Goal: Task Accomplishment & Management: Complete application form

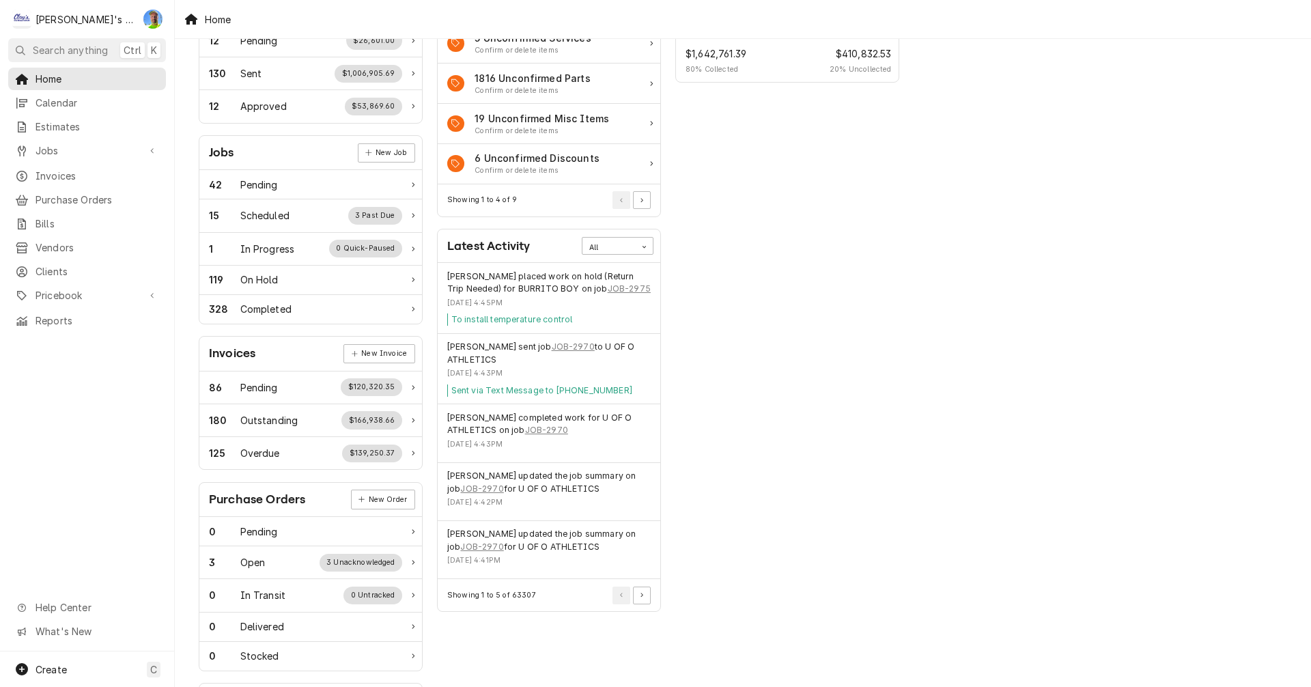
scroll to position [137, 0]
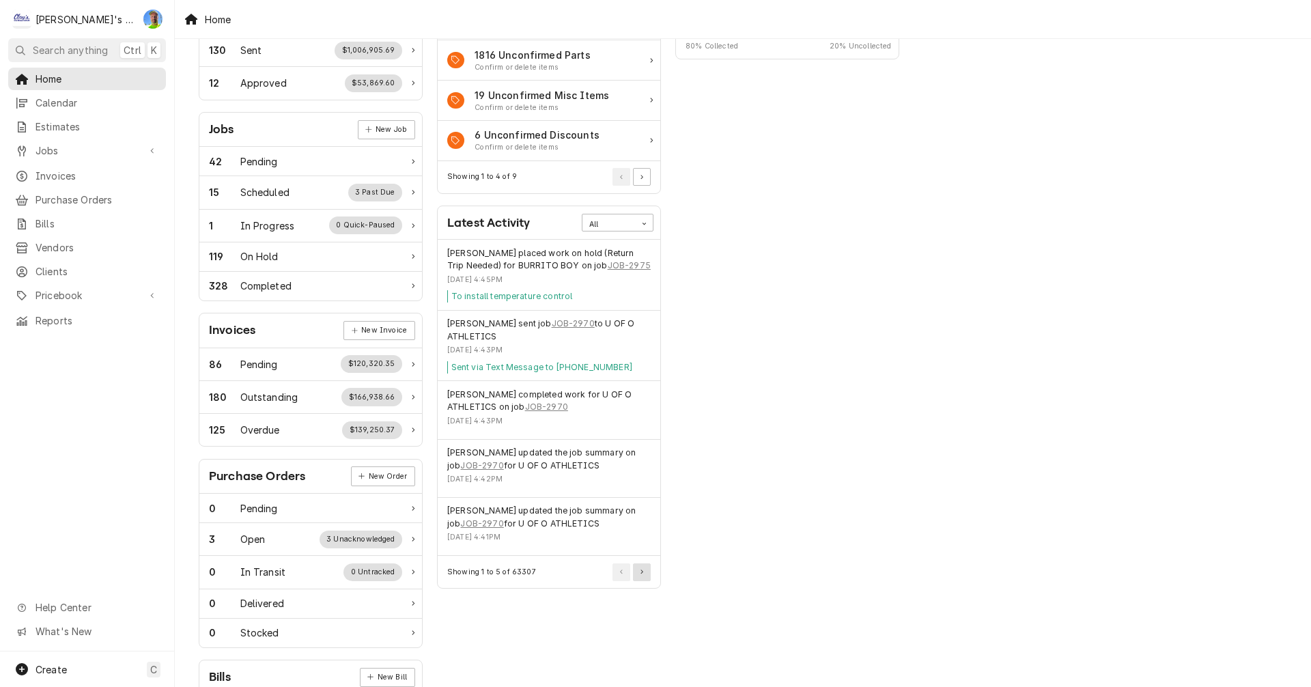
click at [642, 576] on button "Pagination Controls" at bounding box center [642, 572] width 18 height 18
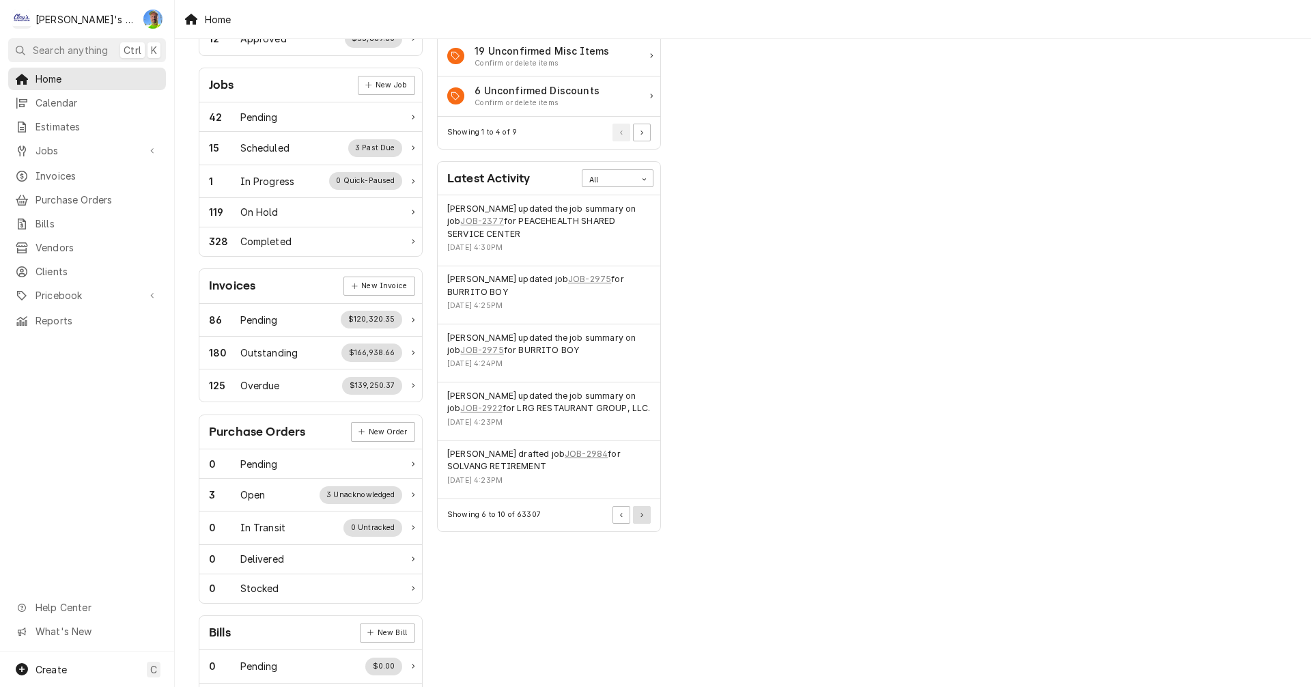
scroll to position [205, 0]
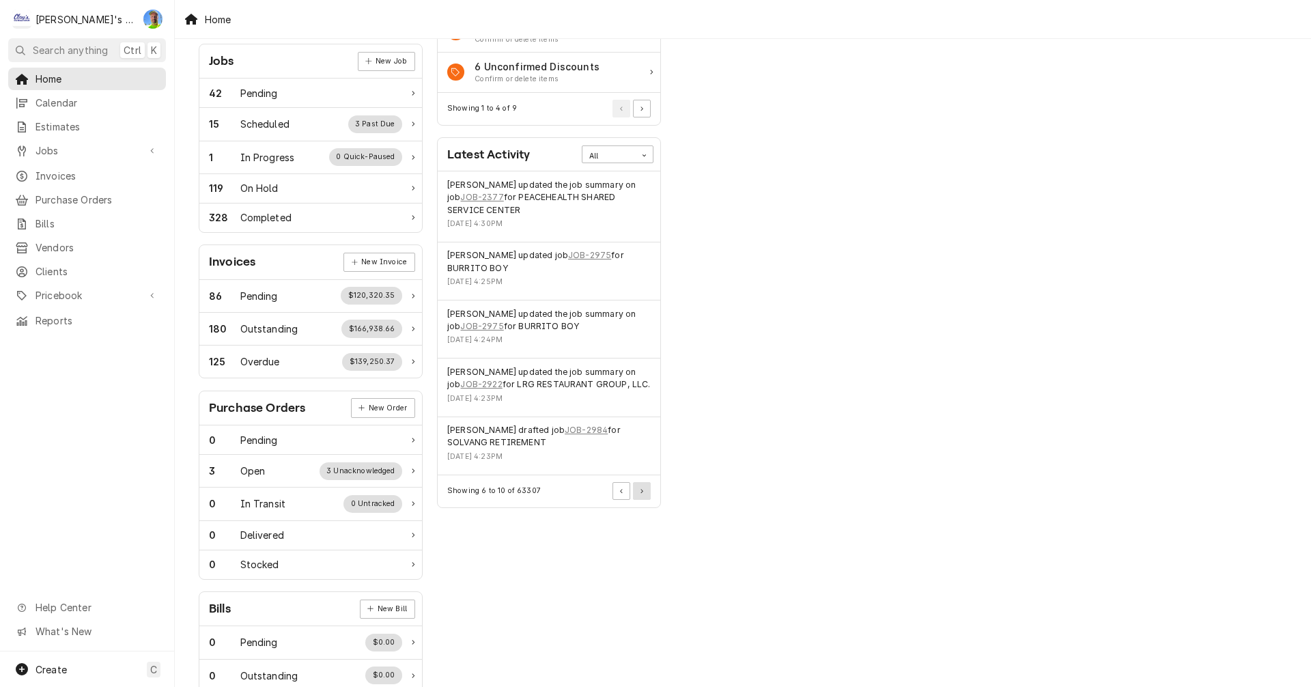
click at [641, 491] on icon "Pagination Controls" at bounding box center [642, 491] width 3 height 5
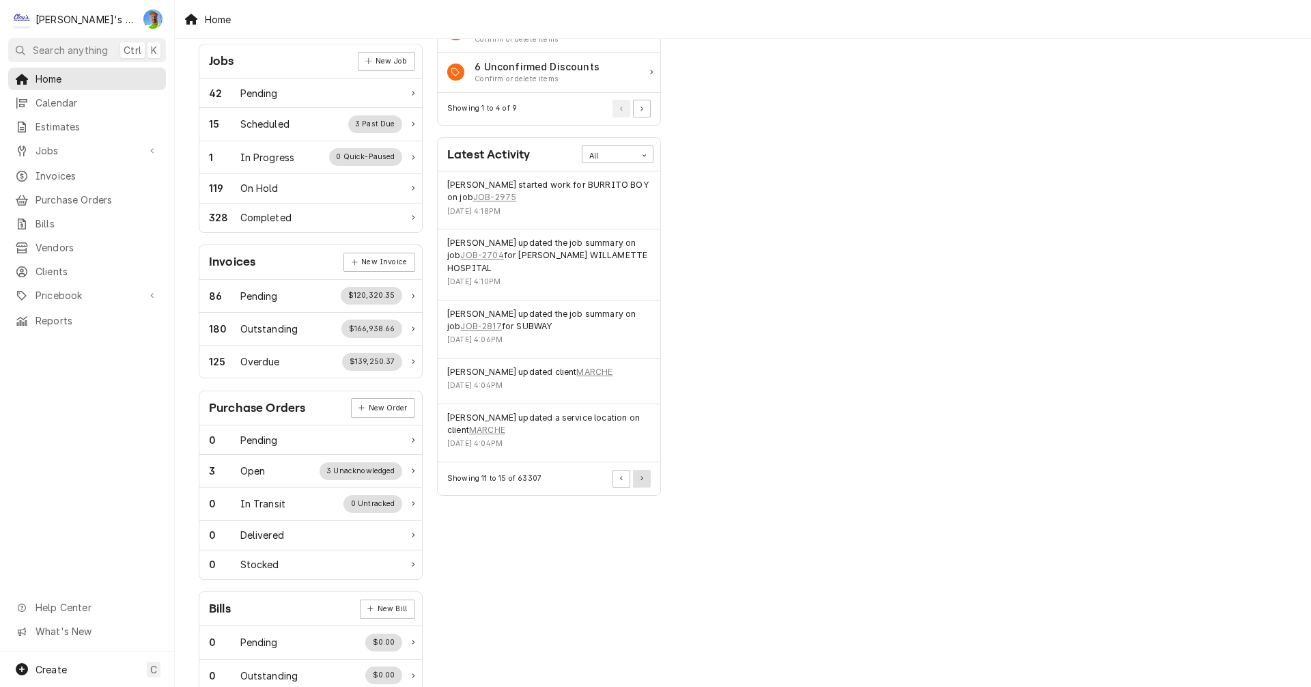
click at [639, 474] on button "Pagination Controls" at bounding box center [642, 479] width 18 height 18
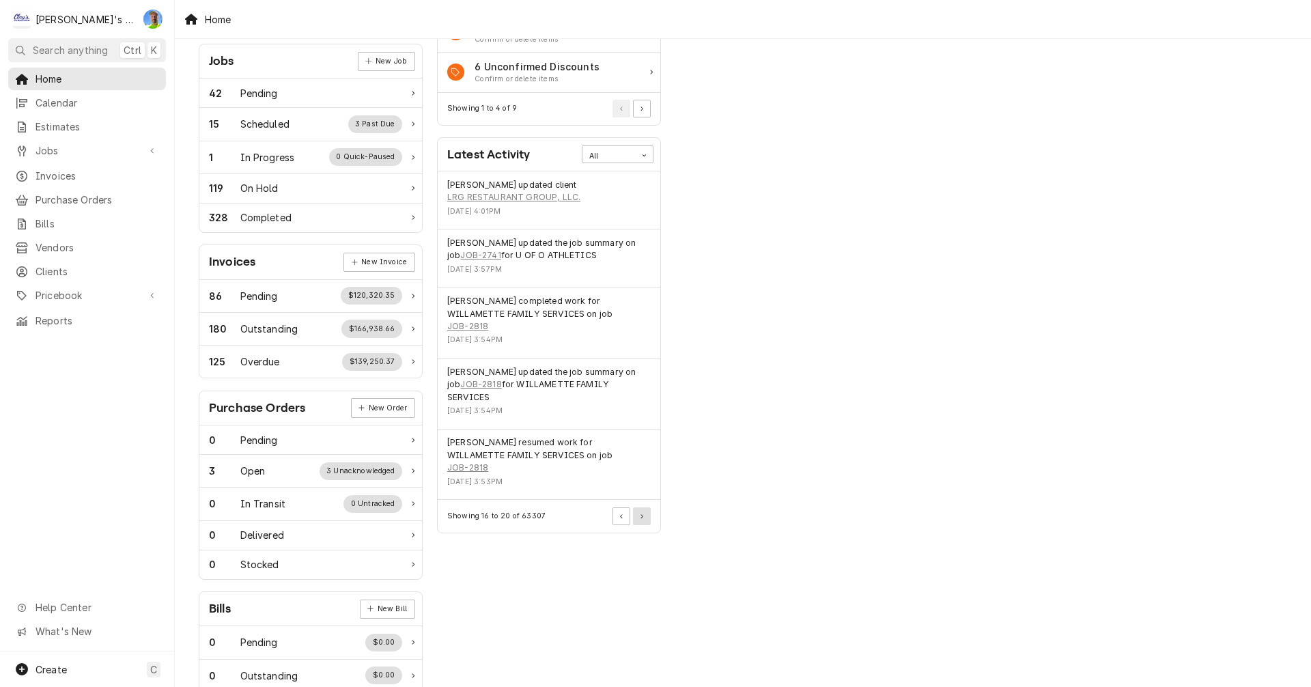
click at [645, 507] on button "Pagination Controls" at bounding box center [642, 516] width 18 height 18
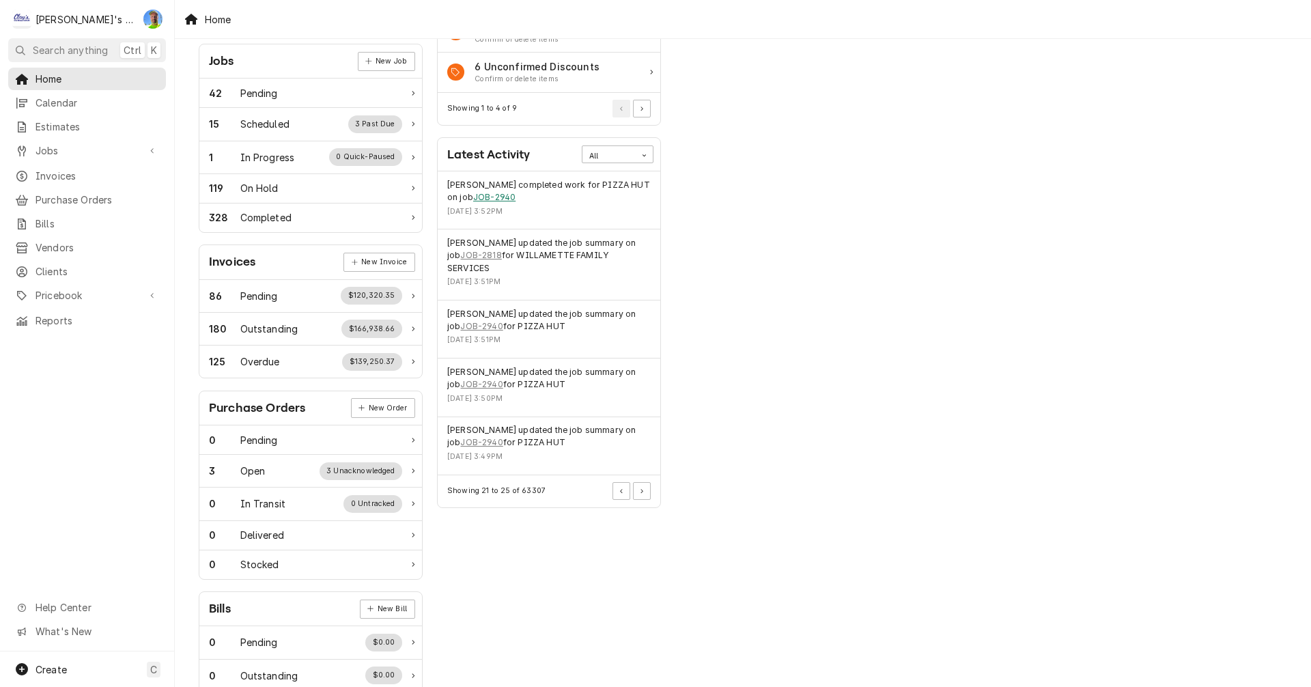
click at [478, 197] on link "JOB-2940" at bounding box center [494, 197] width 42 height 12
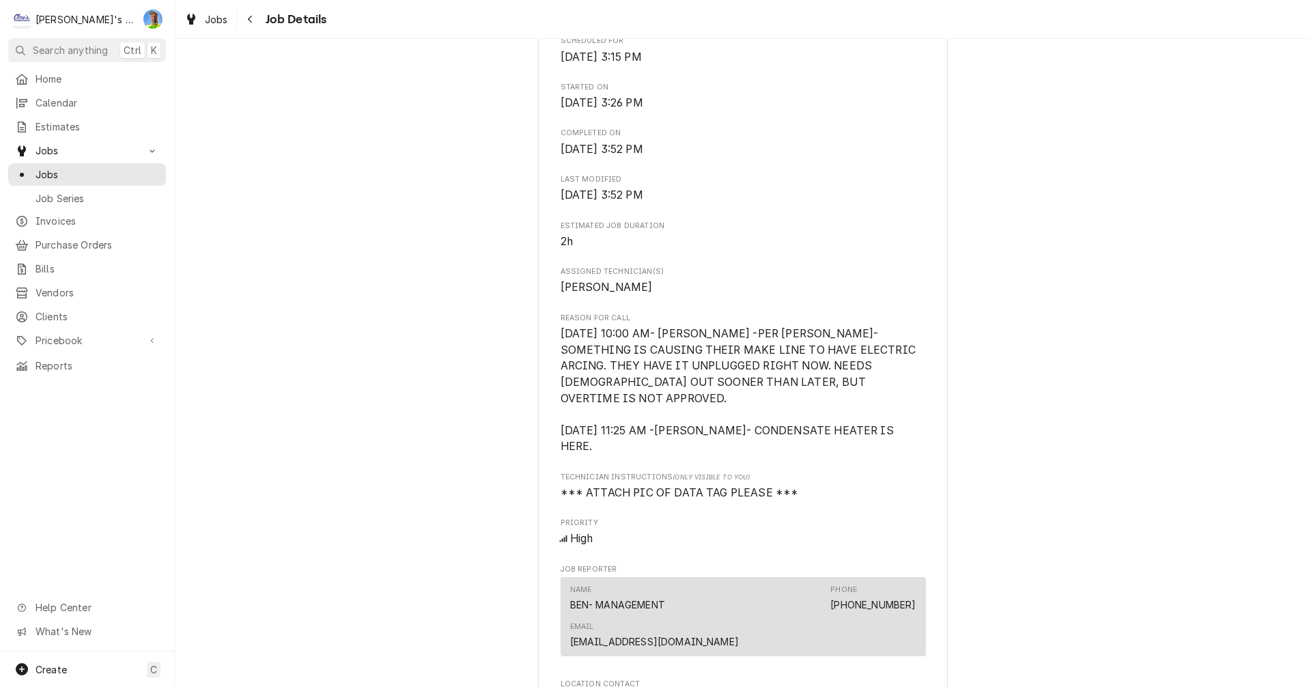
scroll to position [478, 0]
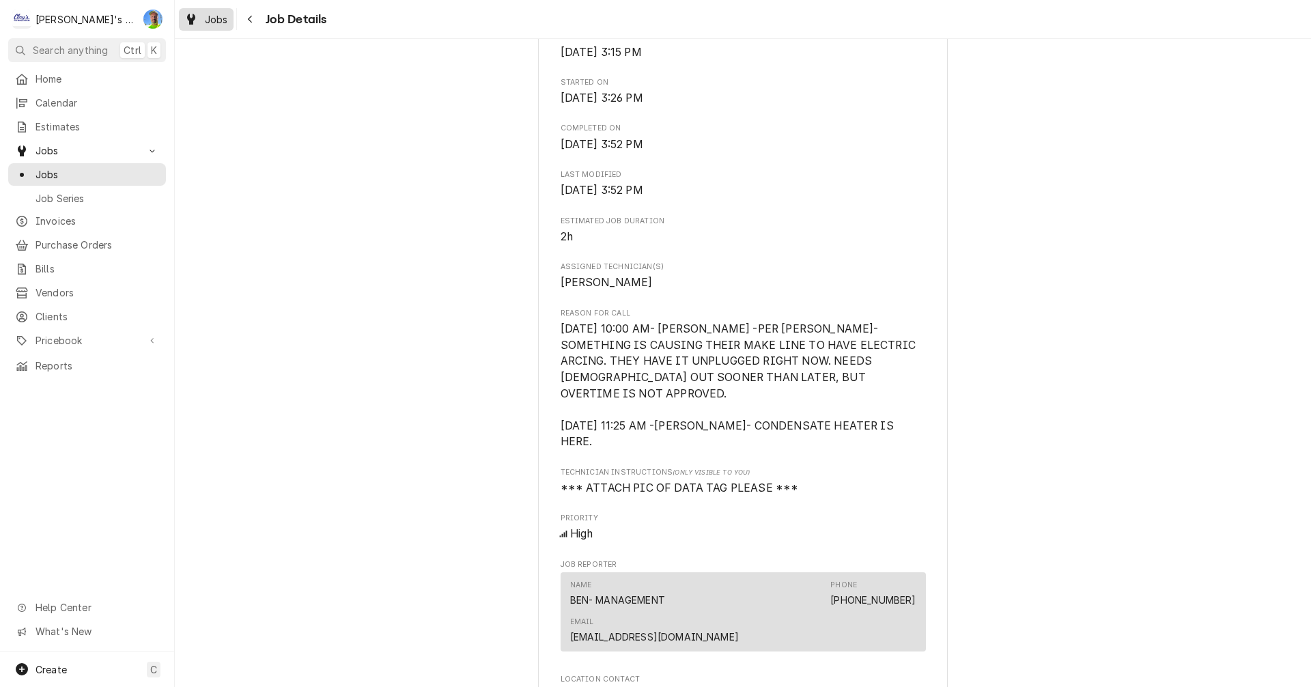
click at [214, 22] on span "Jobs" at bounding box center [216, 19] width 23 height 14
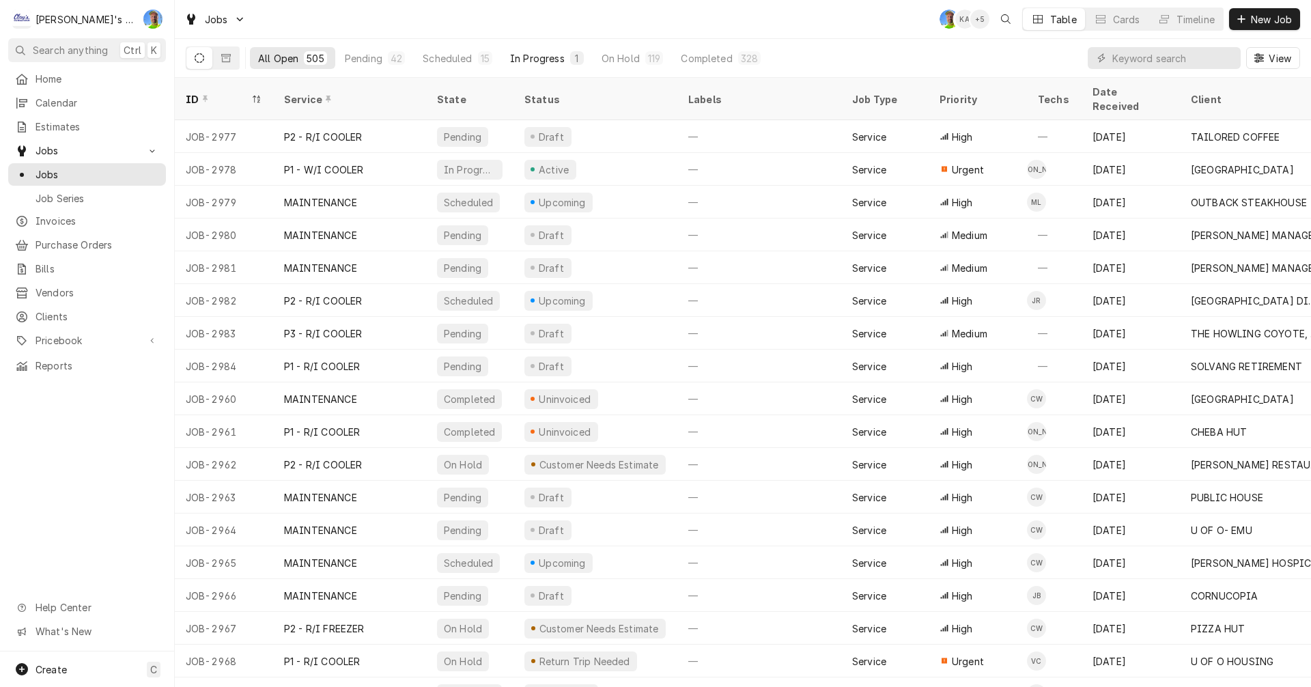
click at [518, 56] on div "In Progress" at bounding box center [537, 58] width 55 height 14
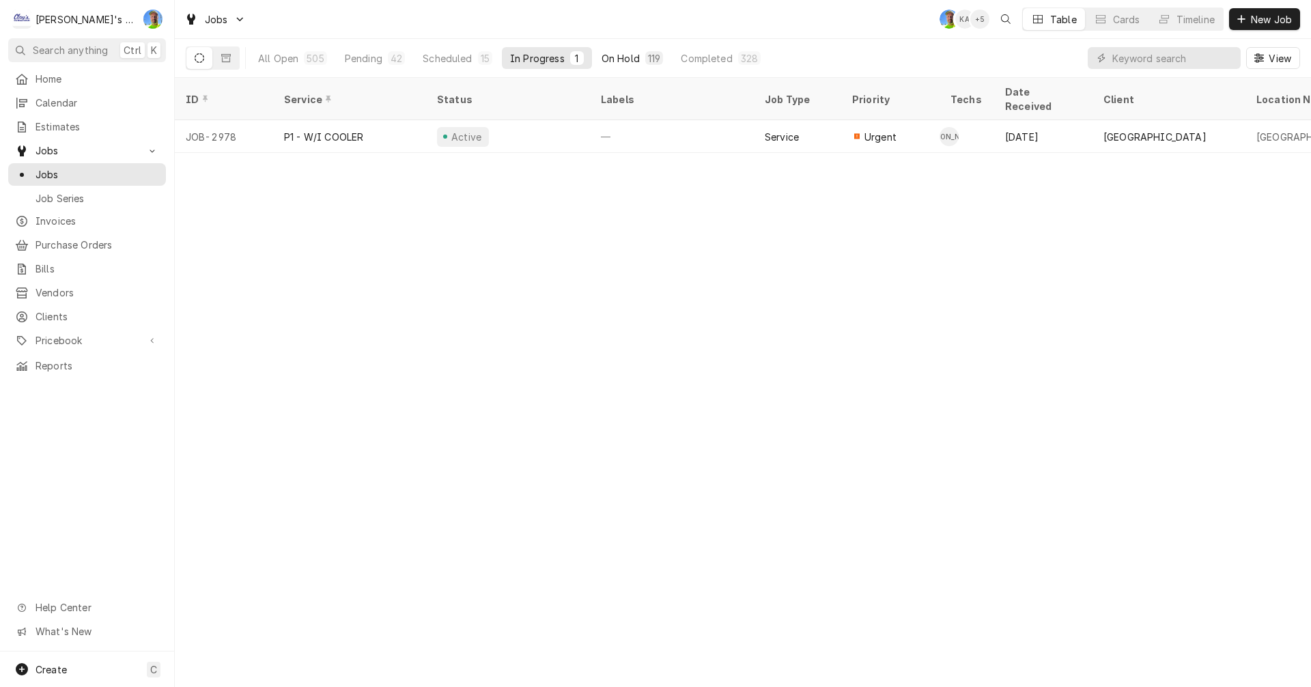
click at [610, 58] on div "On Hold" at bounding box center [621, 58] width 38 height 14
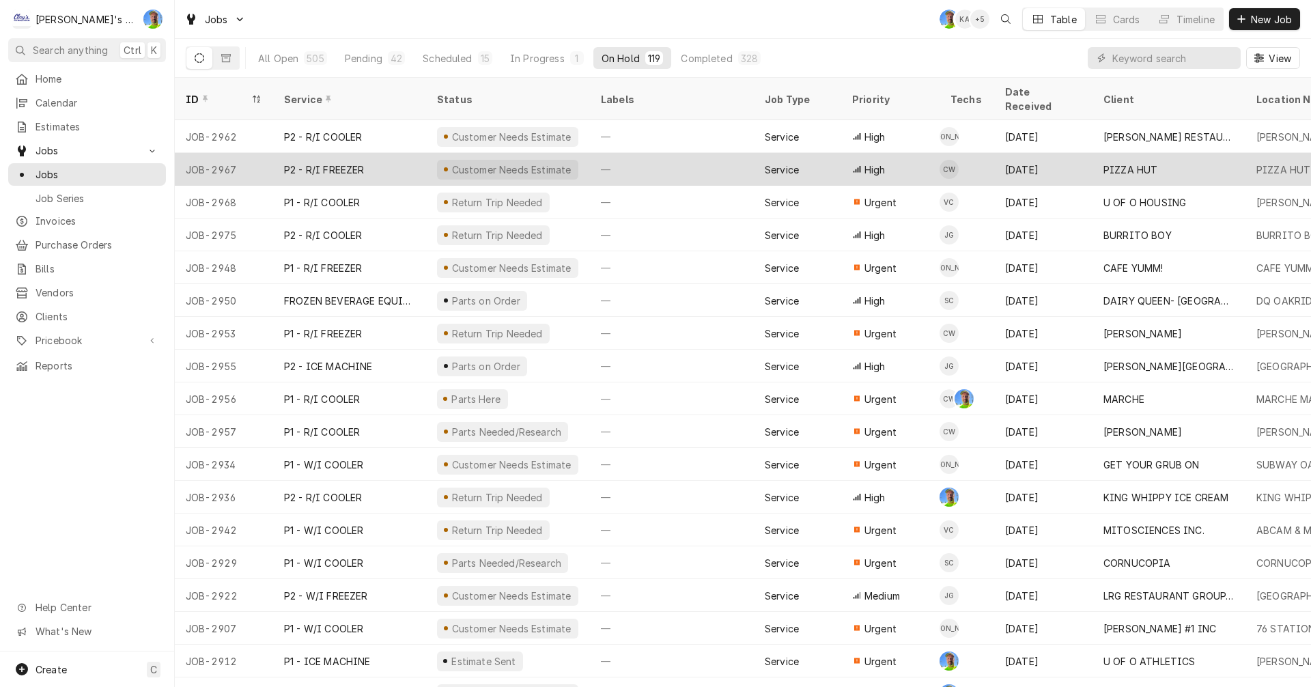
click at [636, 153] on div "—" at bounding box center [672, 169] width 164 height 33
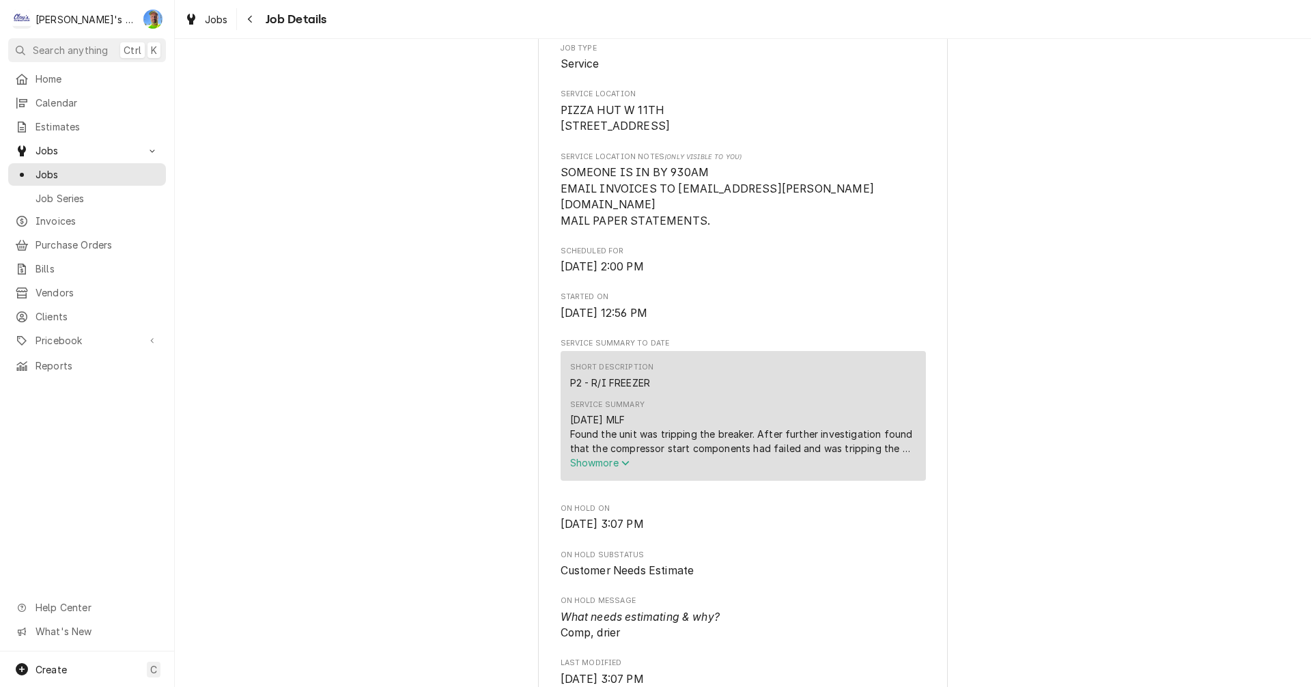
scroll to position [341, 0]
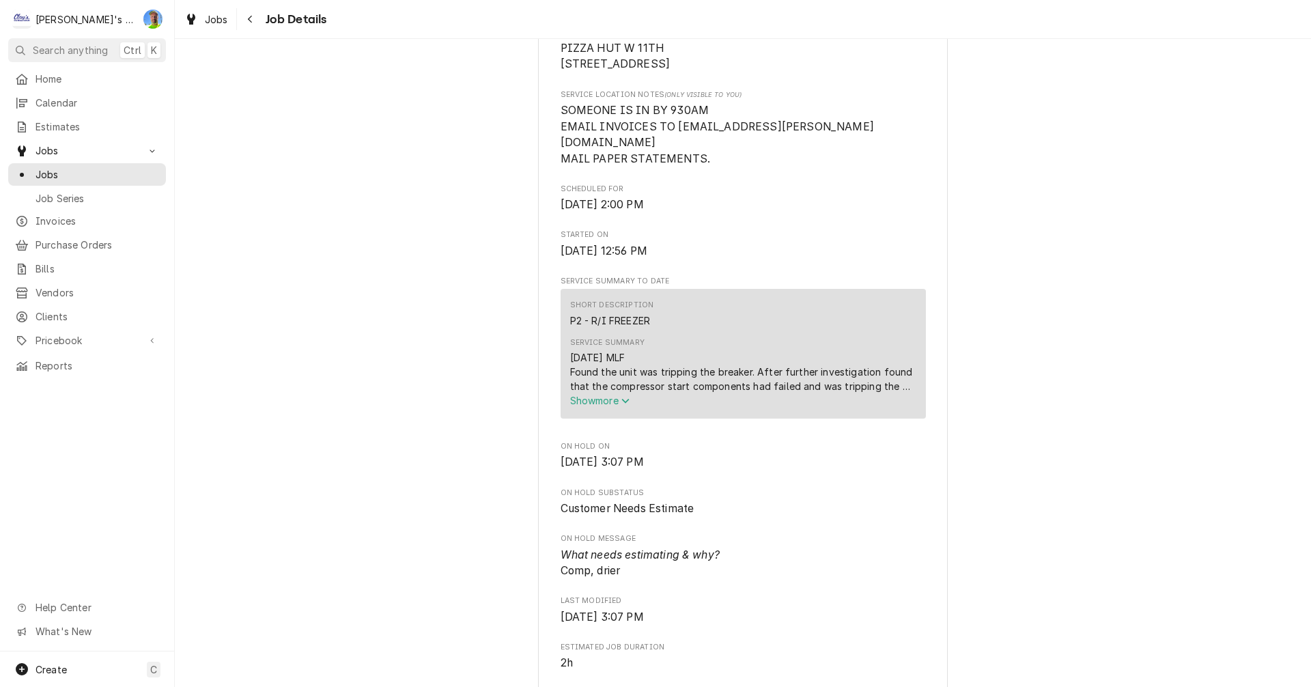
click at [608, 397] on span "Show more" at bounding box center [600, 401] width 60 height 12
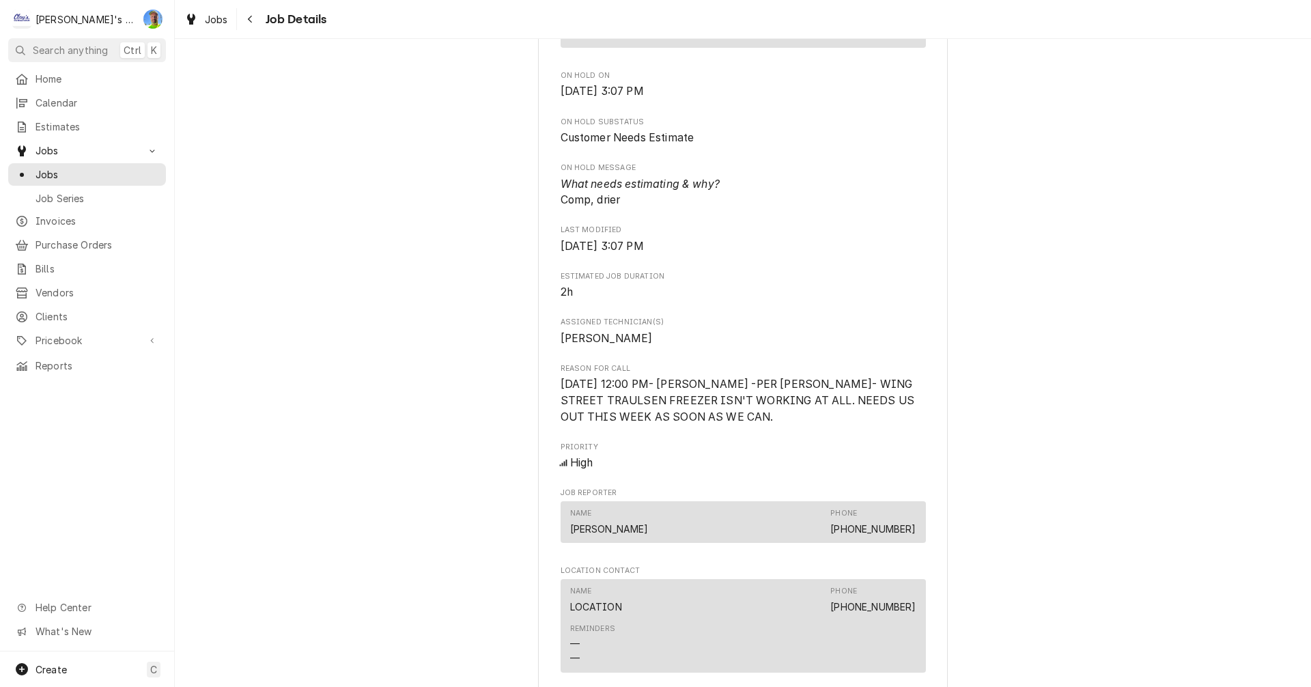
scroll to position [819, 0]
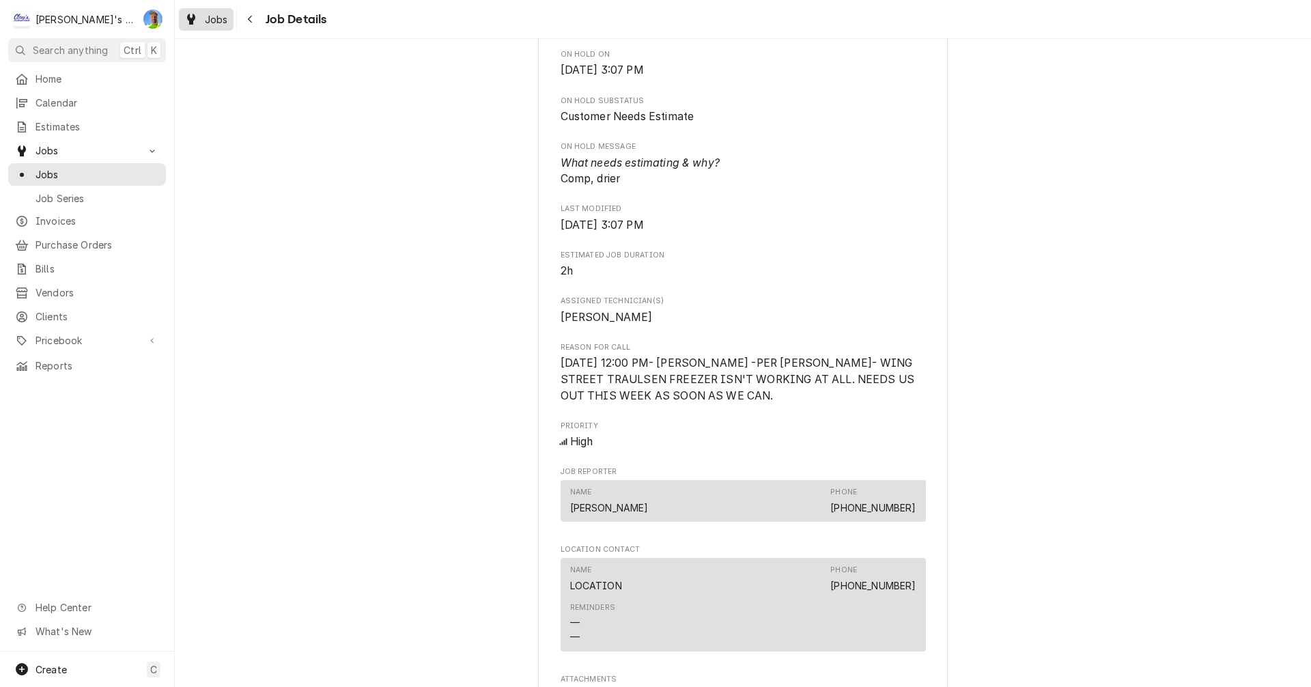
click at [197, 12] on div "Dynamic Content Wrapper" at bounding box center [191, 19] width 14 height 16
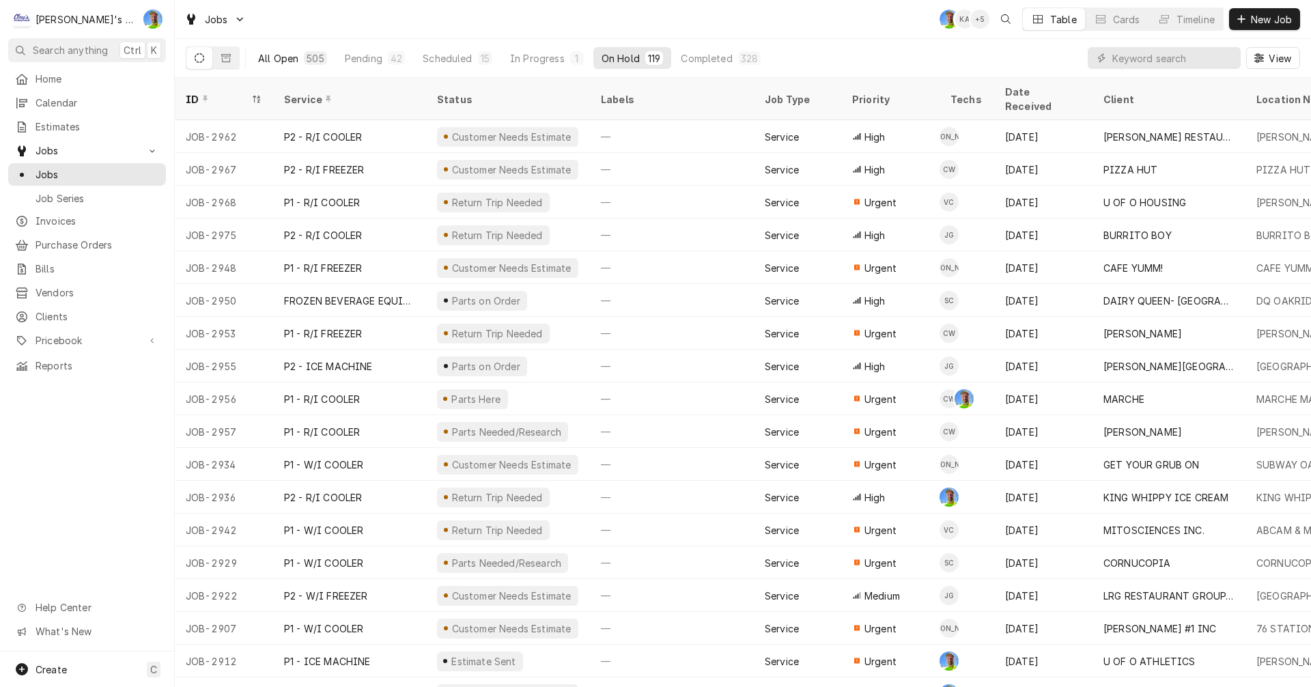
click at [282, 59] on div "All Open" at bounding box center [278, 58] width 40 height 14
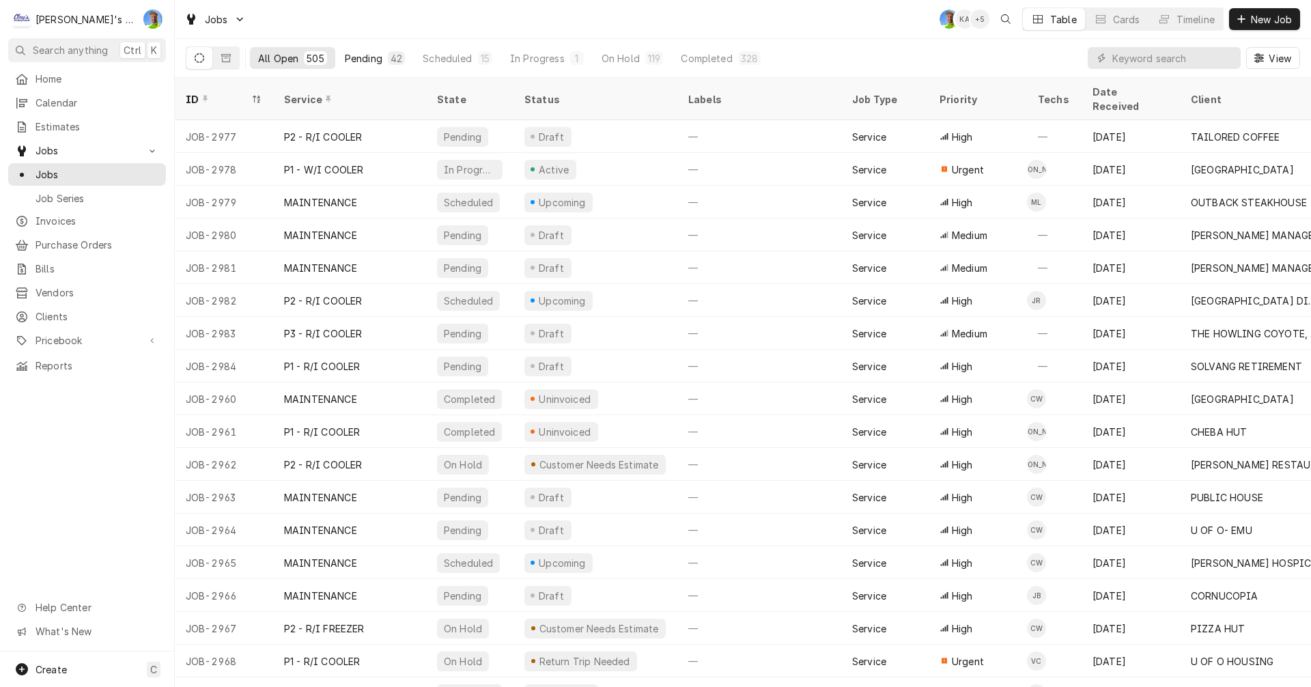
click at [360, 57] on div "Pending" at bounding box center [364, 58] width 38 height 14
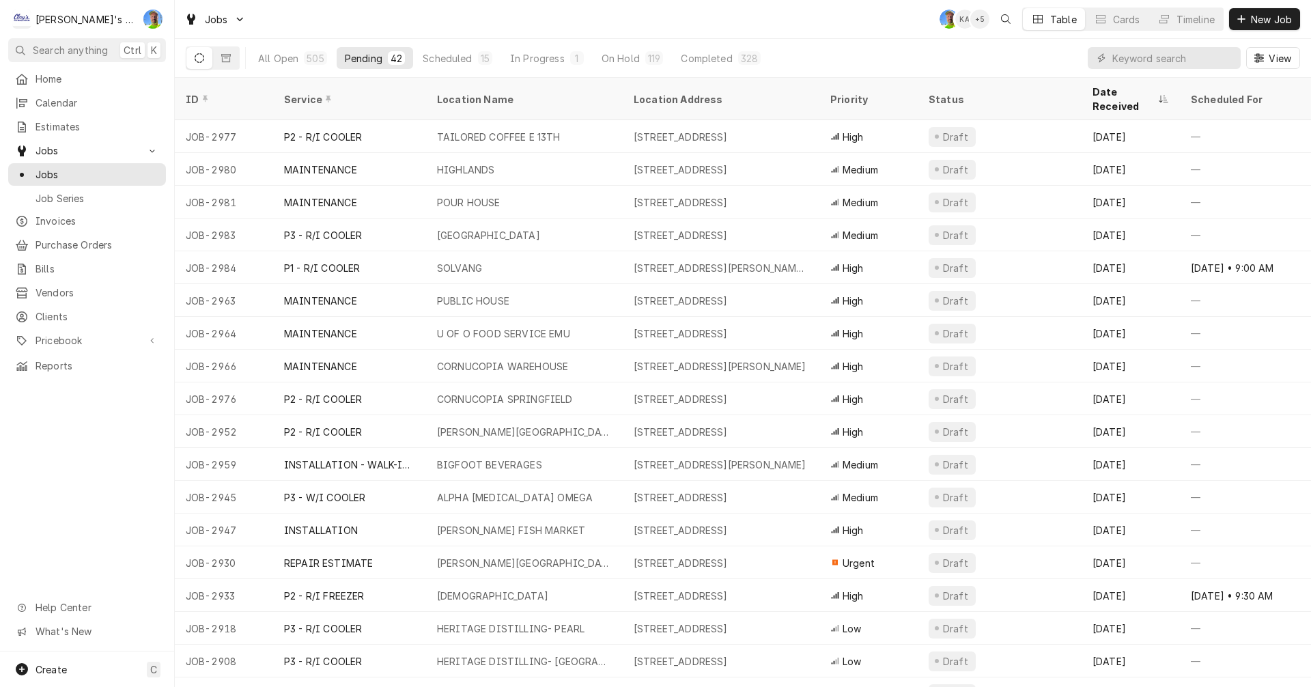
click at [358, 58] on div "Pending" at bounding box center [364, 58] width 38 height 14
click at [335, 92] on div "Service" at bounding box center [348, 99] width 128 height 14
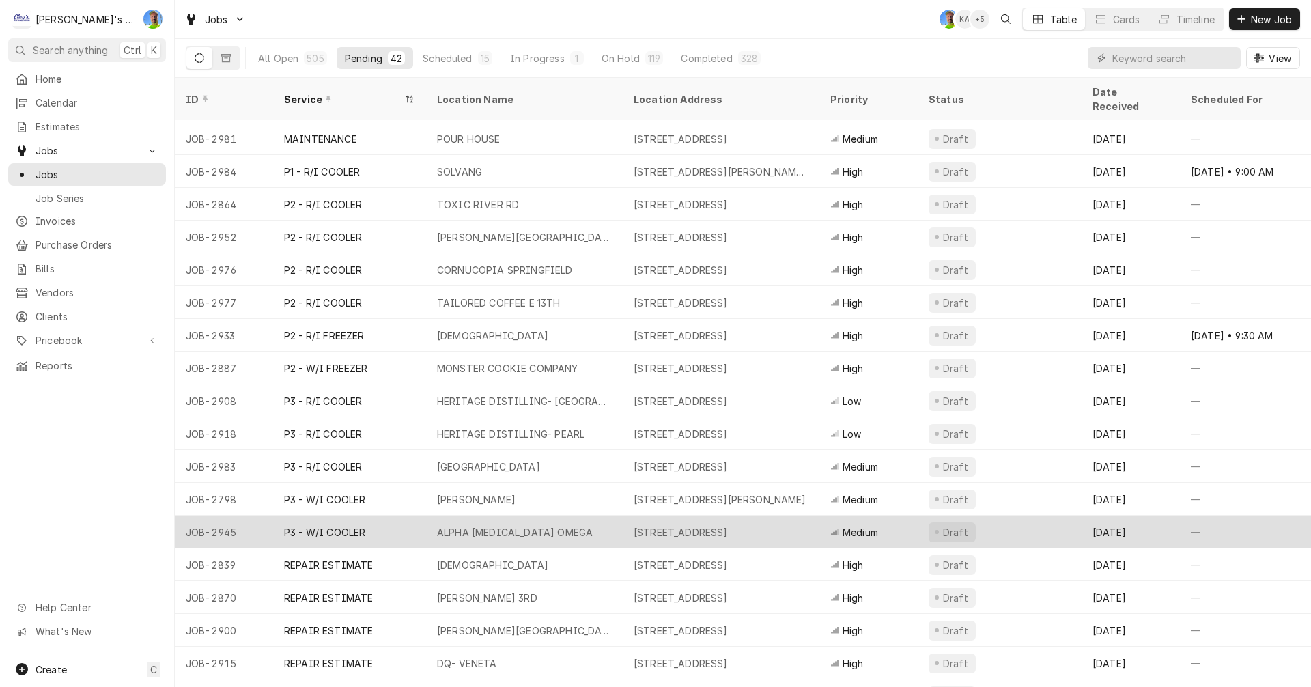
scroll to position [804, 0]
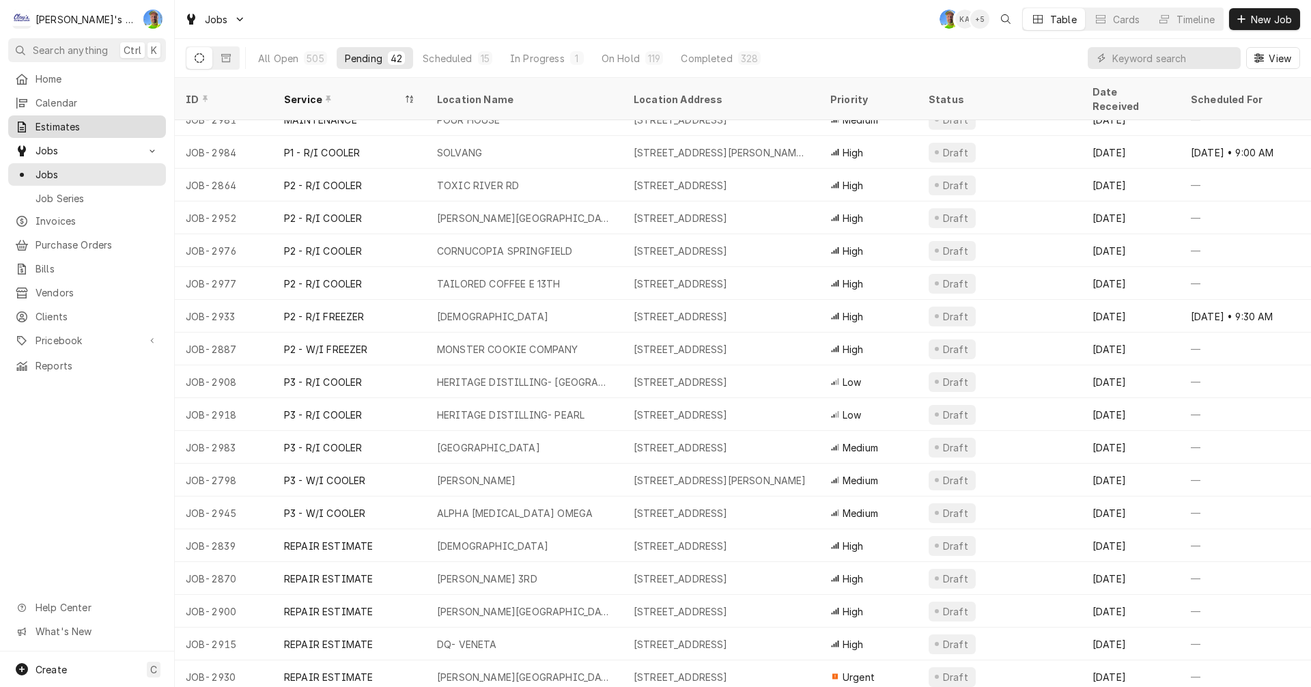
click at [85, 124] on span "Estimates" at bounding box center [98, 127] width 124 height 14
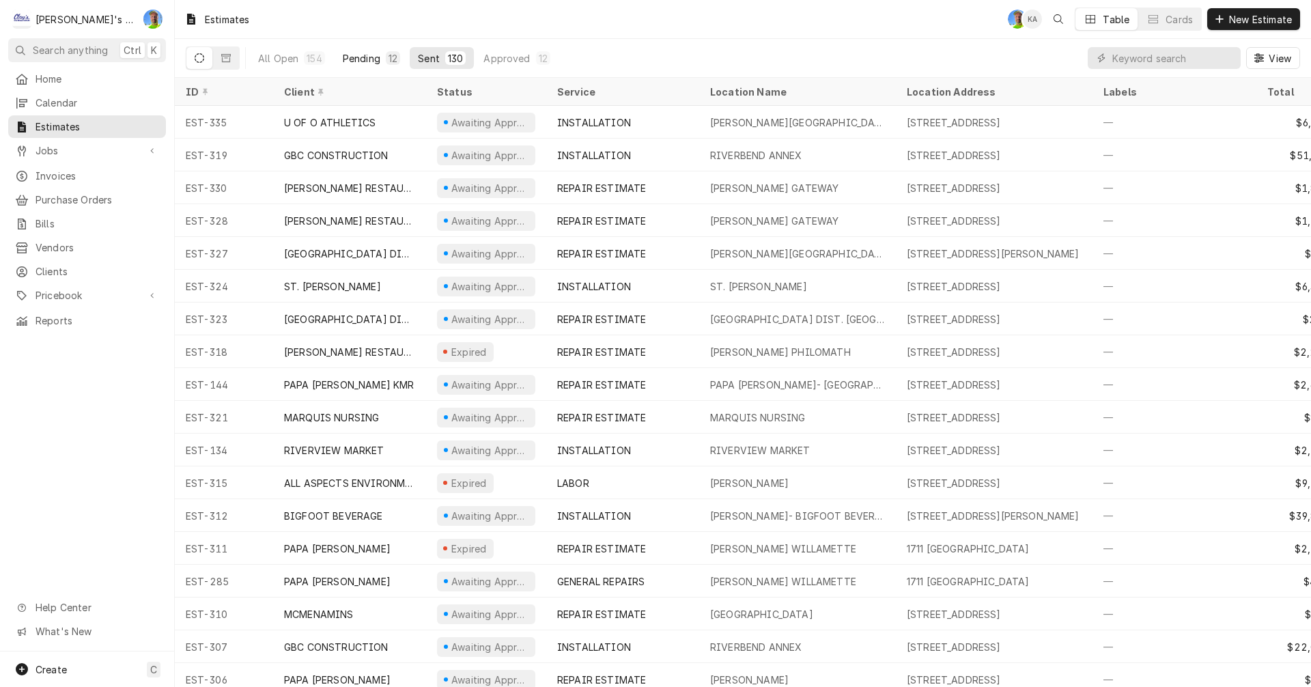
click at [369, 57] on div "Pending" at bounding box center [362, 58] width 38 height 14
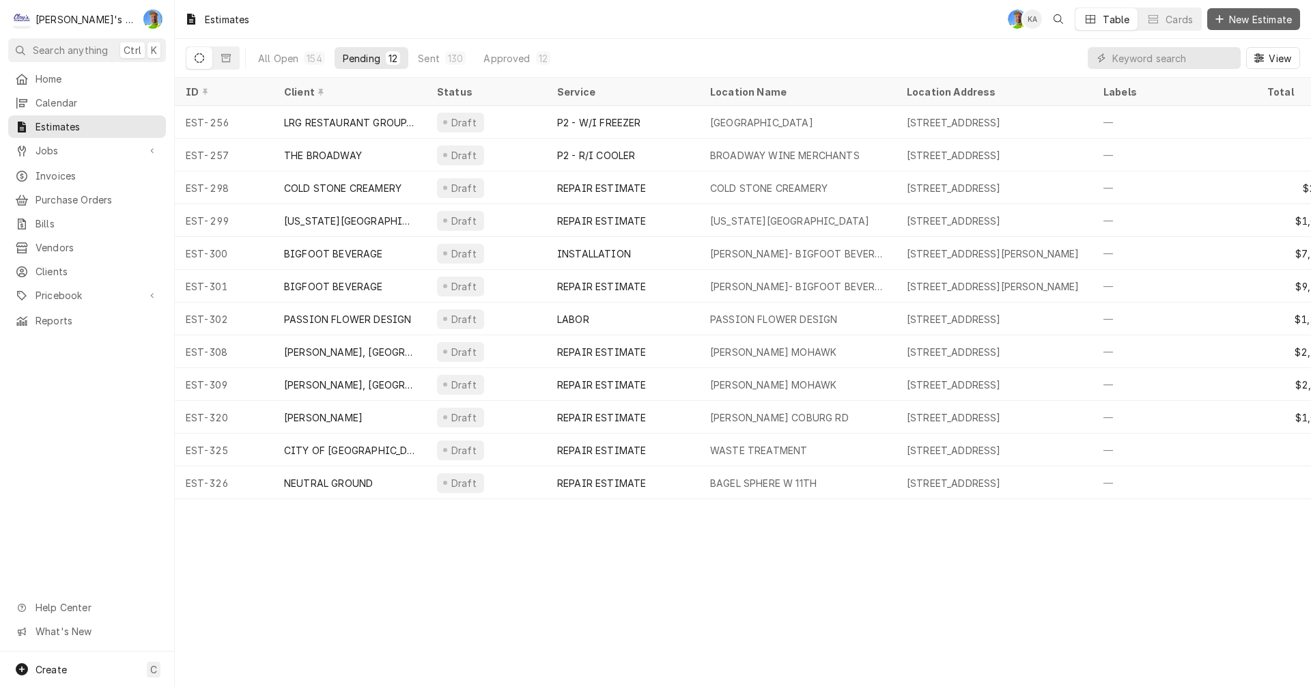
click at [1248, 14] on span "New Estimate" at bounding box center [1260, 19] width 68 height 14
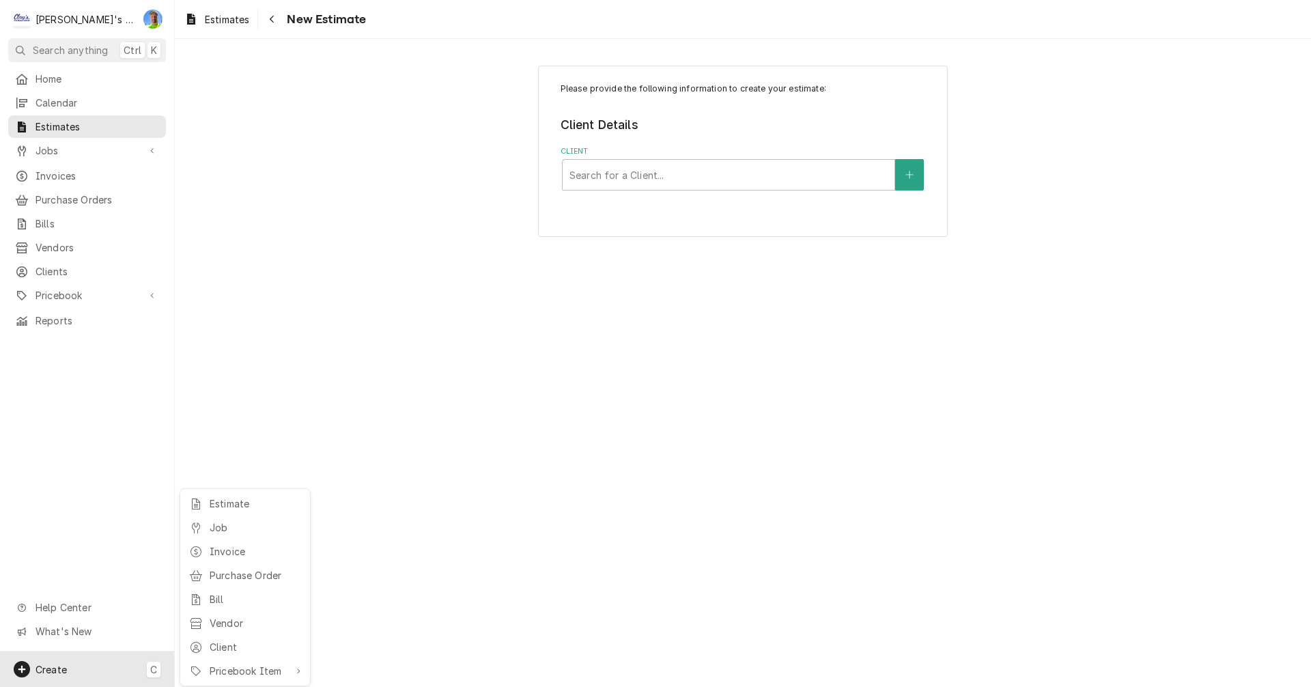
drag, startPoint x: 666, startPoint y: 277, endPoint x: 606, endPoint y: 229, distance: 76.8
click at [635, 255] on html "C [PERSON_NAME]'s Refrigeration GA Search anything Ctrl K Home Calendar Estimat…" at bounding box center [655, 343] width 1311 height 687
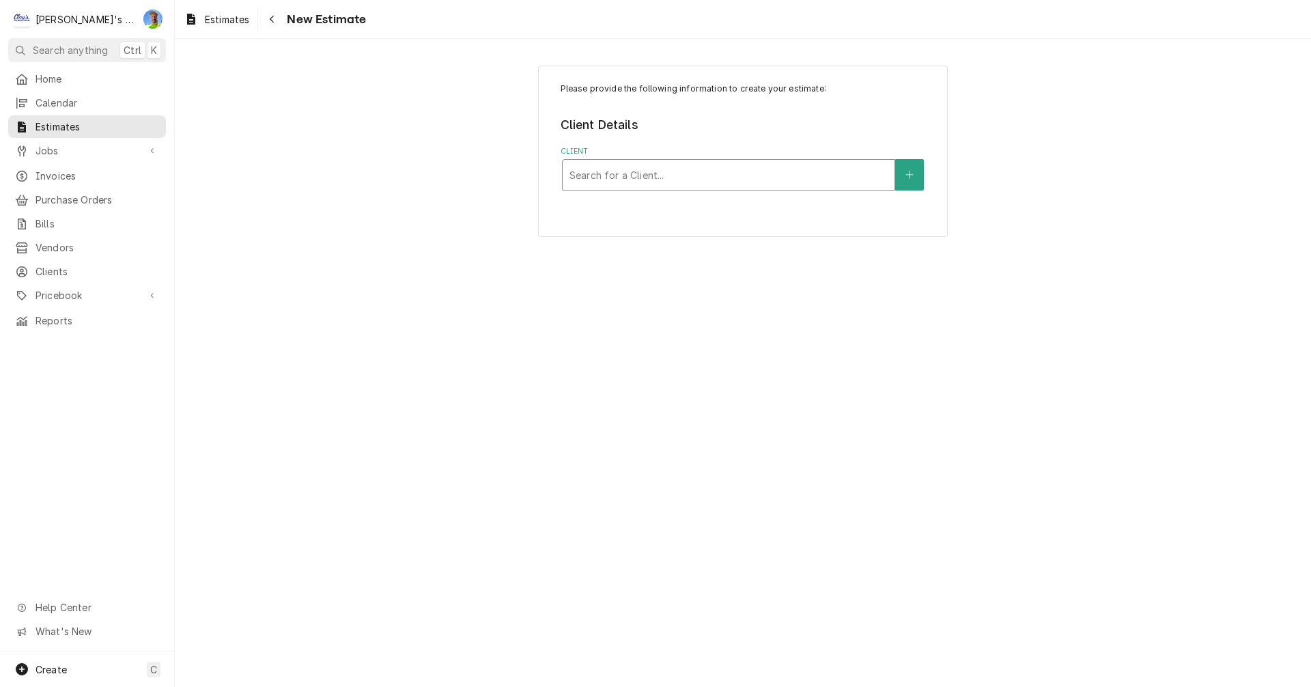
click at [598, 172] on div "Client" at bounding box center [729, 175] width 318 height 25
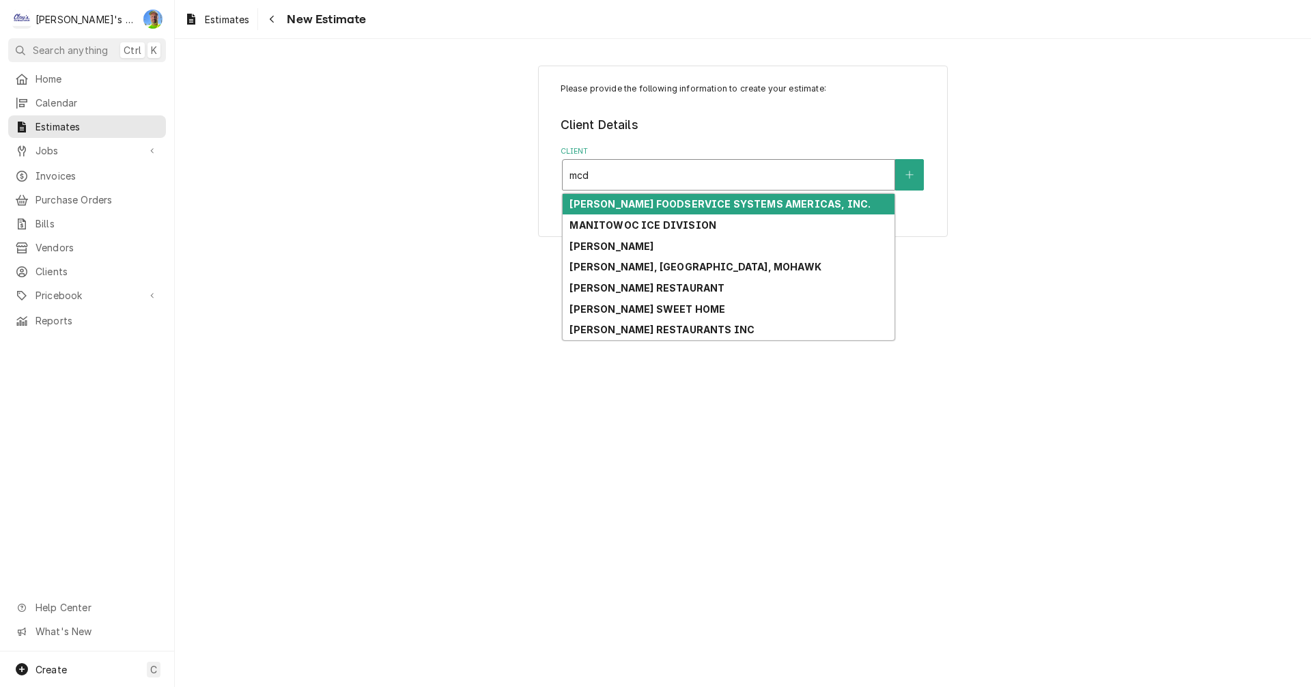
type input "mcdo"
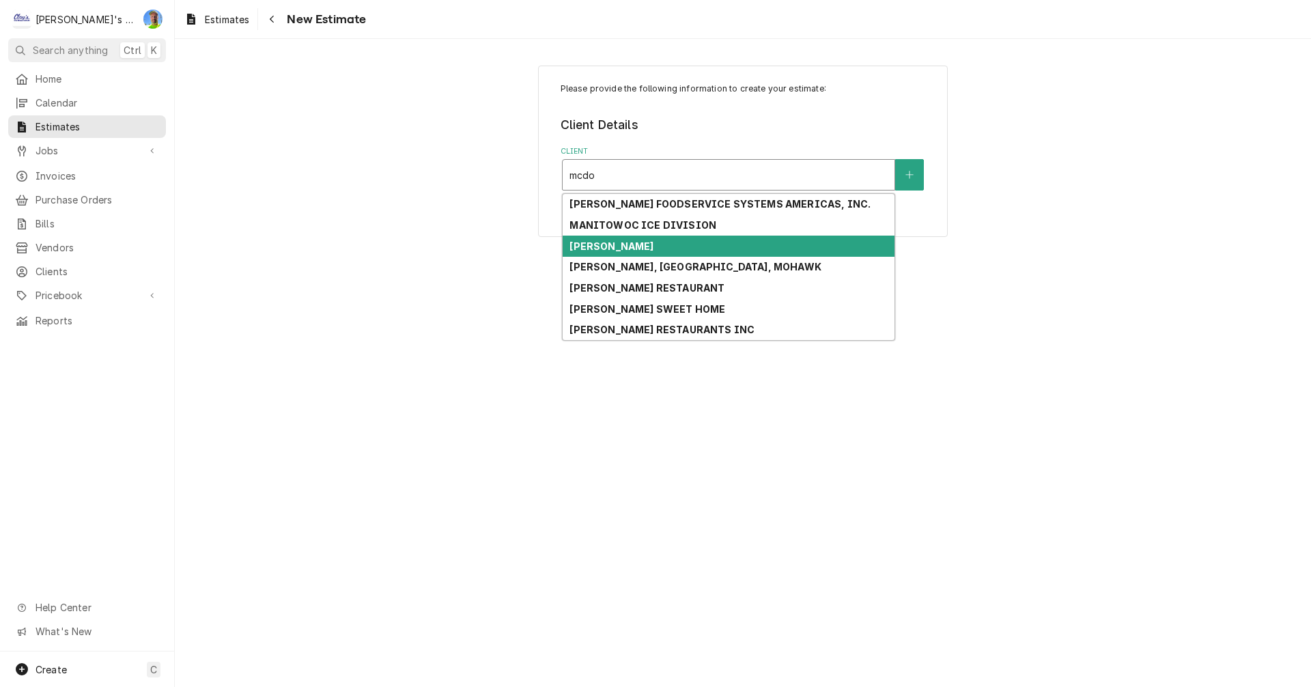
click at [630, 248] on strong "[PERSON_NAME]" at bounding box center [612, 246] width 84 height 12
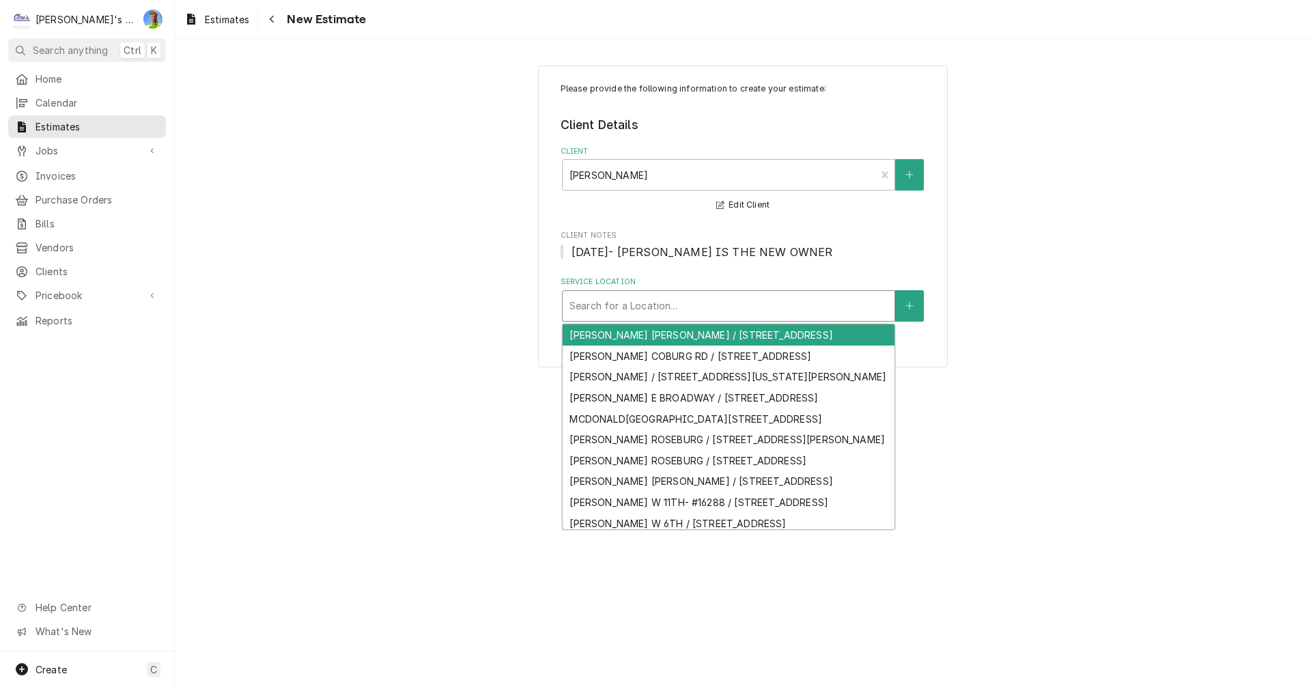
click at [639, 303] on div "Service Location" at bounding box center [729, 306] width 318 height 25
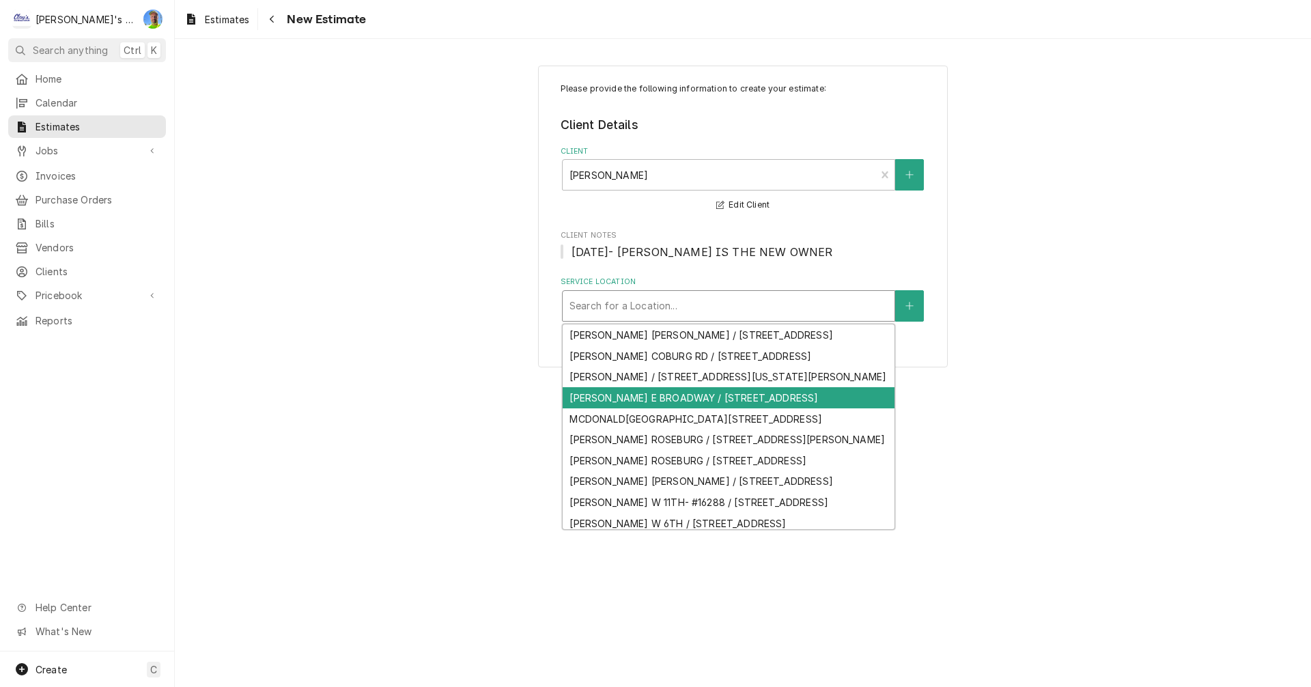
click at [656, 408] on div "[PERSON_NAME] E BROADWAY / [STREET_ADDRESS]" at bounding box center [729, 397] width 332 height 21
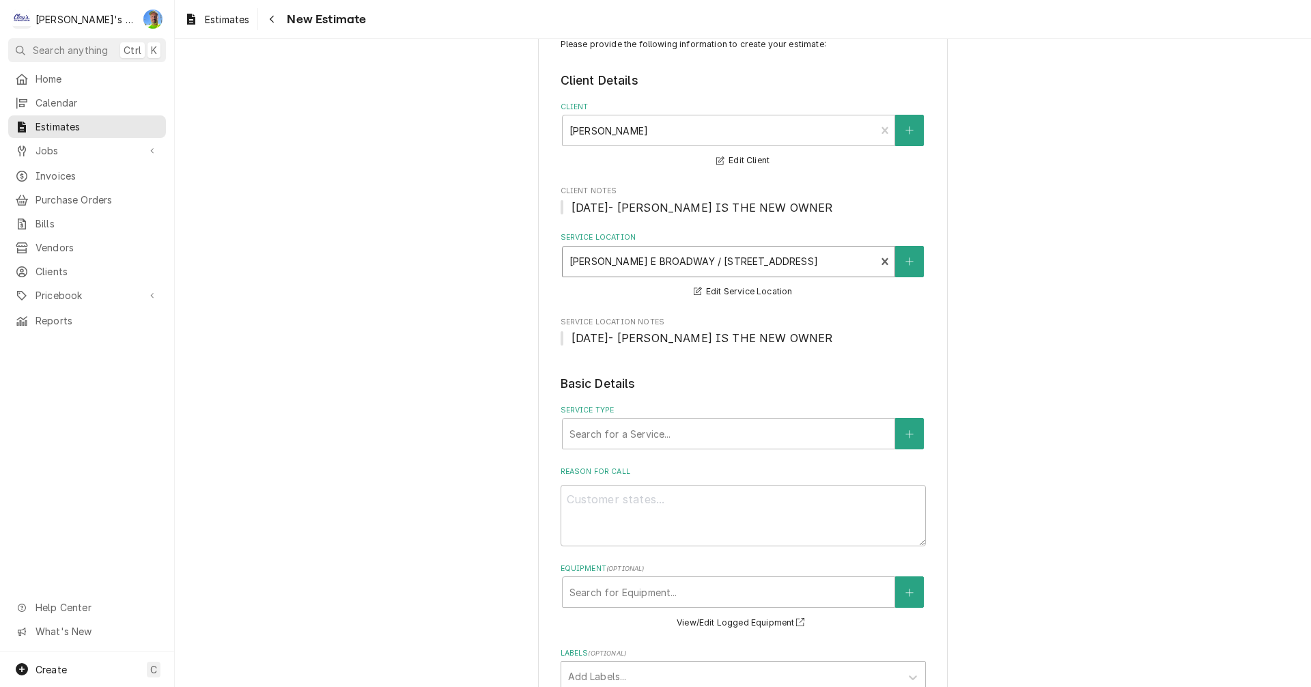
scroll to position [68, 0]
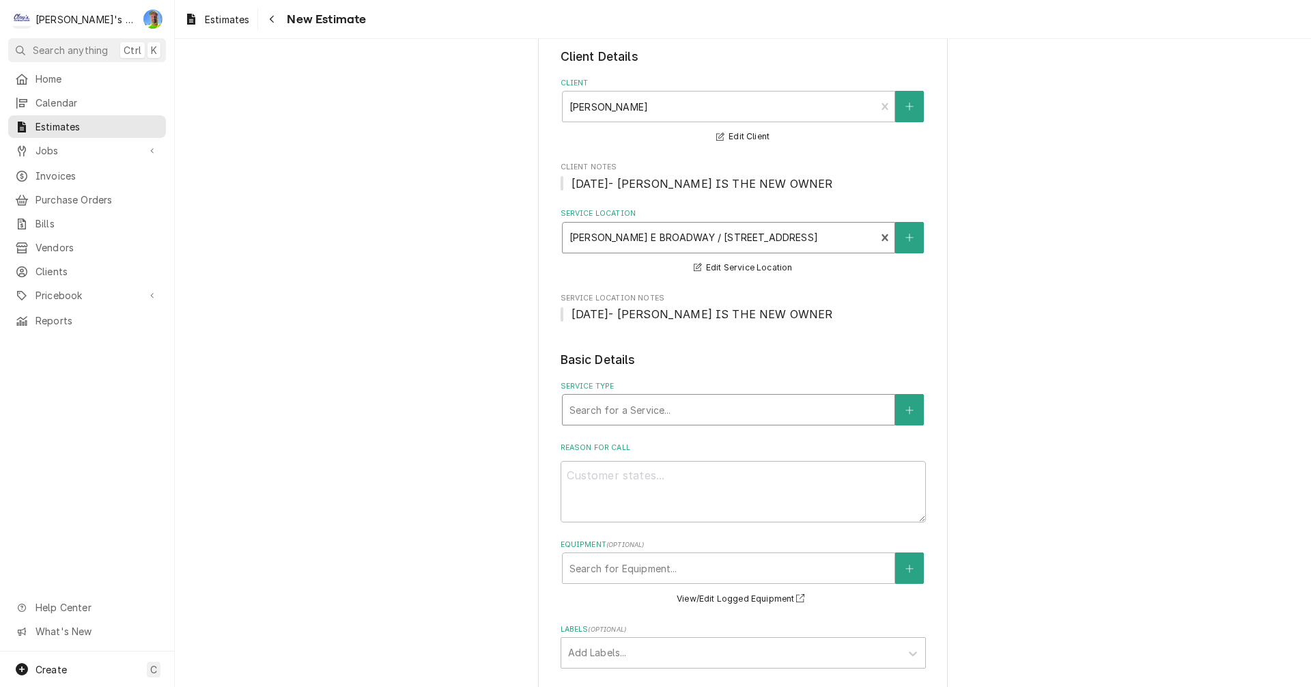
click at [653, 401] on div "Service Type" at bounding box center [729, 409] width 318 height 25
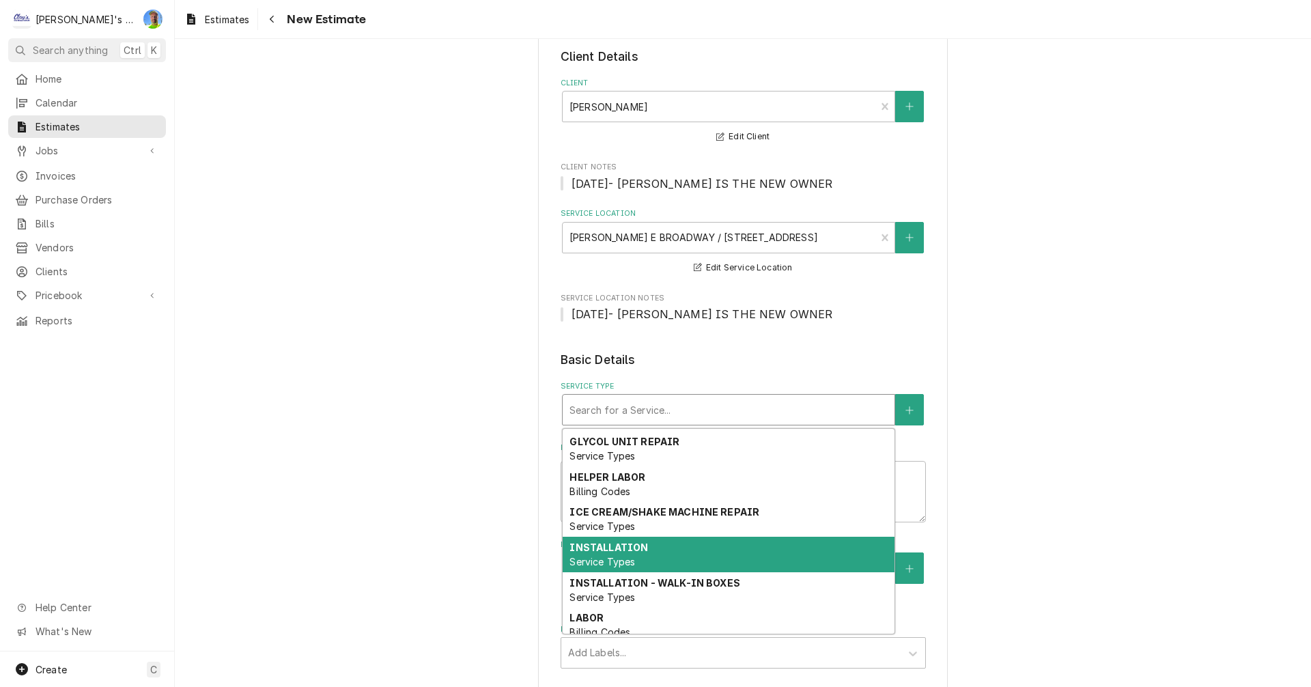
click at [654, 555] on div "INSTALLATION Service Types" at bounding box center [729, 555] width 332 height 36
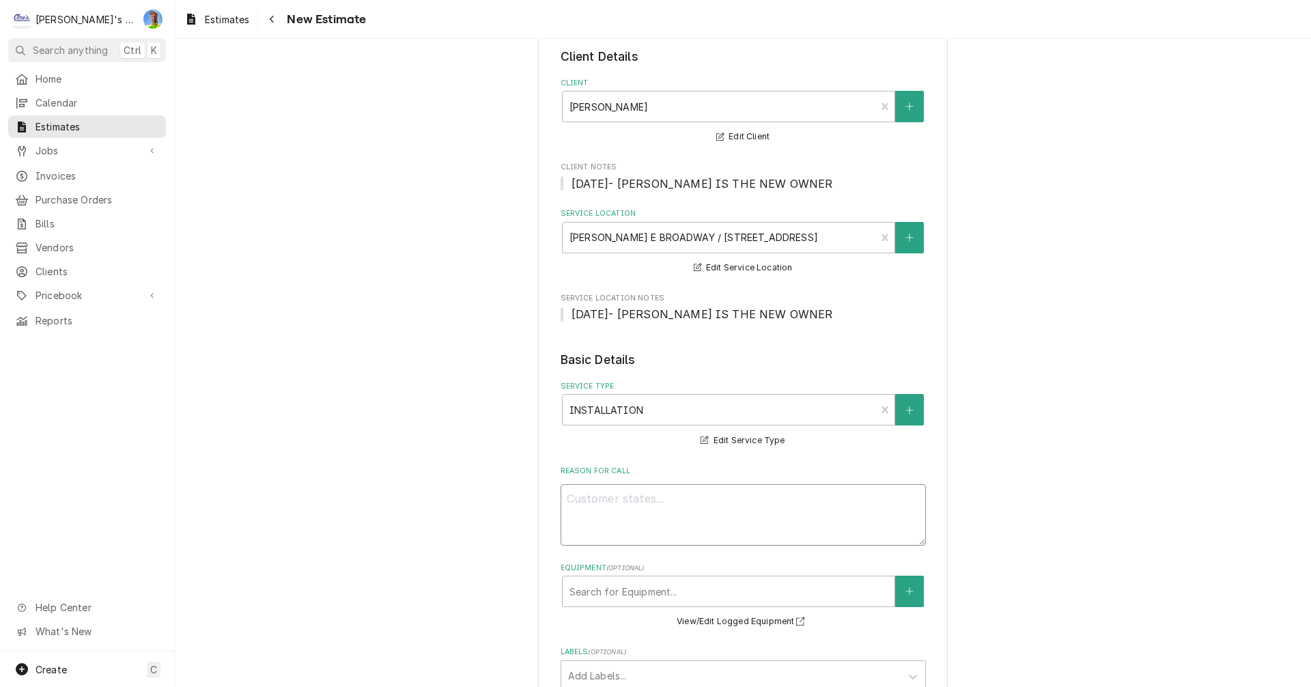
click at [600, 495] on textarea "Reason For Call" at bounding box center [743, 514] width 365 height 61
type textarea "x"
type textarea "E"
type textarea "x"
type textarea "ES"
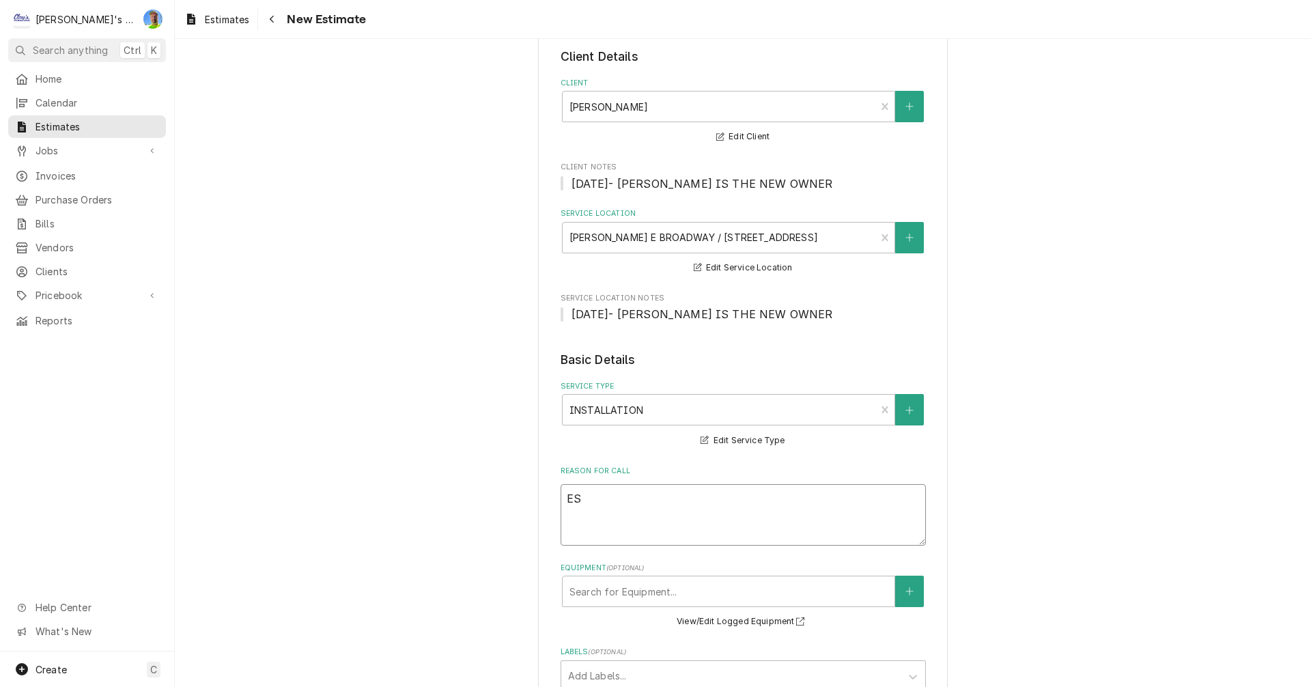
type textarea "x"
type textarea "EST"
type textarea "x"
type textarea "ESTI"
type textarea "x"
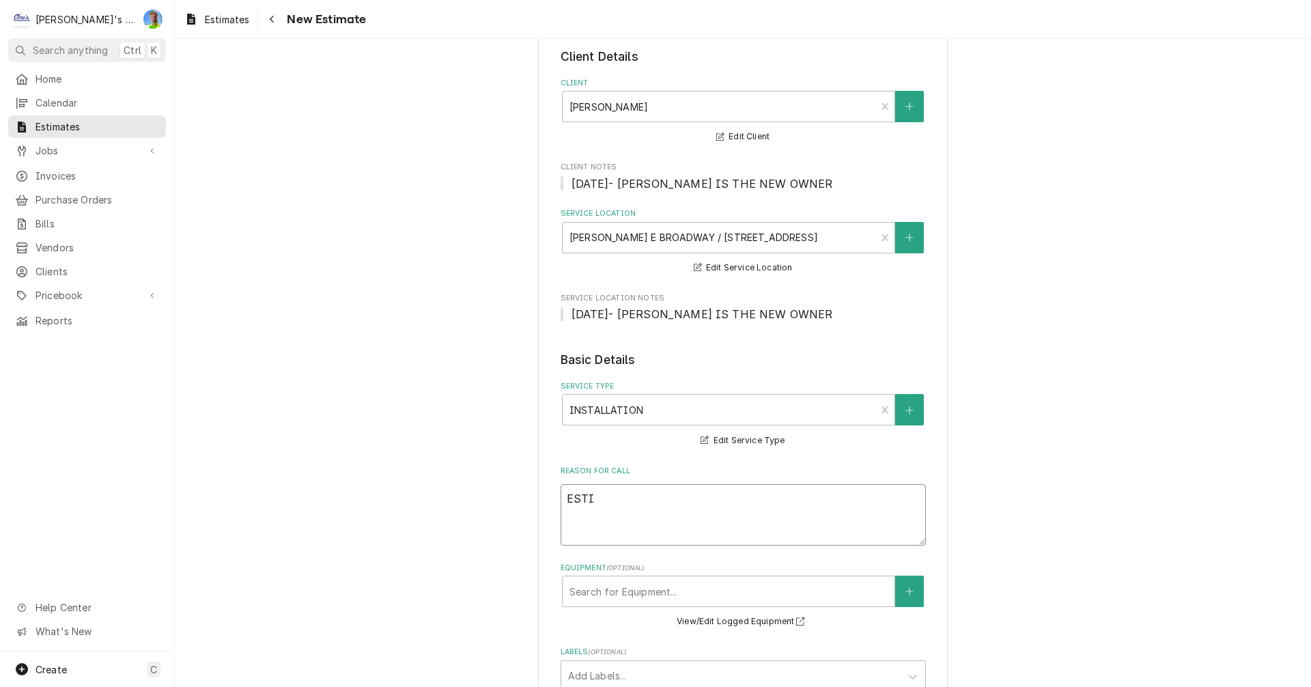
type textarea "ESTIM"
type textarea "x"
type textarea "ESTIMA"
type textarea "x"
type textarea "ESTIMAT"
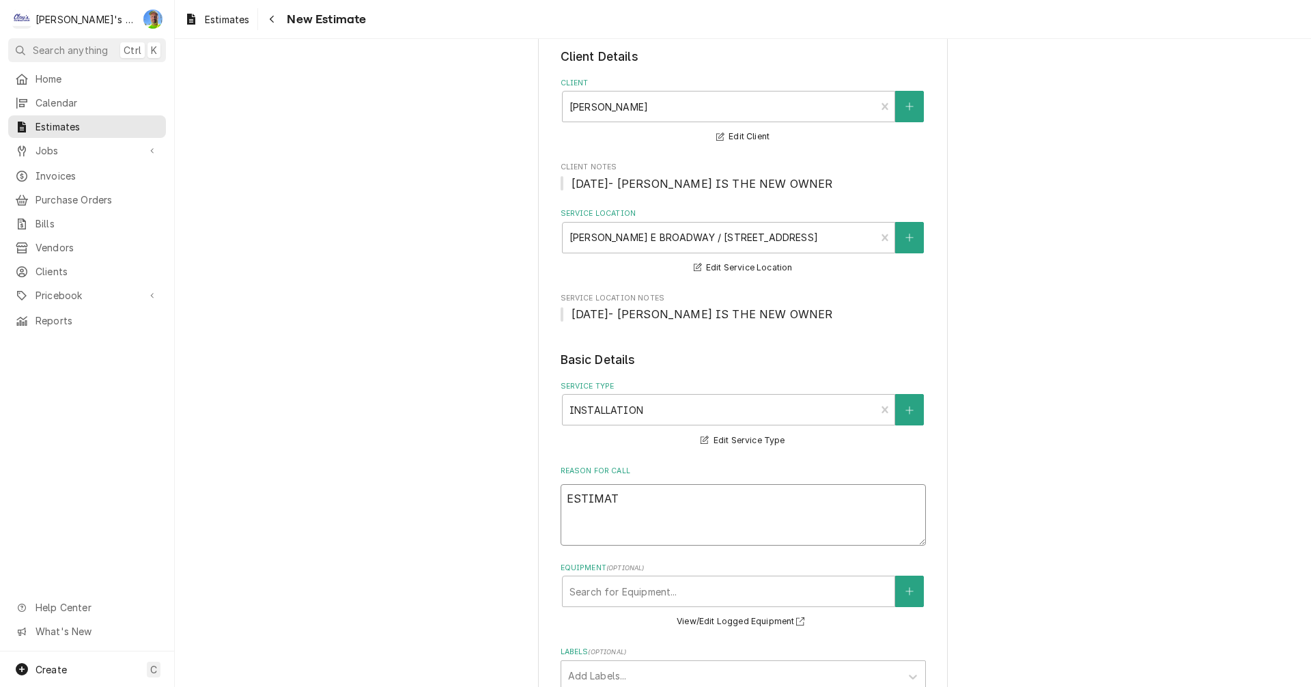
type textarea "x"
type textarea "ESTIMATE"
type textarea "x"
type textarea "ESTIMATE"
type textarea "x"
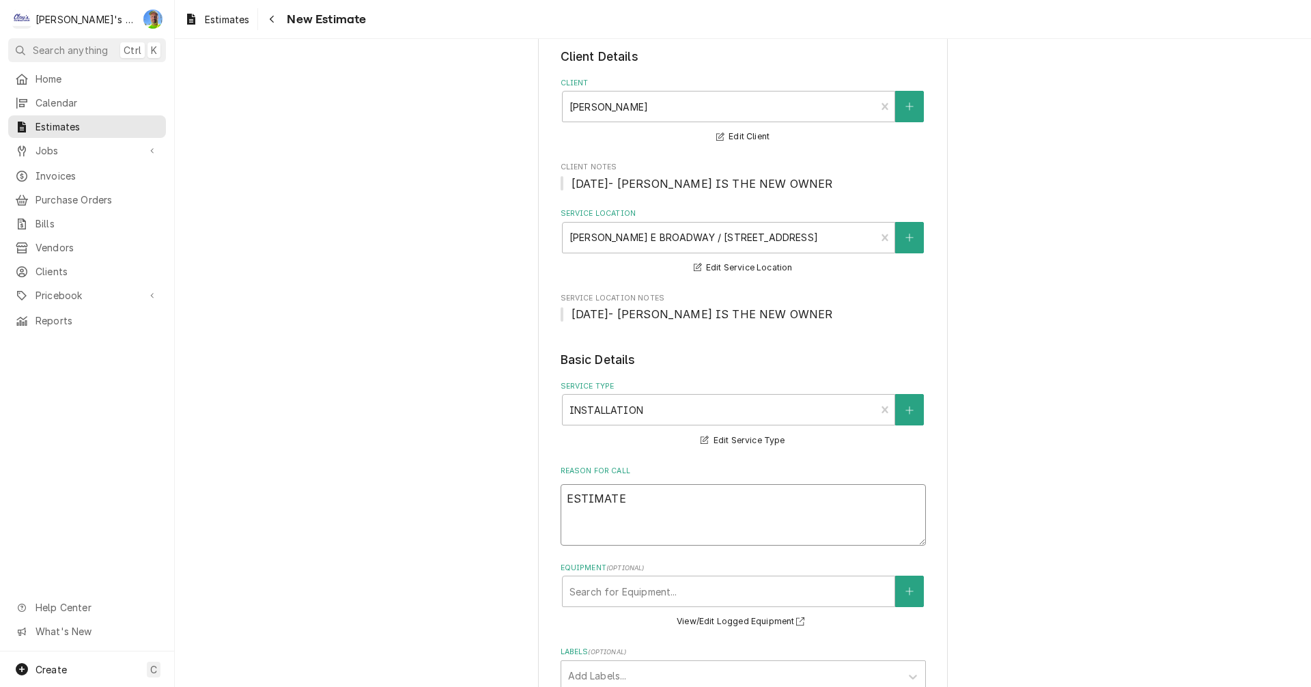
type textarea "ESTIMATE F"
type textarea "x"
type textarea "ESTIMATE FO"
type textarea "x"
type textarea "ESTIMATE FOR"
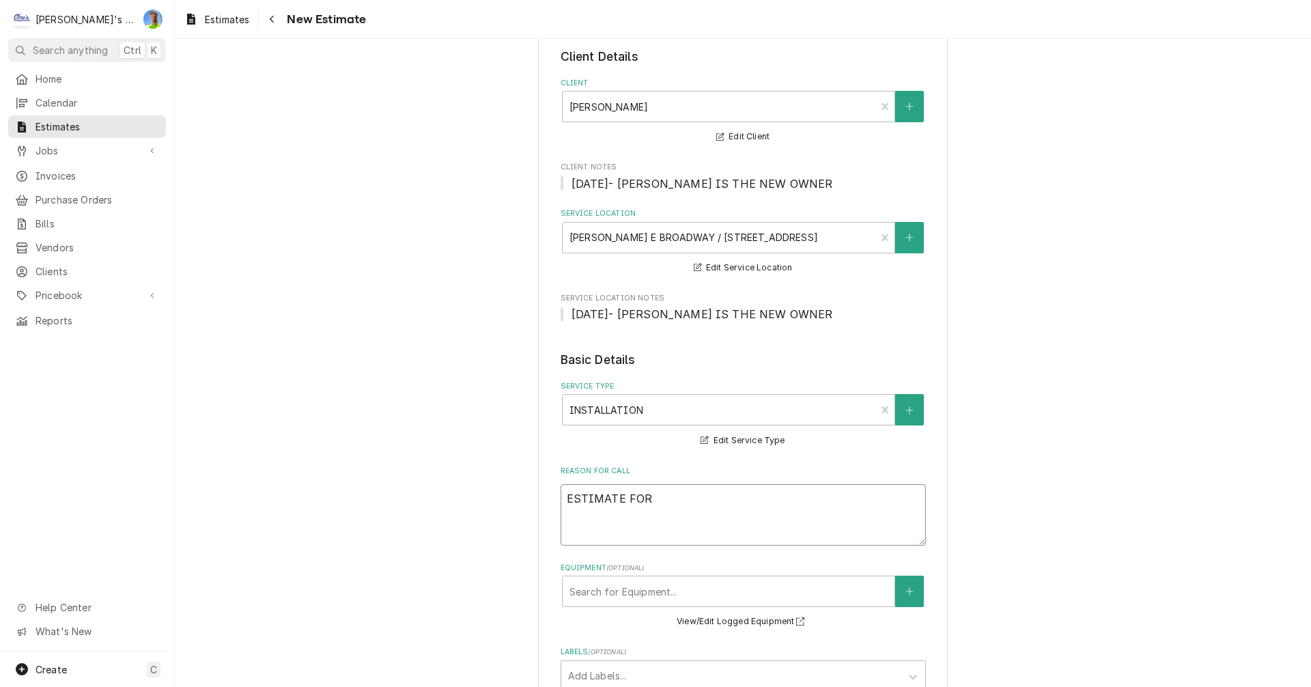
type textarea "x"
type textarea "ESTIMATE FOR"
type textarea "x"
type textarea "ESTIMATE FOR R"
type textarea "x"
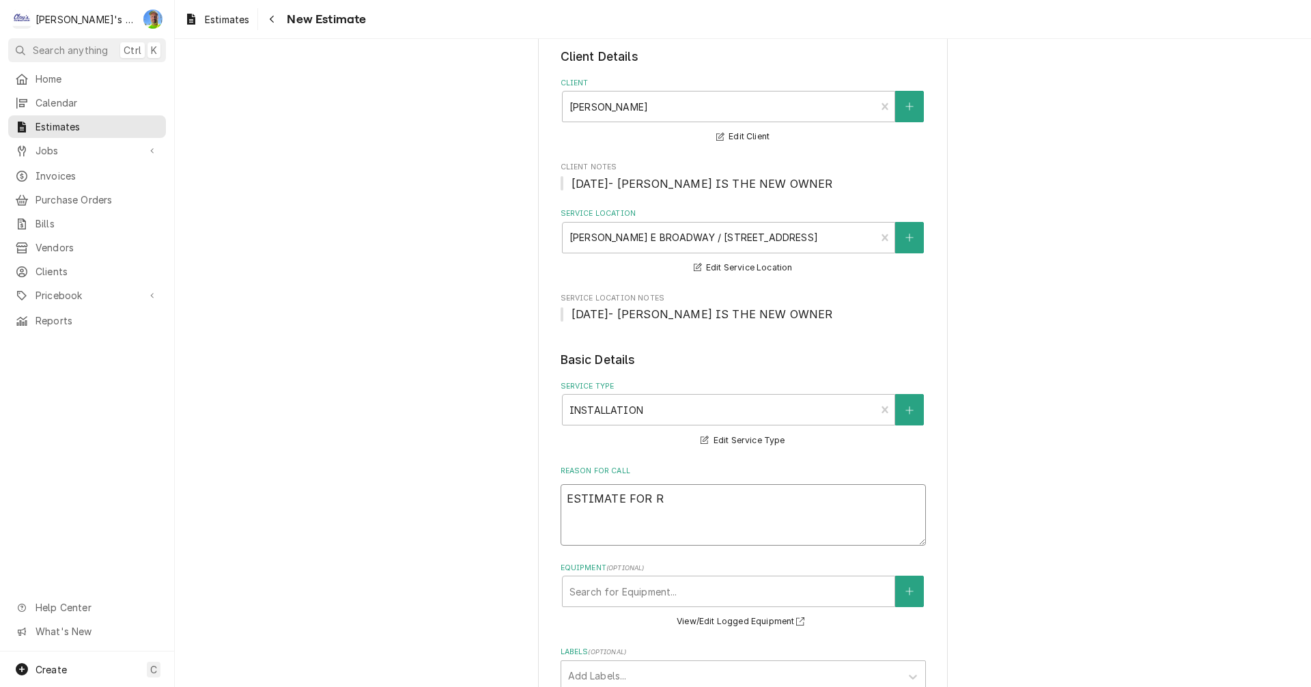
type textarea "ESTIMATE FOR RE"
type textarea "x"
type textarea "ESTIMATE FOR REP"
type textarea "x"
type textarea "ESTIMATE FOR REPL"
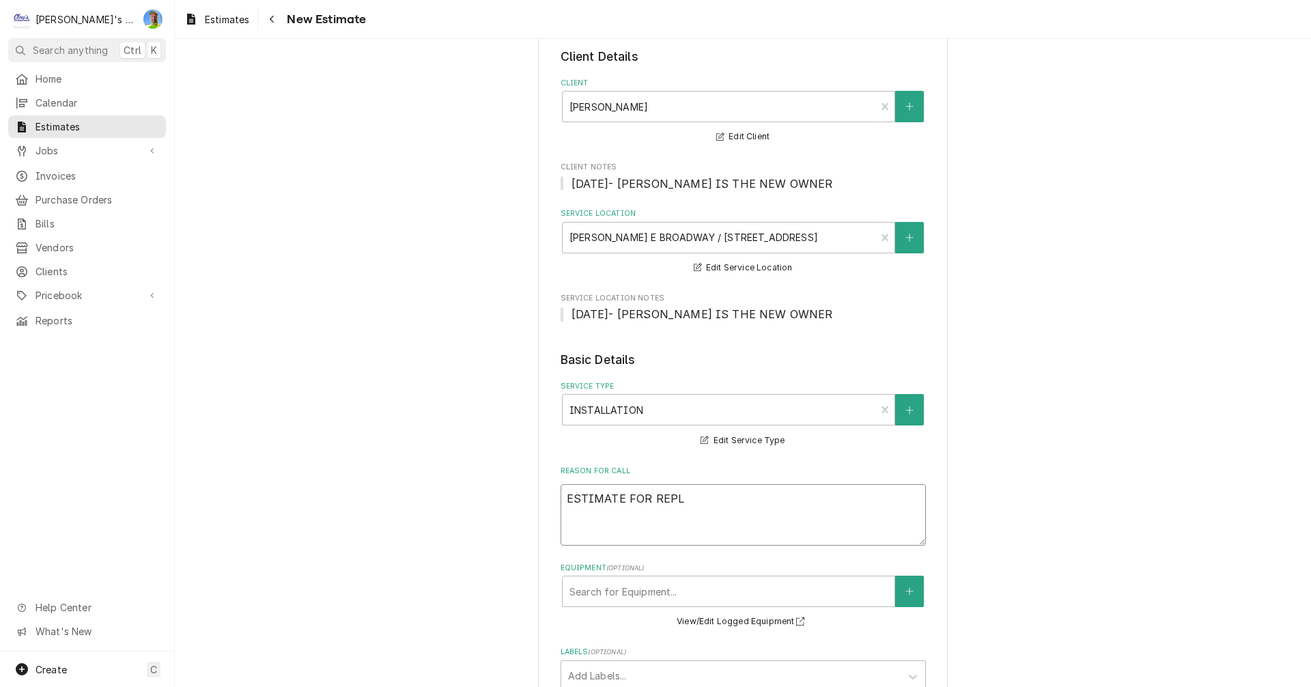
type textarea "x"
type textarea "ESTIMATE FOR REPLA"
type textarea "x"
type textarea "ESTIMATE FOR REPLAC"
type textarea "x"
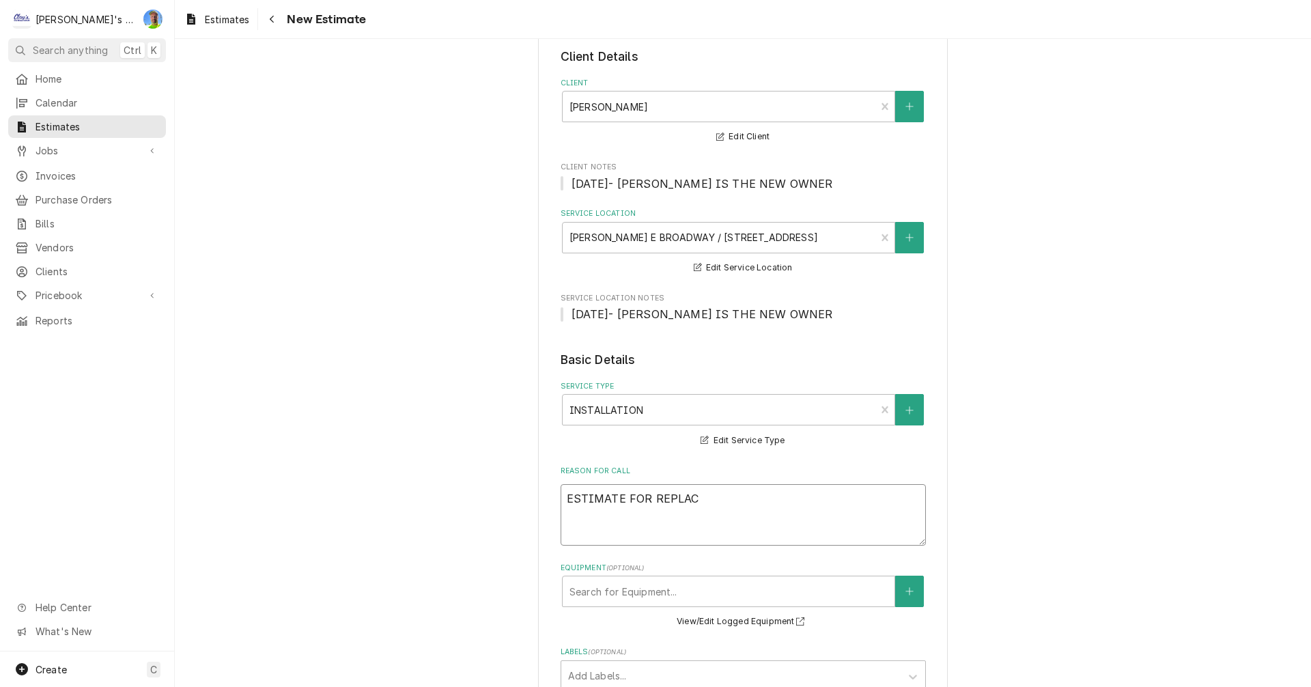
type textarea "ESTIMATE FOR REPLACI"
type textarea "x"
type textarea "ESTIMATE FOR REPLACIN"
type textarea "x"
type textarea "ESTIMATE FOR REPLACING"
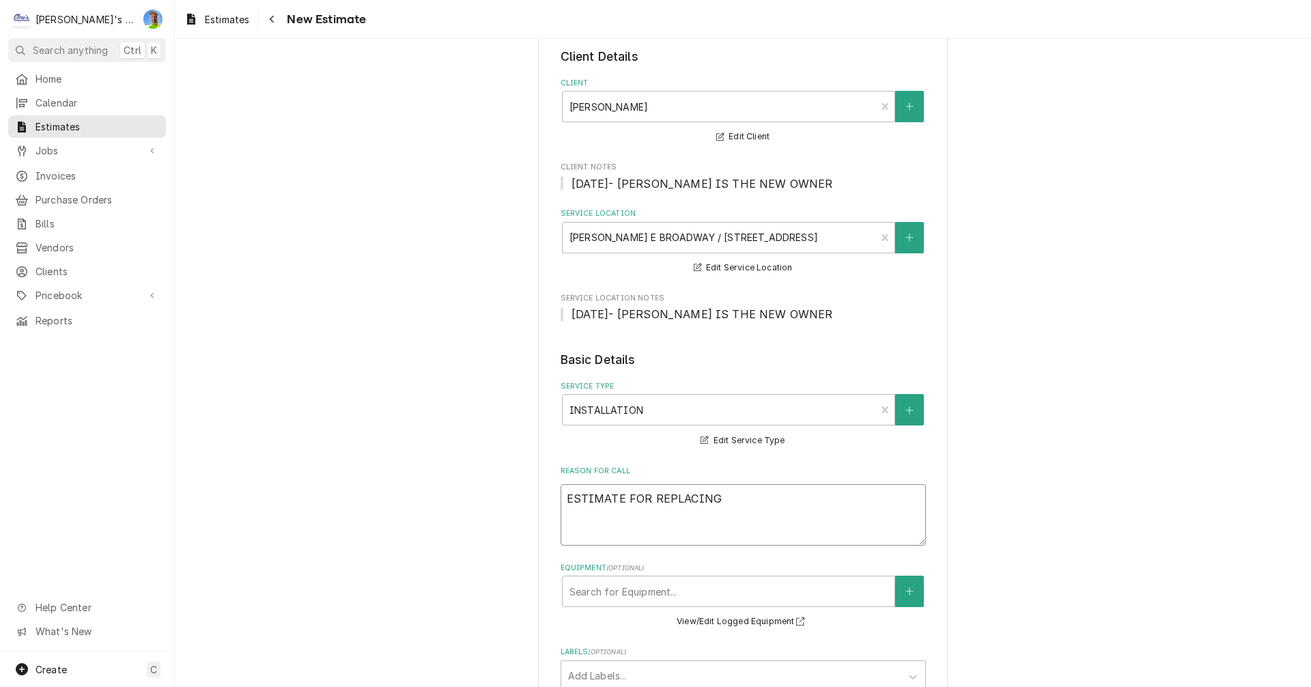
type textarea "x"
type textarea "ESTIMATE FOR REPLACING"
type textarea "x"
type textarea "ESTIMATE FOR REPLACING E"
type textarea "x"
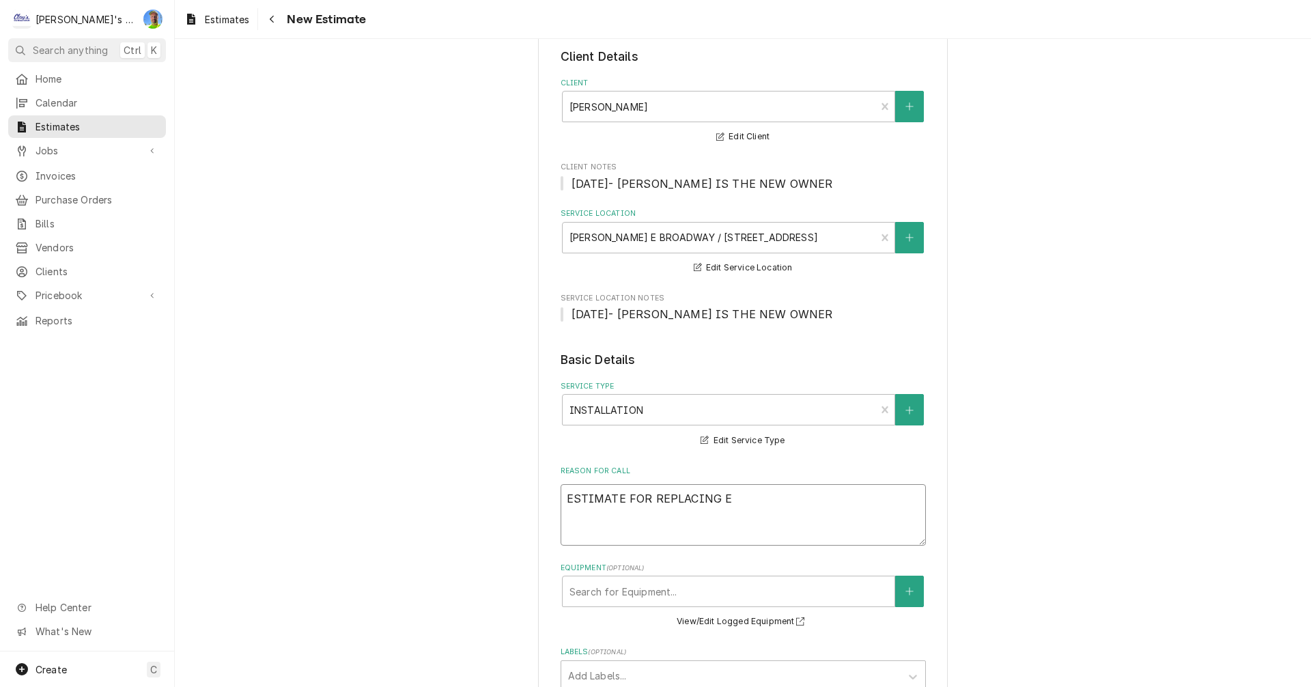
type textarea "ESTIMATE FOR REPLACING EX"
type textarea "x"
type textarea "ESTIMATE FOR REPLACING EXI"
type textarea "x"
type textarea "ESTIMATE FOR REPLACING EXIS"
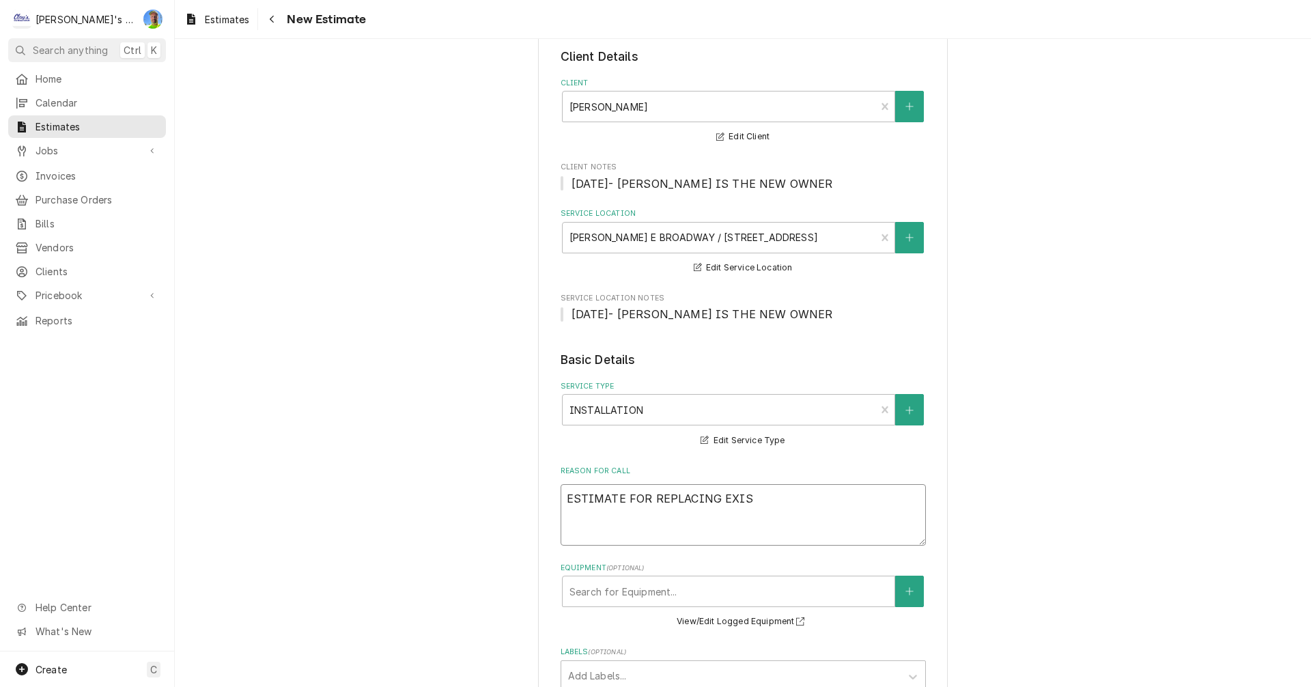
type textarea "x"
type textarea "ESTIMATE FOR REPLACING EXIST"
type textarea "x"
type textarea "ESTIMATE FOR REPLACING EXISTI"
type textarea "x"
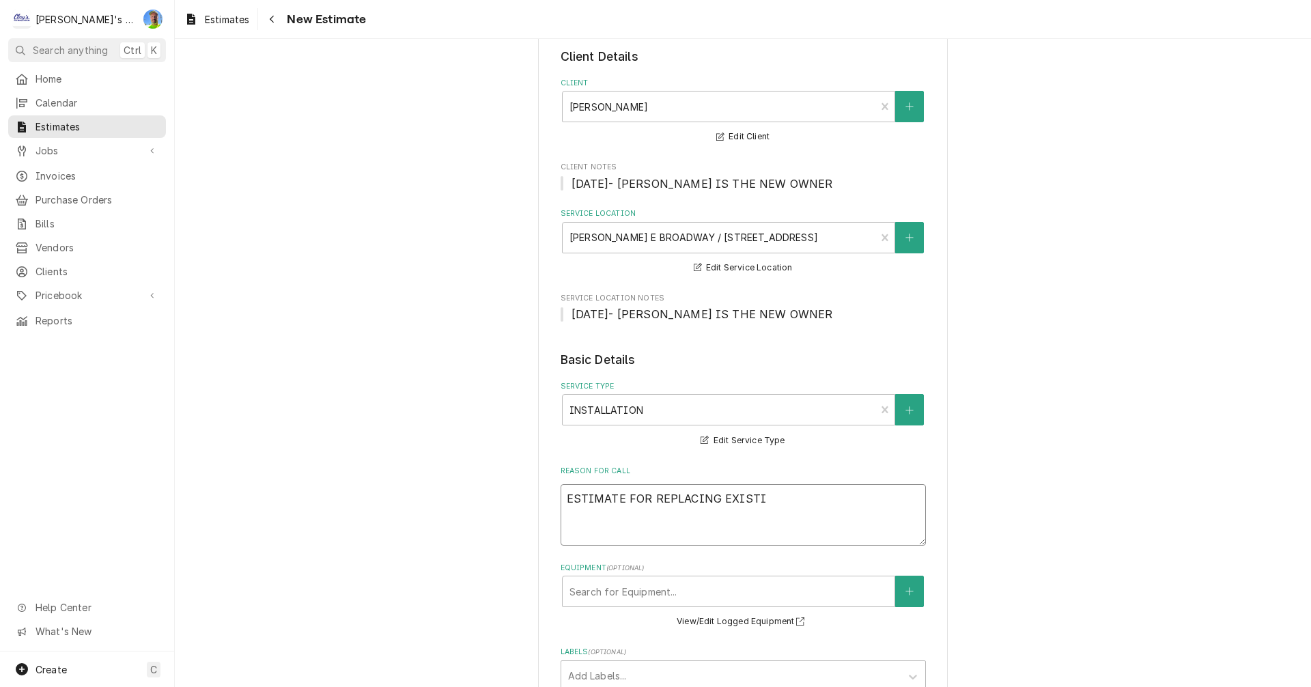
type textarea "ESTIMATE FOR REPLACING EXISTIN"
type textarea "x"
type textarea "ESTIMATE FOR REPLACING EXISTING"
type textarea "x"
type textarea "ESTIMATE FOR REPLACING EXISTING"
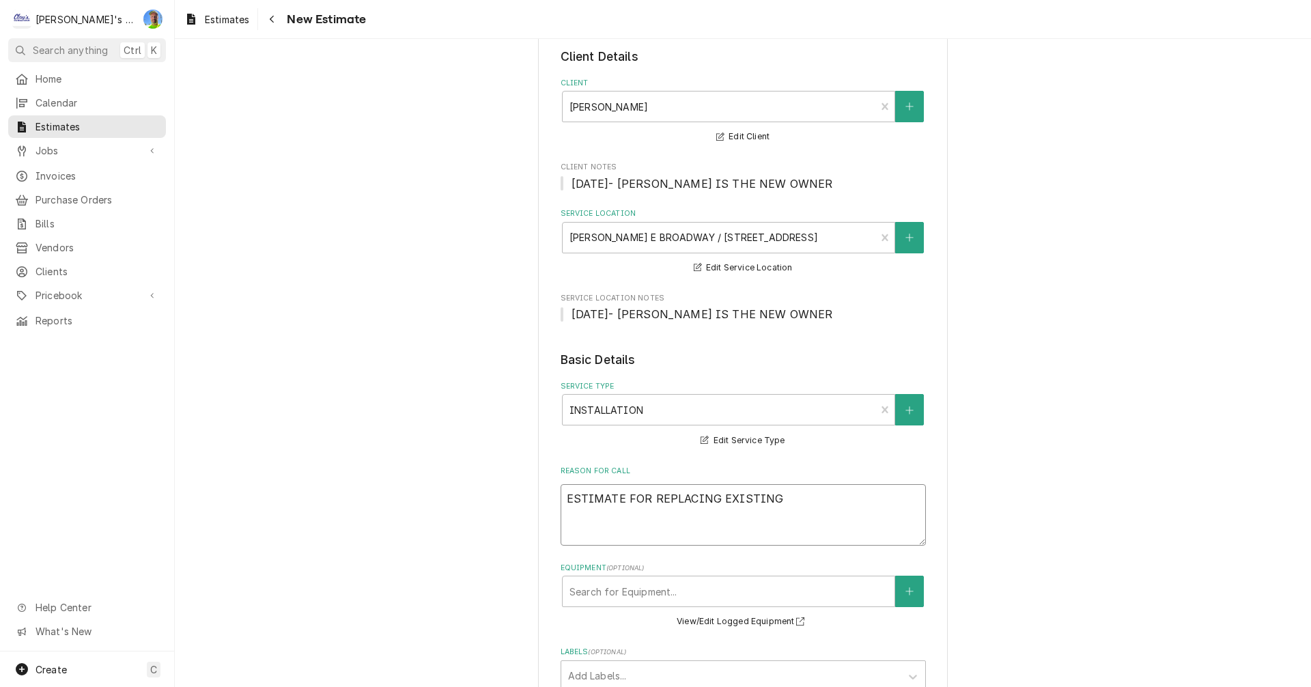
type textarea "x"
type textarea "ESTIMATE FOR REPLACING EXISTING E"
type textarea "x"
type textarea "ESTIMATE FOR REPLACING EXISTING EX"
type textarea "x"
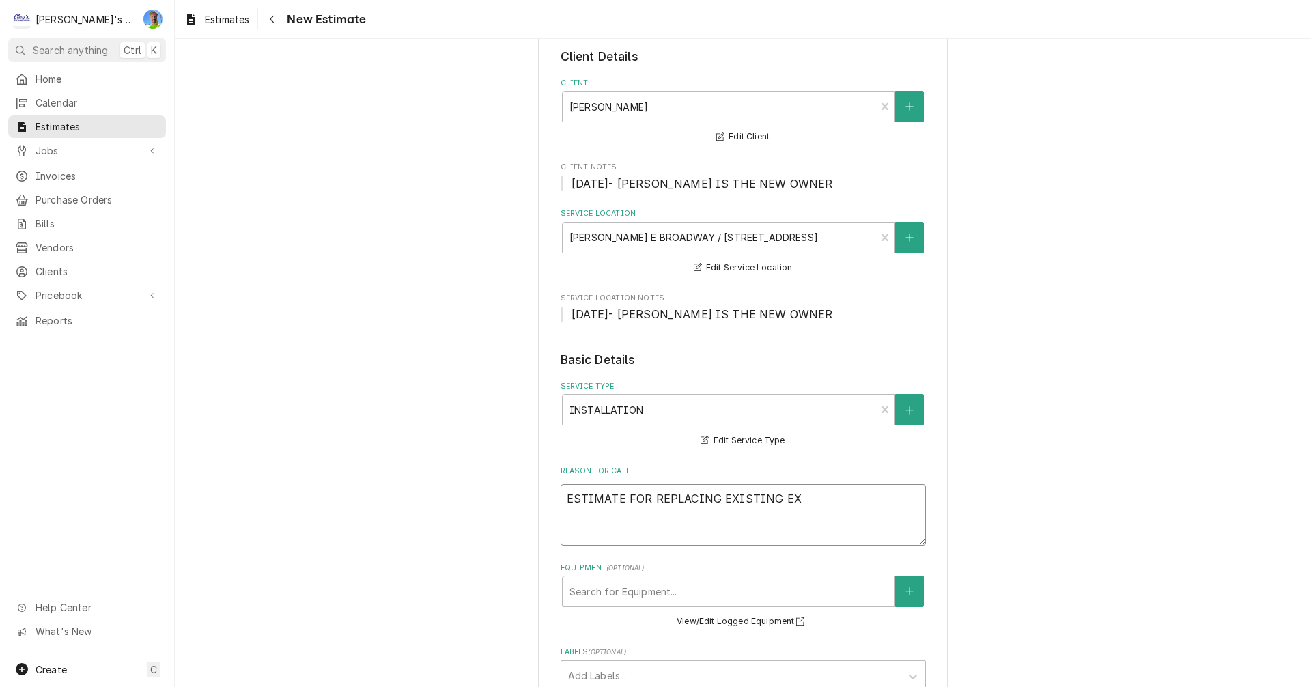
type textarea "ESTIMATE FOR REPLACING EXISTING EXT"
type textarea "x"
type textarea "ESTIMATE FOR REPLACING EXISTING EXTE"
type textarea "x"
type textarea "ESTIMATE FOR REPLACING EXISTING EXTER"
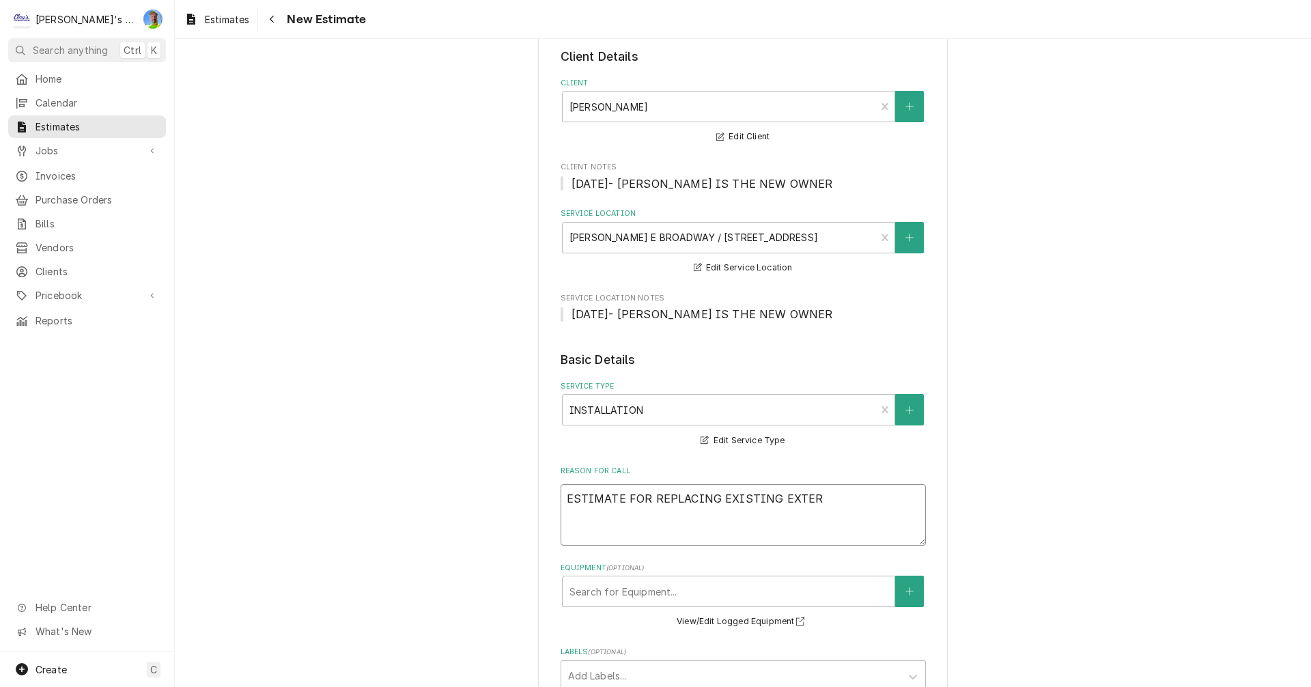
type textarea "x"
type textarea "ESTIMATE FOR REPLACING EXISTING EXTERI"
type textarea "x"
type textarea "ESTIMATE FOR REPLACING EXISTING EXTERIO"
type textarea "x"
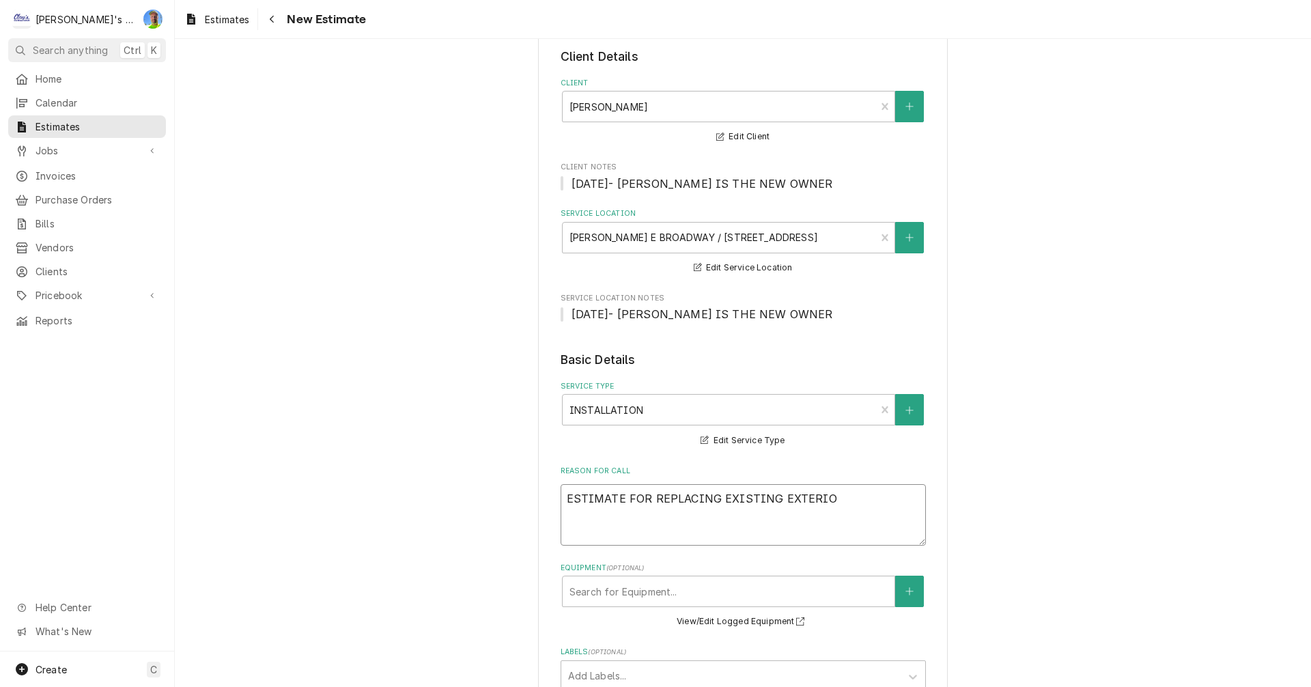
type textarea "ESTIMATE FOR REPLACING EXISTING EXTERIOR"
type textarea "x"
type textarea "ESTIMATE FOR REPLACING EXISTING EXTERIOR"
type textarea "x"
type textarea "ESTIMATE FOR REPLACING EXISTING EXTERIOR D"
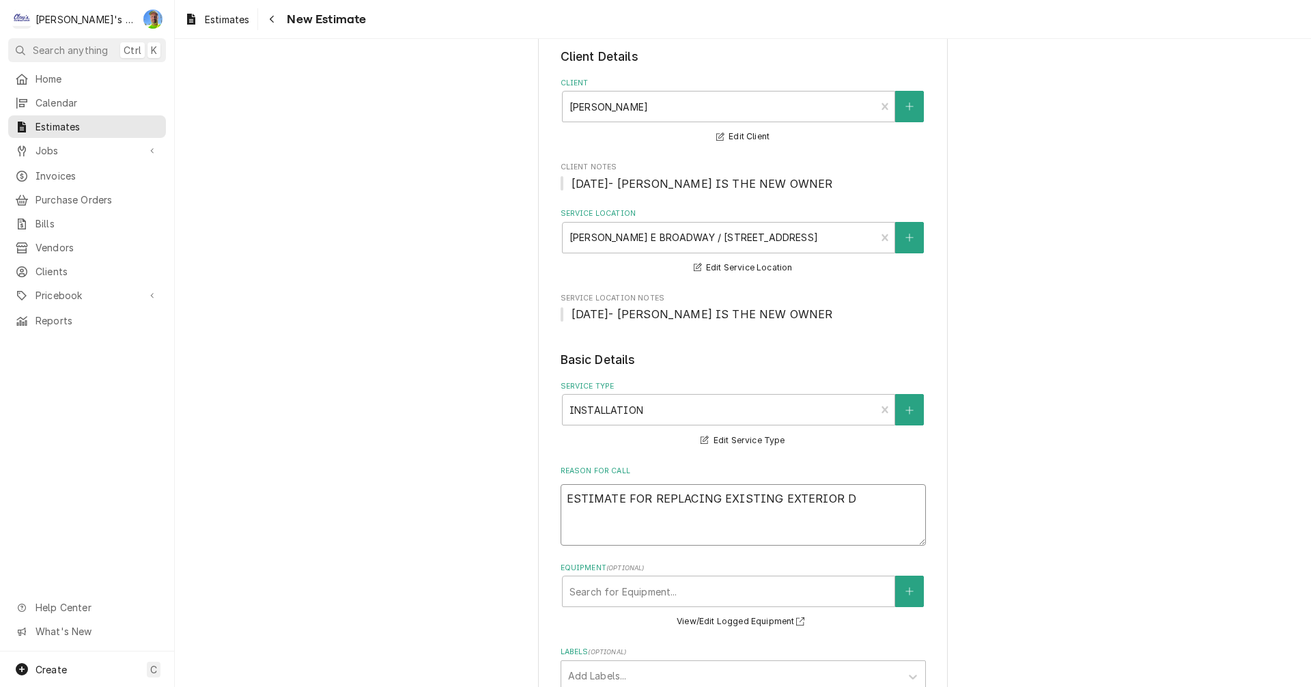
type textarea "x"
type textarea "ESTIMATE FOR REPLACING EXISTING EXTERIOR DE"
type textarea "x"
type textarea "ESTIMATE FOR REPLACING EXISTING EXTERIOR DEL"
type textarea "x"
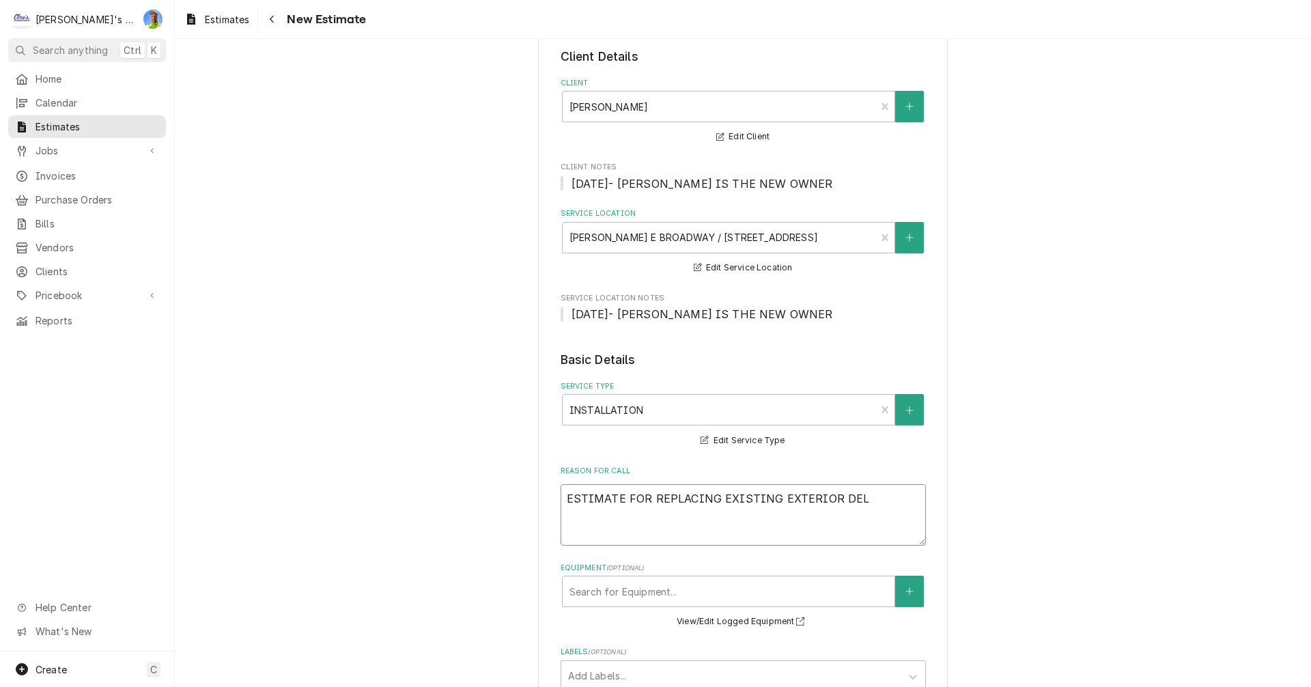
type textarea "ESTIMATE FOR REPLACING EXISTING EXTERIOR DELI"
type textarea "x"
type textarea "ESTIMATE FOR REPLACING EXISTING EXTERIOR DELIV"
type textarea "x"
type textarea "ESTIMATE FOR REPLACING EXISTING EXTERIOR DELIVE"
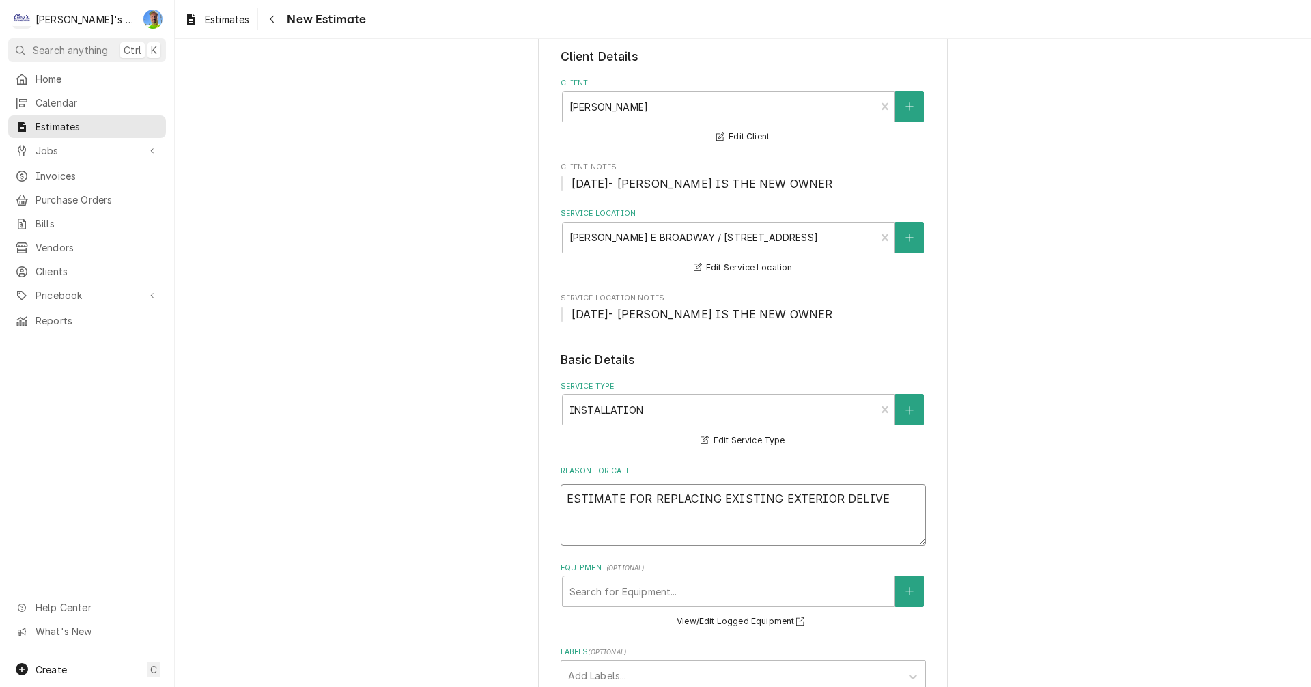
type textarea "x"
type textarea "ESTIMATE FOR REPLACING EXISTING EXTERIOR DELIVER"
type textarea "x"
type textarea "ESTIMATE FOR REPLACING EXISTING EXTERIOR DELIVERY"
type textarea "x"
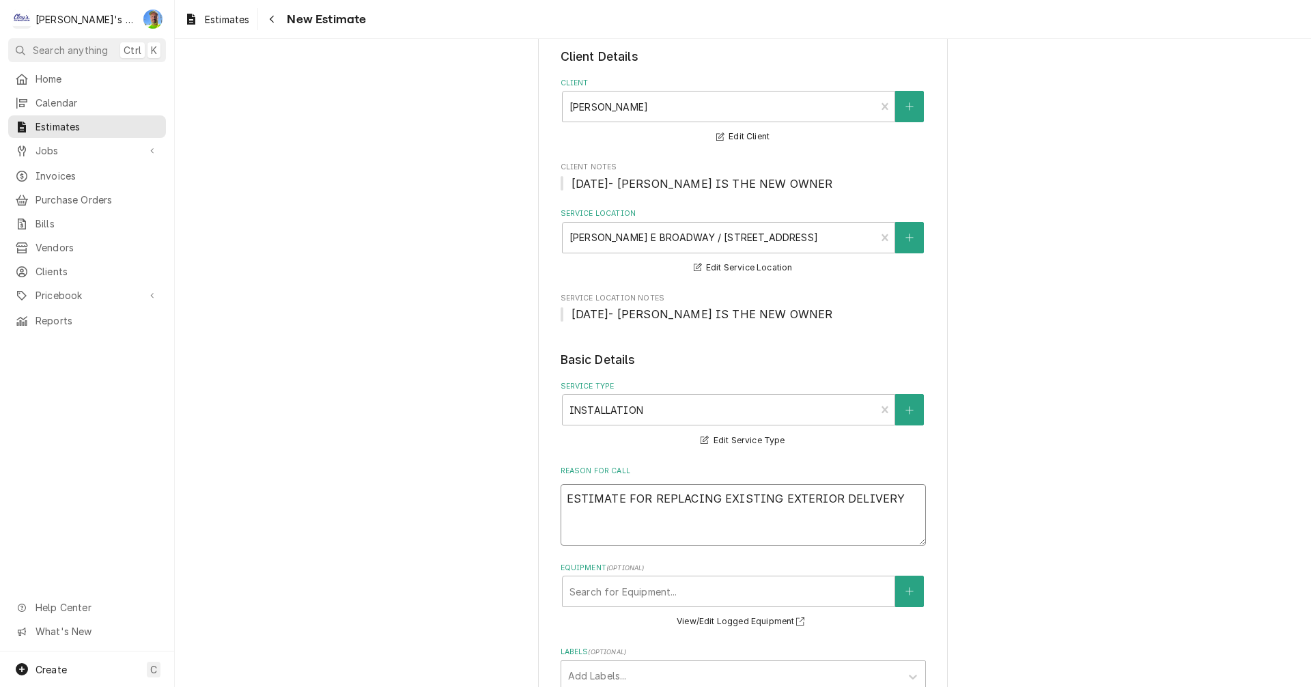
type textarea "ESTIMATE FOR REPLACING EXISTING EXTERIOR DELIVERY"
type textarea "x"
type textarea "ESTIMATE FOR REPLACING EXISTING EXTERIOR DELIVERY D"
type textarea "x"
type textarea "ESTIMATE FOR REPLACING EXISTING EXTERIOR DELIVERY DO"
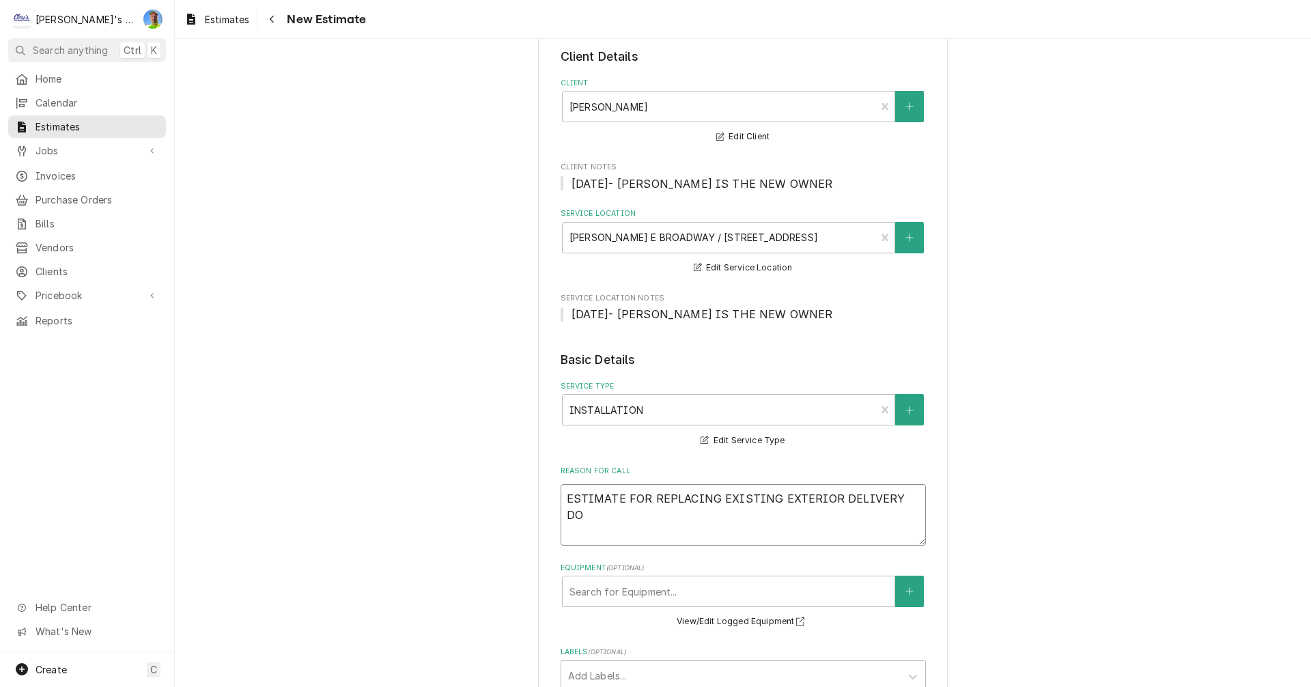
type textarea "x"
type textarea "ESTIMATE FOR REPLACING EXISTING EXTERIOR DELIVERY DOO"
type textarea "x"
type textarea "ESTIMATE FOR REPLACING EXISTING EXTERIOR DELIVERY DOOR"
type textarea "x"
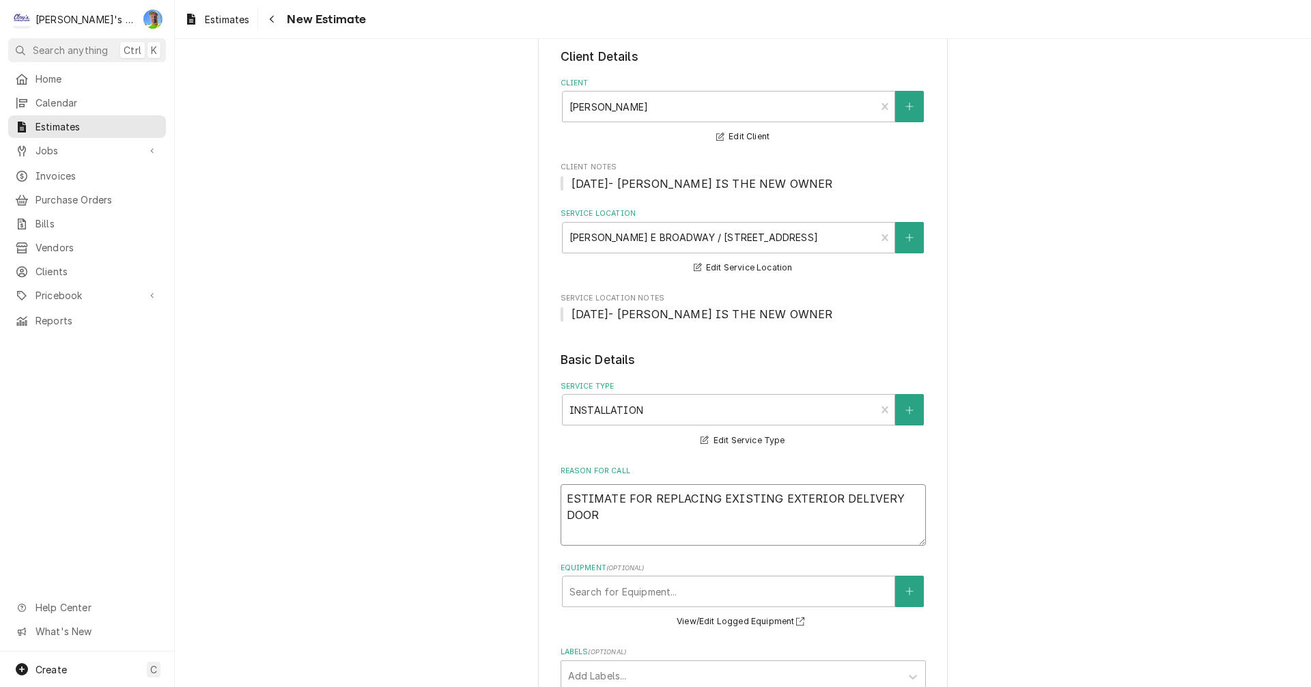
type textarea "ESTIMATE FOR REPLACING EXISTING EXTERIOR DELIVERY DOOR"
type textarea "x"
type textarea "ESTIMATE FOR REPLACING EXISTING EXTERIOR DELIVERY DOOR O"
type textarea "x"
type textarea "ESTIMATE FOR REPLACING EXISTING EXTERIOR DELIVERY DOOR ON"
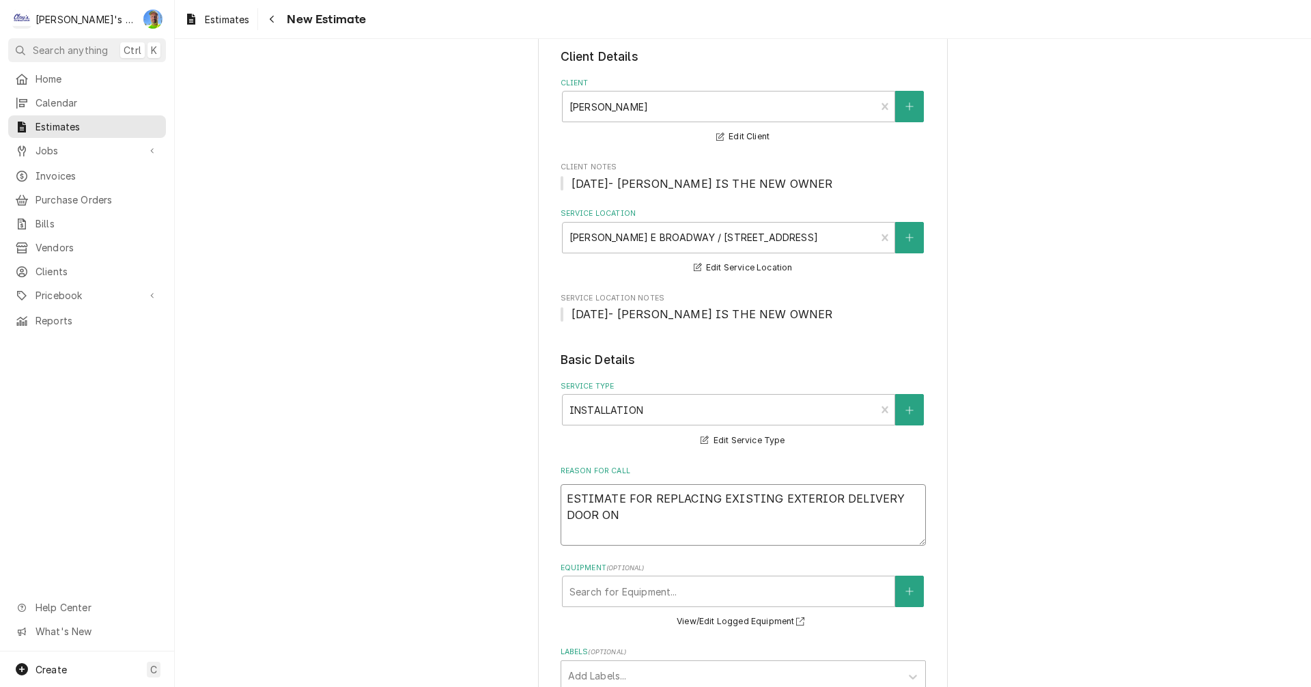
type textarea "x"
type textarea "ESTIMATE FOR REPLACING EXISTING EXTERIOR DELIVERY DOOR ON"
type textarea "x"
type textarea "ESTIMATE FOR REPLACING EXISTING EXTERIOR DELIVERY DOOR ON T"
type textarea "x"
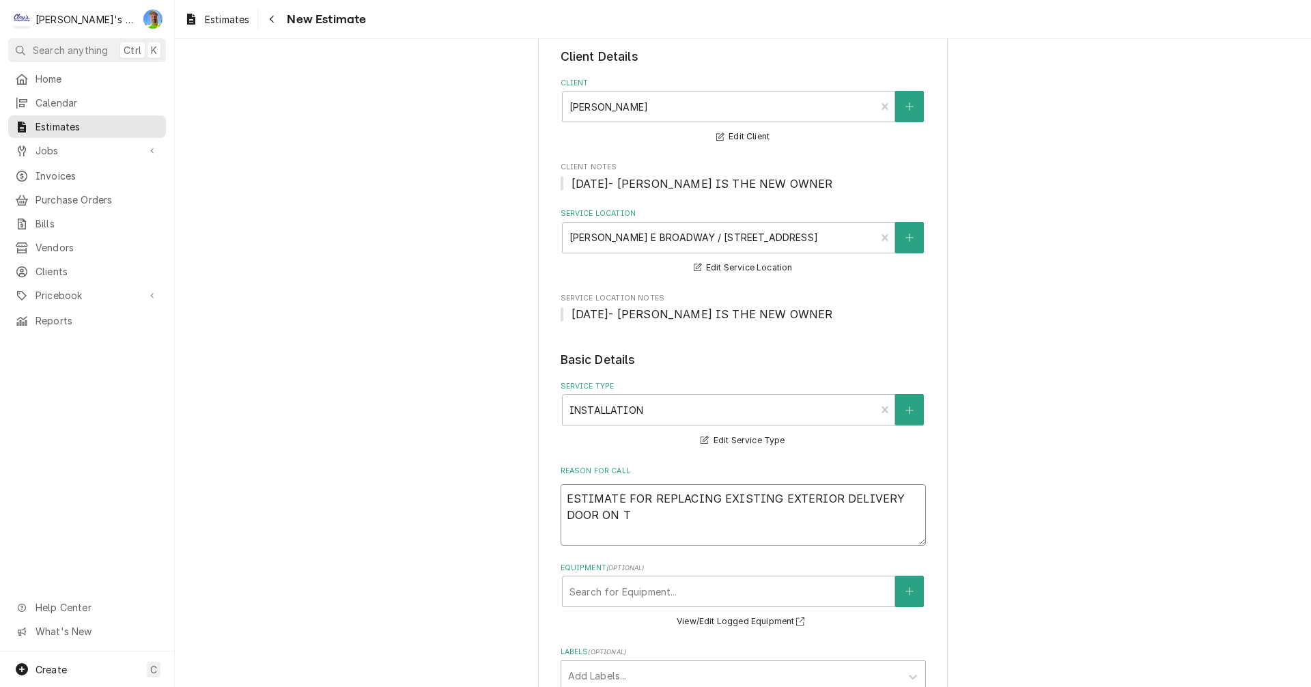
type textarea "ESTIMATE FOR REPLACING EXISTING EXTERIOR DELIVERY DOOR ON TH"
type textarea "x"
type textarea "ESTIMATE FOR REPLACING EXISTING EXTERIOR DELIVERY DOOR ON THE"
type textarea "x"
type textarea "ESTIMATE FOR REPLACING EXISTING EXTERIOR DELIVERY DOOR ON THE"
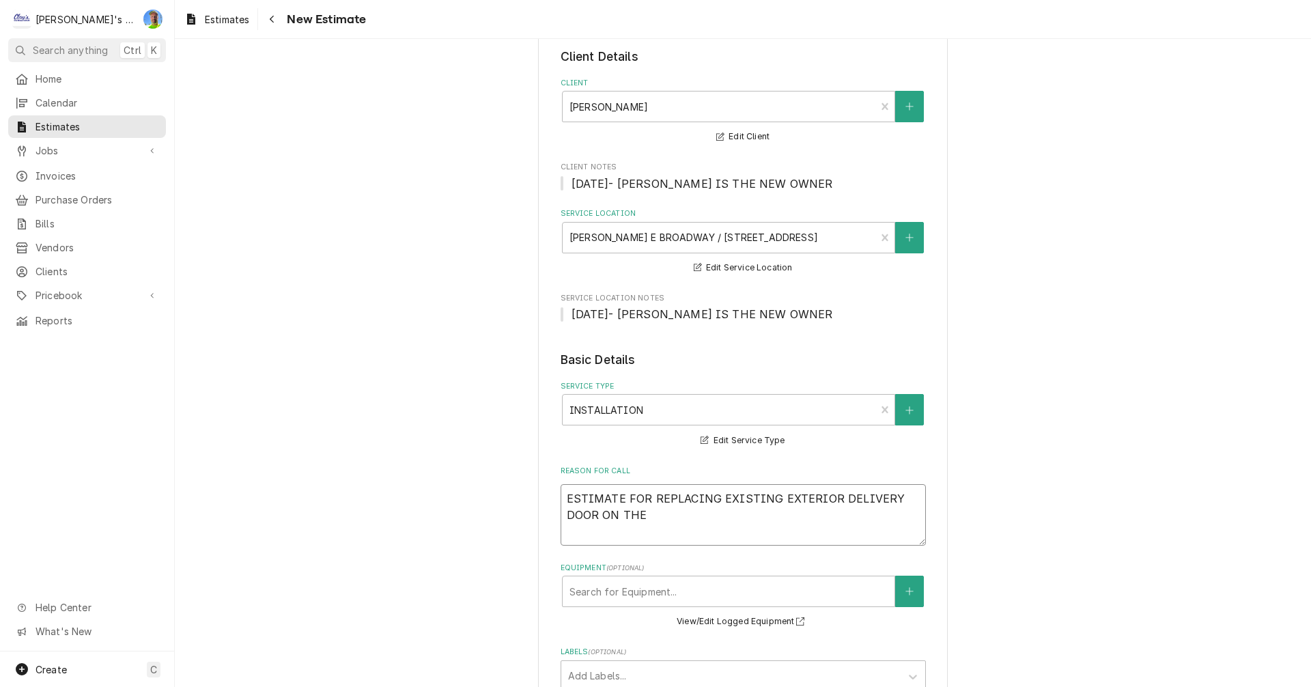
type textarea "x"
type textarea "ESTIMATE FOR REPLACING EXISTING EXTERIOR DELIVERY DOOR ON THE W"
type textarea "x"
type textarea "ESTIMATE FOR REPLACING EXISTING EXTERIOR DELIVERY DOOR ON THE [GEOGRAPHIC_DATA]"
type textarea "x"
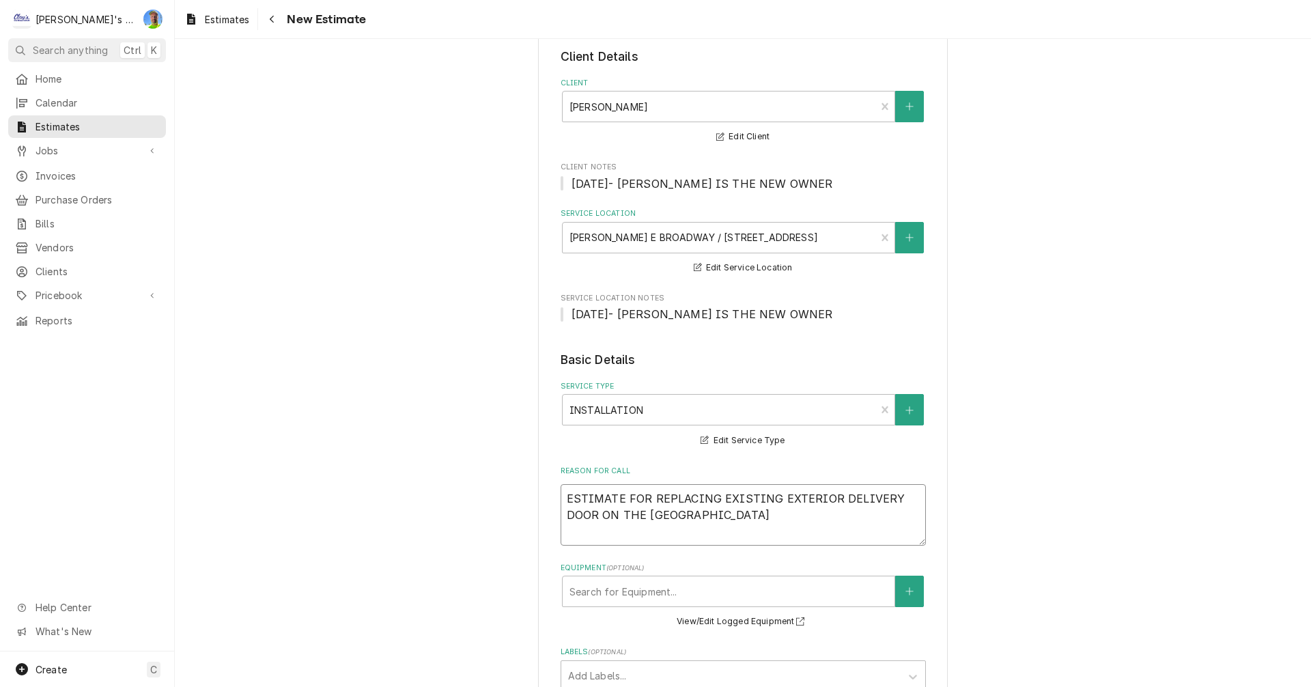
type textarea "ESTIMATE FOR REPLACING EXISTING EXTERIOR DELIVERY DOOR ON THE WAL"
type textarea "x"
type textarea "ESTIMATE FOR REPLACING EXISTING EXTERIOR DELIVERY DOOR ON THE WALK"
type textarea "x"
type textarea "ESTIMATE FOR REPLACING EXISTING EXTERIOR DELIVERY DOOR ON THE WALK-"
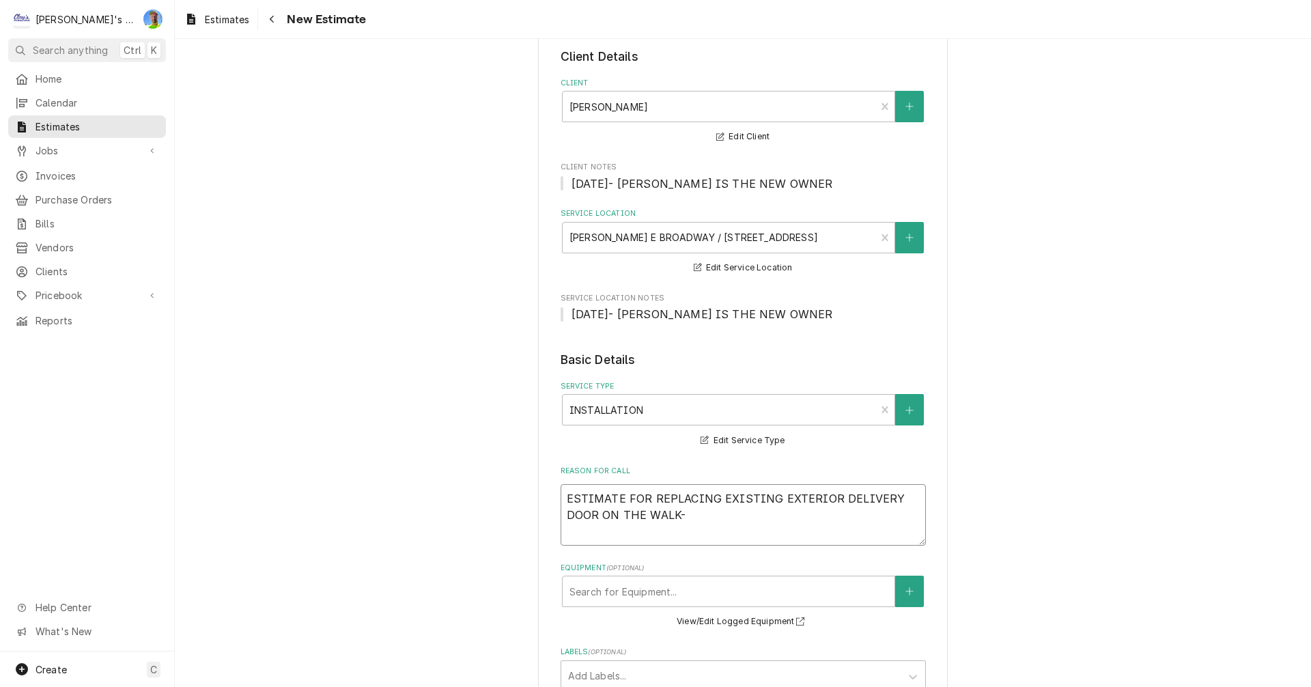
type textarea "x"
type textarea "ESTIMATE FOR REPLACING EXISTING EXTERIOR DELIVERY DOOR ON THE WALK-I"
type textarea "x"
type textarea "ESTIMATE FOR REPLACING EXISTING EXTERIOR DELIVERY DOOR ON THE WALK-IN"
type textarea "x"
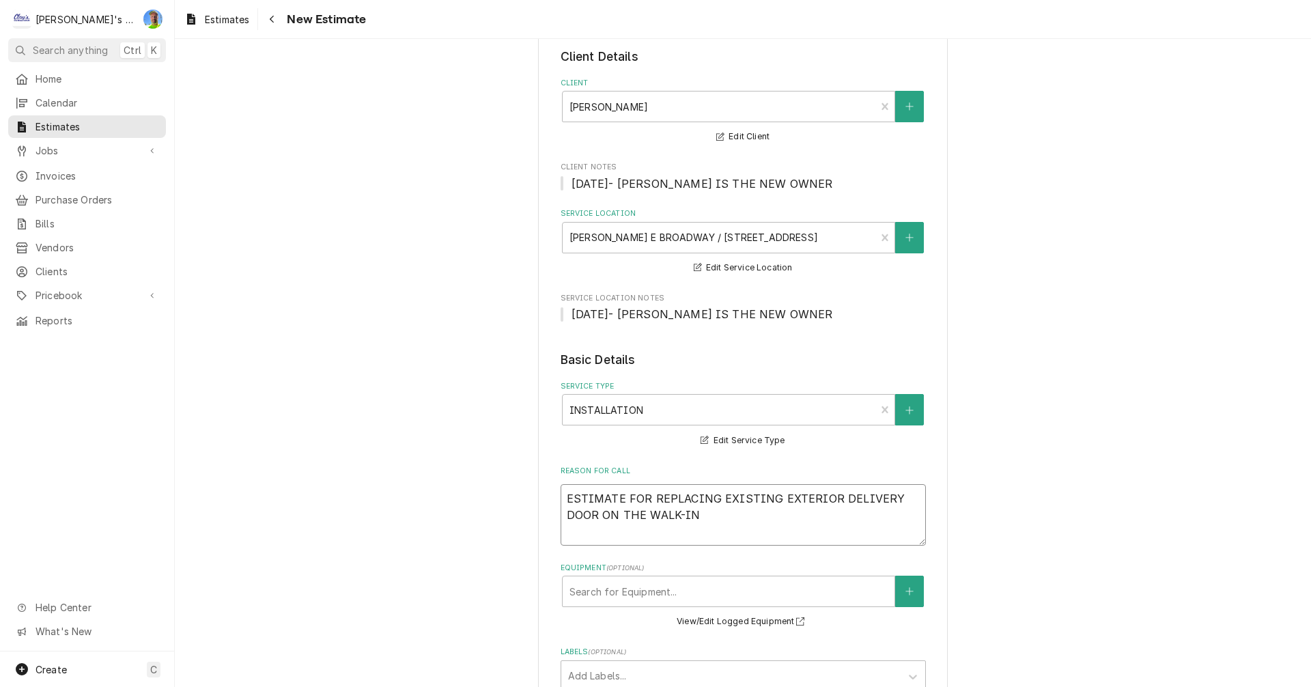
type textarea "ESTIMATE FOR REPLACING EXISTING EXTERIOR DELIVERY DOOR ON THE WALK-IN"
type textarea "x"
type textarea "ESTIMATE FOR REPLACING EXISTING EXTERIOR DELIVERY DOOR ON THE WALK-IN F"
type textarea "x"
type textarea "ESTIMATE FOR REPLACING EXISTING EXTERIOR DELIVERY DOOR ON THE WALK-IN [GEOGRAPH…"
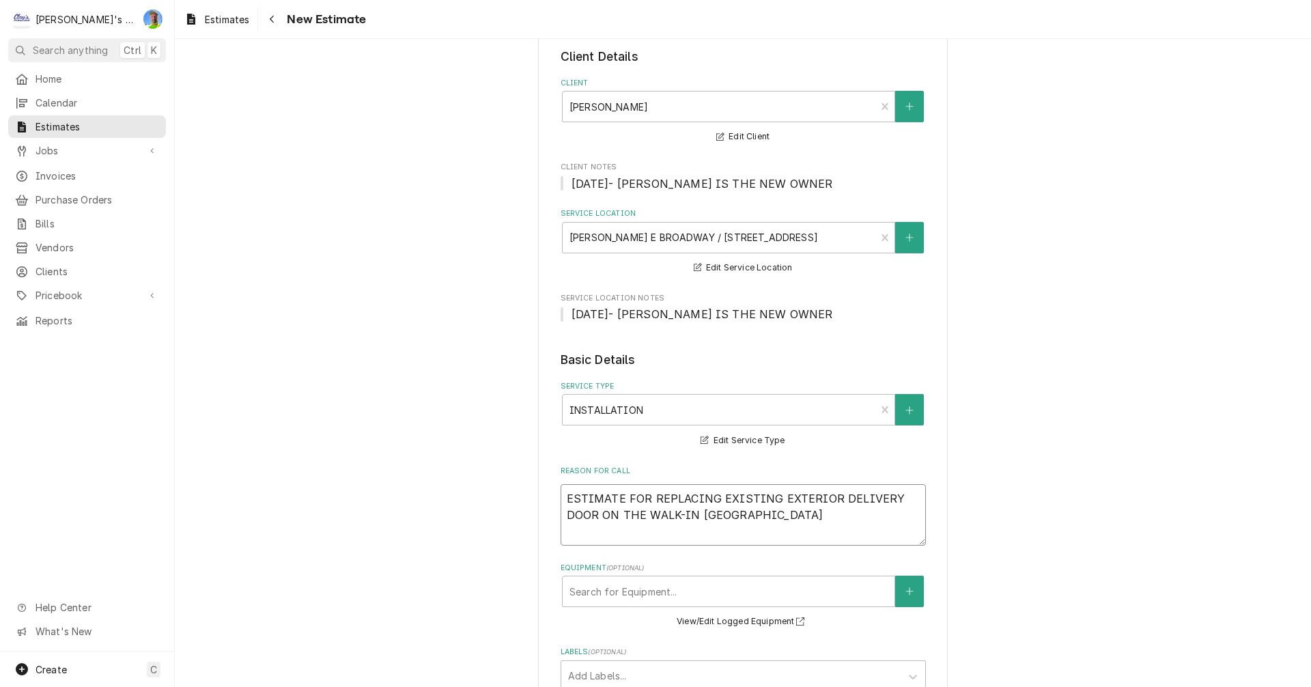
type textarea "x"
type textarea "ESTIMATE FOR REPLACING EXISTING EXTERIOR DELIVERY DOOR ON THE WALK-IN FRE"
type textarea "x"
type textarea "ESTIMATE FOR REPLACING EXISTING EXTERIOR DELIVERY DOOR ON THE WALK-IN FREE"
type textarea "x"
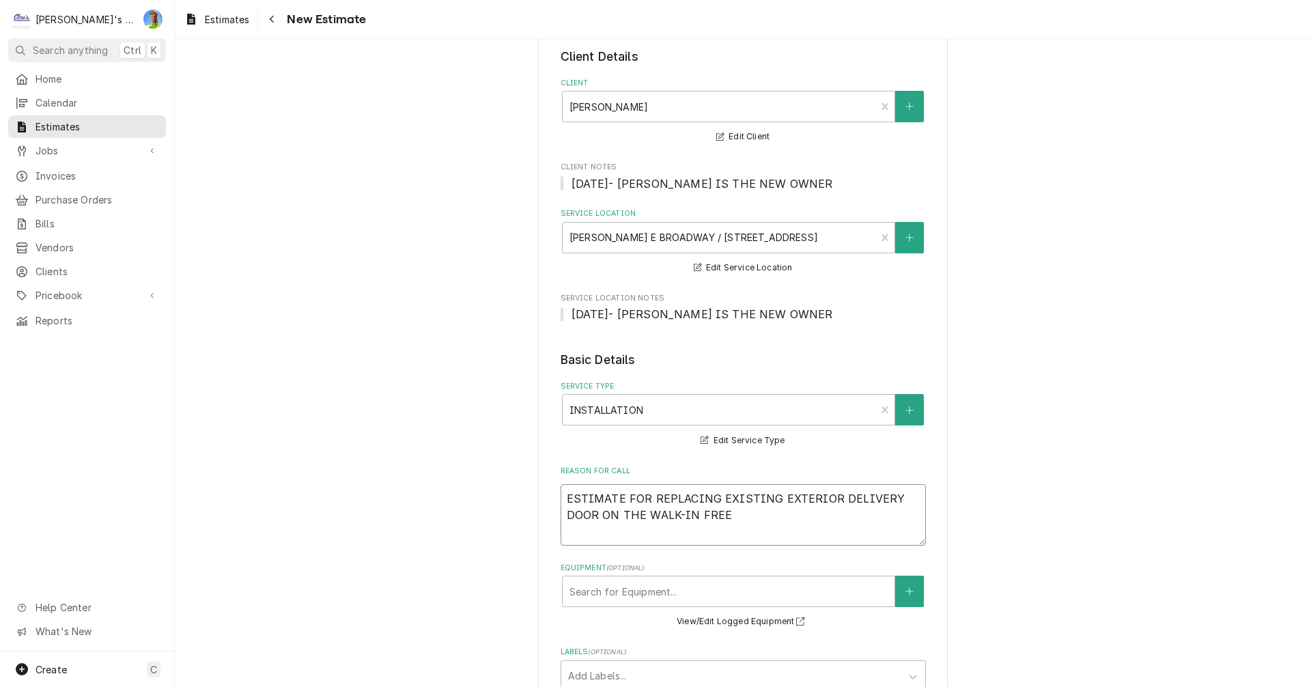
type textarea "ESTIMATE FOR REPLACING EXISTING EXTERIOR DELIVERY DOOR ON THE WALK-IN FREEZ"
type textarea "x"
type textarea "ESTIMATE FOR REPLACING EXISTING EXTERIOR DELIVERY DOOR ON THE WALK-IN FREEZE"
type textarea "x"
type textarea "ESTIMATE FOR REPLACING EXISTING EXTERIOR DELIVERY DOOR ON THE WALK-IN FREEZER"
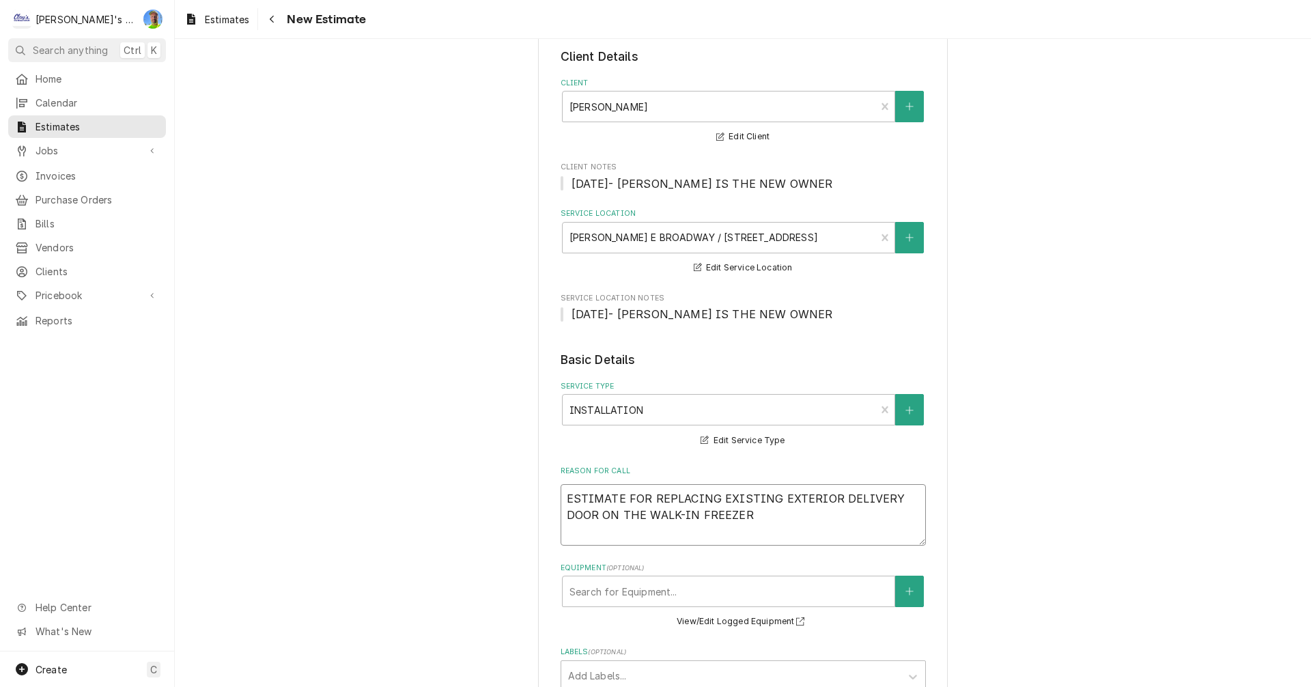
type textarea "x"
type textarea "ESTIMATE FOR REPLACING EXISTING EXTERIOR DELIVERY DOOR ON THE WALK-IN FREEZER."
type textarea "x"
type textarea "ESTIMATE FOR REPLACING EXISTING EXTERIOR DELIVERY DOOR ON THE WALK-IN FREEZER."
type textarea "x"
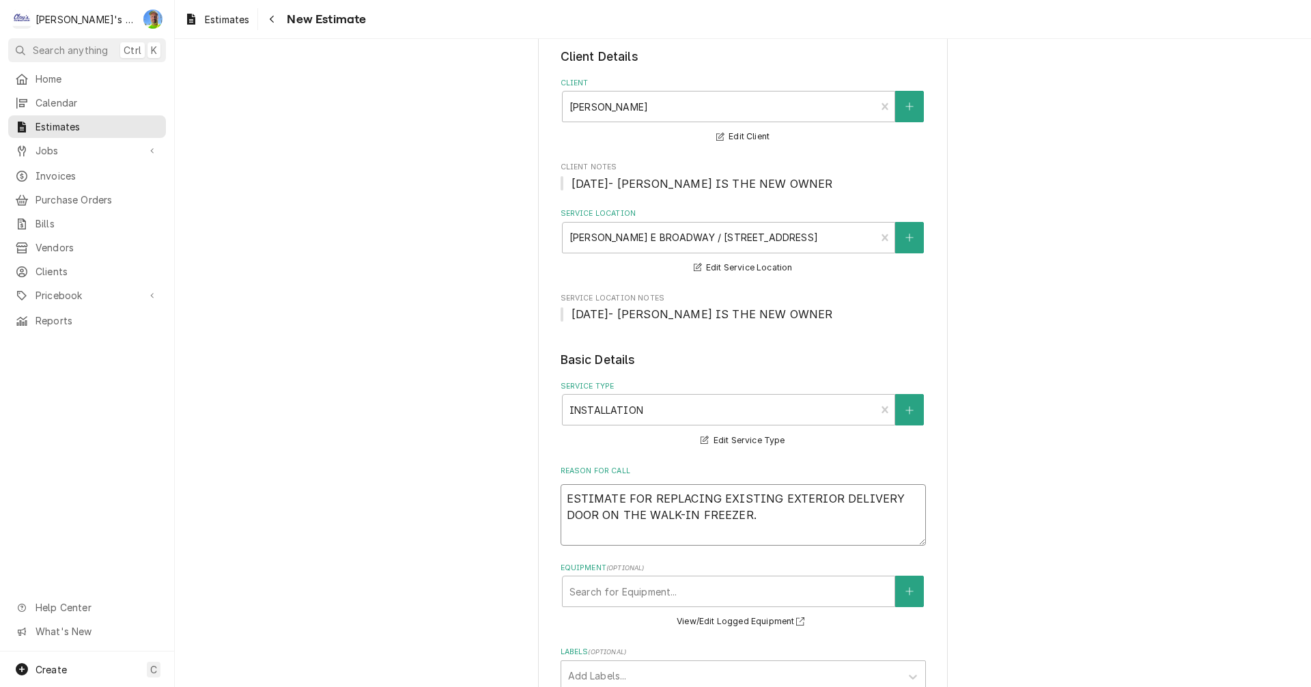
type textarea "ESTIMATE FOR REPLACING EXISTING EXTERIOR DELIVERY DOOR ON THE WALK-IN FREEZER. Q"
type textarea "x"
type textarea "ESTIMATE FOR REPLACING EXISTING EXTERIOR DELIVERY DOOR ON THE WALK-IN FREEZER. …"
type textarea "x"
type textarea "ESTIMATE FOR REPLACING EXISTING EXTERIOR DELIVERY DOOR ON THE WALK-IN FREEZER. …"
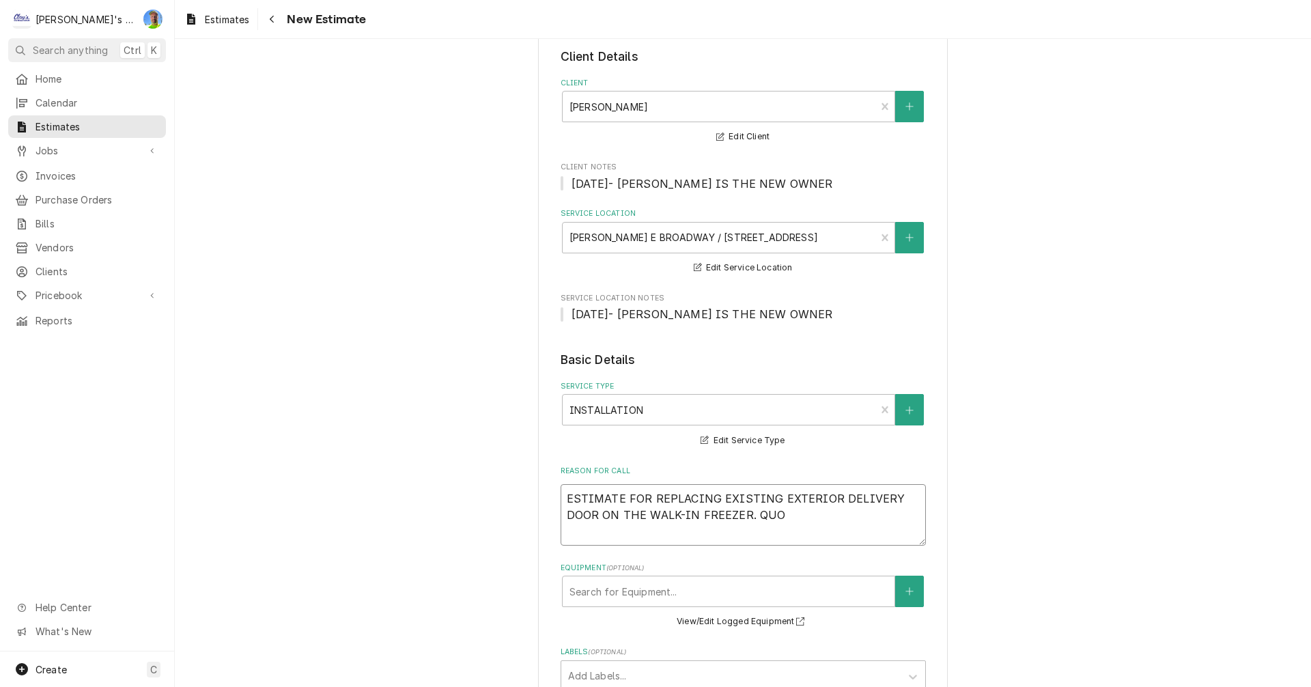
type textarea "x"
type textarea "ESTIMATE FOR REPLACING EXISTING EXTERIOR DELIVERY DOOR ON THE WALK-IN FREEZER. …"
type textarea "x"
type textarea "ESTIMATE FOR REPLACING EXISTING EXTERIOR DELIVERY DOOR ON THE WALK-IN FREEZER. …"
type textarea "x"
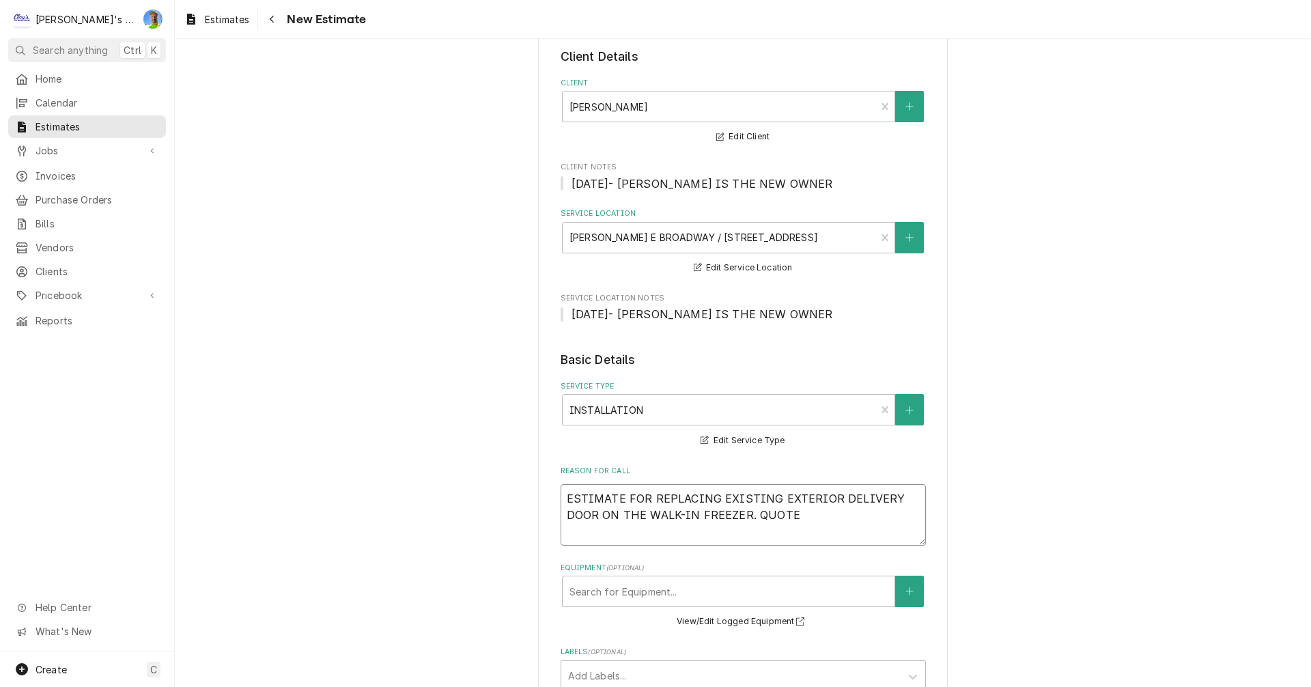
type textarea "ESTIMATE FOR REPLACING EXISTING EXTERIOR DELIVERY DOOR ON THE WALK-IN FREEZER. …"
type textarea "x"
type textarea "ESTIMATE FOR REPLACING EXISTING EXTERIOR DELIVERY DOOR ON THE WALK-IN FREEZER. …"
type textarea "x"
type textarea "ESTIMATE FOR REPLACING EXISTING EXTERIOR DELIVERY DOOR ON THE WALK-IN FREEZER. …"
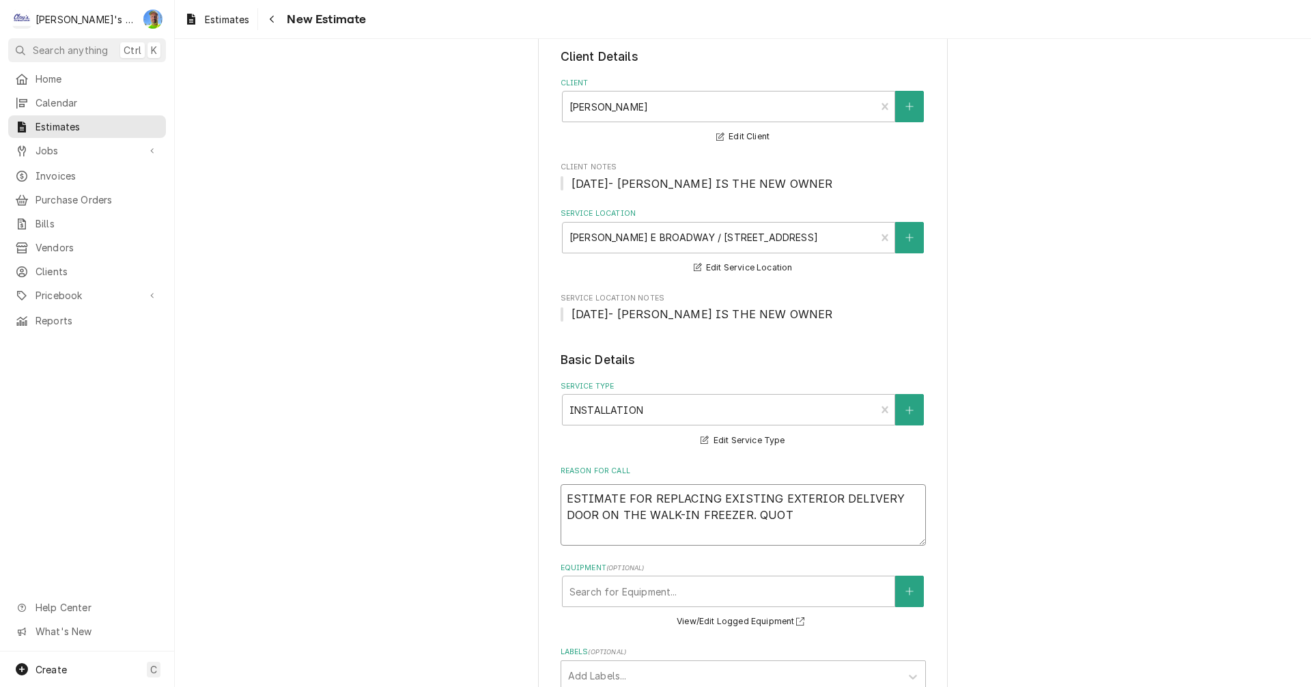
type textarea "x"
type textarea "ESTIMATE FOR REPLACING EXISTING EXTERIOR DELIVERY DOOR ON THE WALK-IN FREEZER. …"
type textarea "x"
type textarea "ESTIMATE FOR REPLACING EXISTING EXTERIOR DELIVERY DOOR ON THE WALK-IN FREEZER. …"
type textarea "x"
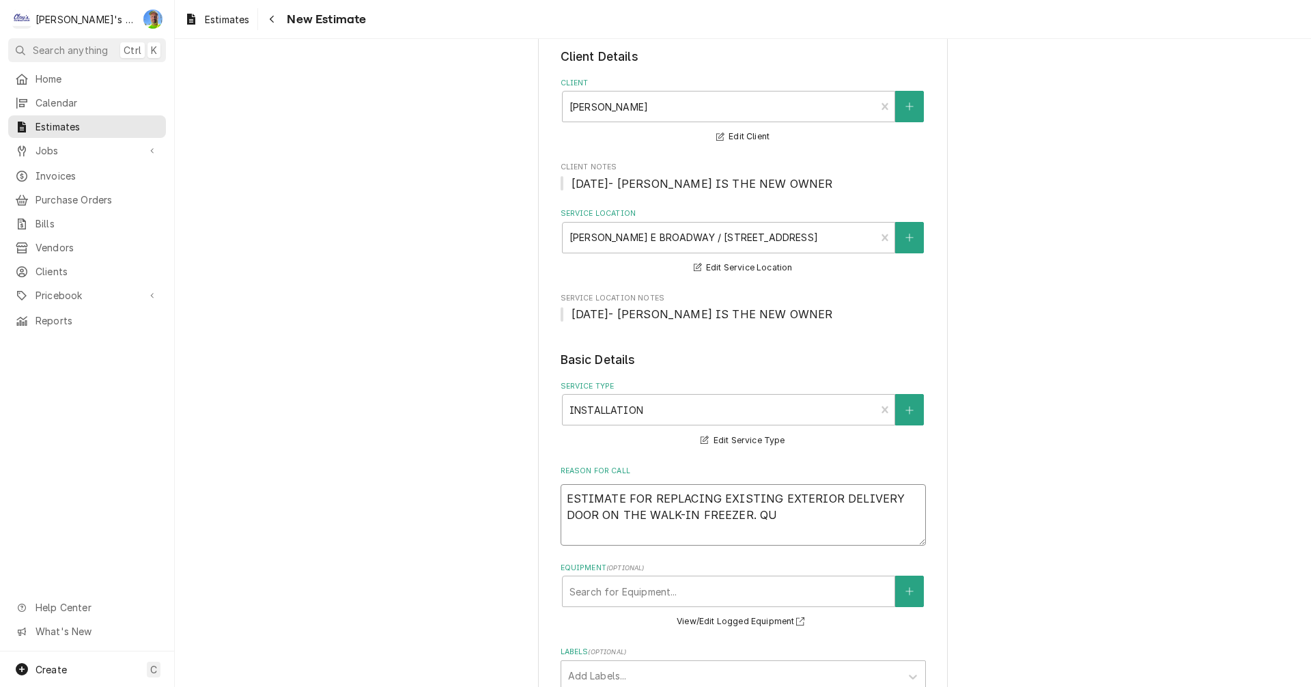
type textarea "ESTIMATE FOR REPLACING EXISTING EXTERIOR DELIVERY DOOR ON THE WALK-IN FREEZER. Q"
type textarea "x"
type textarea "ESTIMATE FOR REPLACING EXISTING EXTERIOR DELIVERY DOOR ON THE WALK-IN FREEZER."
type textarea "x"
type textarea "ESTIMATE FOR REPLACING EXISTING EXTERIOR DELIVERY DOOR ON THE WALK-IN FREEZER. E"
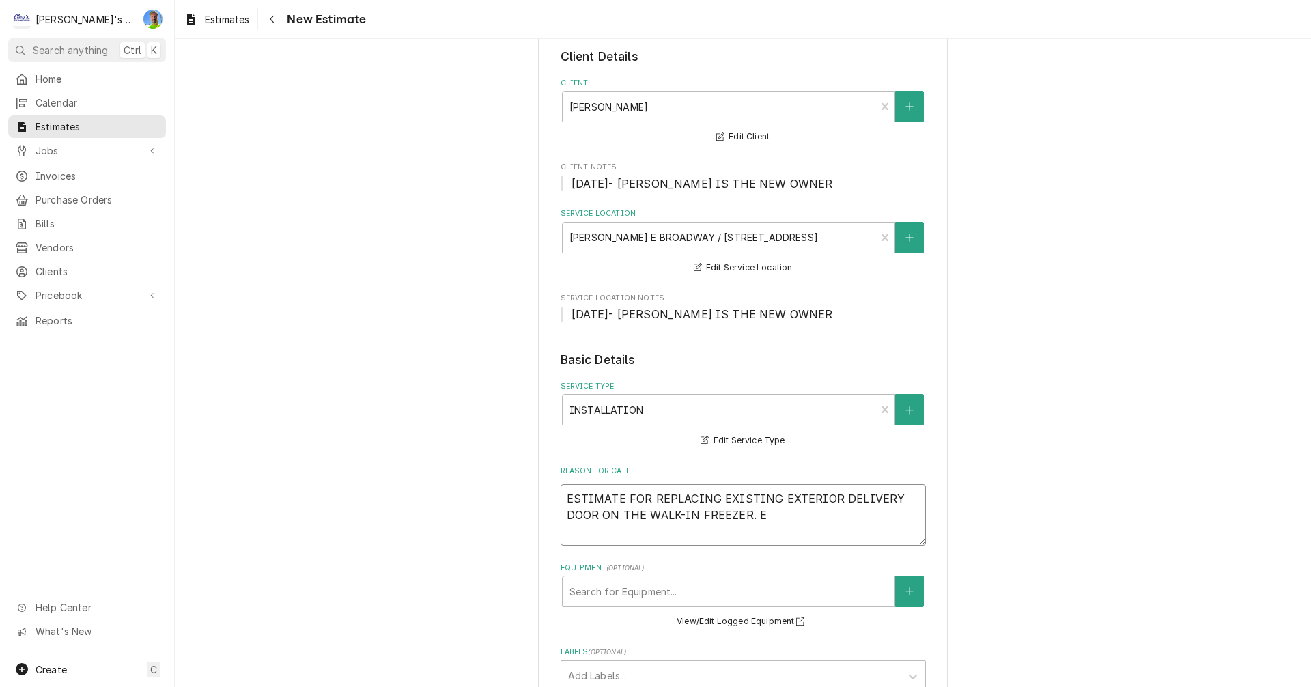
type textarea "x"
type textarea "ESTIMATE FOR REPLACING EXISTING EXTERIOR DELIVERY DOOR ON THE WALK-IN FREEZER. …"
type textarea "x"
type textarea "ESTIMATE FOR REPLACING EXISTING EXTERIOR DELIVERY DOOR ON THE WALK-IN FREEZER. …"
type textarea "x"
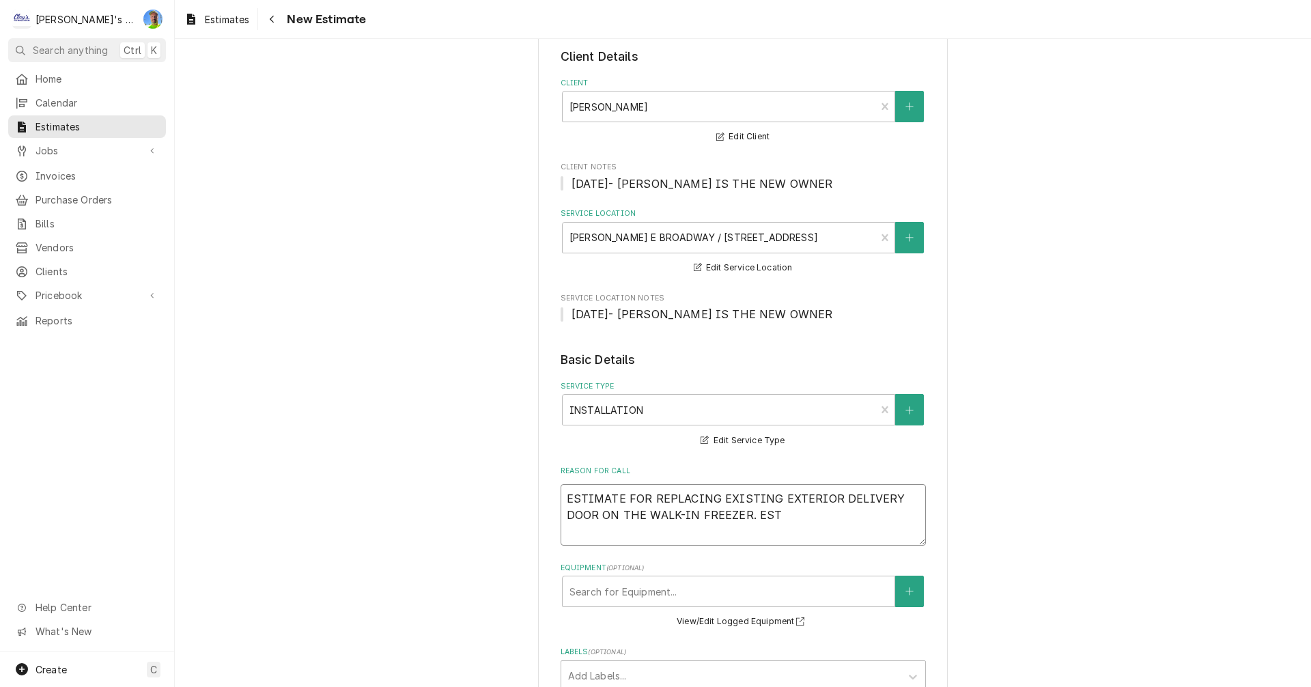
type textarea "ESTIMATE FOR REPLACING EXISTING EXTERIOR DELIVERY DOOR ON THE WALK-IN FREEZER. …"
type textarea "x"
type textarea "ESTIMATE FOR REPLACING EXISTING EXTERIOR DELIVERY DOOR ON THE WALK-IN FREEZER. …"
type textarea "x"
type textarea "ESTIMATE FOR REPLACING EXISTING EXTERIOR DELIVERY DOOR ON THE WALK-IN FREEZER. …"
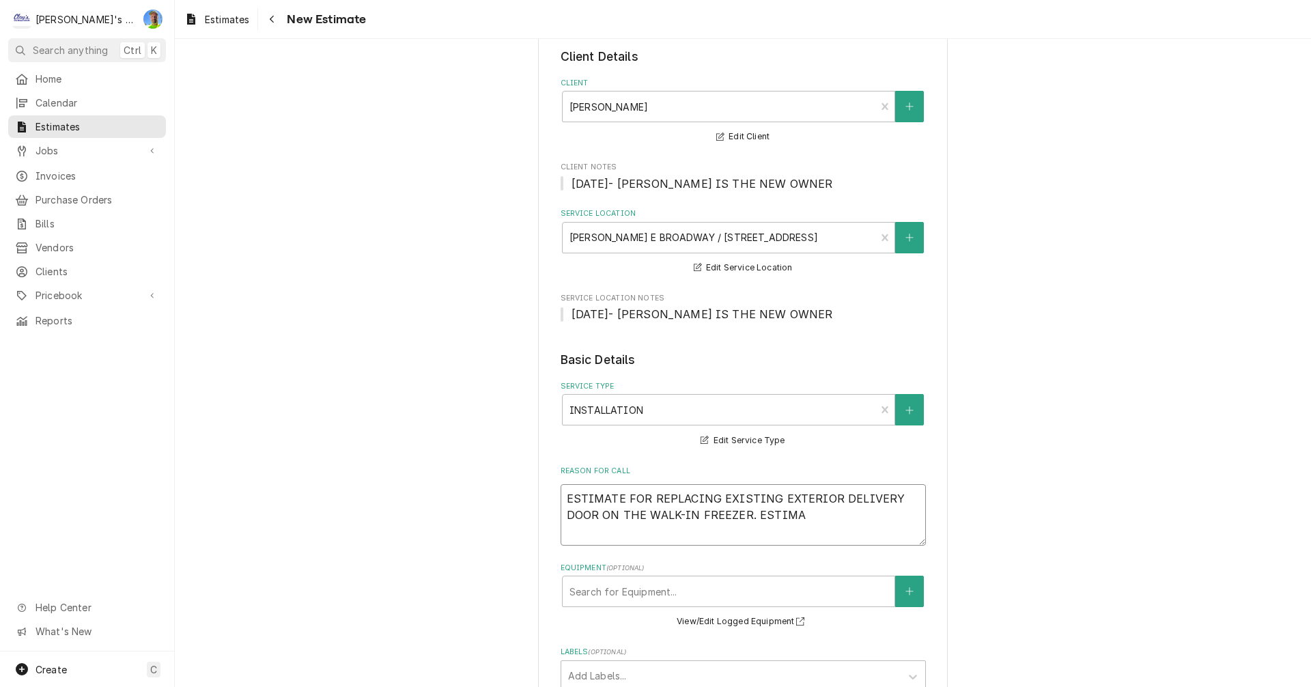
type textarea "x"
type textarea "ESTIMATE FOR REPLACING EXISTING EXTERIOR DELIVERY DOOR ON THE WALK-IN FREEZER. …"
type textarea "x"
type textarea "ESTIMATE FOR REPLACING EXISTING EXTERIOR DELIVERY DOOR ON THE WALK-IN FREEZER. …"
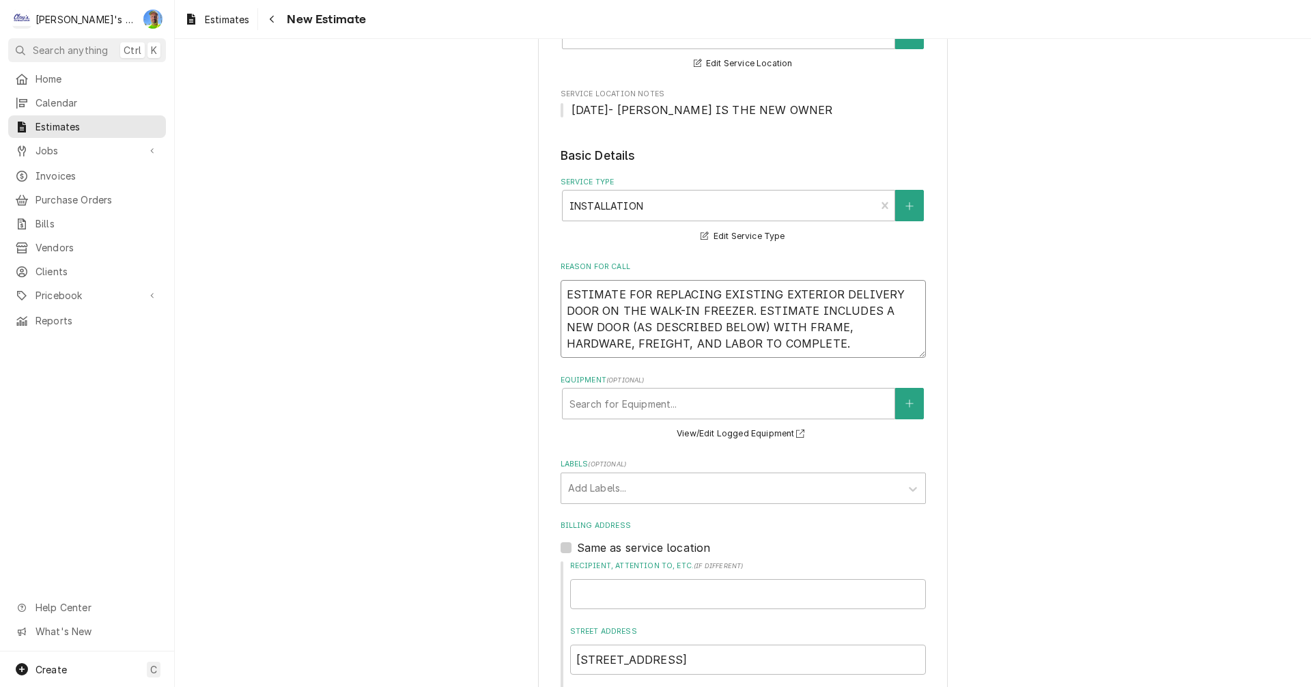
scroll to position [273, 0]
click at [647, 395] on div "Equipment" at bounding box center [729, 403] width 318 height 25
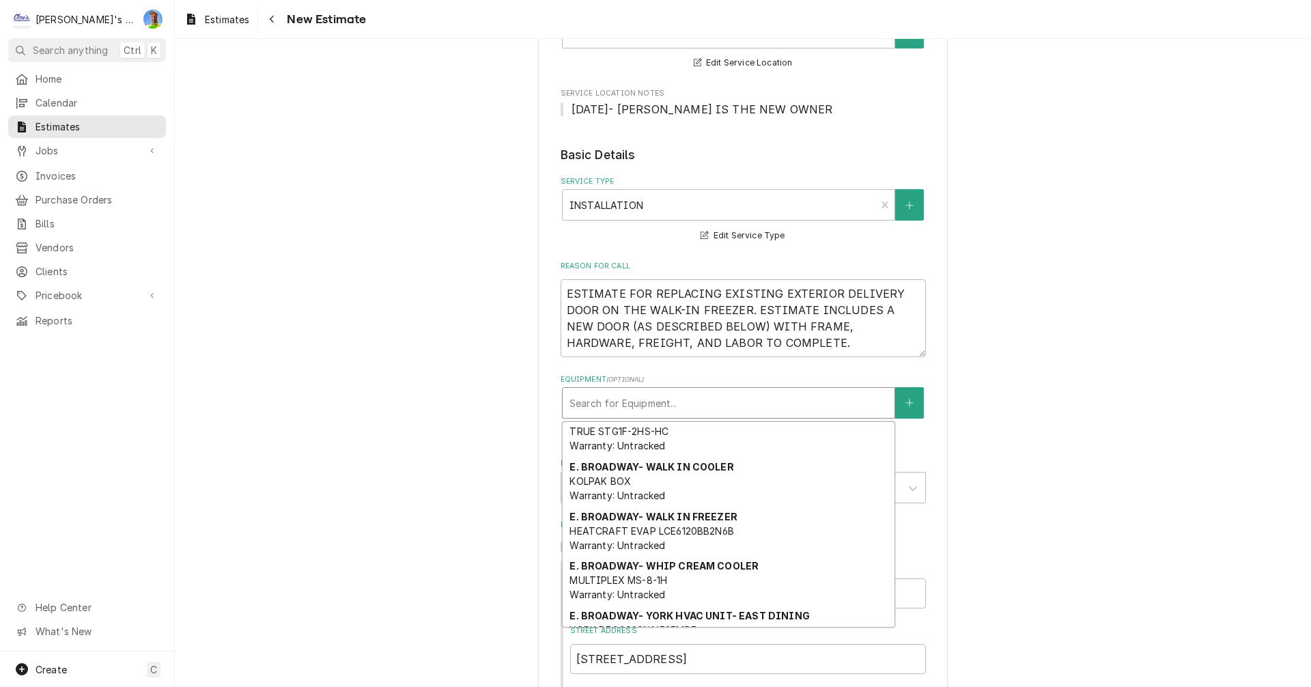
scroll to position [819, 0]
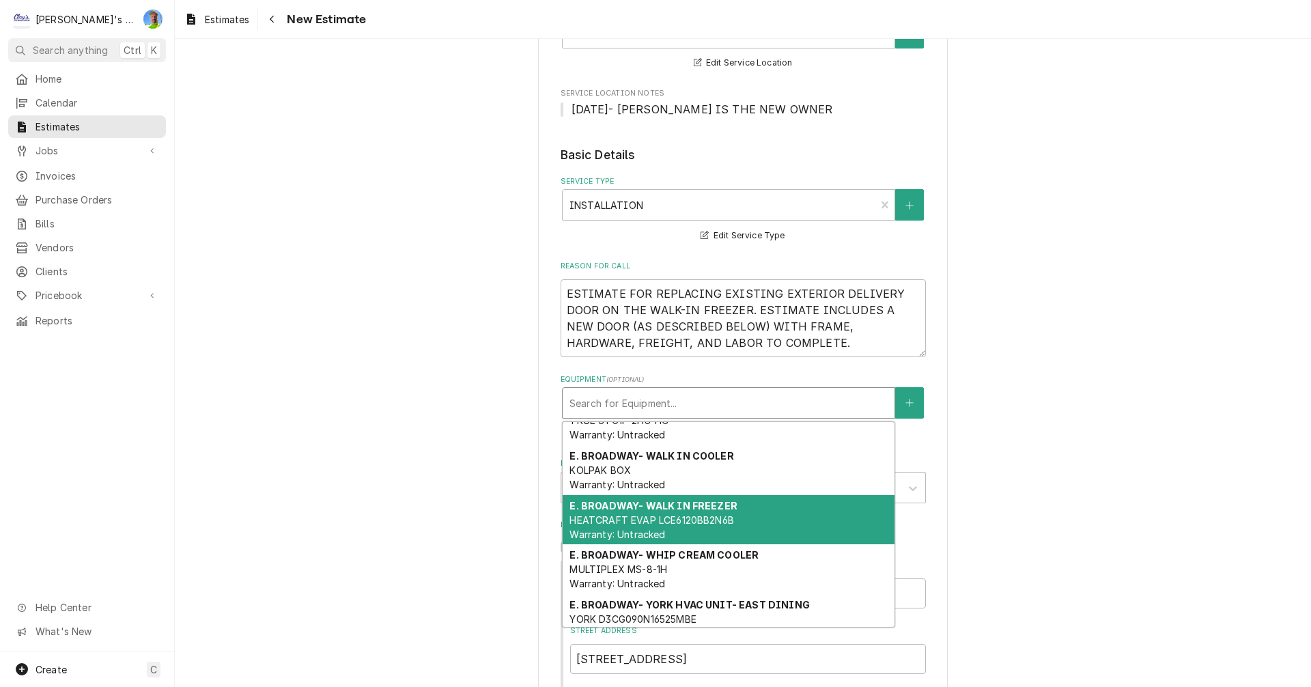
click at [679, 514] on span "HEATCRAFT EVAP LCE6120BB2N6B Warranty: Untracked" at bounding box center [652, 527] width 164 height 26
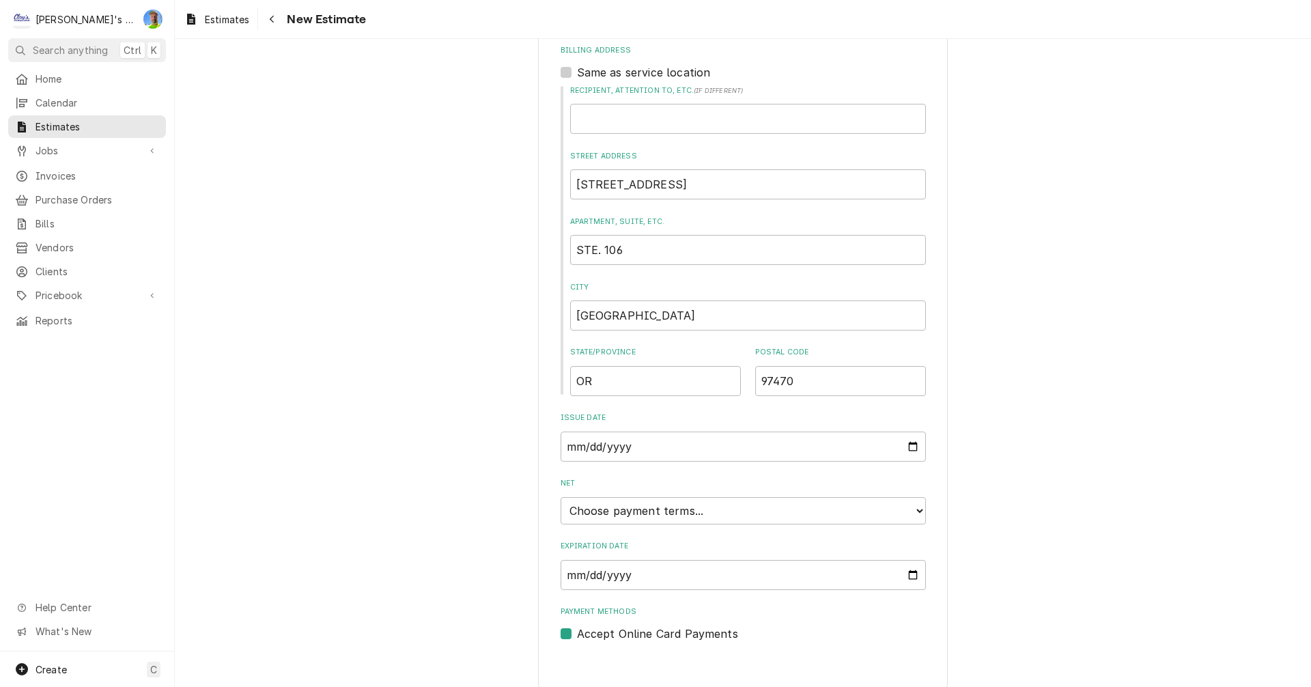
scroll to position [778, 0]
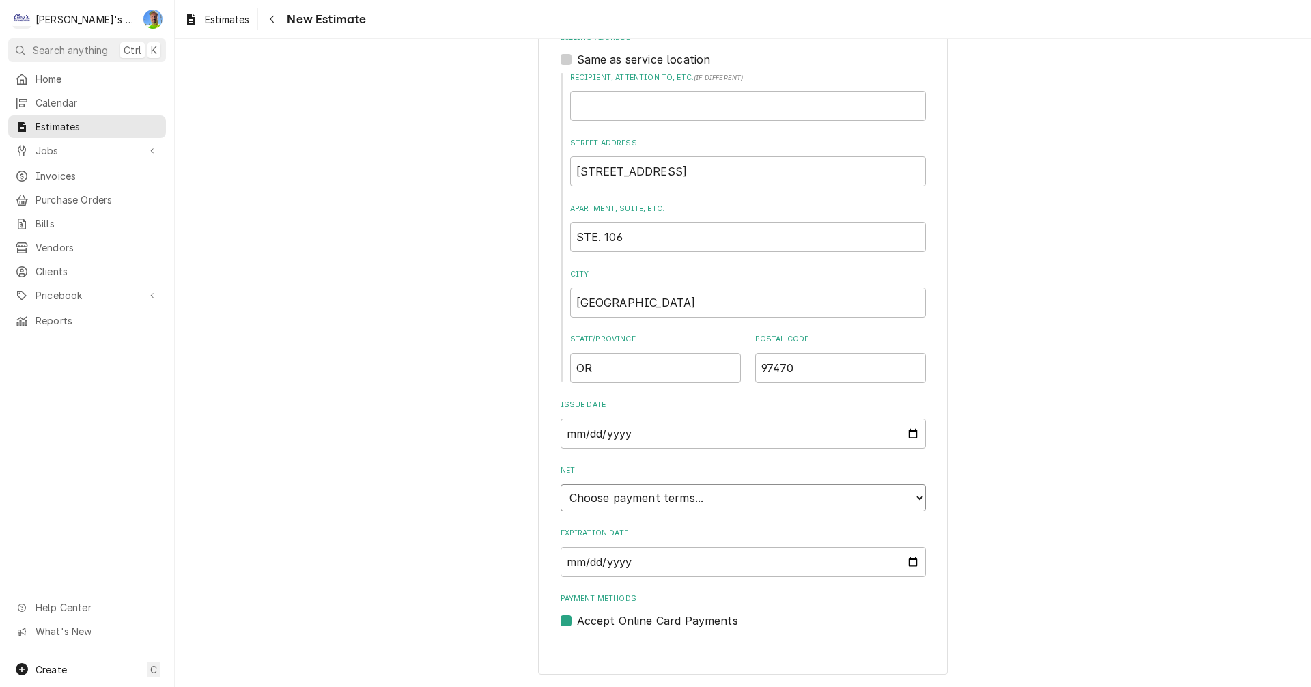
click at [911, 496] on select "Choose payment terms... Same Day Net 7 Net 14 Net 21 Net 30 Net 45 Net 60 Net 90" at bounding box center [743, 497] width 365 height 27
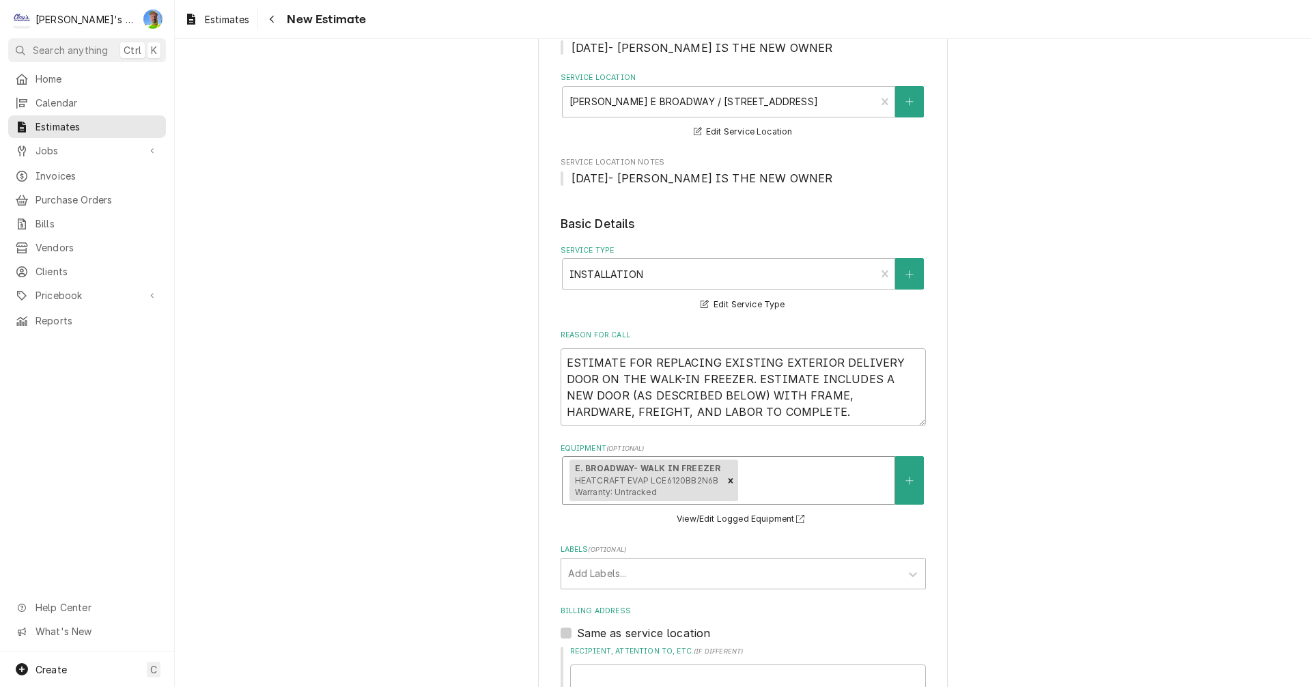
scroll to position [205, 0]
click at [830, 412] on textarea "ESTIMATE FOR REPLACING EXISTING EXTERIOR DELIVERY DOOR ON THE WALK-IN FREEZER. …" at bounding box center [743, 387] width 365 height 78
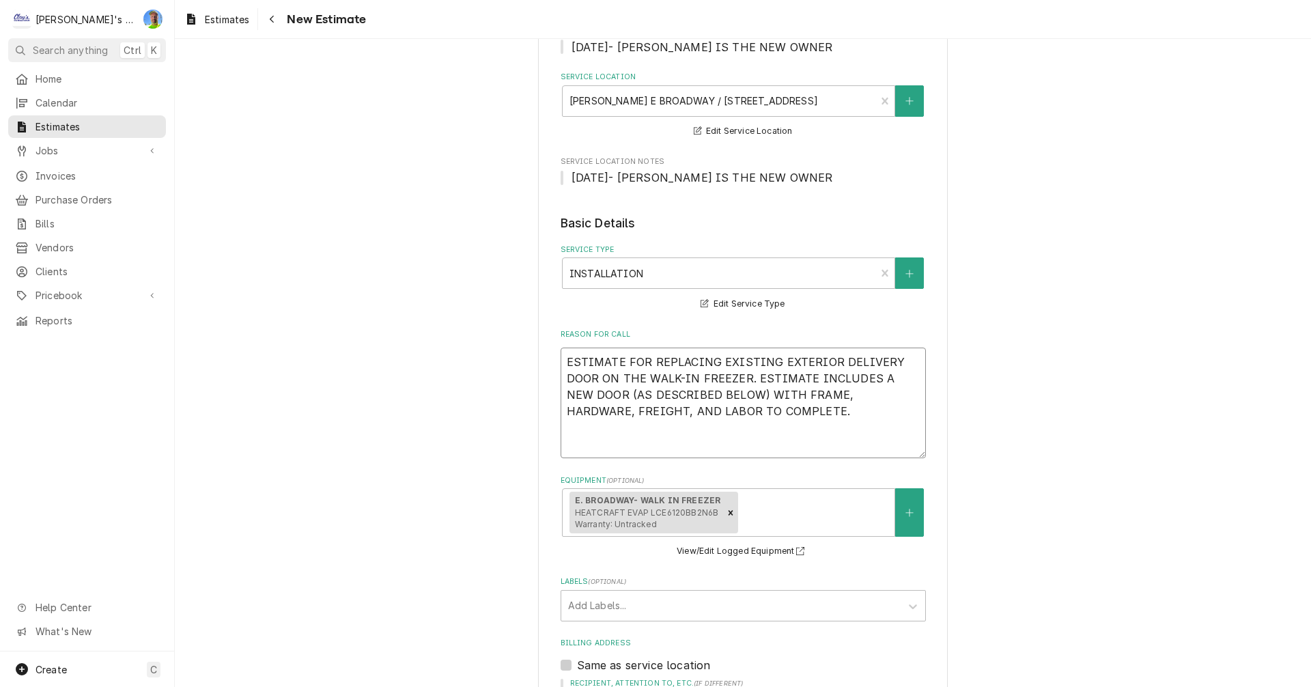
click at [577, 442] on textarea "ESTIMATE FOR REPLACING EXISTING EXTERIOR DELIVERY DOOR ON THE WALK-IN FREEZER. …" at bounding box center [743, 403] width 365 height 111
paste textarea "Doors **STAINLESS STEEL AND TAMPER-PROOF FASTENERS** FRAME: 3-sided flat frame …"
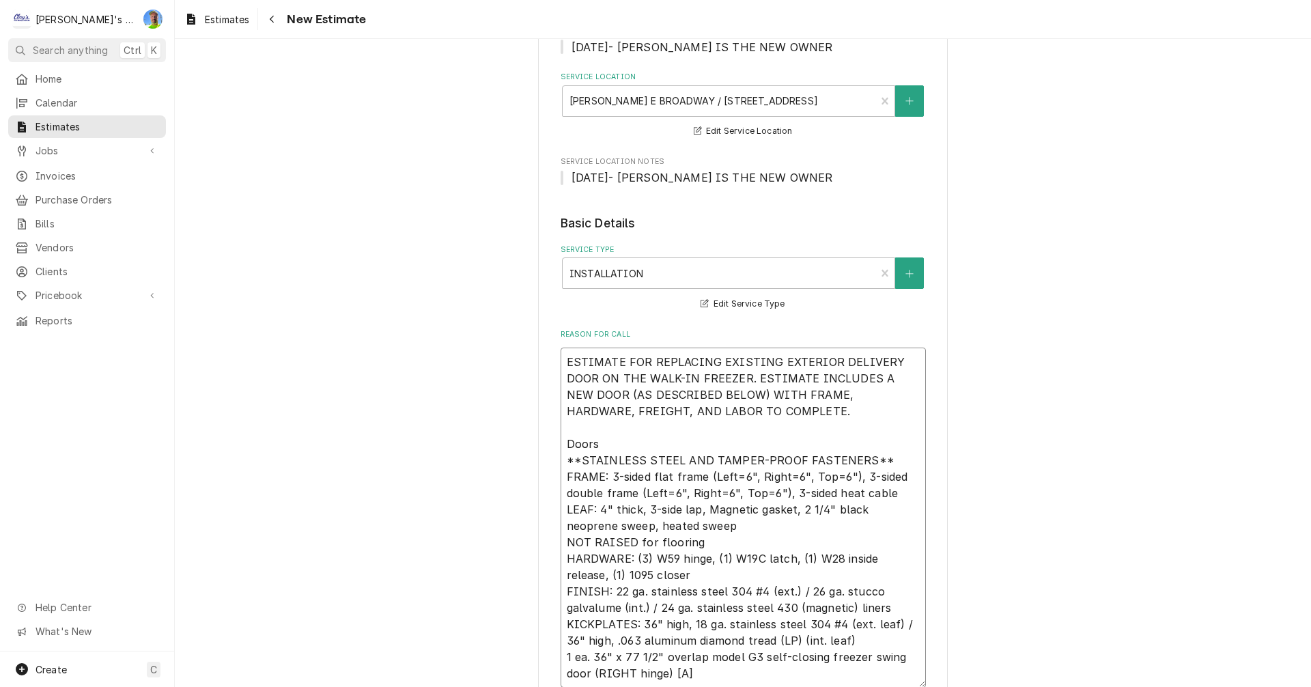
scroll to position [273, 0]
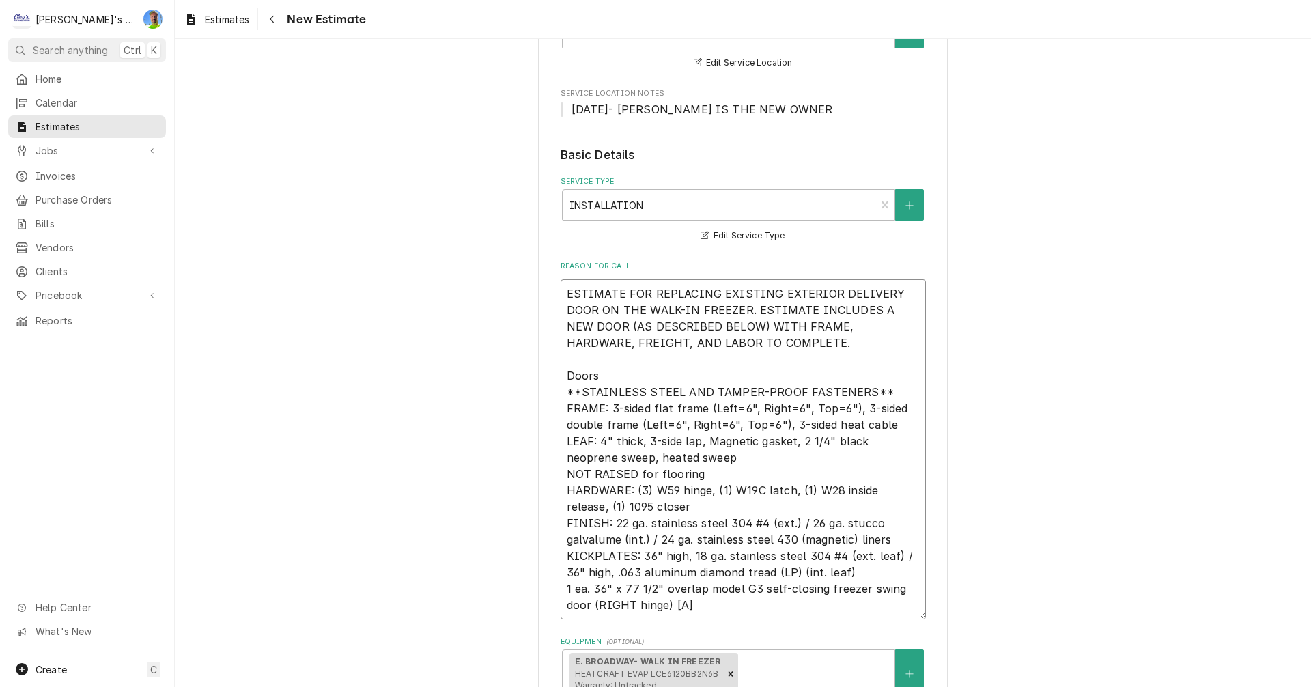
drag, startPoint x: 561, startPoint y: 589, endPoint x: 685, endPoint y: 606, distance: 125.4
click at [685, 606] on textarea "ESTIMATE FOR REPLACING EXISTING EXTERIOR DELIVERY DOOR ON THE WALK-IN FREEZER. …" at bounding box center [743, 449] width 365 height 340
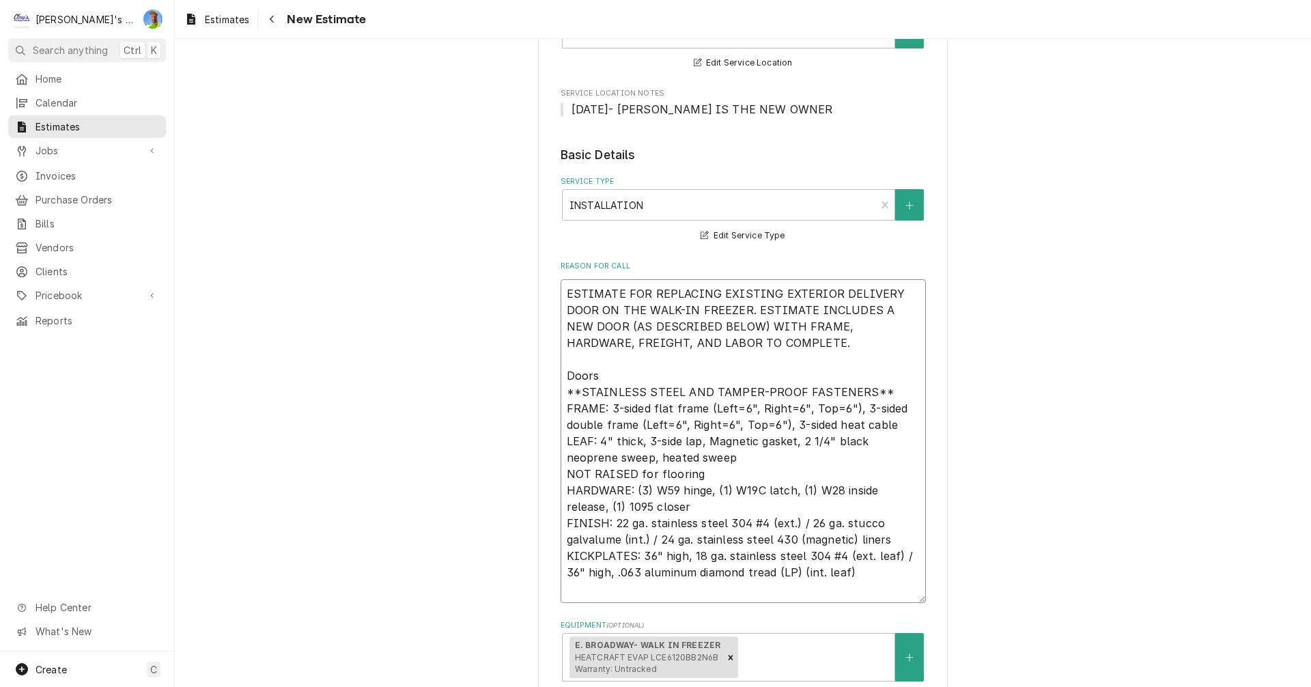
click at [621, 380] on textarea "ESTIMATE FOR REPLACING EXISTING EXTERIOR DELIVERY DOOR ON THE WALK-IN FREEZER. …" at bounding box center [743, 441] width 365 height 324
paste textarea "1 ea. 36" x 77 1/2" overlap model G3 self-closing freezer swing door (RIGHT hin…"
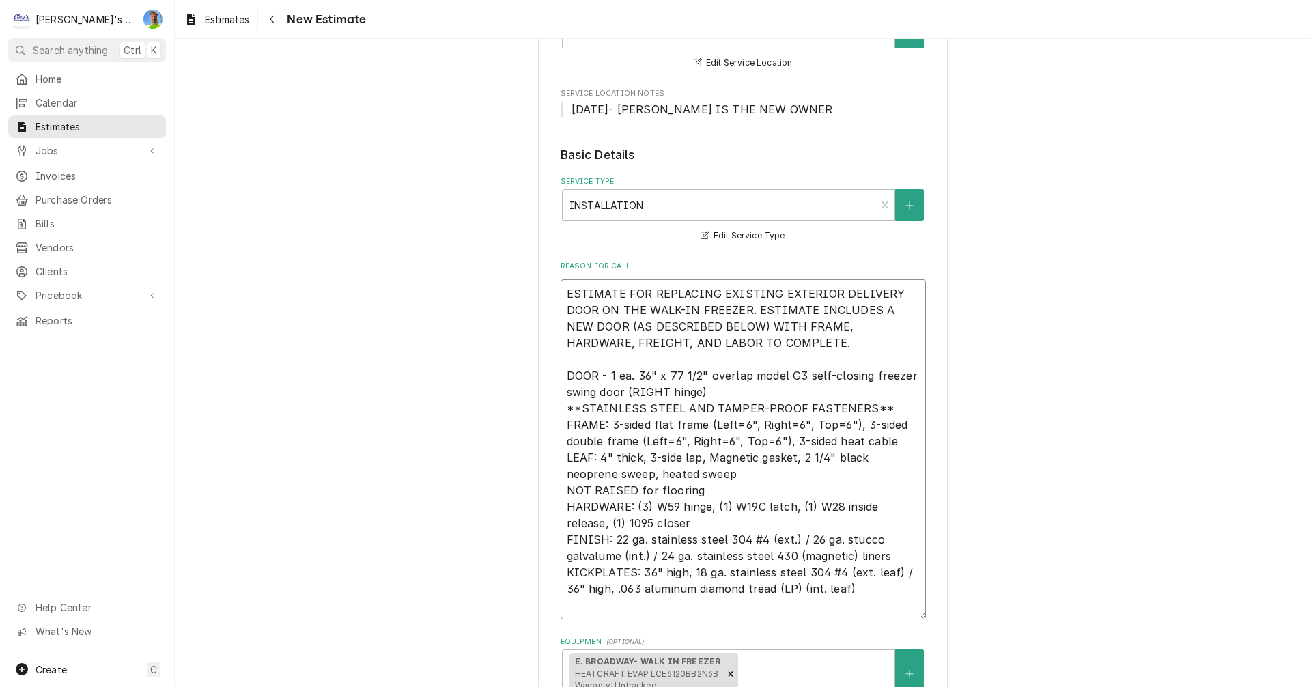
click at [563, 411] on textarea "ESTIMATE FOR REPLACING EXISTING EXTERIOR DELIVERY DOOR ON THE WALK-IN FREEZER. …" at bounding box center [743, 449] width 365 height 340
click at [561, 425] on textarea "ESTIMATE FOR REPLACING EXISTING EXTERIOR DELIVERY DOOR ON THE WALK-IN FREEZER. …" at bounding box center [743, 449] width 365 height 340
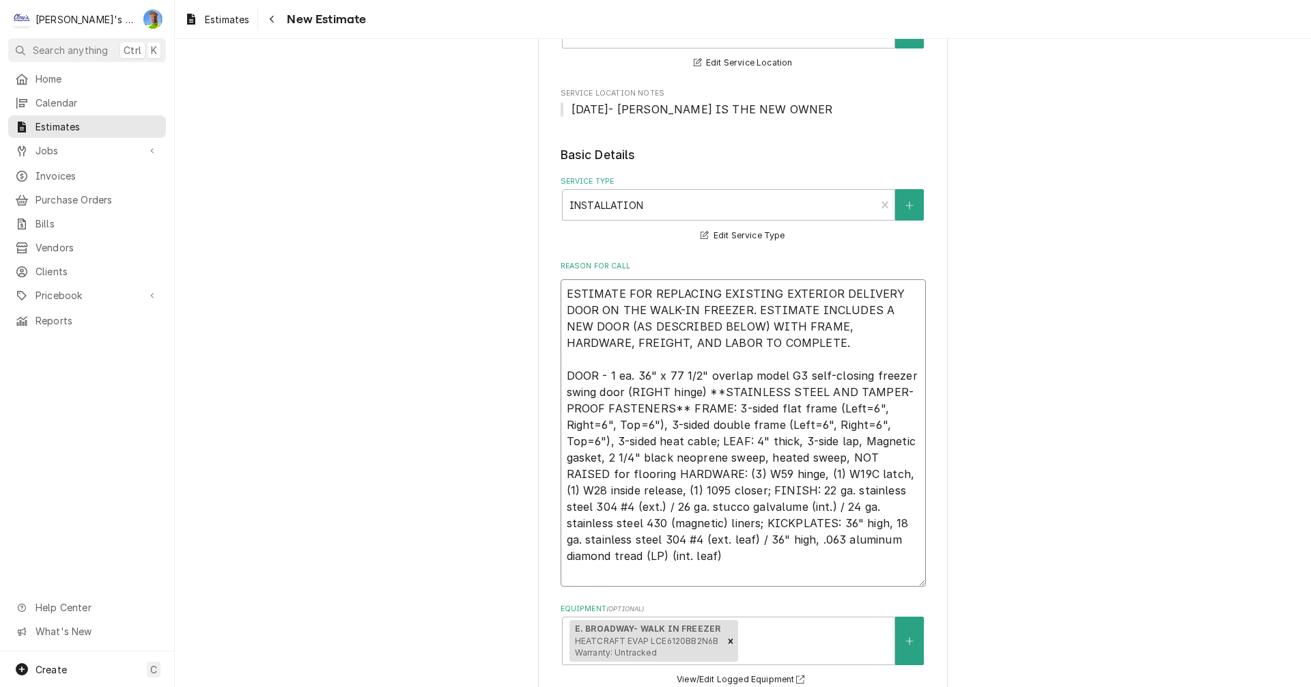
click at [664, 552] on textarea "ESTIMATE FOR REPLACING EXISTING EXTERIOR DELIVERY DOOR ON THE WALK-IN FREEZER. …" at bounding box center [743, 432] width 365 height 307
paste textarea "w/ (1) ea. Retrofit kit for flush door***Includes HD filler and <MATERIAL> line…"
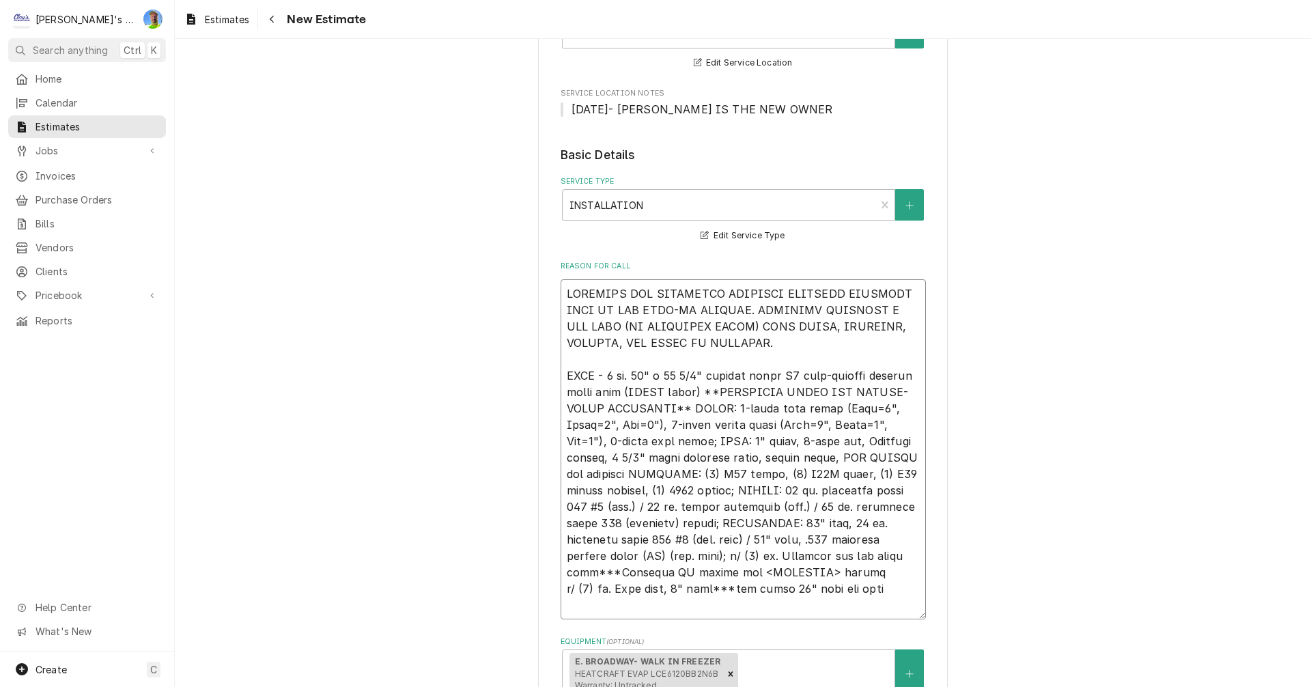
click at [561, 590] on textarea "Reason For Call" at bounding box center [743, 449] width 365 height 340
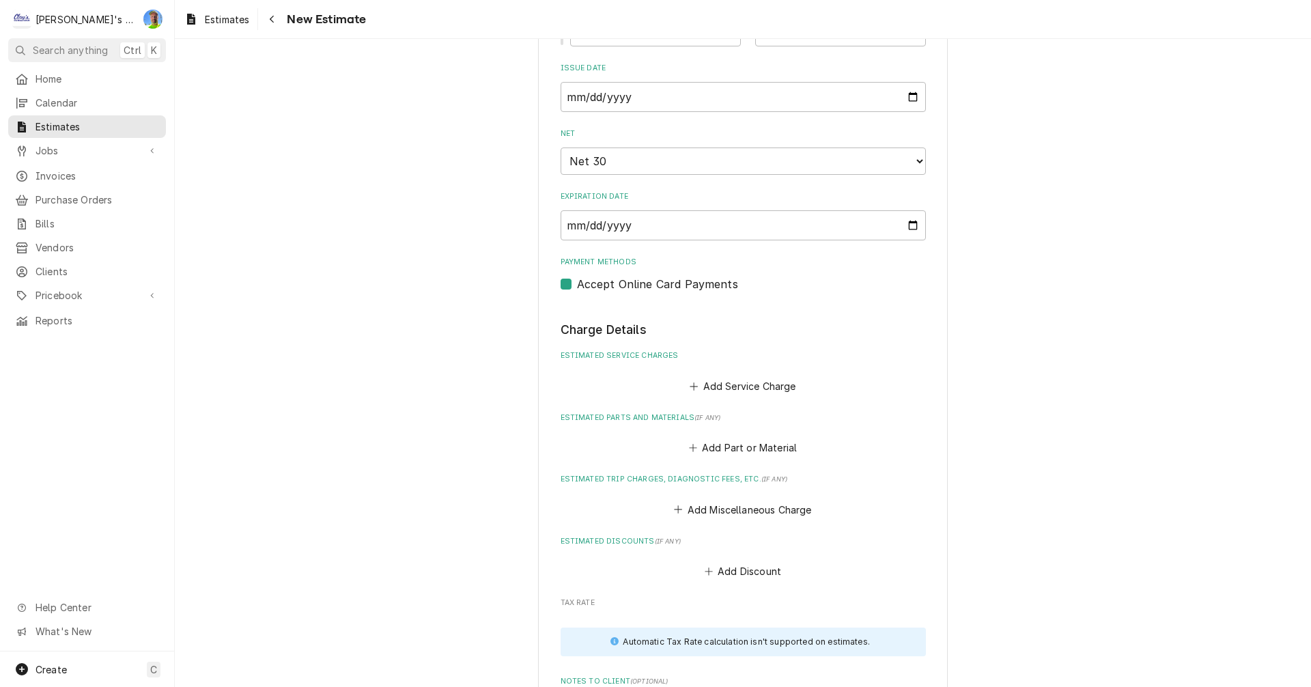
scroll to position [1502, 0]
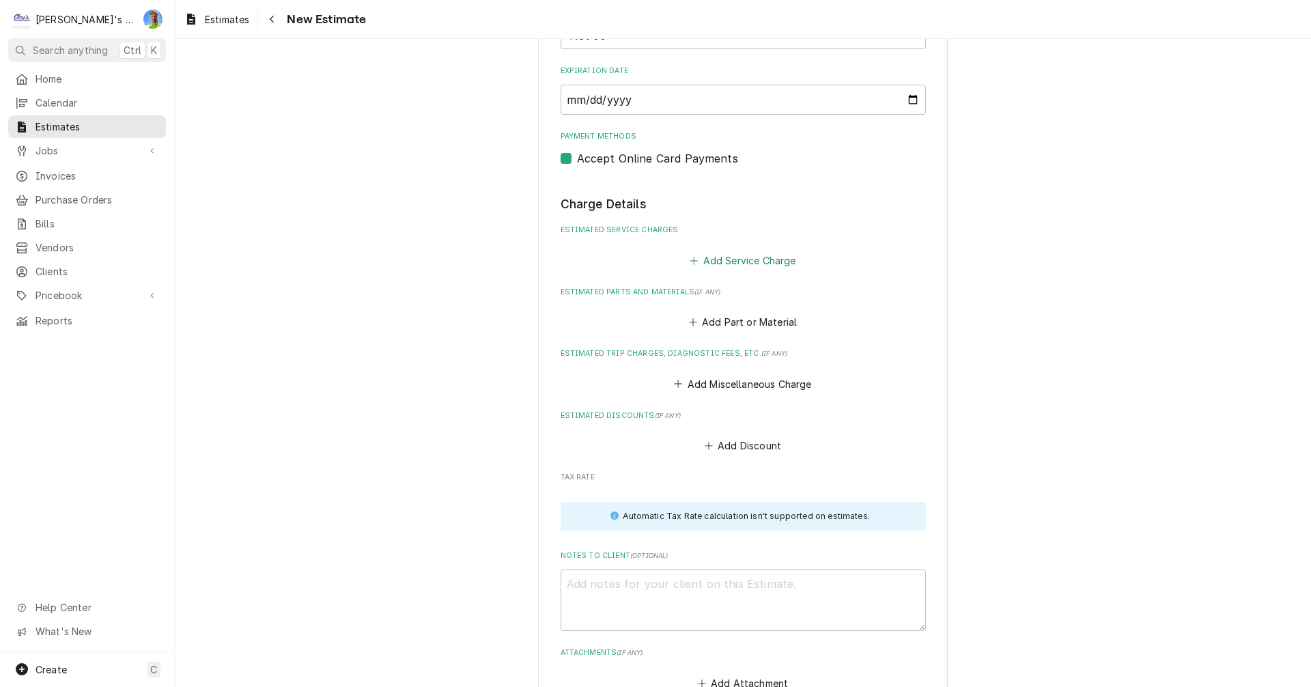
click at [692, 261] on icon "Estimated Service Charges" at bounding box center [694, 261] width 8 height 10
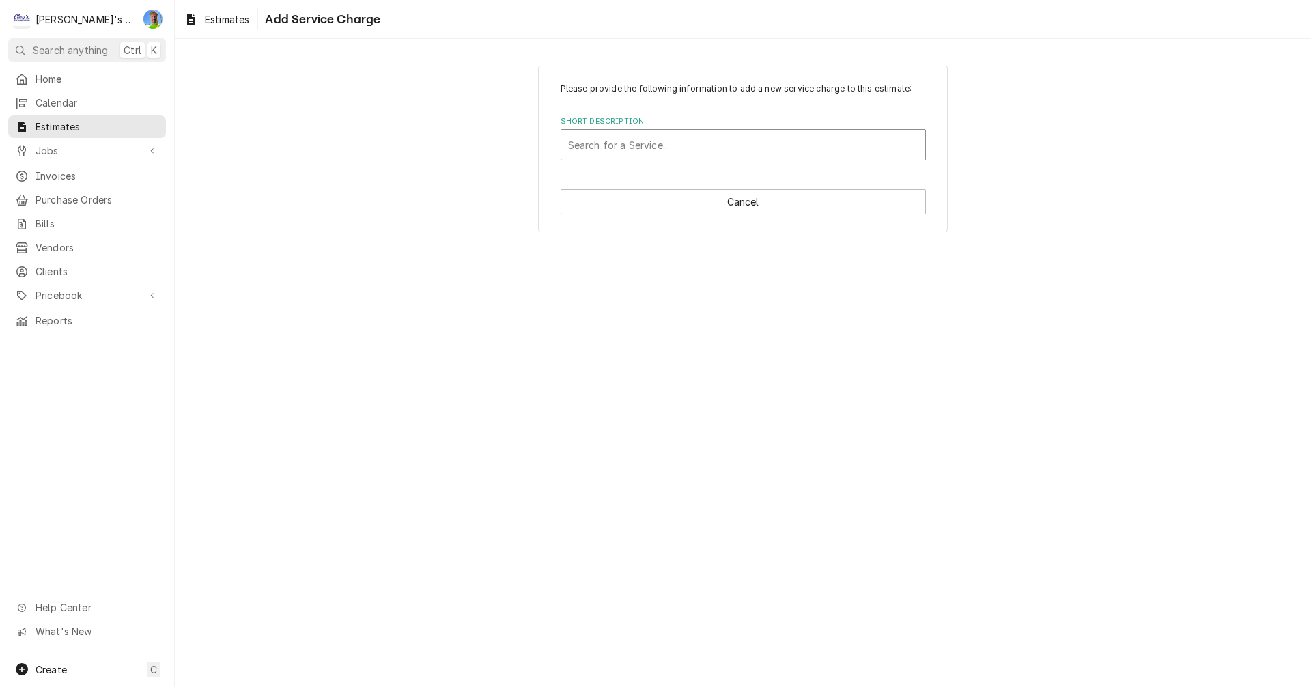
click at [628, 150] on div "Short Description" at bounding box center [743, 144] width 350 height 25
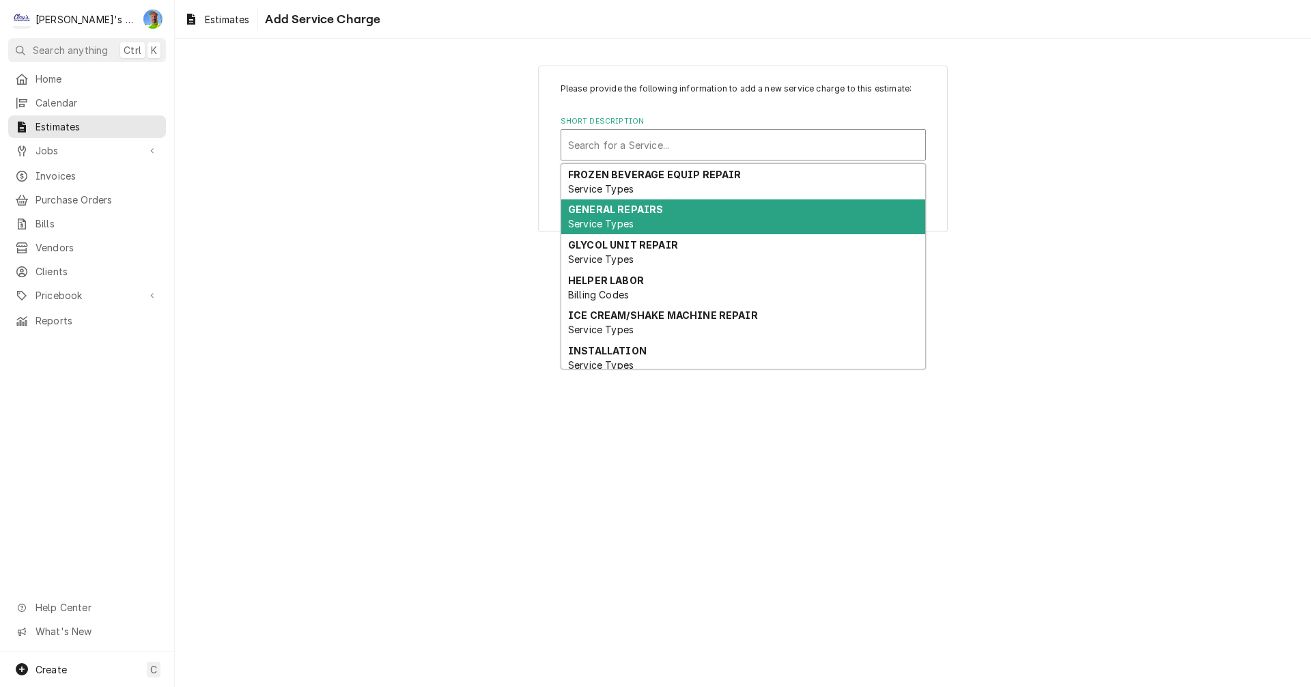
scroll to position [137, 0]
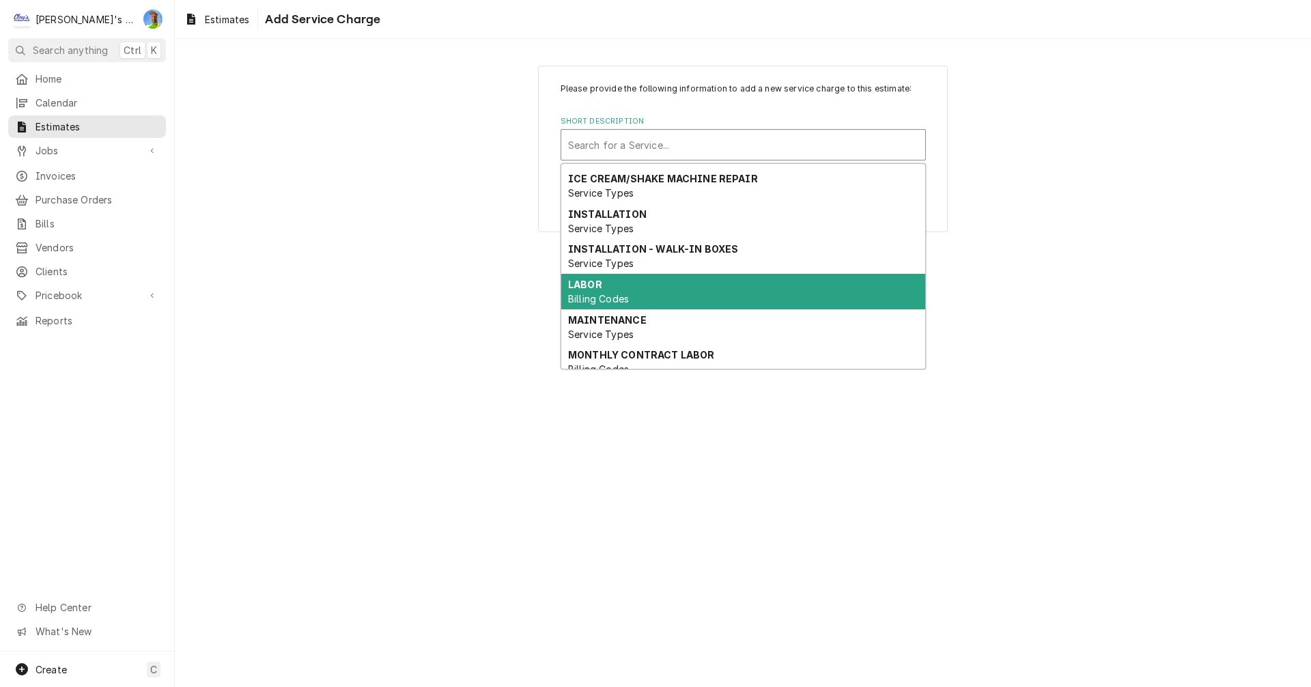
click at [616, 288] on div "LABOR Billing Codes" at bounding box center [743, 292] width 364 height 36
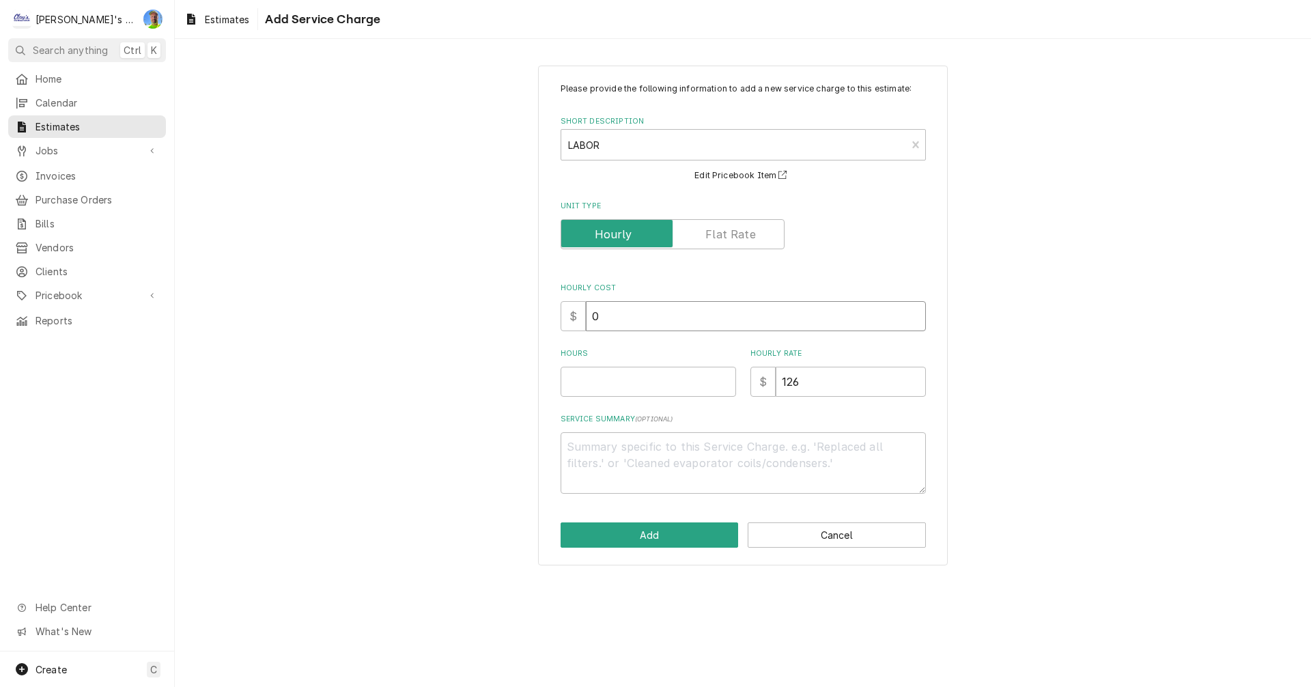
click at [619, 316] on input "0" at bounding box center [756, 316] width 340 height 30
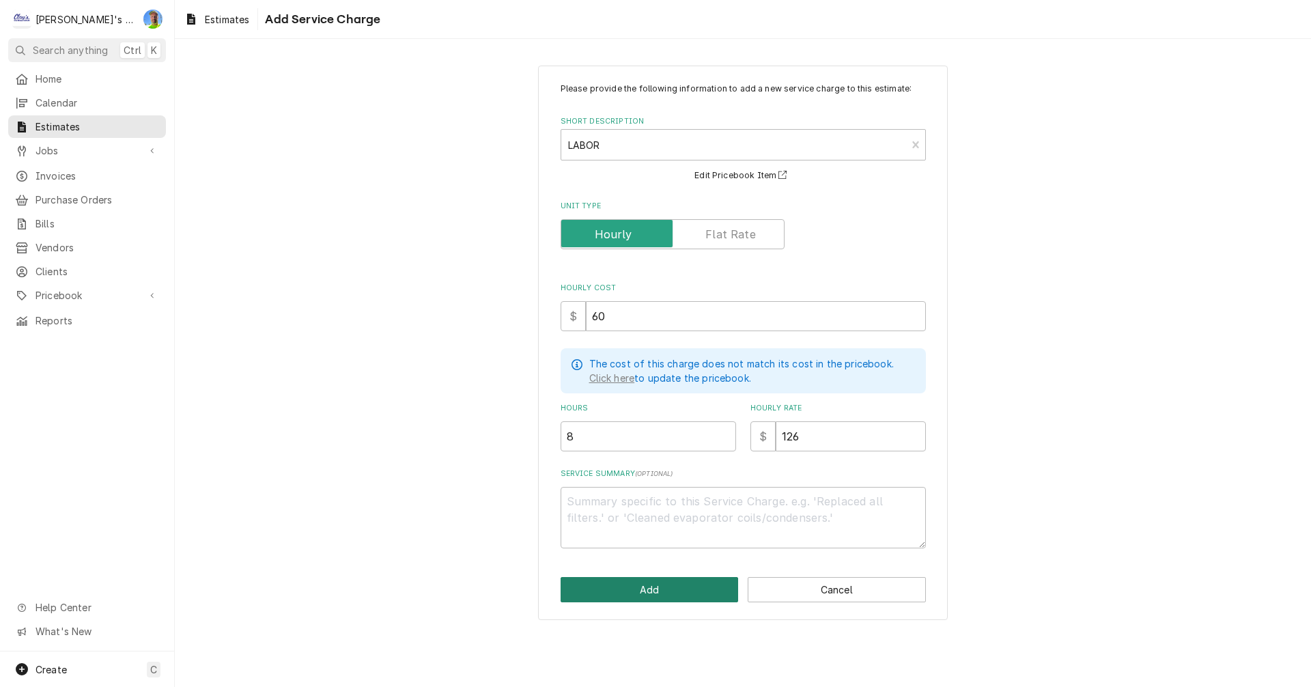
click at [643, 582] on button "Add" at bounding box center [650, 589] width 178 height 25
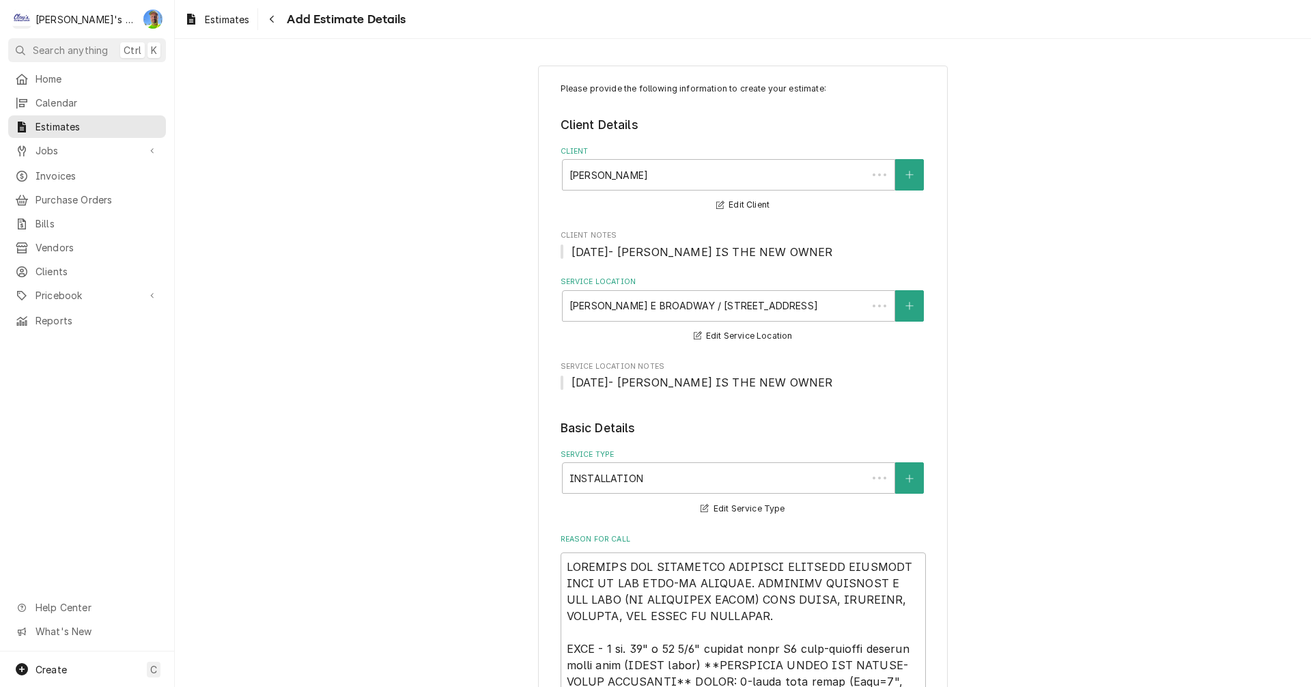
scroll to position [1486, 0]
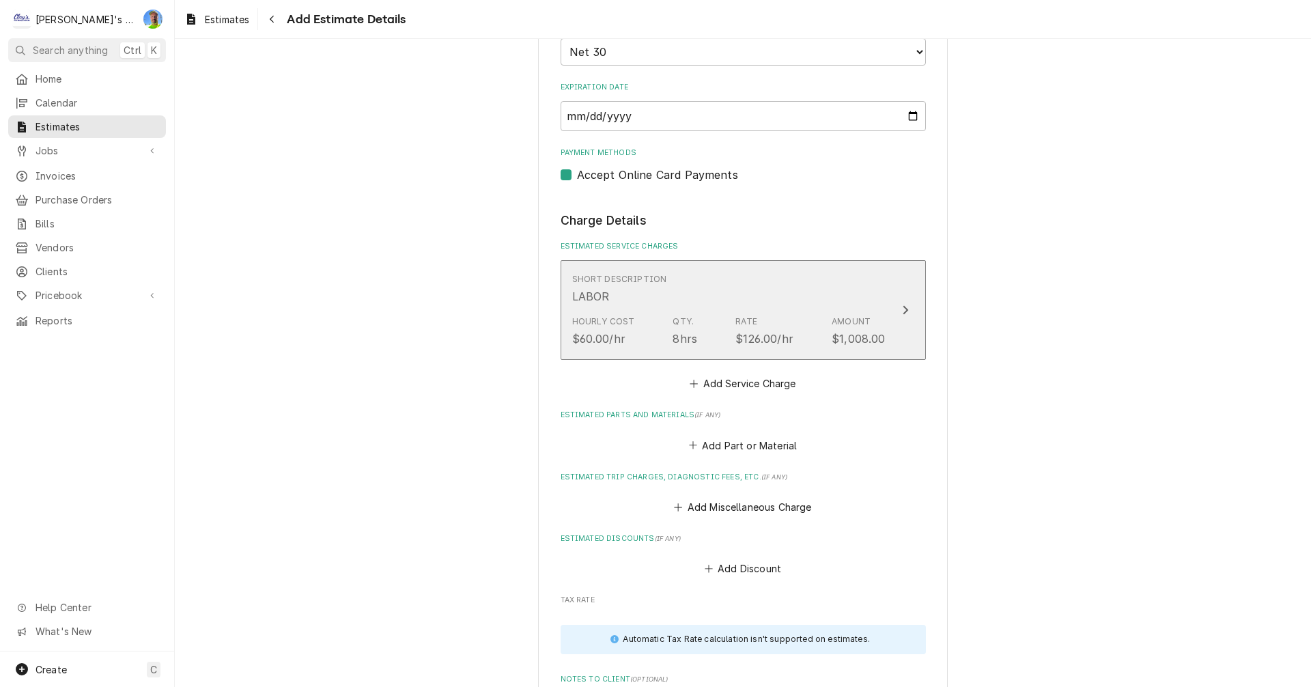
click at [671, 312] on div "Hourly Cost $60.00/hr Qty. 8hrs Rate $126.00/hr Amount $1,008.00" at bounding box center [728, 331] width 313 height 42
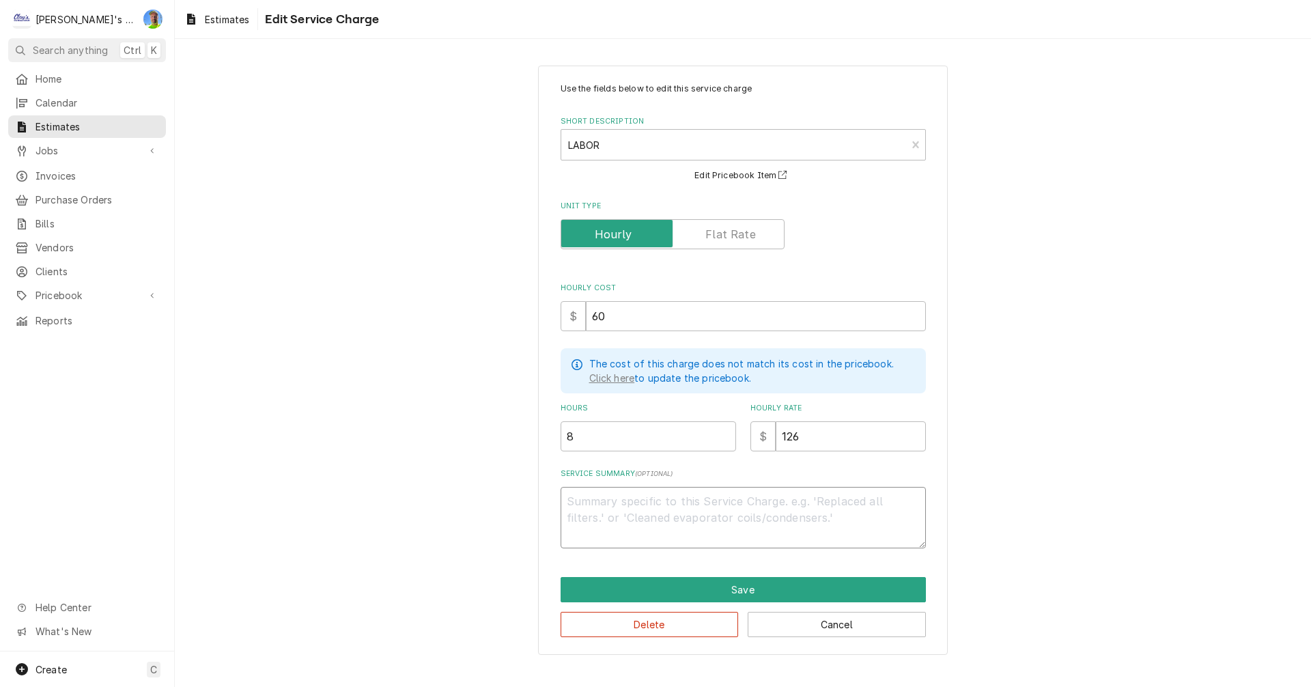
click at [628, 498] on textarea "Service Summary ( optional )" at bounding box center [743, 517] width 365 height 61
click at [660, 585] on button "Save" at bounding box center [743, 589] width 365 height 25
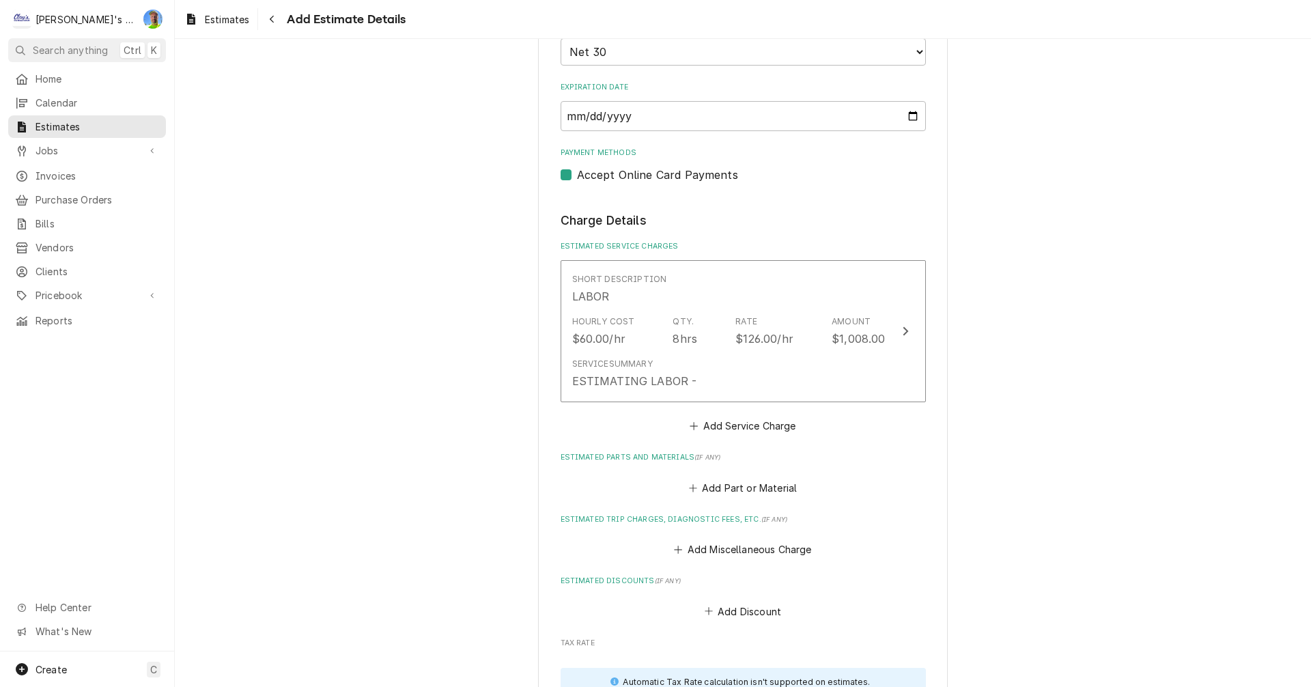
scroll to position [1470, 0]
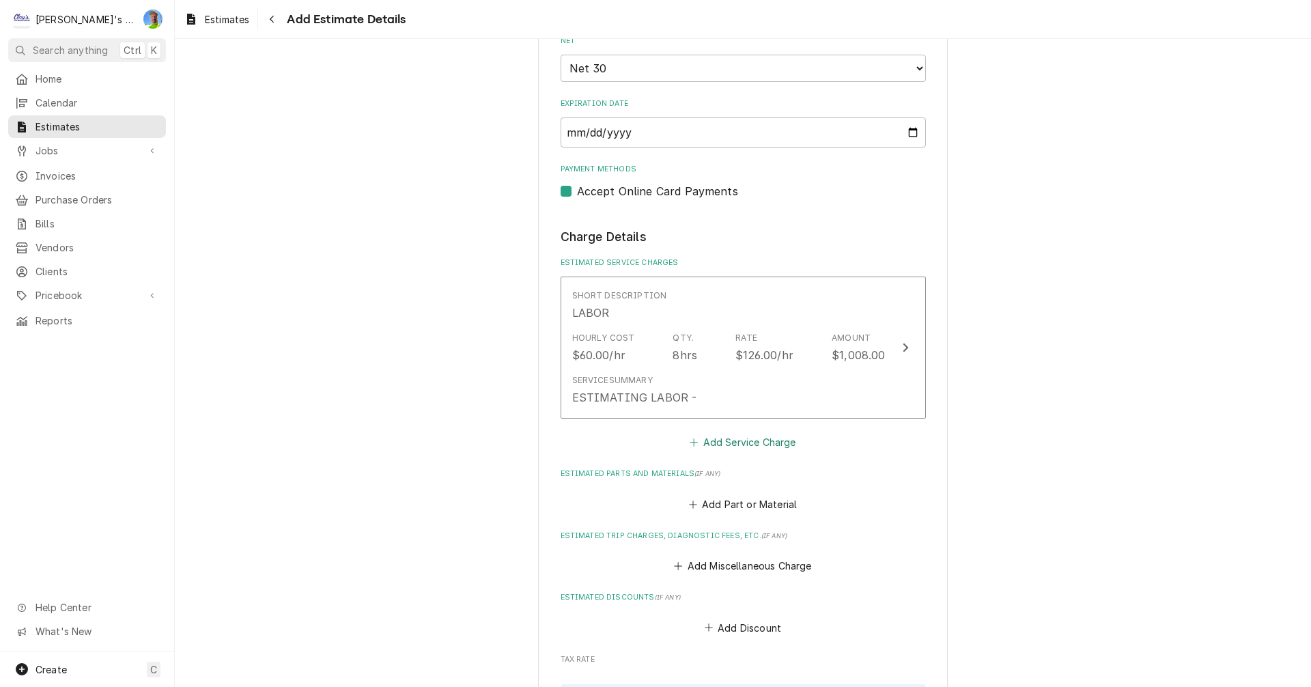
click at [724, 441] on button "Add Service Charge" at bounding box center [743, 442] width 111 height 19
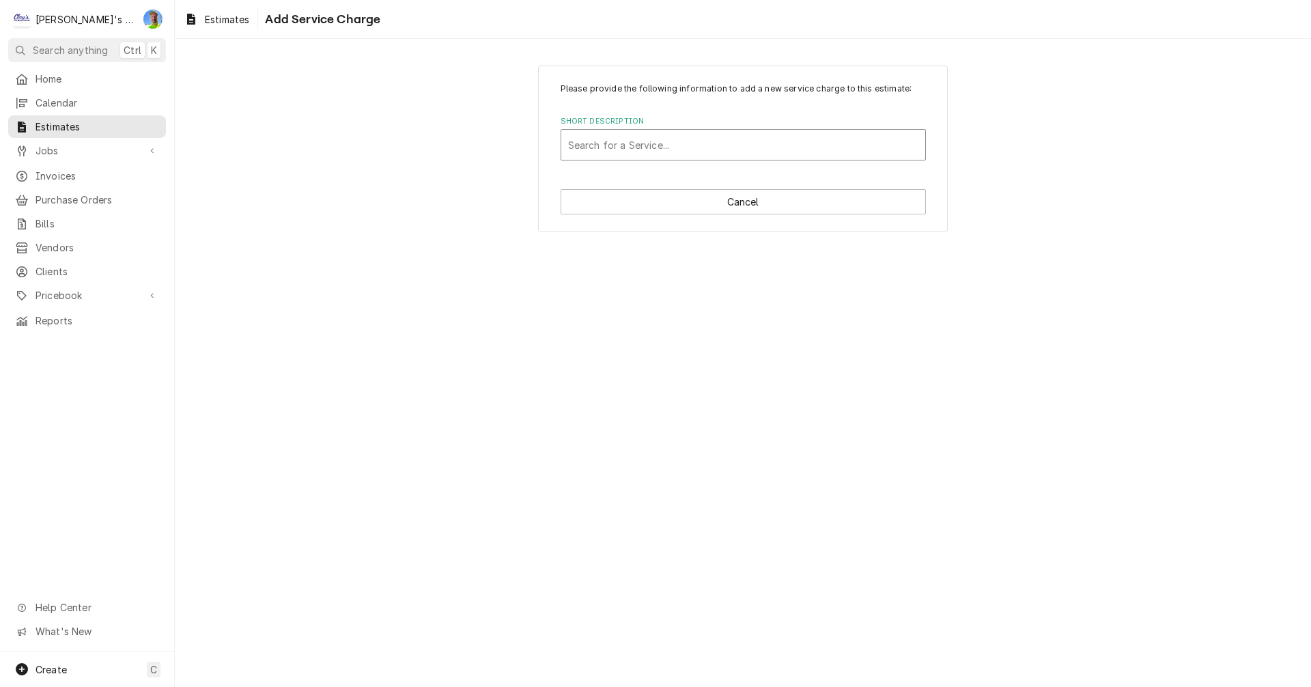
click at [649, 138] on div "Short Description" at bounding box center [743, 144] width 350 height 25
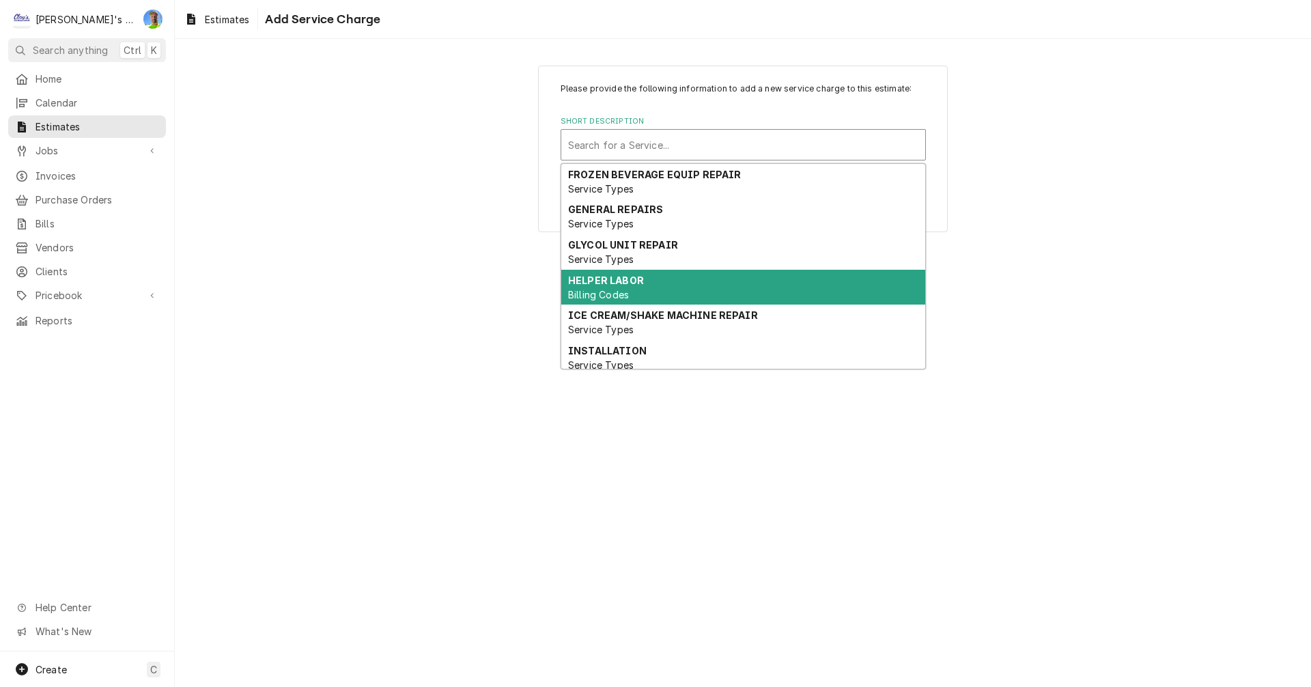
click at [635, 281] on strong "HELPER LABOR" at bounding box center [606, 281] width 76 height 12
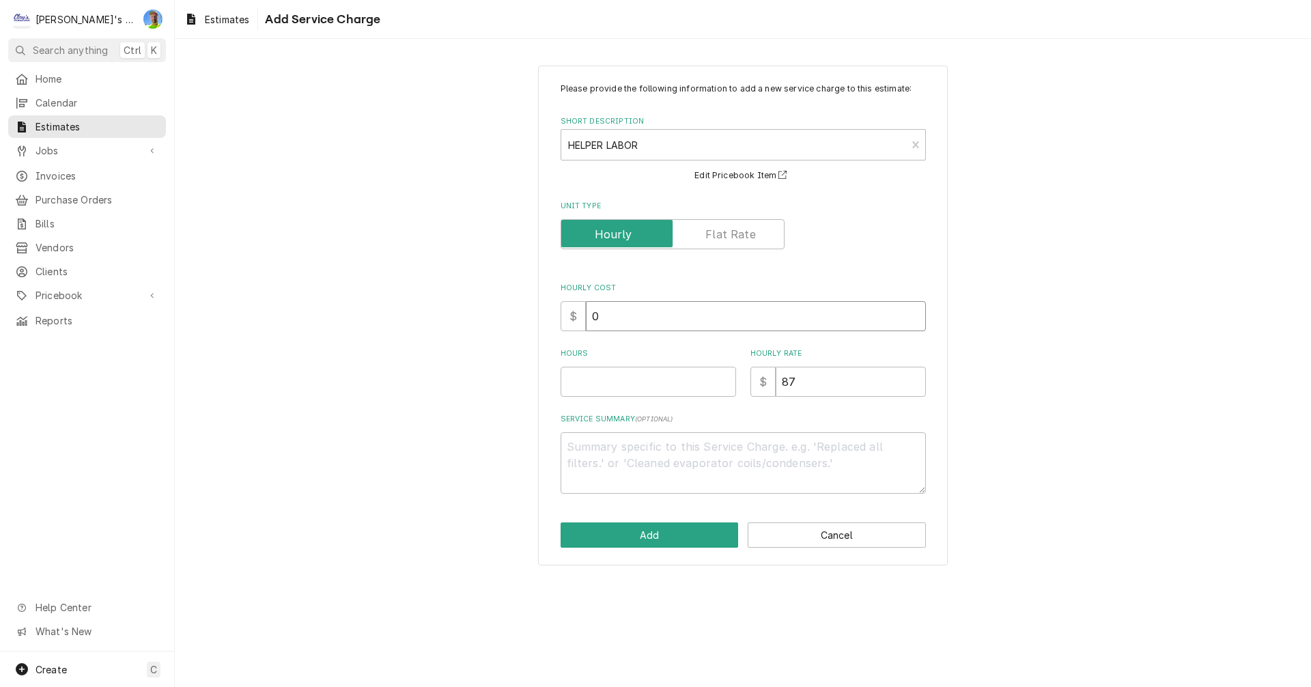
click at [630, 322] on input "0" at bounding box center [756, 316] width 340 height 30
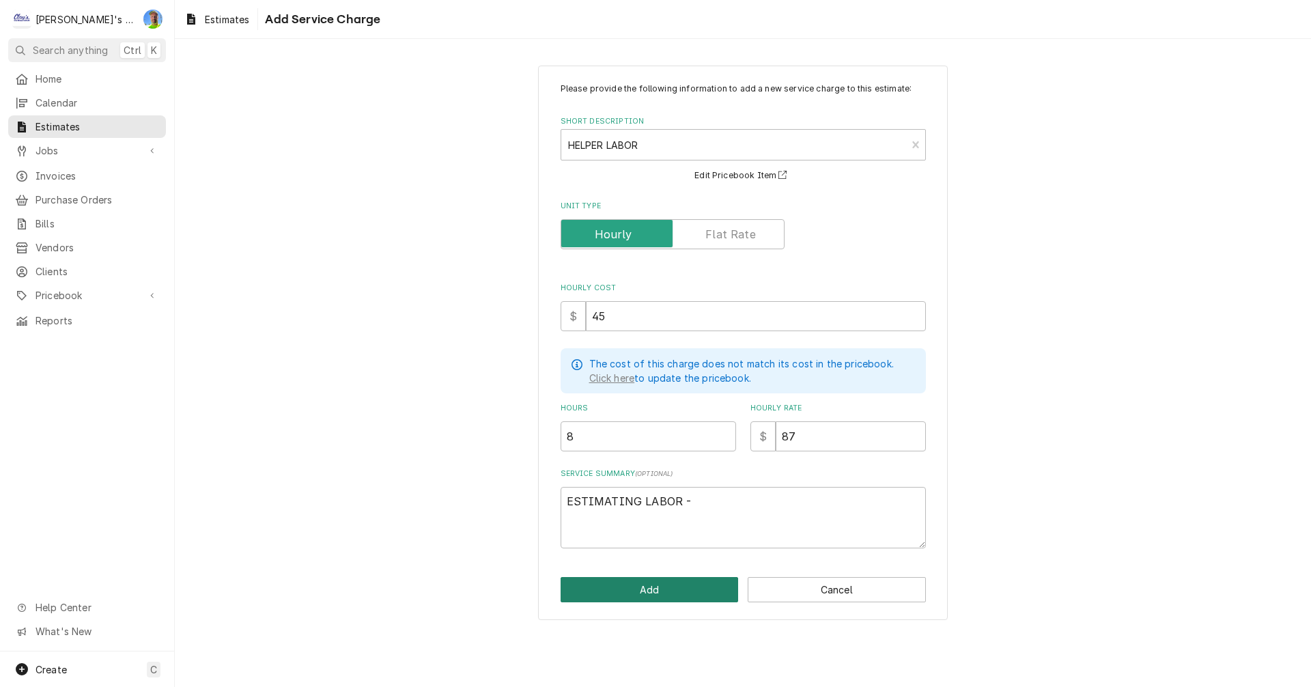
click at [630, 592] on button "Add" at bounding box center [650, 589] width 178 height 25
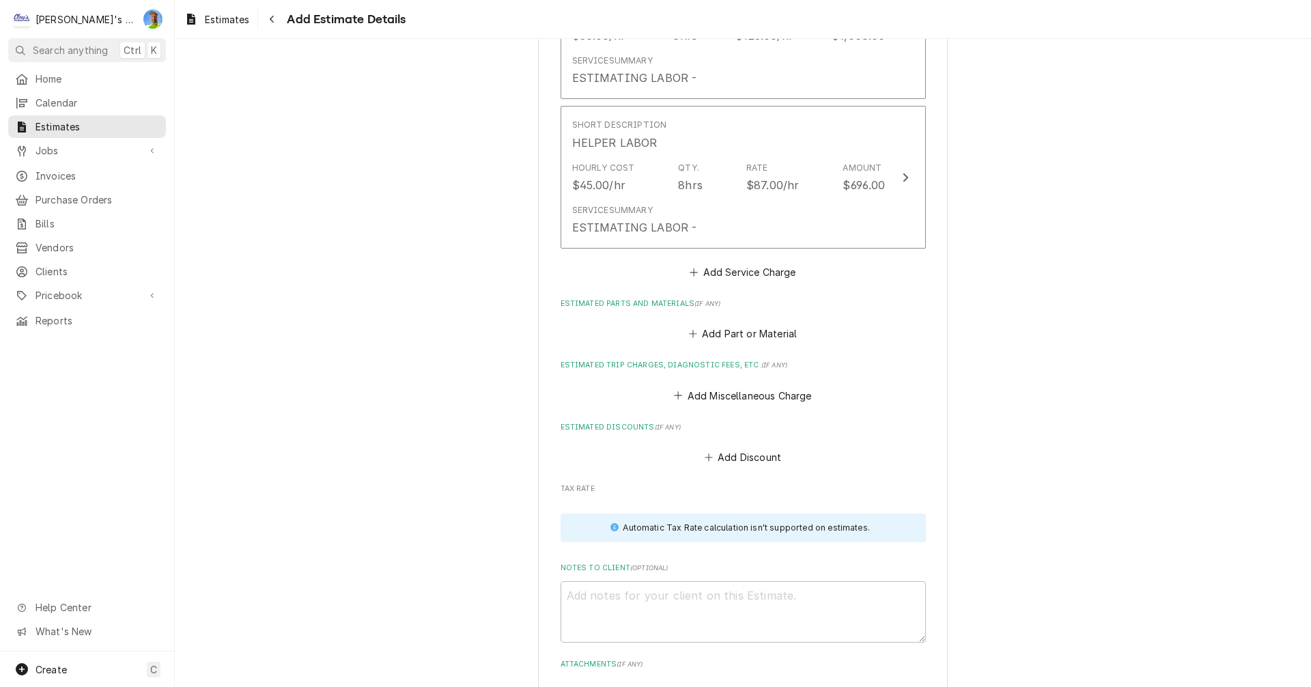
scroll to position [1795, 0]
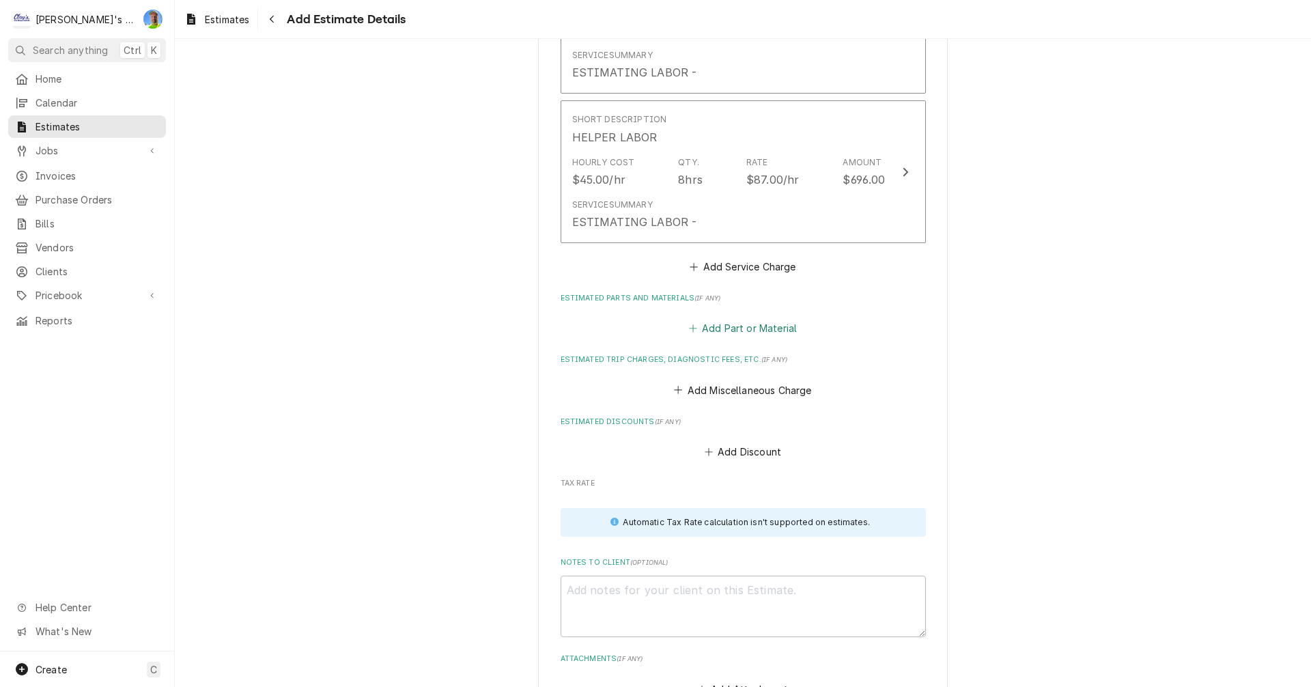
click at [721, 331] on button "Add Part or Material" at bounding box center [742, 328] width 113 height 19
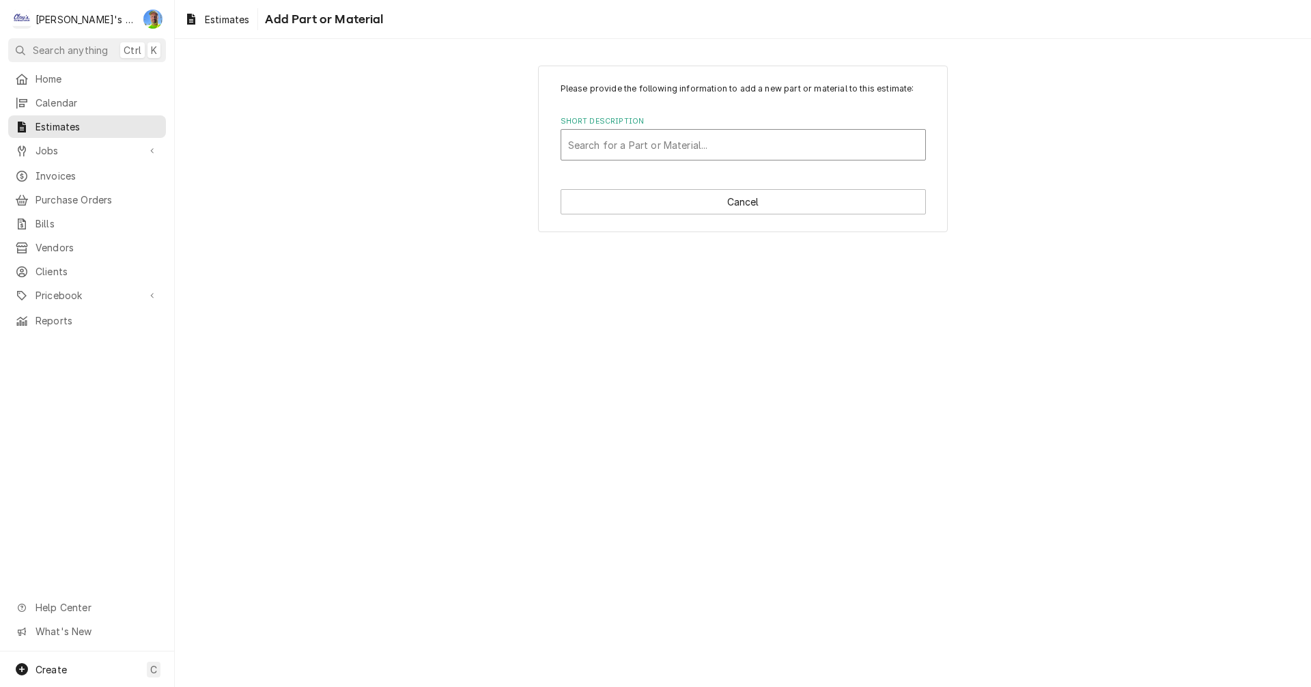
click at [692, 152] on div "Short Description" at bounding box center [743, 144] width 350 height 25
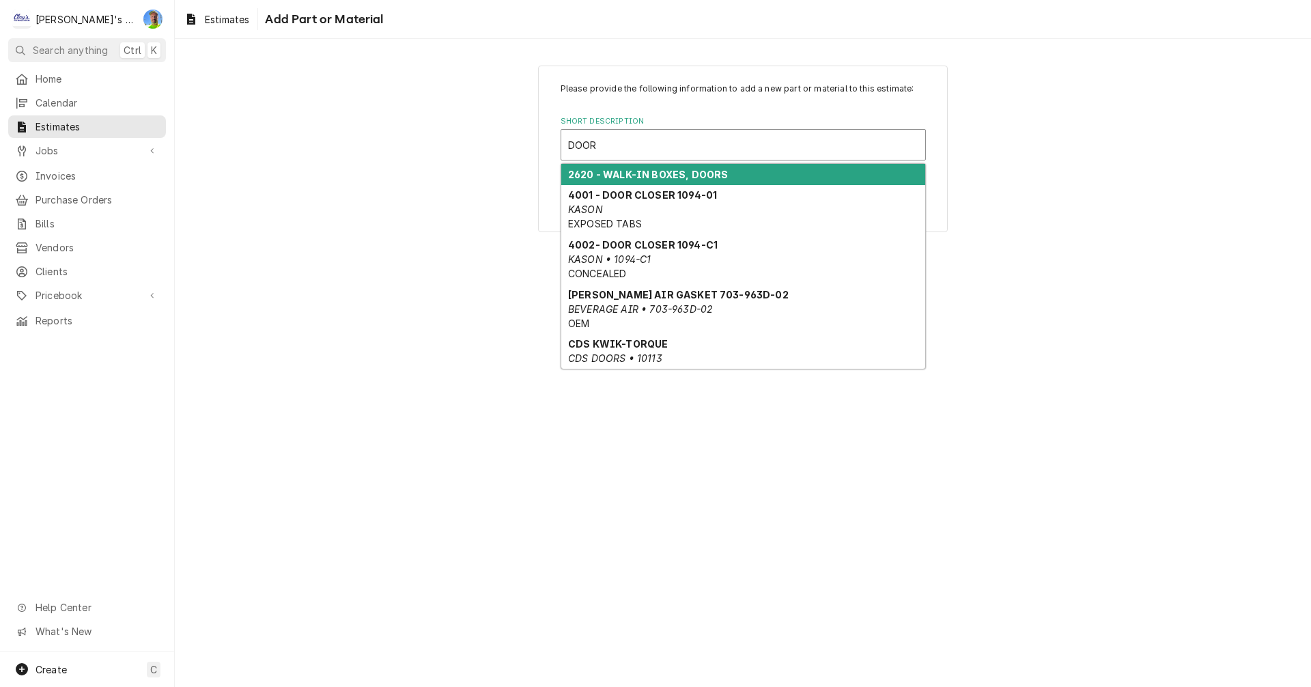
click at [690, 175] on strong "2620 - WALK-IN BOXES, DOORS" at bounding box center [648, 175] width 160 height 12
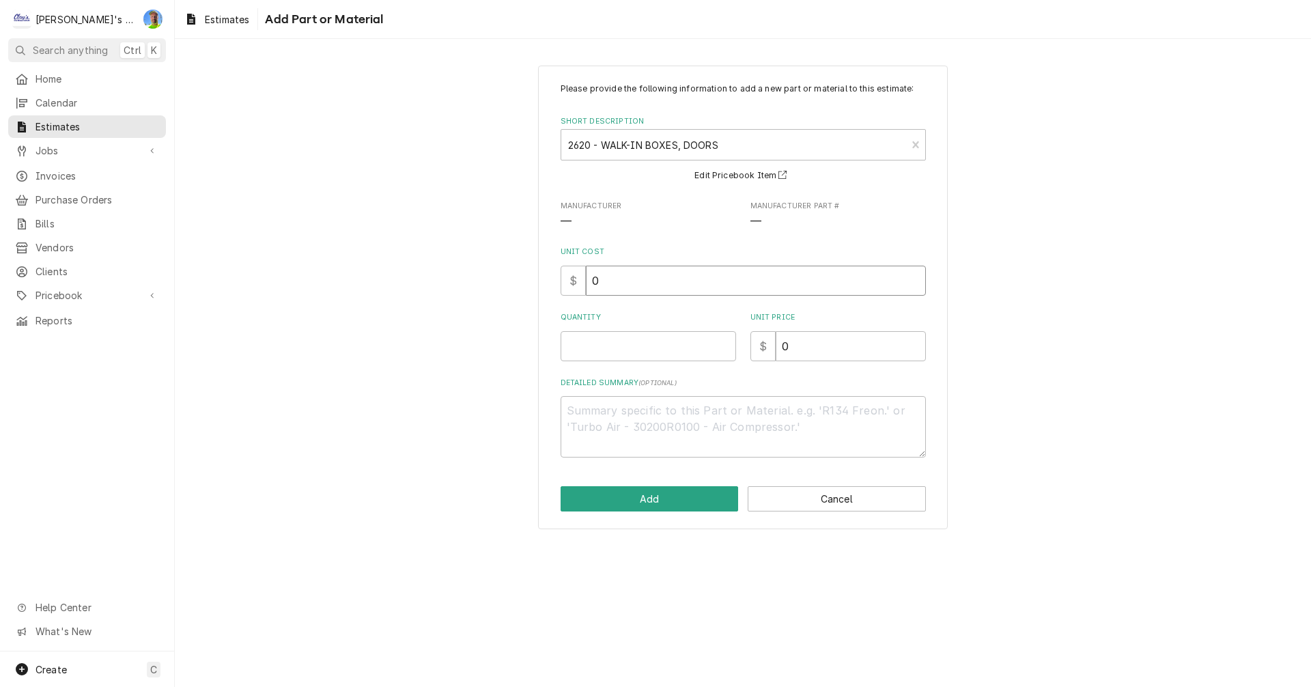
click at [643, 291] on input "0" at bounding box center [756, 281] width 340 height 30
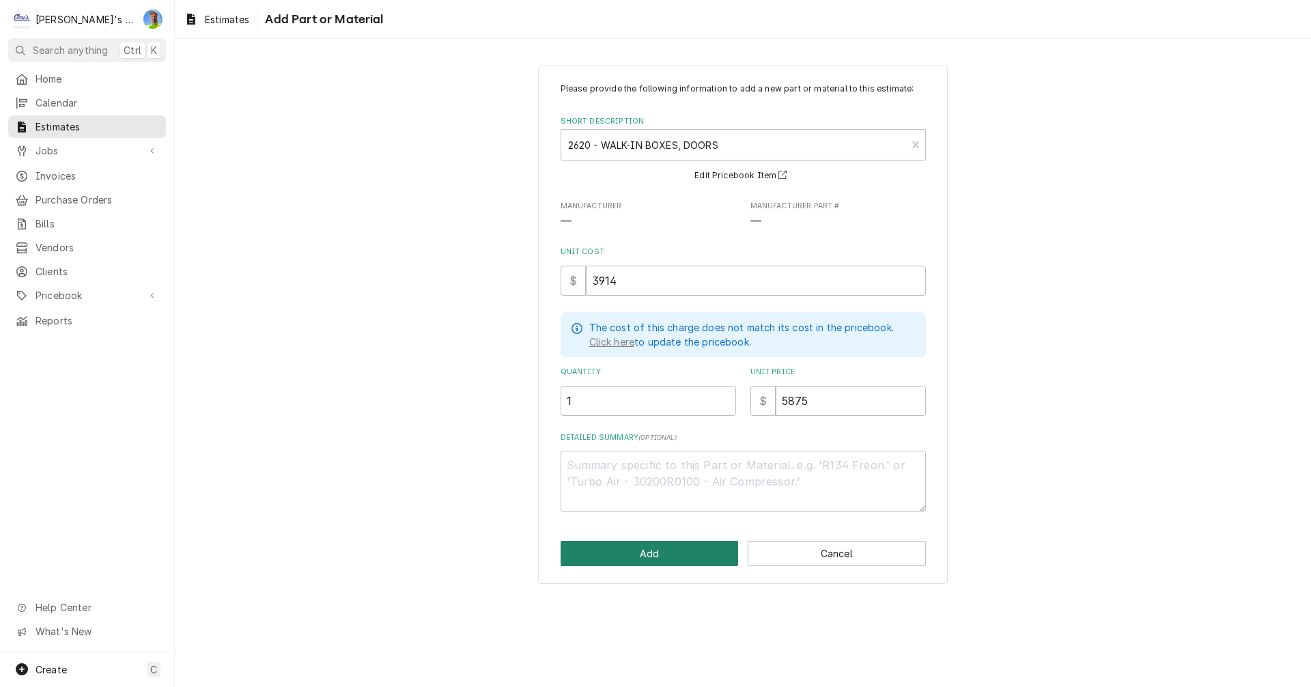
click at [669, 546] on button "Add" at bounding box center [650, 553] width 178 height 25
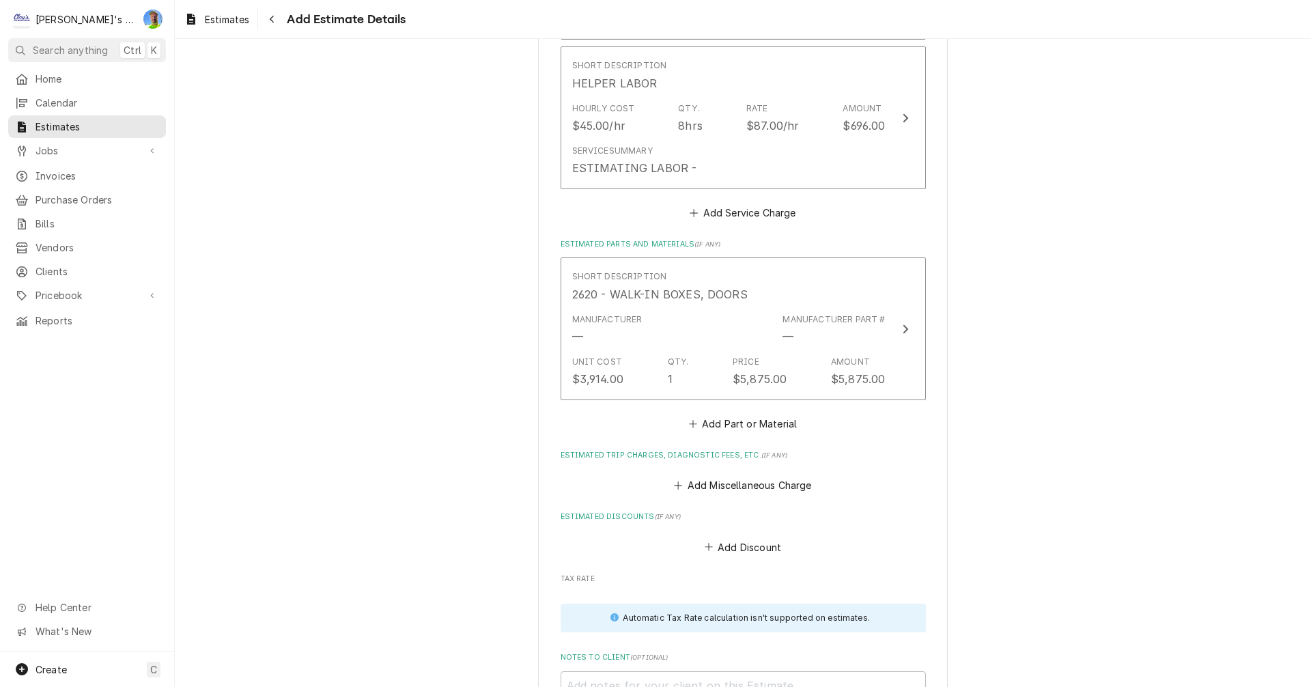
scroll to position [1846, 0]
click at [746, 490] on button "Add Miscellaneous Charge" at bounding box center [743, 487] width 142 height 19
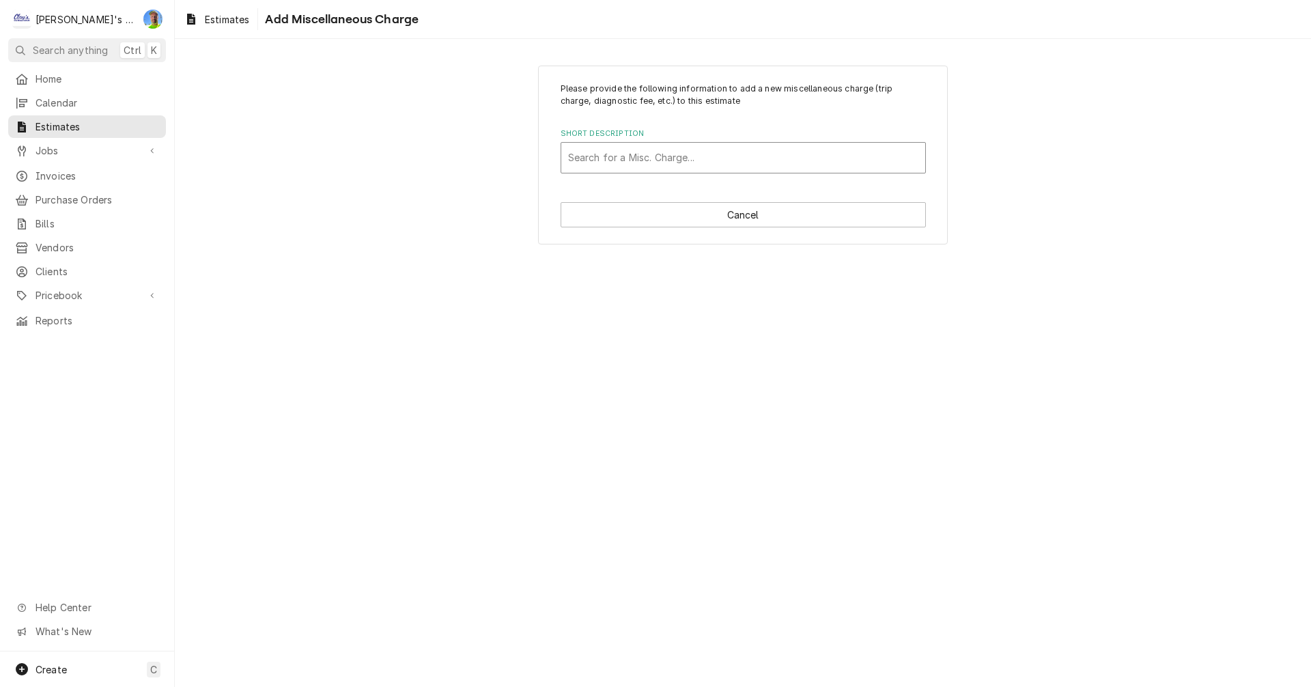
click at [733, 154] on div "Short Description" at bounding box center [743, 157] width 350 height 25
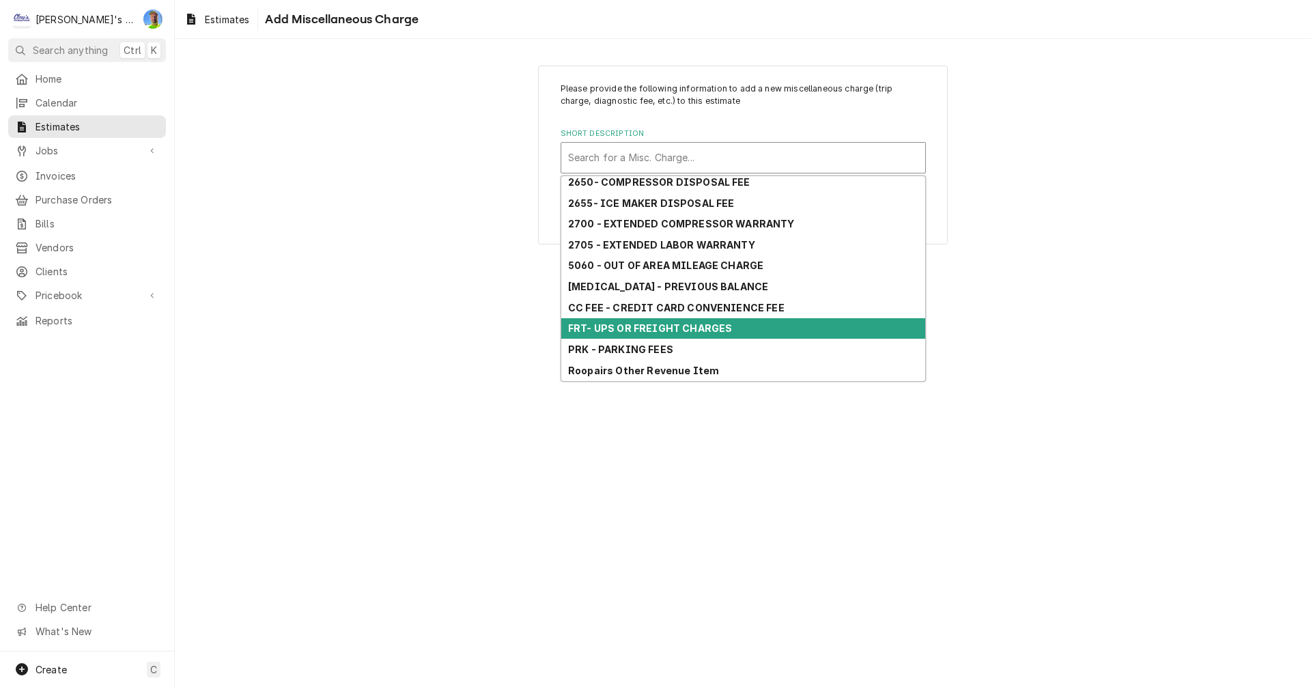
scroll to position [68, 0]
click at [752, 327] on div "FRT- UPS OR FREIGHT CHARGES" at bounding box center [743, 328] width 364 height 21
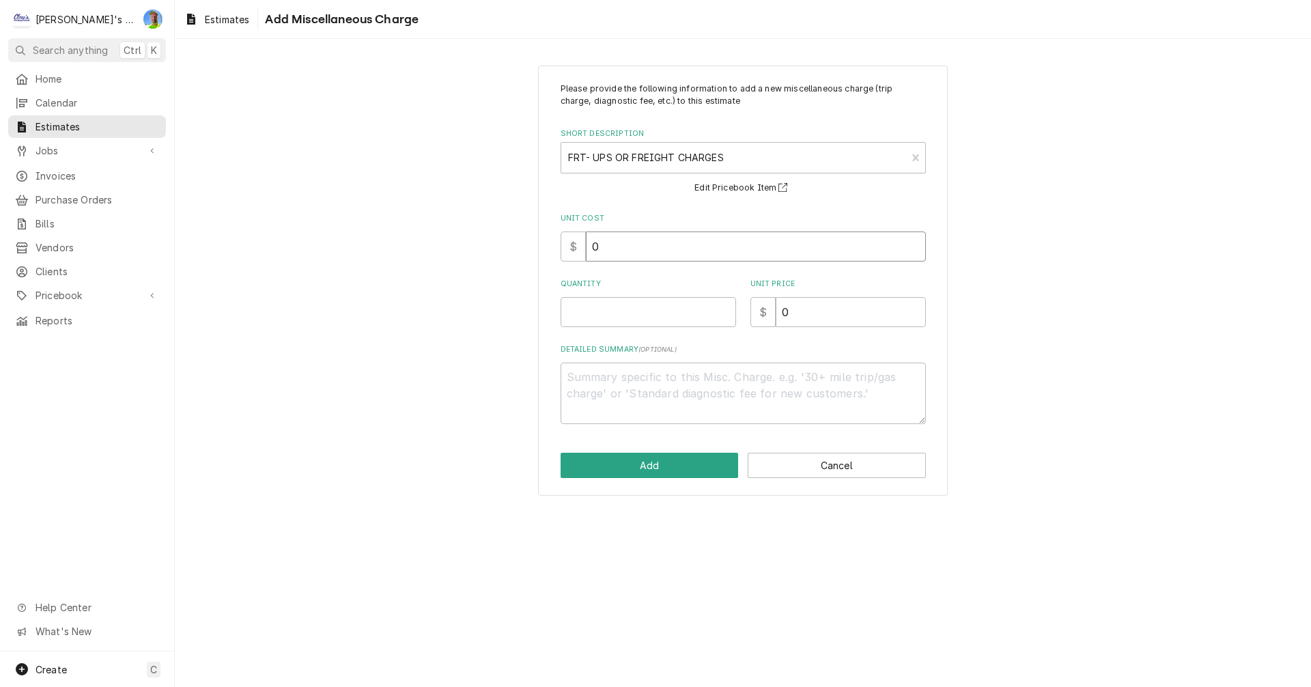
click at [765, 249] on input "0" at bounding box center [756, 246] width 340 height 30
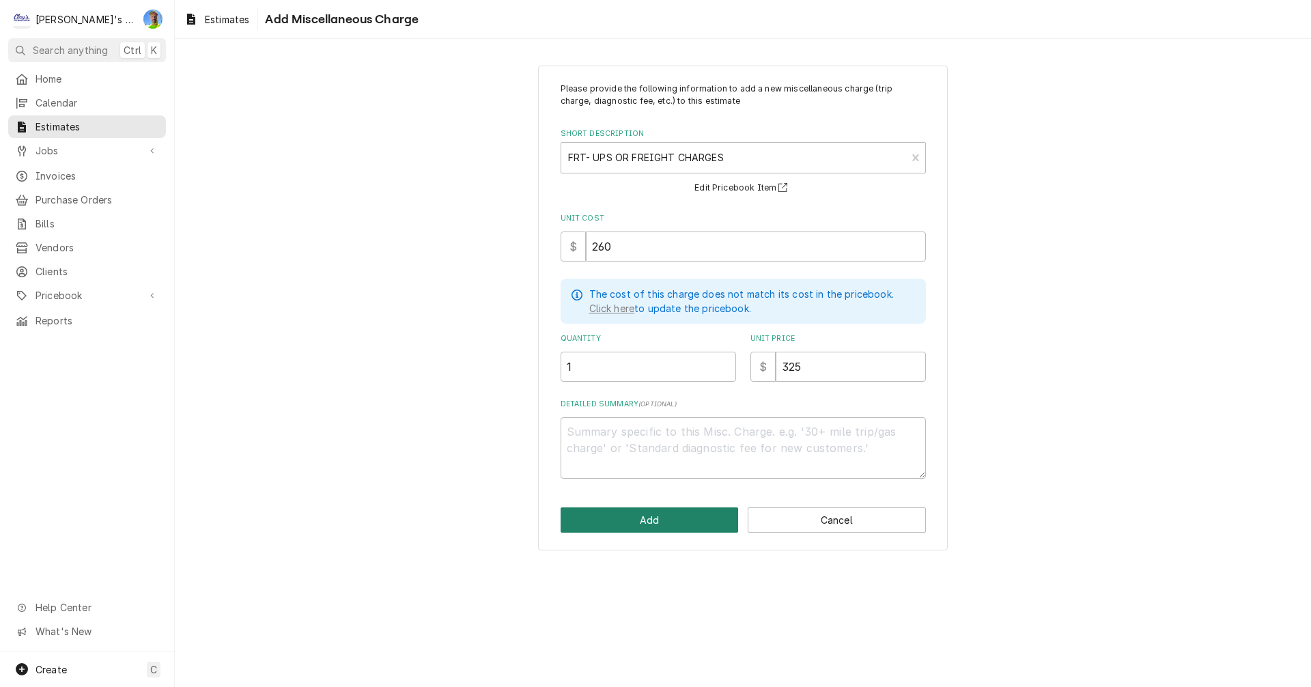
click at [626, 511] on button "Add" at bounding box center [650, 519] width 178 height 25
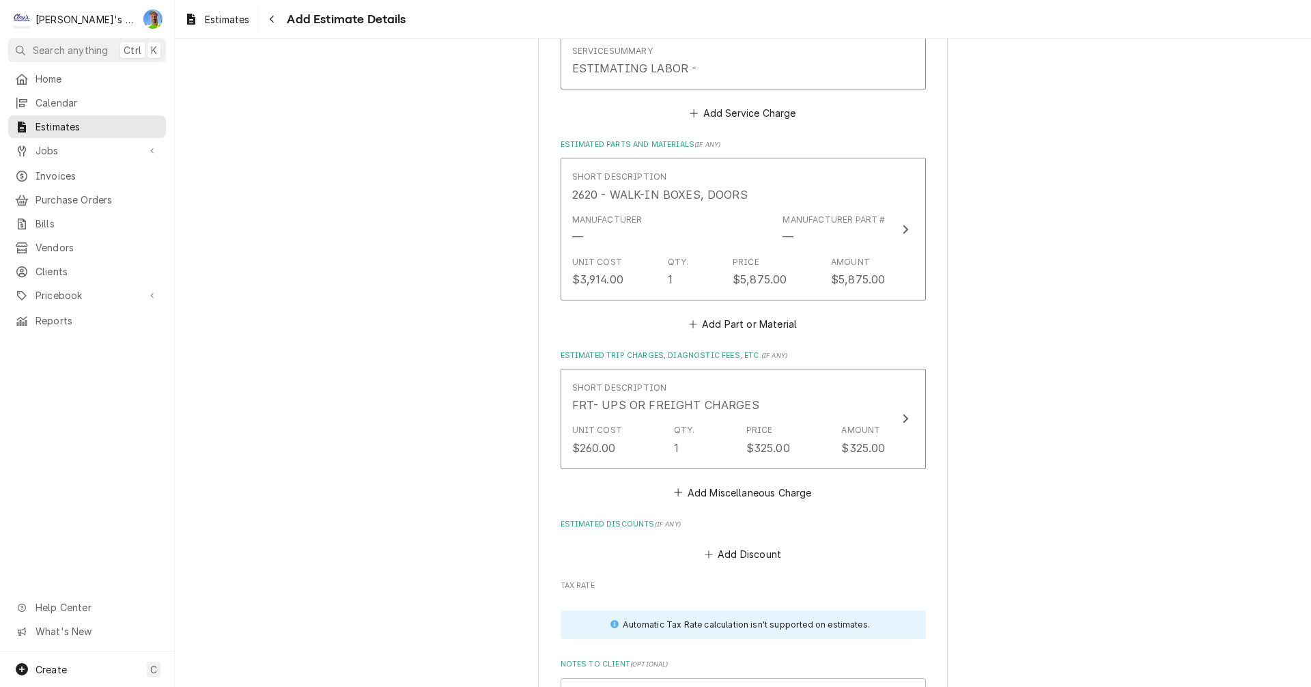
scroll to position [1967, 0]
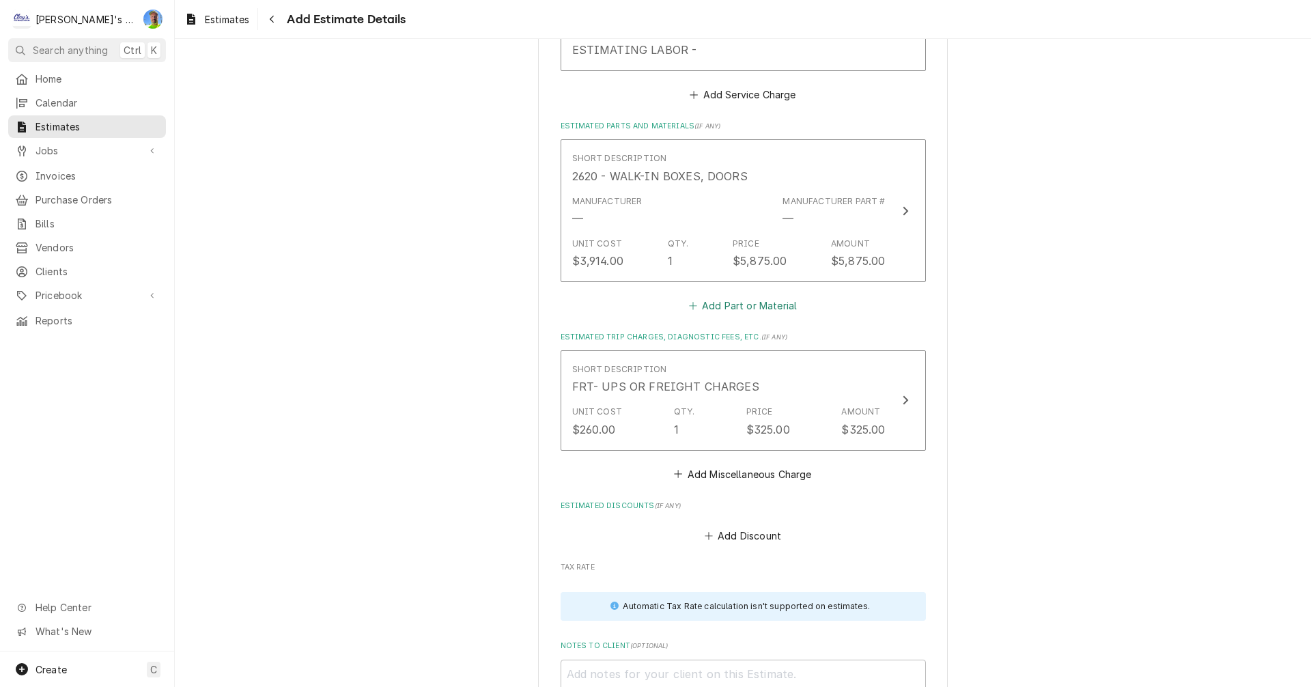
click at [740, 309] on button "Add Part or Material" at bounding box center [742, 305] width 113 height 19
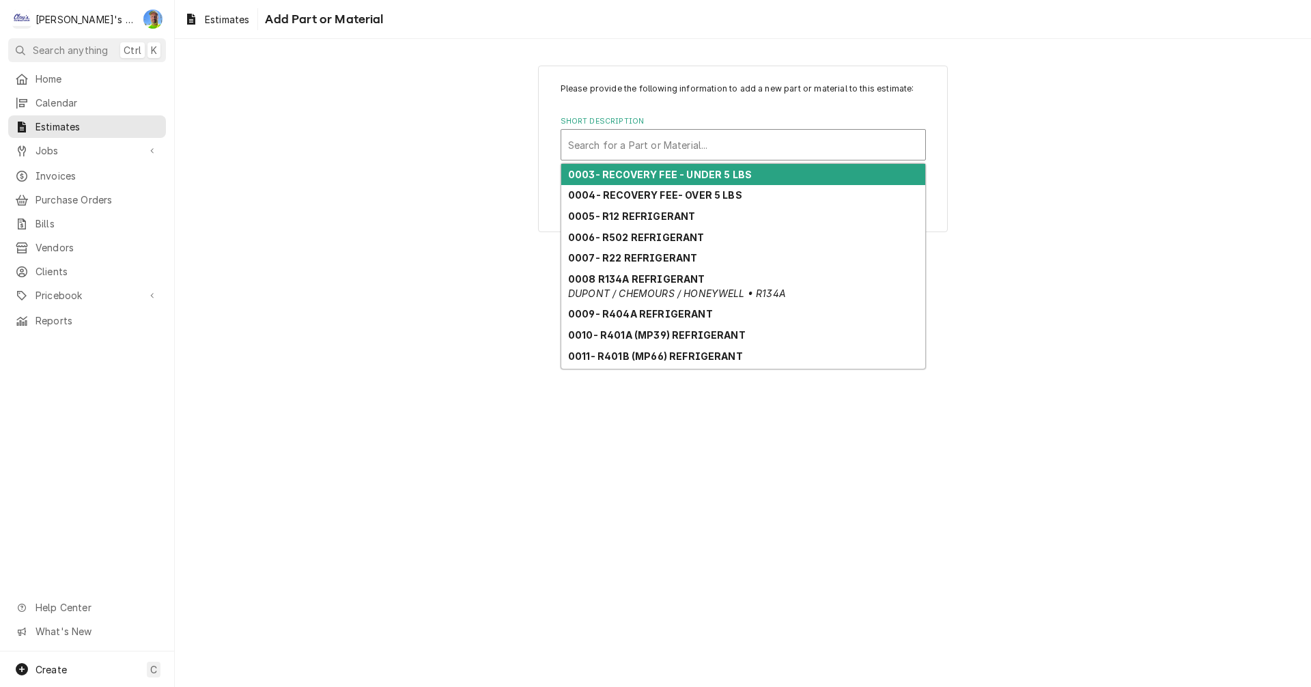
click at [703, 152] on div "Short Description" at bounding box center [743, 144] width 350 height 25
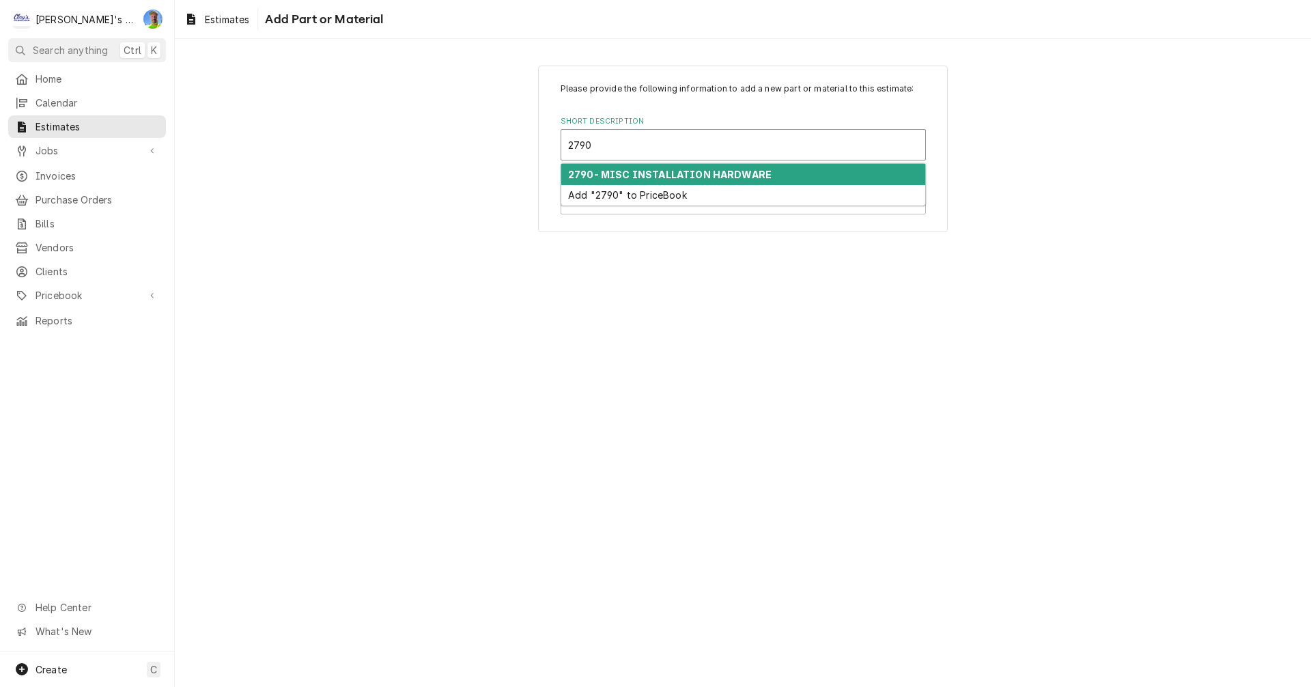
click at [707, 177] on strong "2790- MISC INSTALLATION HARDWARE" at bounding box center [669, 175] width 203 height 12
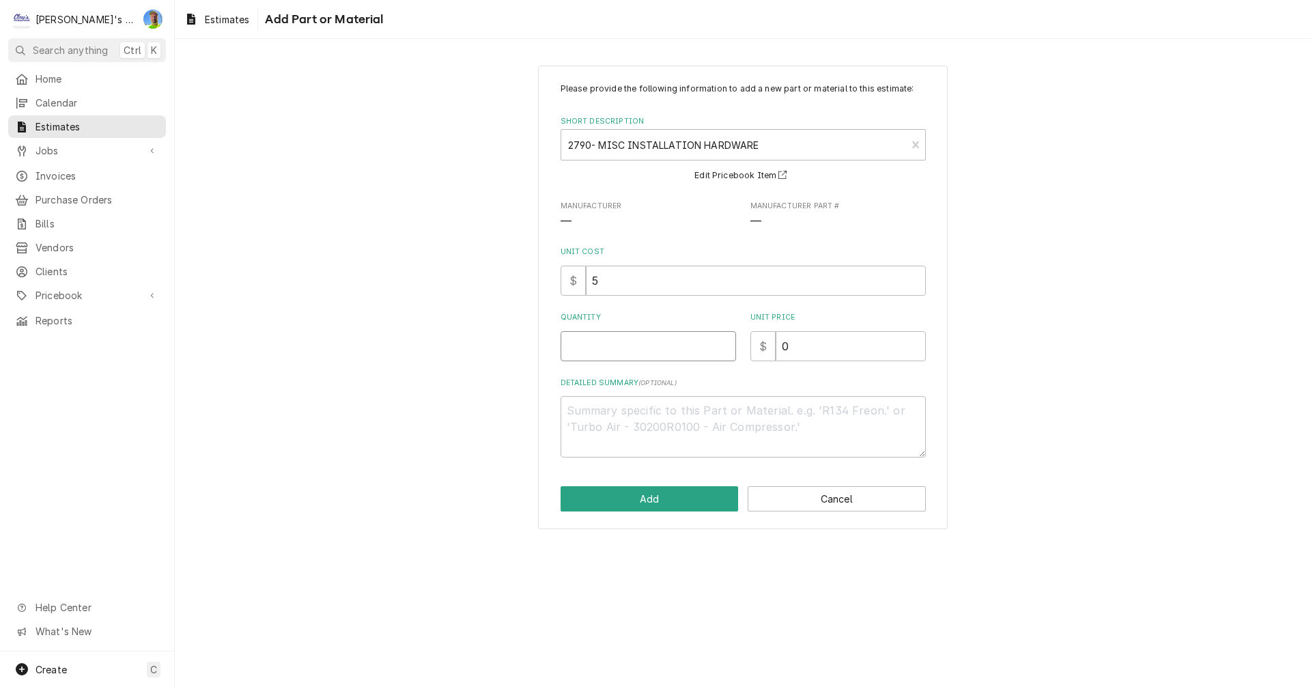
click at [619, 352] on input "Quantity" at bounding box center [648, 346] width 175 height 30
click at [653, 501] on button "Add" at bounding box center [650, 498] width 178 height 25
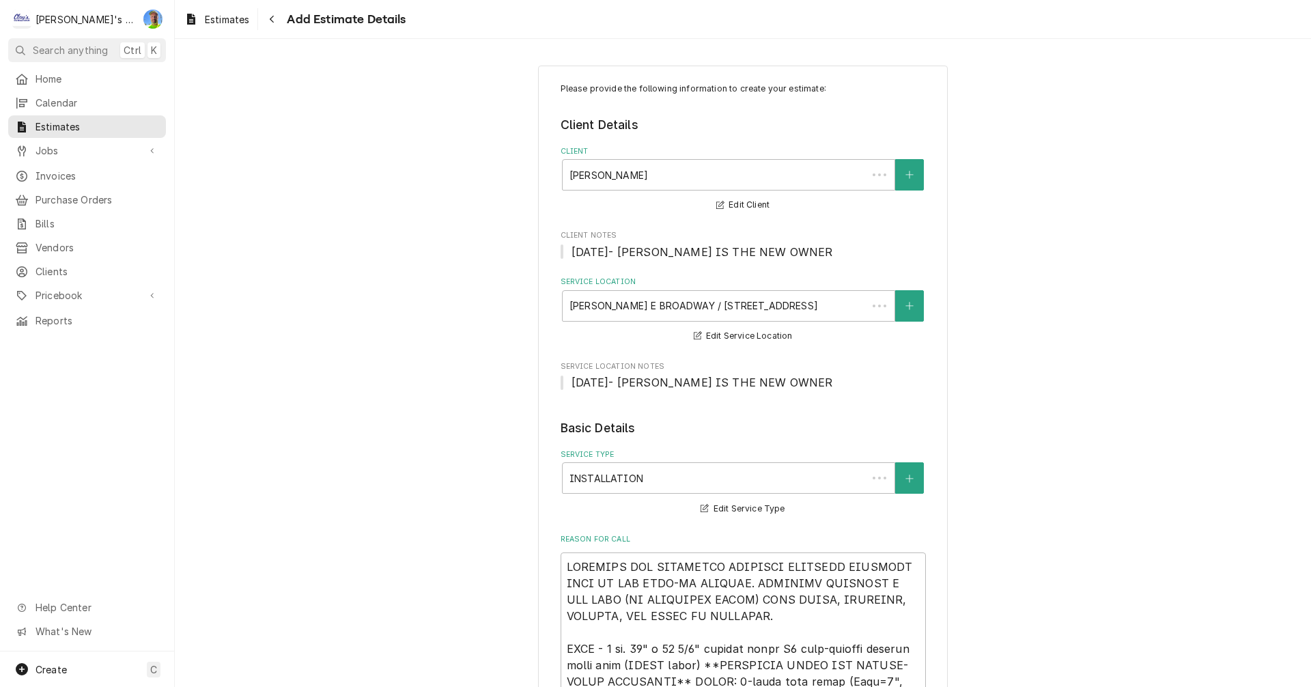
scroll to position [1950, 0]
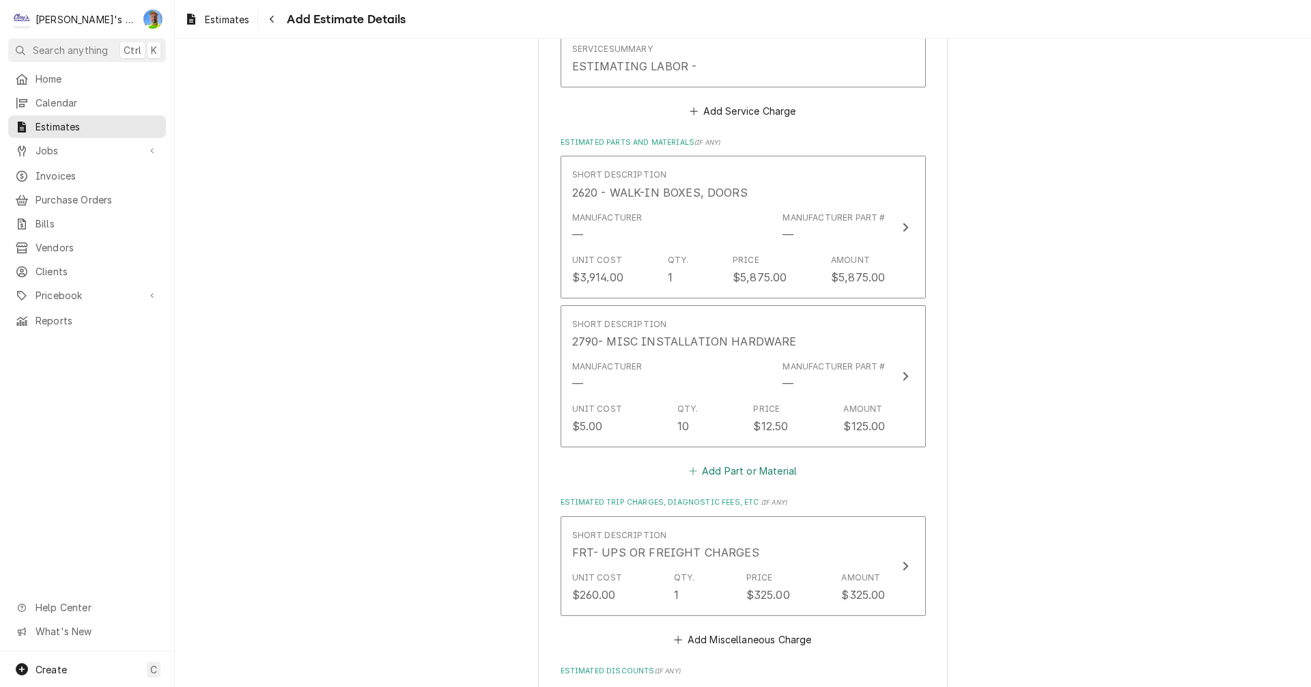
click at [722, 475] on button "Add Part or Material" at bounding box center [742, 471] width 113 height 19
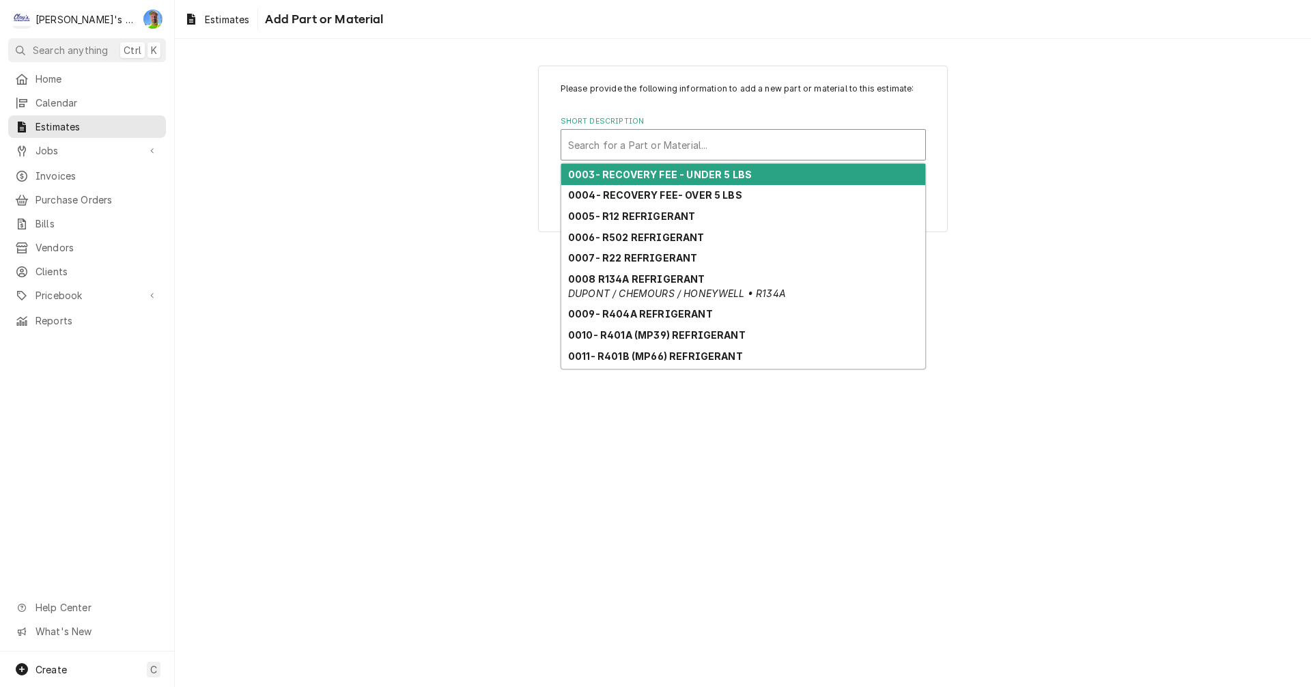
click at [643, 145] on div "Short Description" at bounding box center [743, 144] width 350 height 25
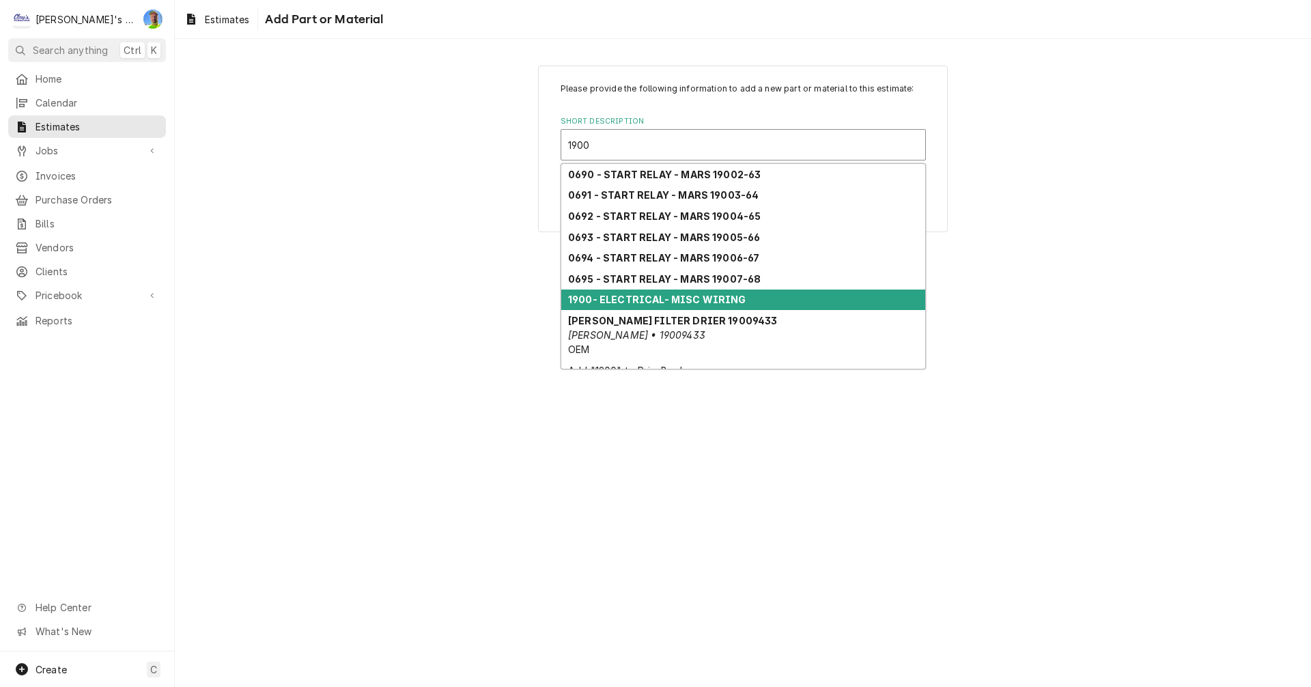
click at [632, 296] on strong "1900- ELECTRICAL- MISC WIRING" at bounding box center [657, 300] width 178 height 12
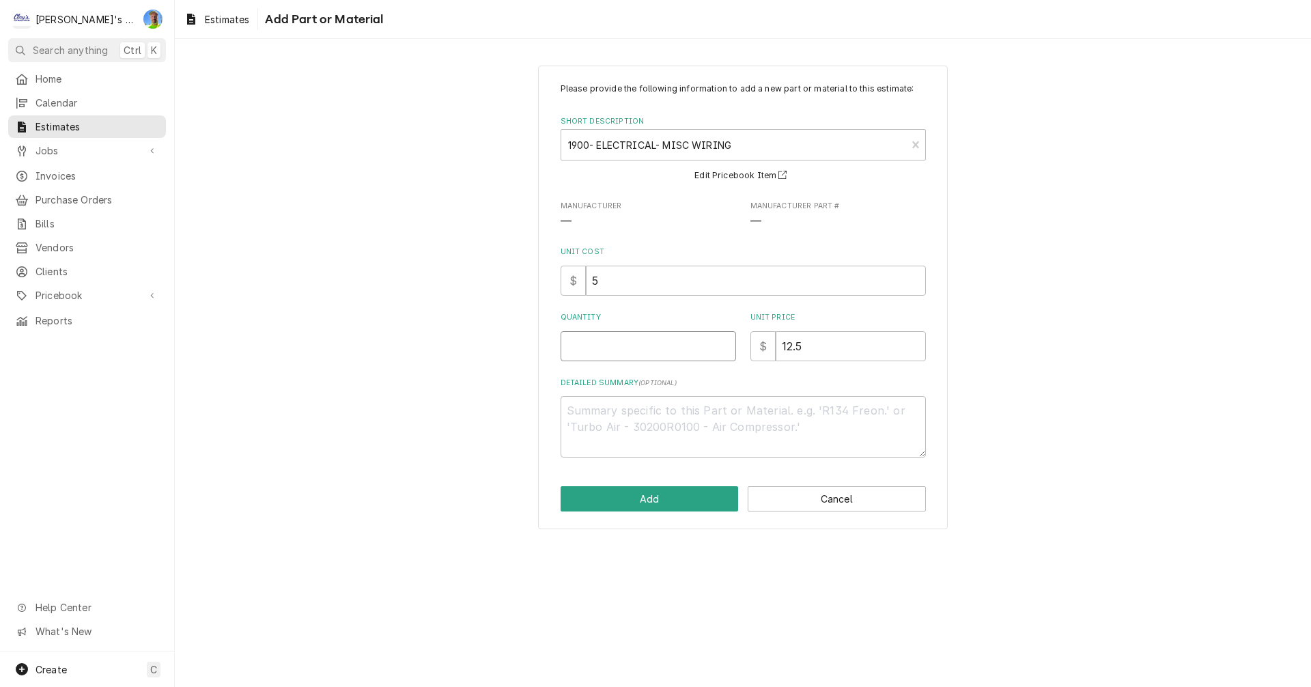
click at [623, 346] on input "Quantity" at bounding box center [648, 346] width 175 height 30
click at [631, 502] on button "Add" at bounding box center [650, 498] width 178 height 25
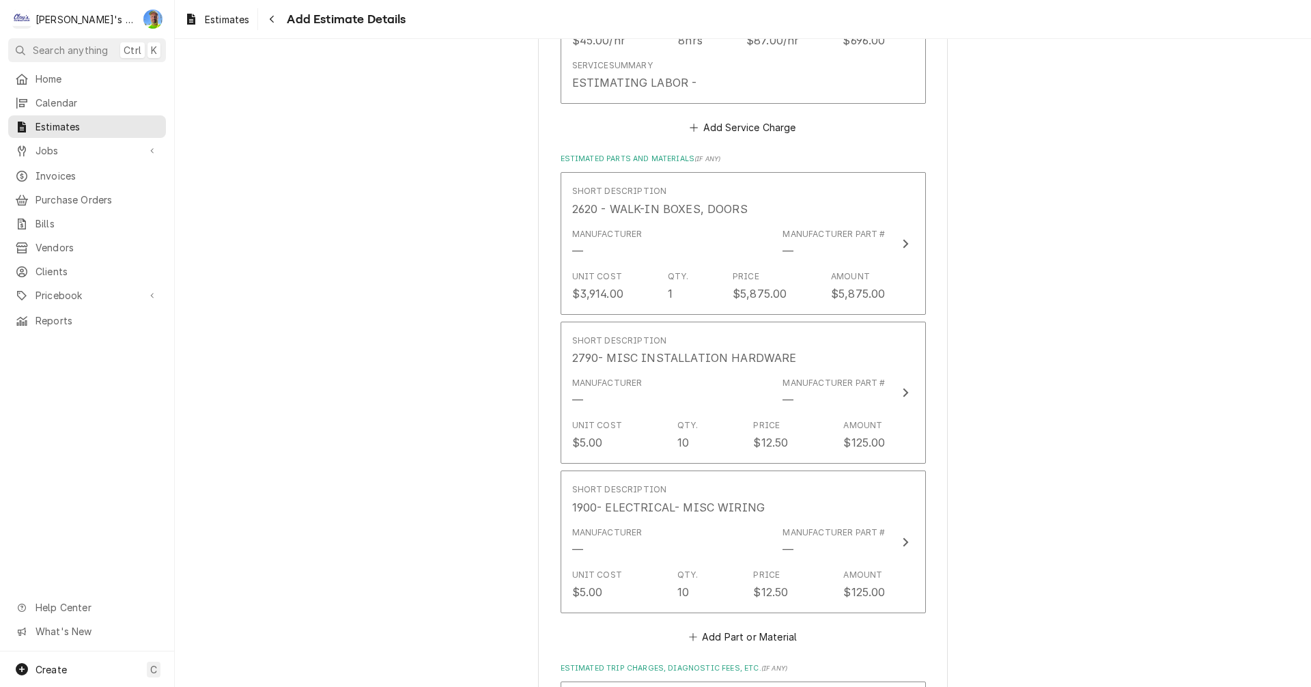
scroll to position [2002, 0]
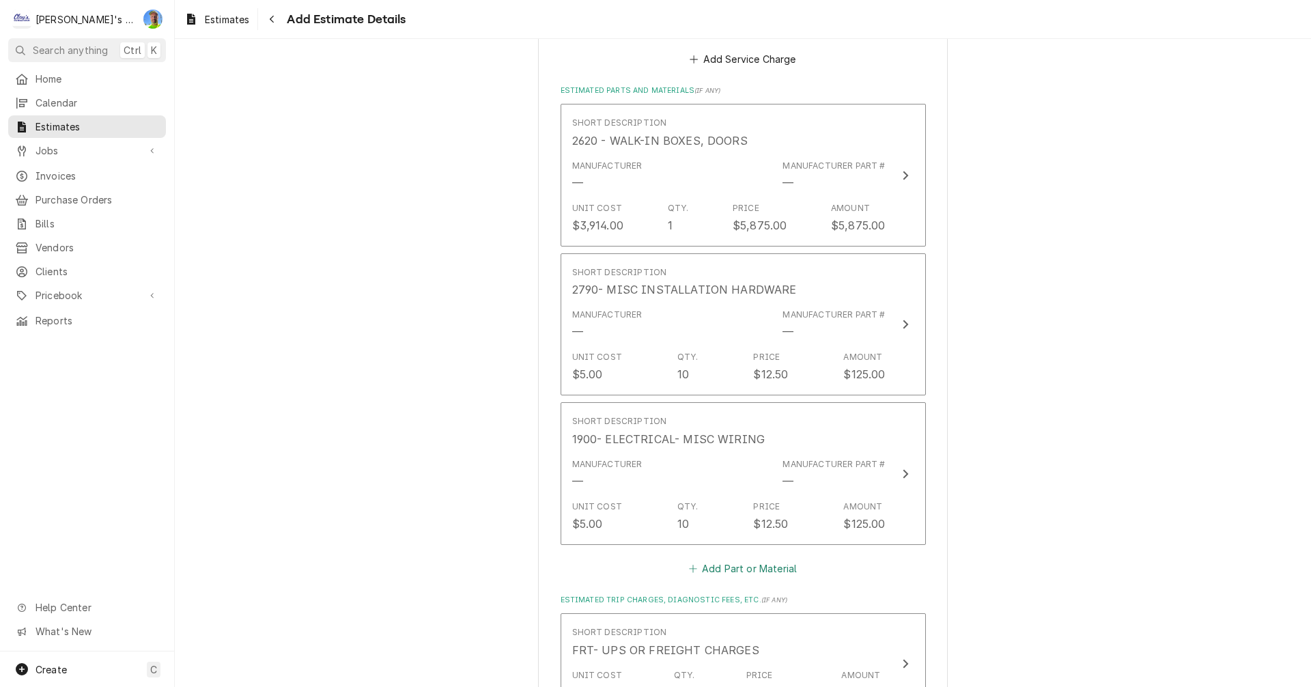
click at [759, 571] on button "Add Part or Material" at bounding box center [742, 568] width 113 height 19
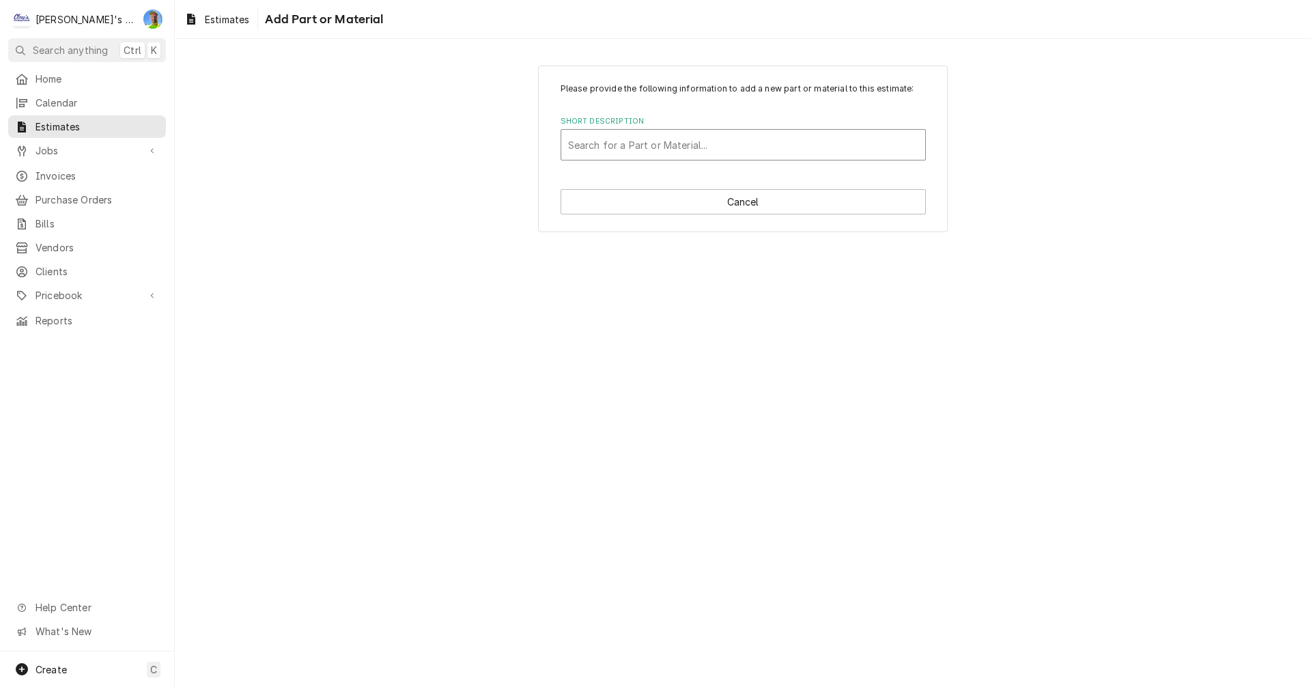
click at [729, 147] on div "Short Description" at bounding box center [743, 144] width 350 height 25
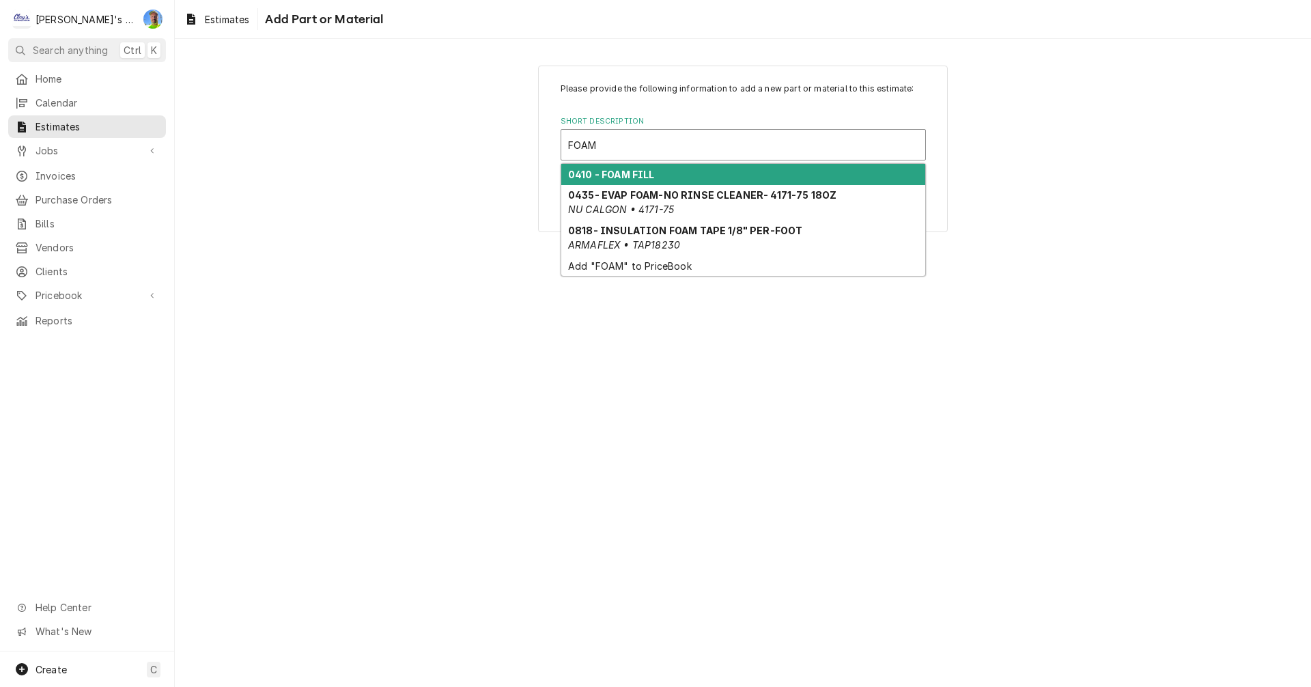
click at [708, 175] on div "0410 - FOAM FILL" at bounding box center [743, 174] width 364 height 21
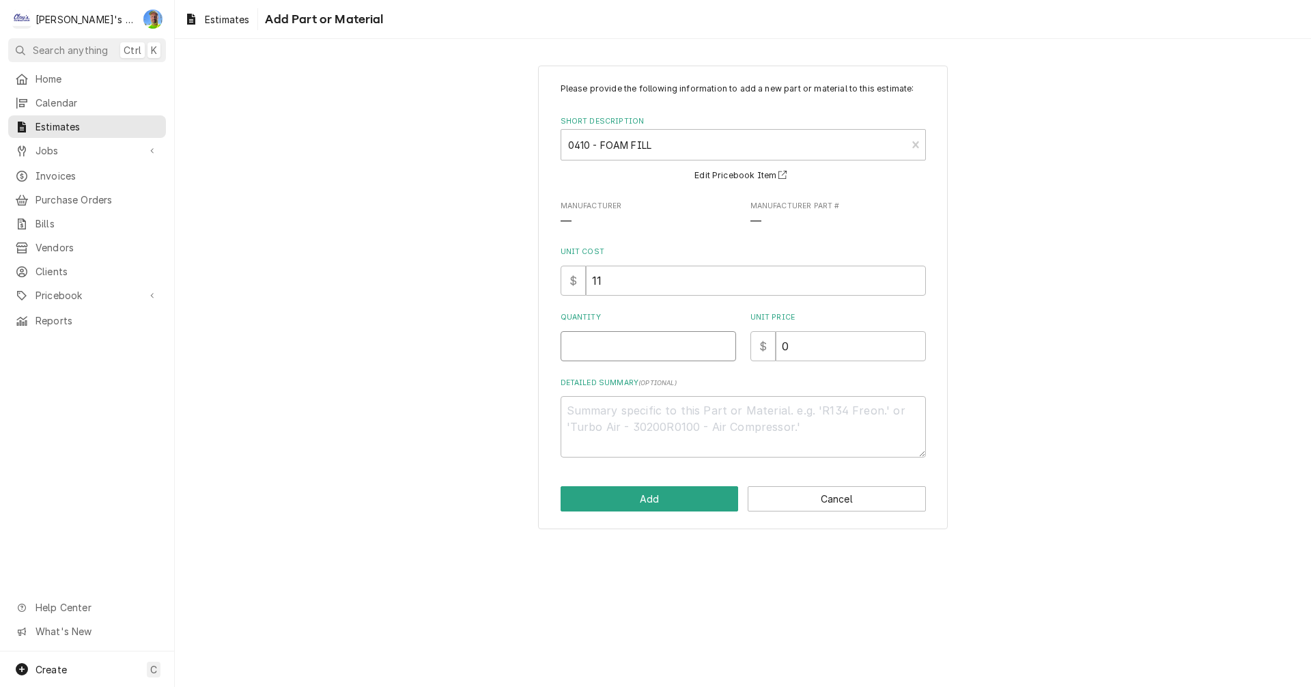
click at [611, 354] on input "Quantity" at bounding box center [648, 346] width 175 height 30
click at [624, 496] on button "Add" at bounding box center [650, 498] width 178 height 25
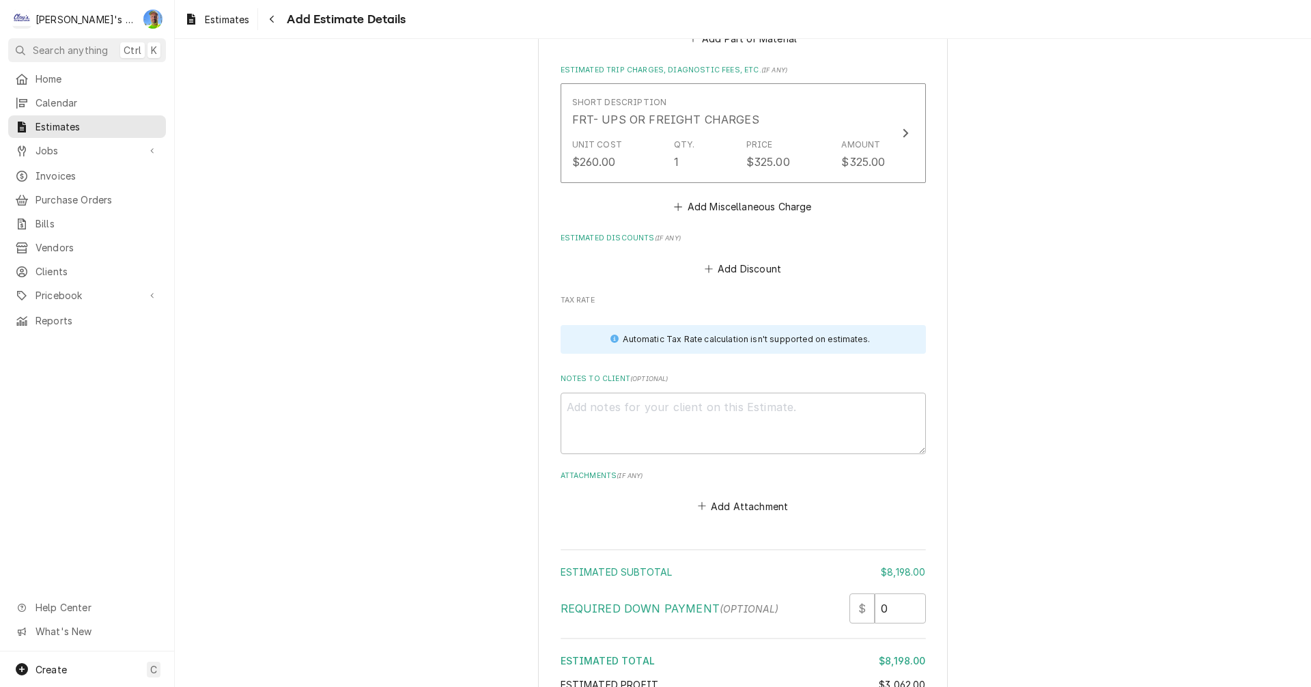
scroll to position [2678, 0]
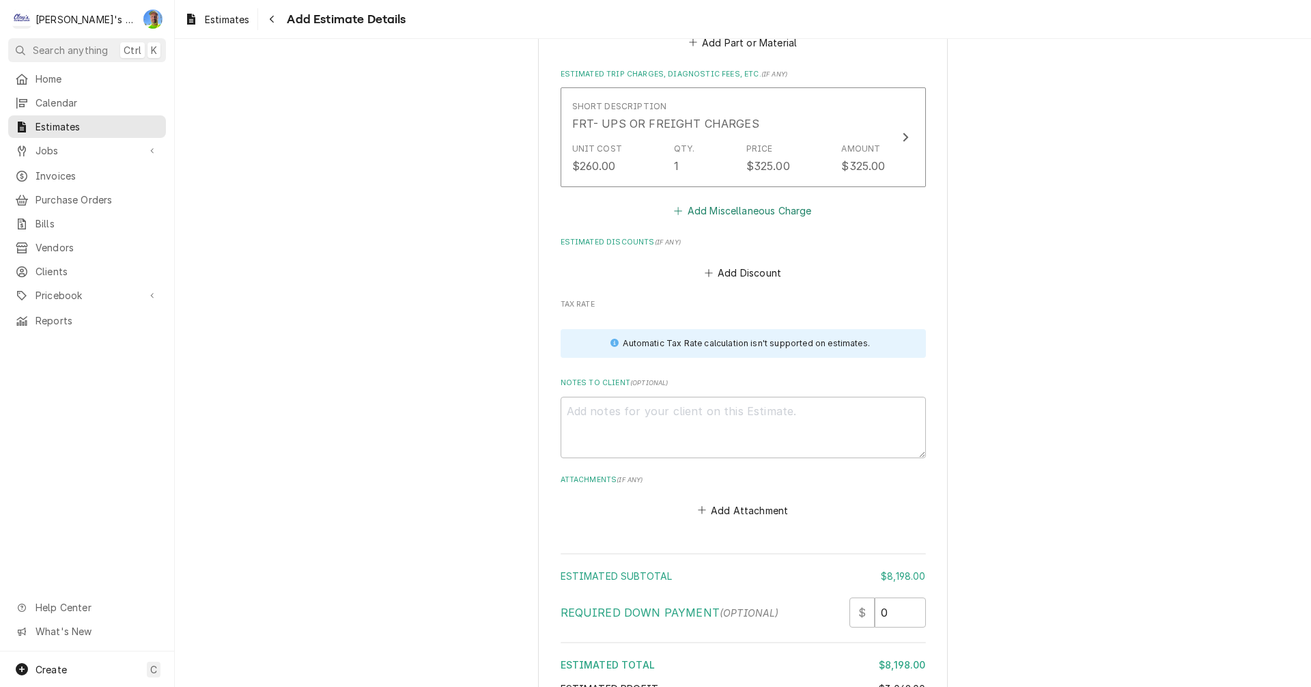
click at [722, 207] on button "Add Miscellaneous Charge" at bounding box center [743, 210] width 142 height 19
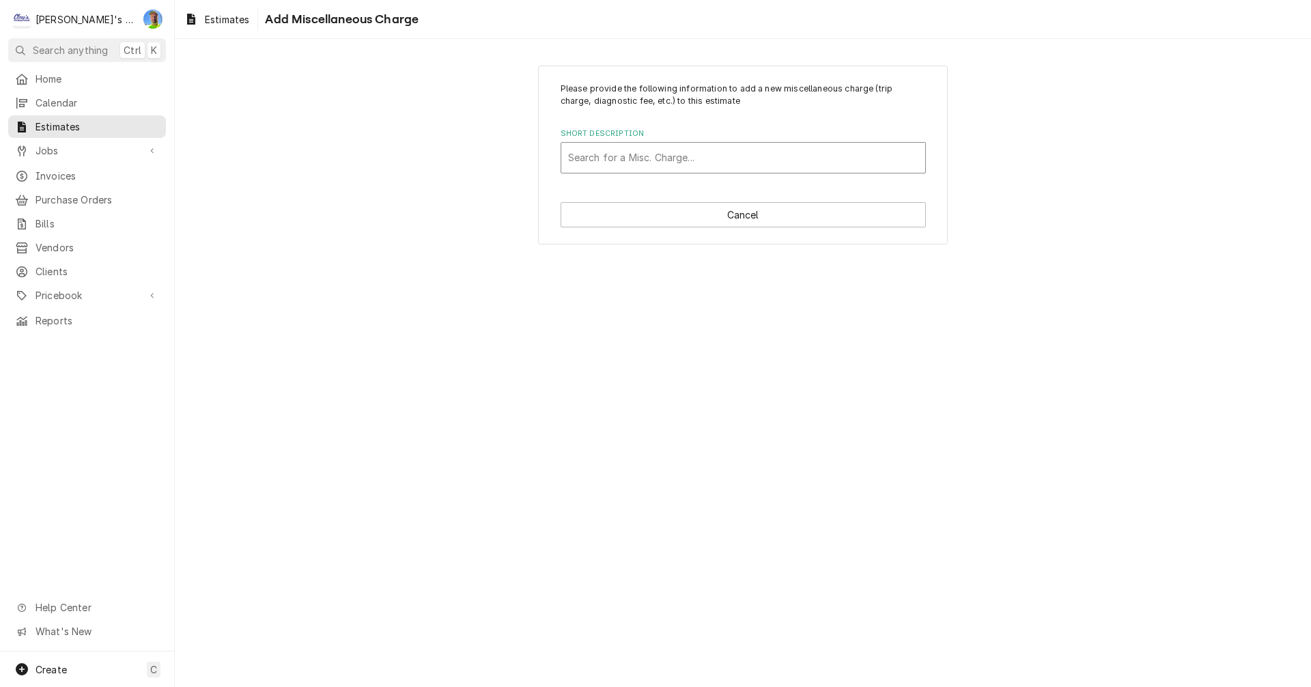
click at [700, 165] on div "Short Description" at bounding box center [743, 157] width 350 height 25
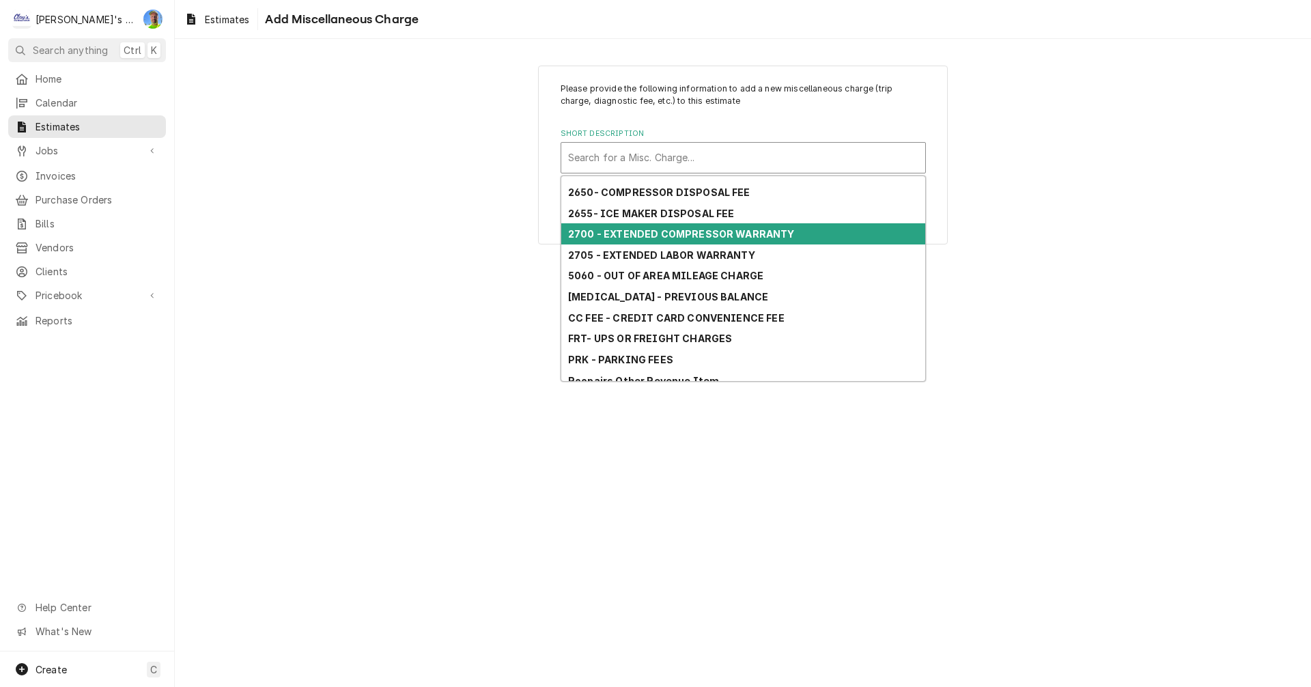
scroll to position [130, 0]
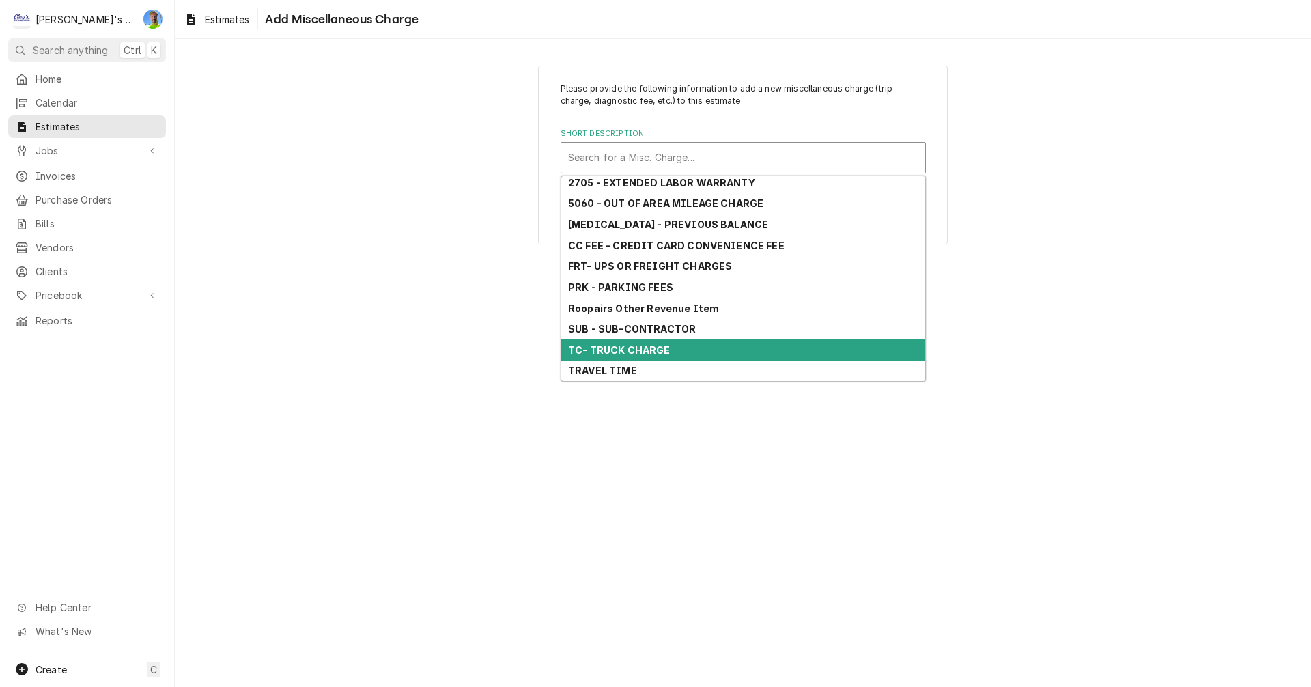
click at [681, 347] on div "TC- TRUCK CHARGE" at bounding box center [743, 349] width 364 height 21
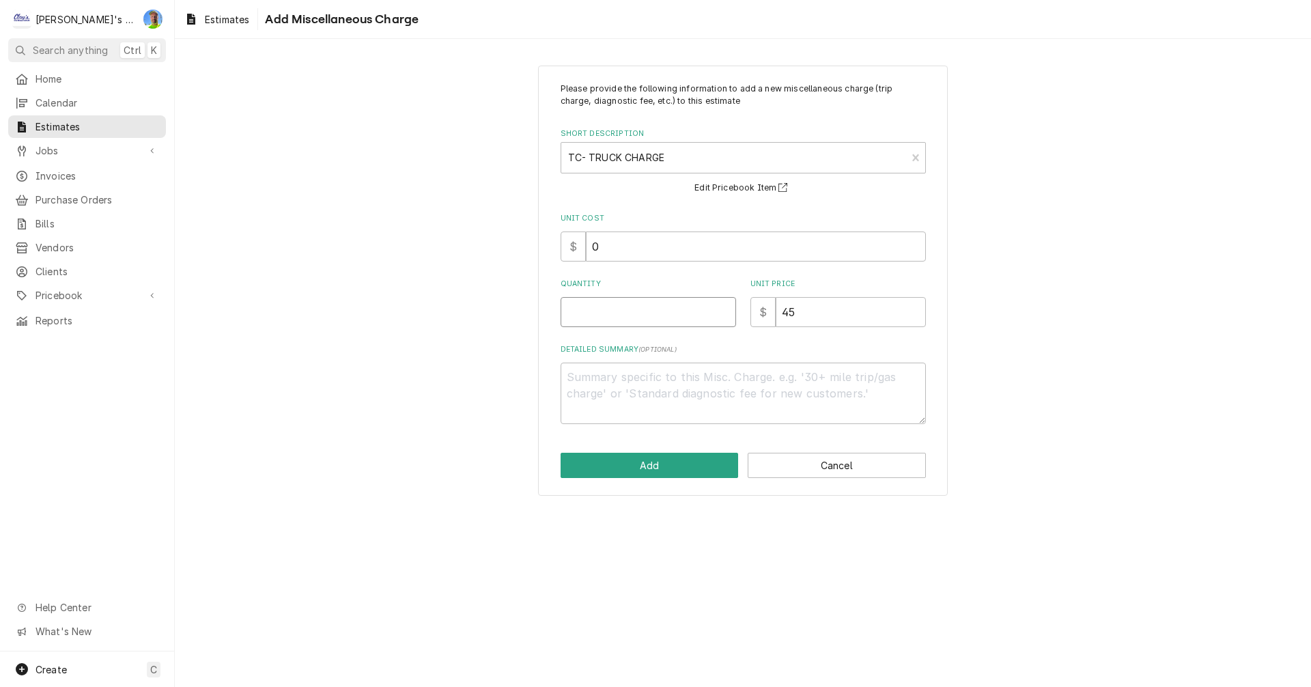
click at [599, 314] on input "Quantity" at bounding box center [648, 312] width 175 height 30
click at [631, 470] on button "Add" at bounding box center [650, 465] width 178 height 25
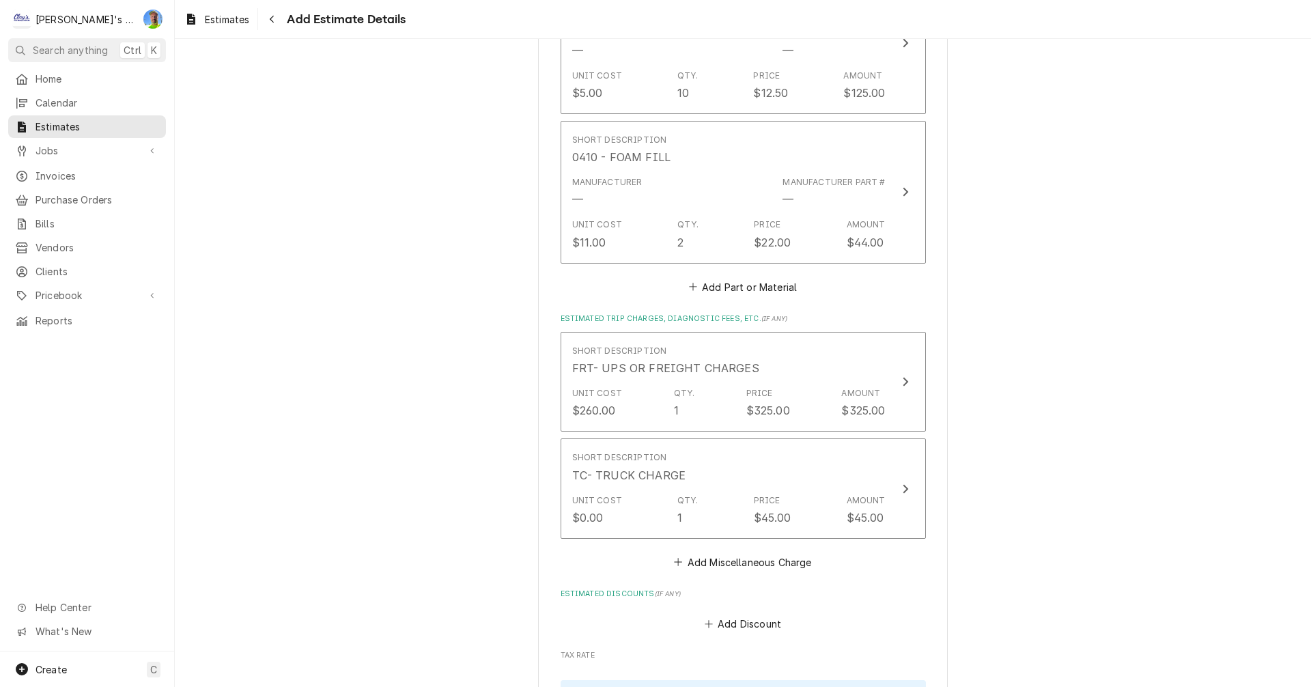
scroll to position [2374, 0]
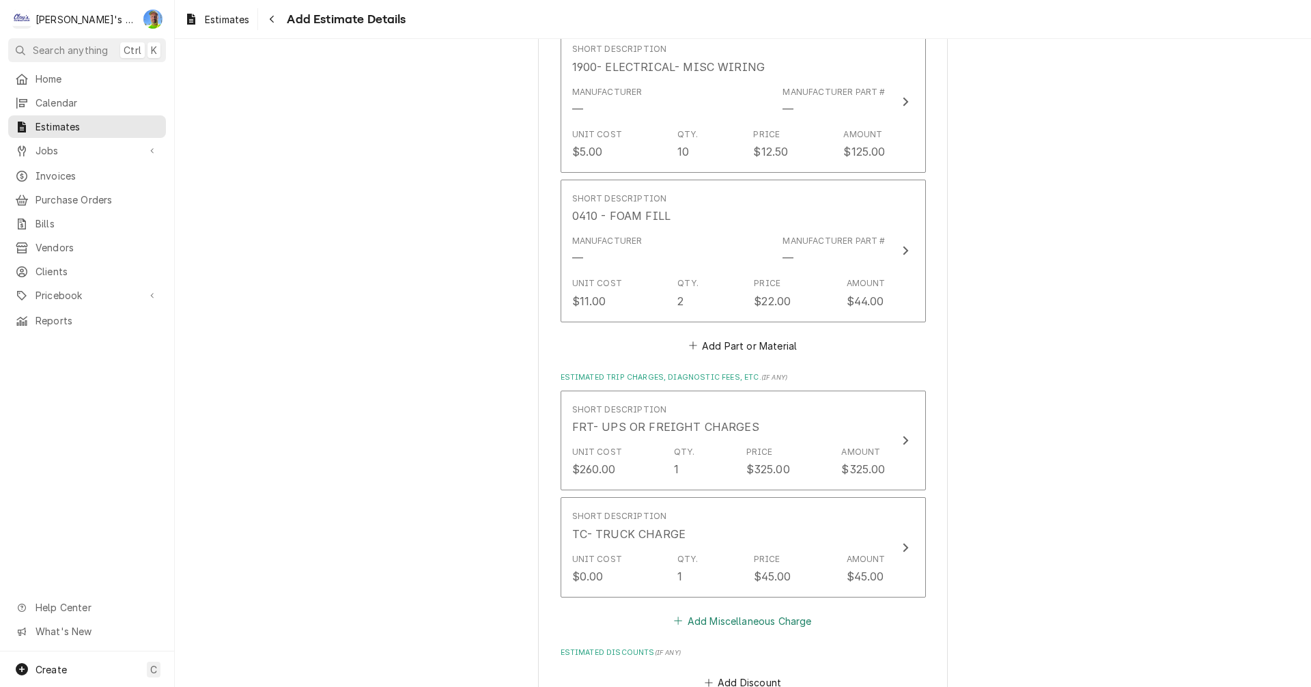
click at [707, 621] on button "Add Miscellaneous Charge" at bounding box center [743, 620] width 142 height 19
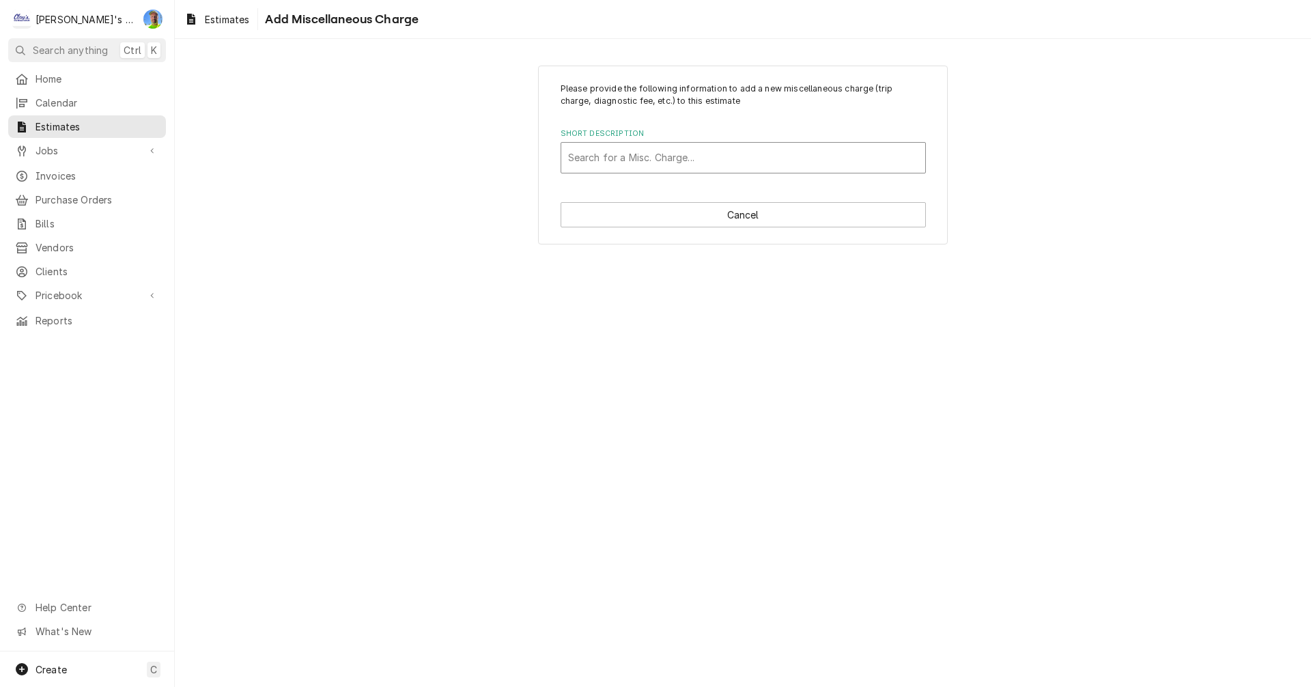
click at [697, 170] on div "Search for a Misc. Charge..." at bounding box center [743, 158] width 364 height 30
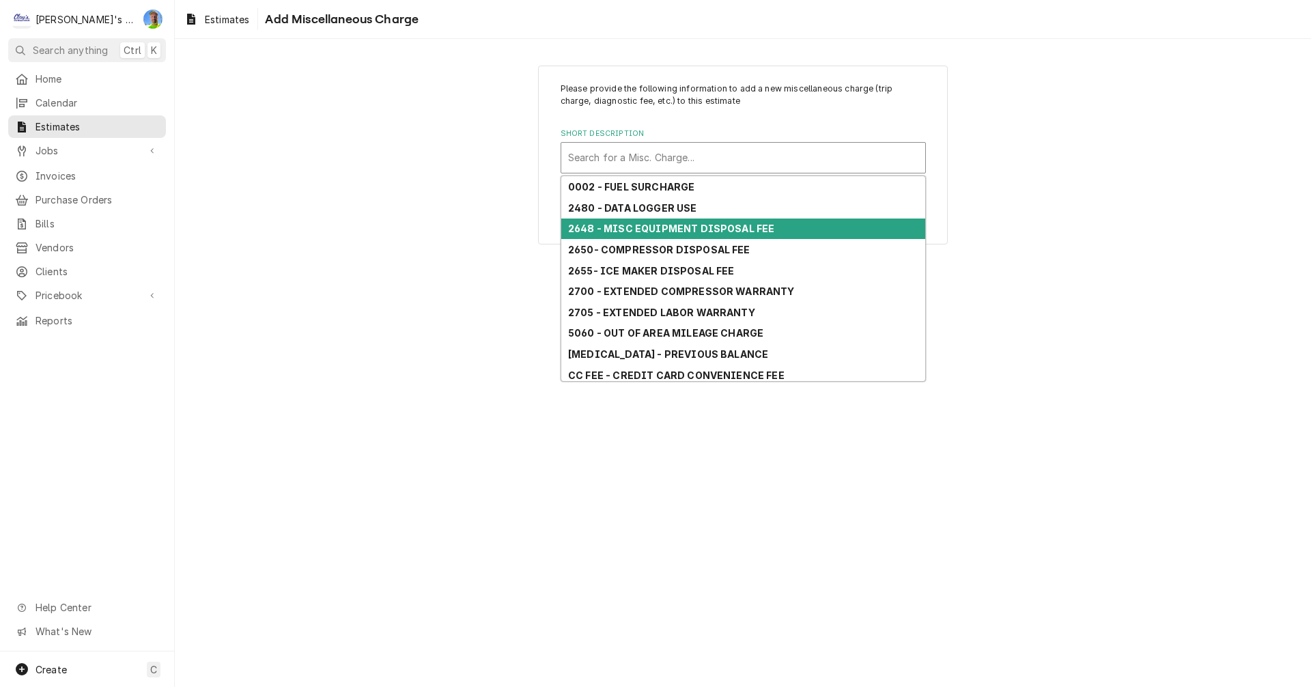
click at [687, 228] on strong "2648 - MISC EQUIPMENT DISPOSAL FEE" at bounding box center [671, 229] width 206 height 12
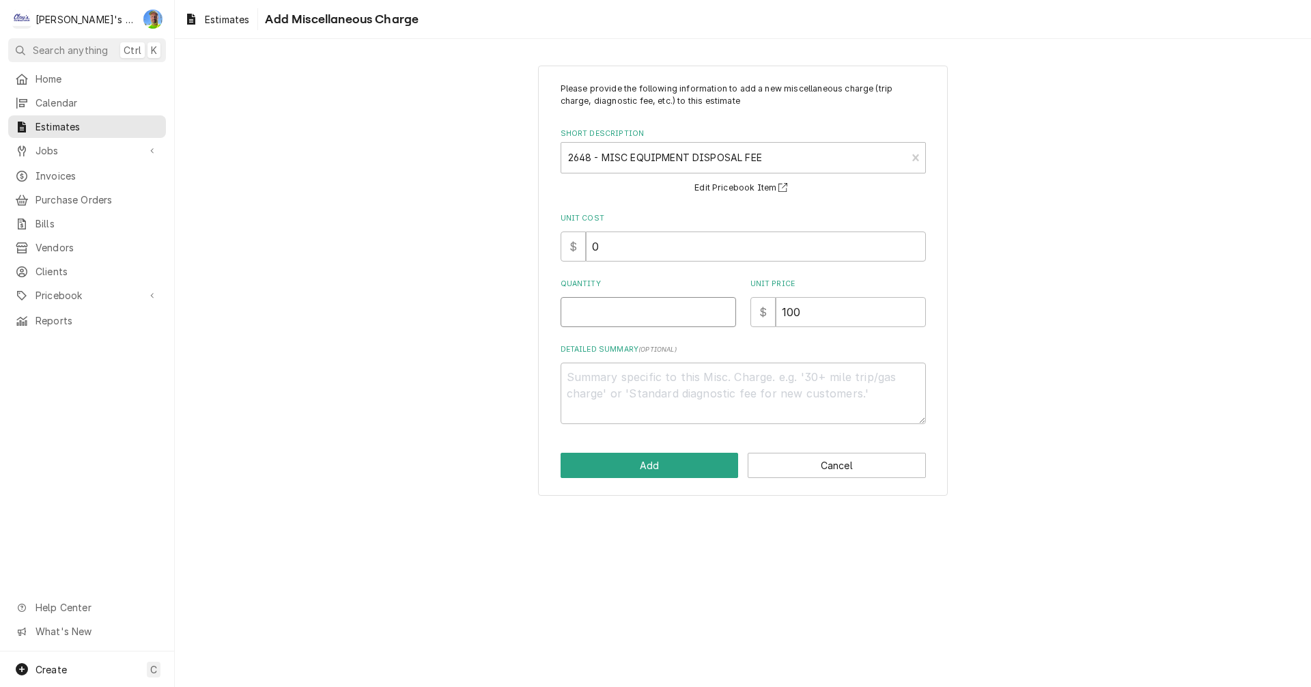
click at [613, 314] on input "Quantity" at bounding box center [648, 312] width 175 height 30
click at [600, 462] on button "Add" at bounding box center [650, 465] width 178 height 25
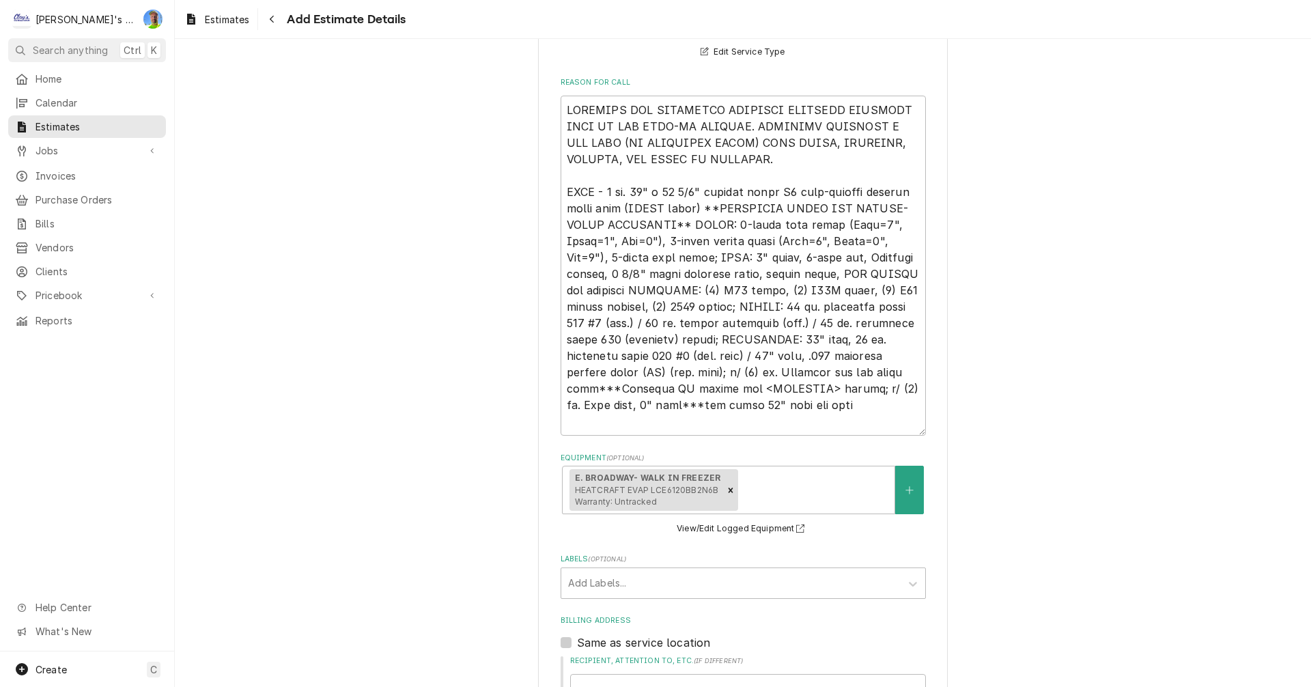
scroll to position [433, 0]
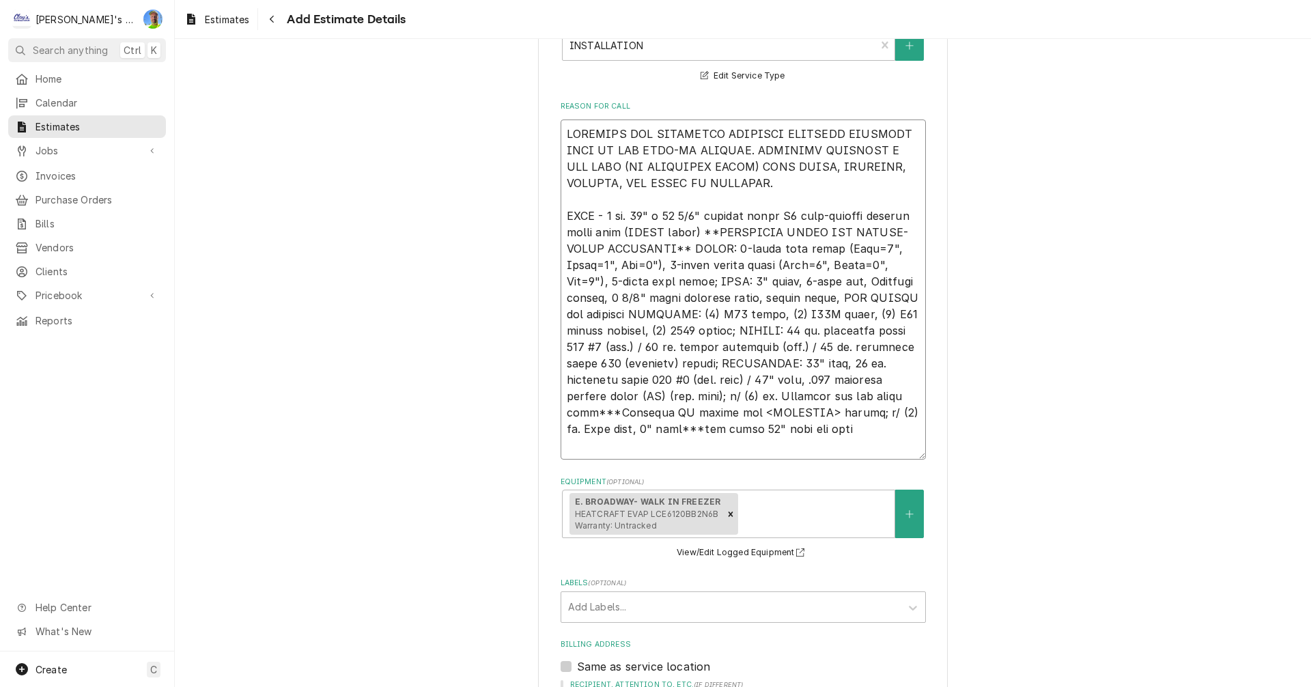
drag, startPoint x: 559, startPoint y: 136, endPoint x: 719, endPoint y: 438, distance: 341.5
click at [719, 438] on textarea "Reason For Call" at bounding box center [743, 290] width 365 height 340
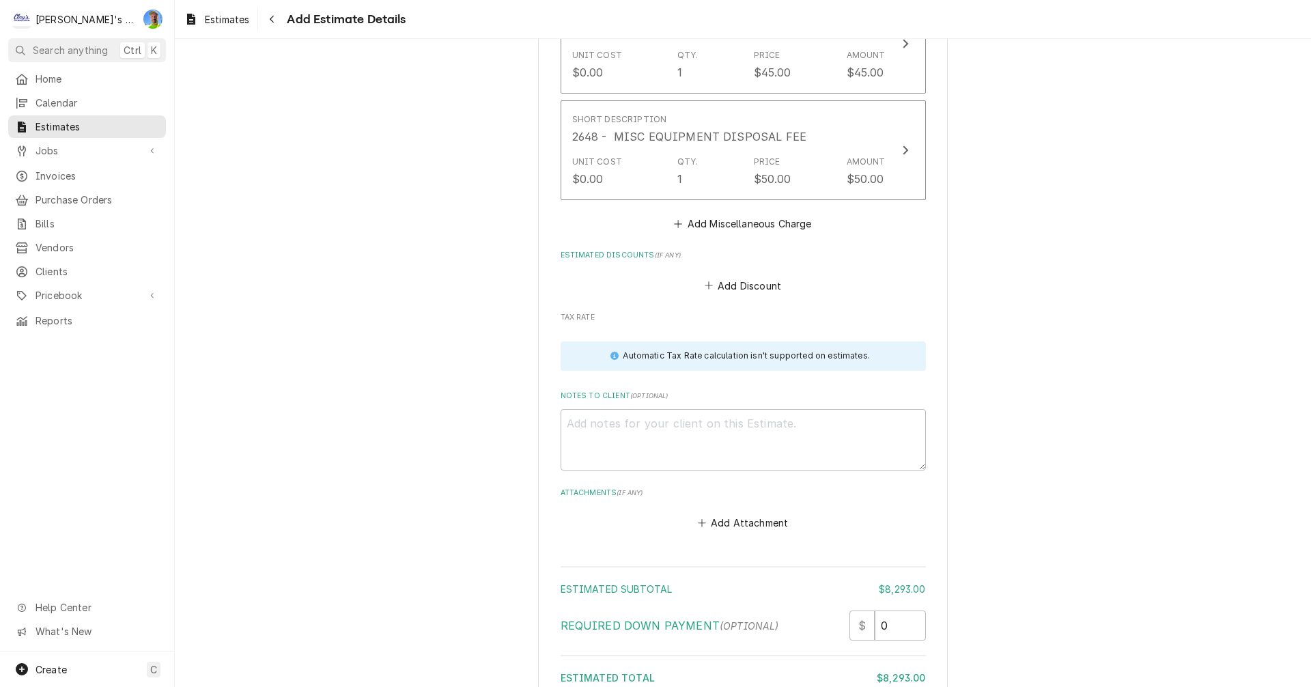
scroll to position [3028, 0]
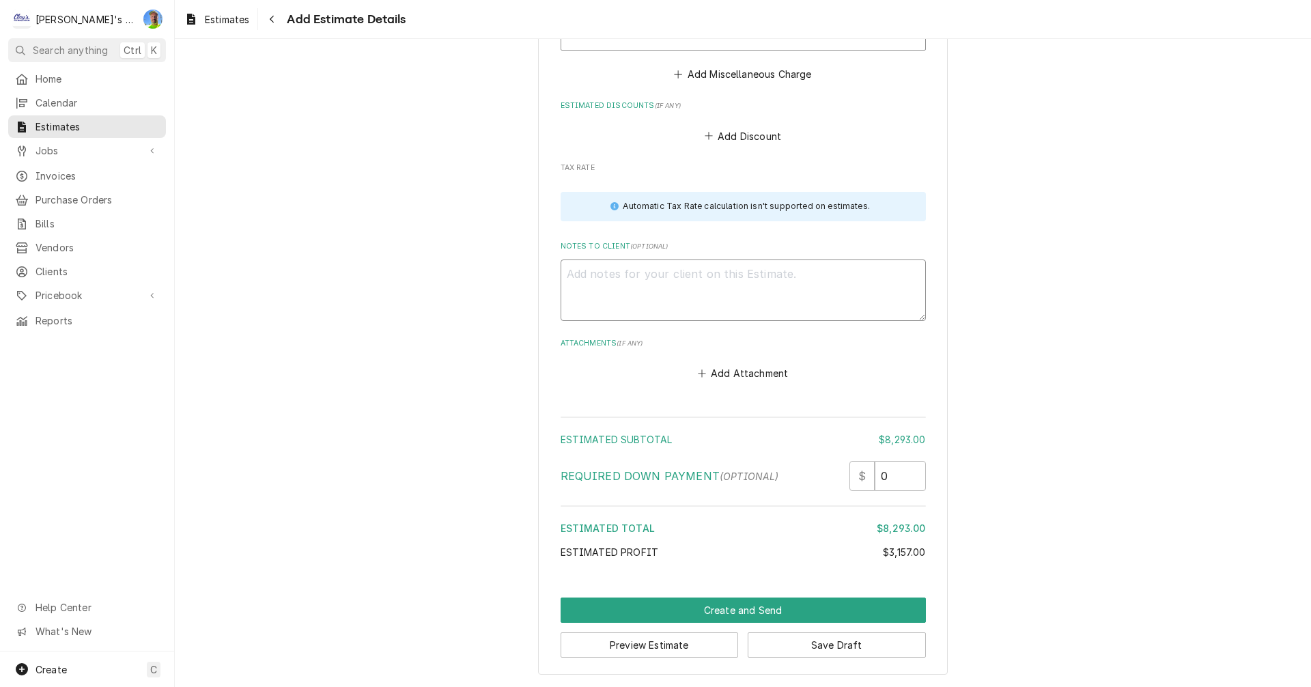
click at [596, 276] on textarea "Notes to Client ( optional )" at bounding box center [743, 289] width 365 height 61
paste textarea "ESTIMATE FOR REPLACING EXISTING EXTERIOR DELIVERY DOOR ON THE WALK-IN FREEZER. …"
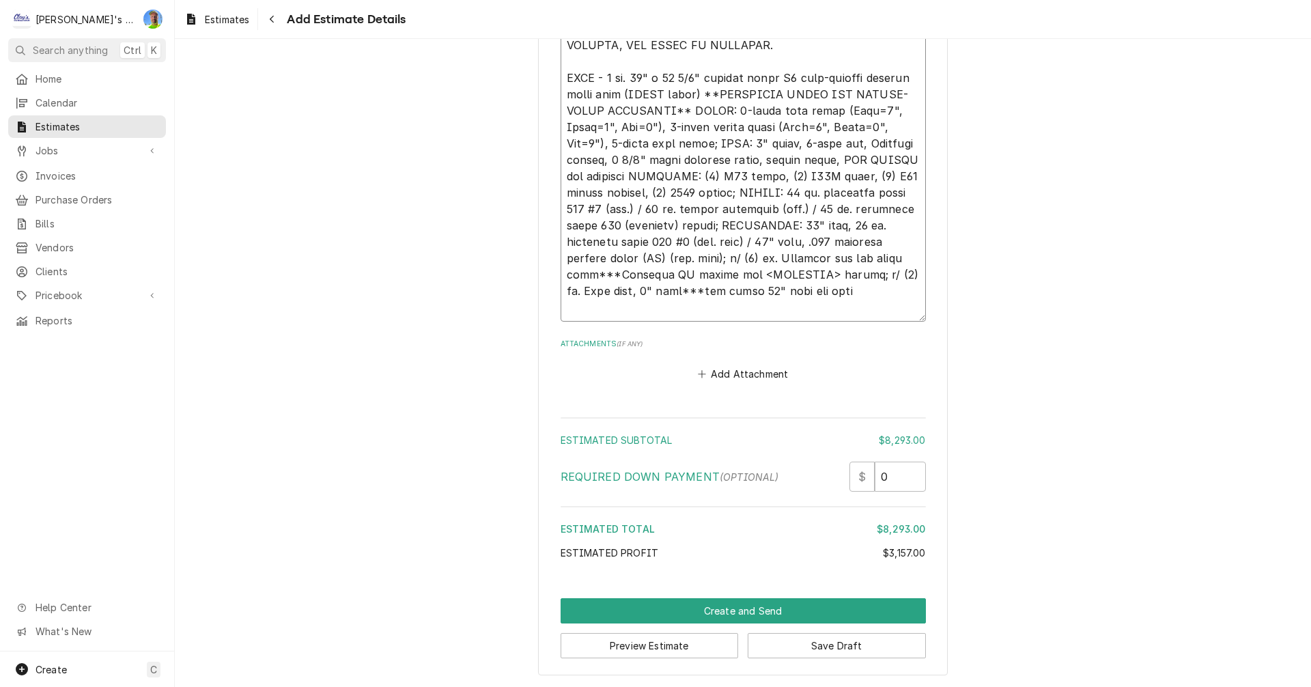
scroll to position [3306, 0]
click at [686, 641] on button "Preview Estimate" at bounding box center [650, 644] width 178 height 25
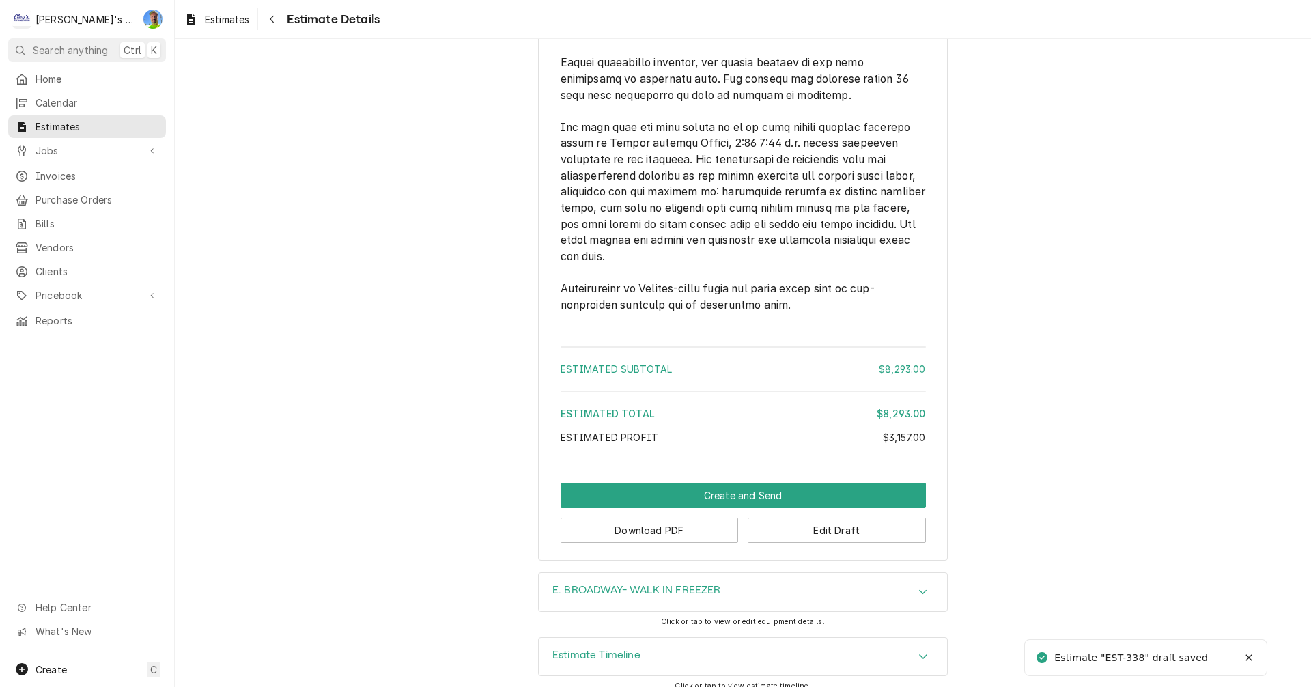
scroll to position [2663, 0]
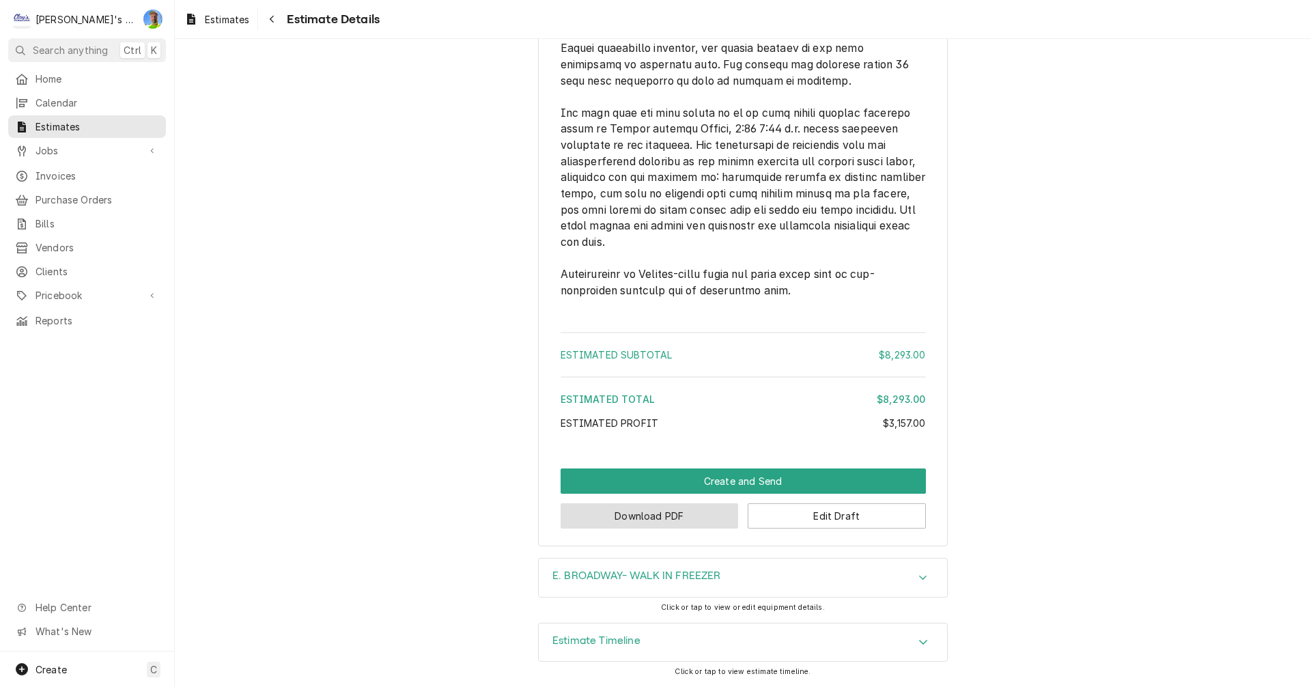
click at [665, 509] on button "Download PDF" at bounding box center [650, 515] width 178 height 25
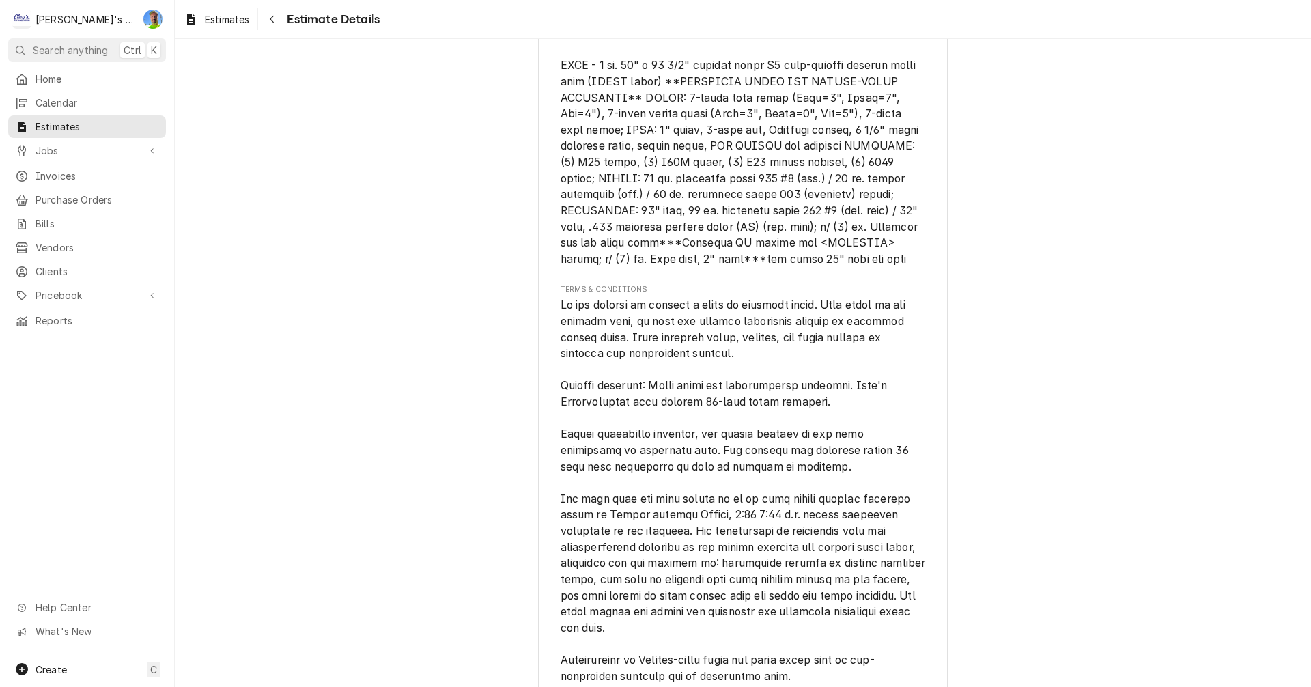
scroll to position [2527, 0]
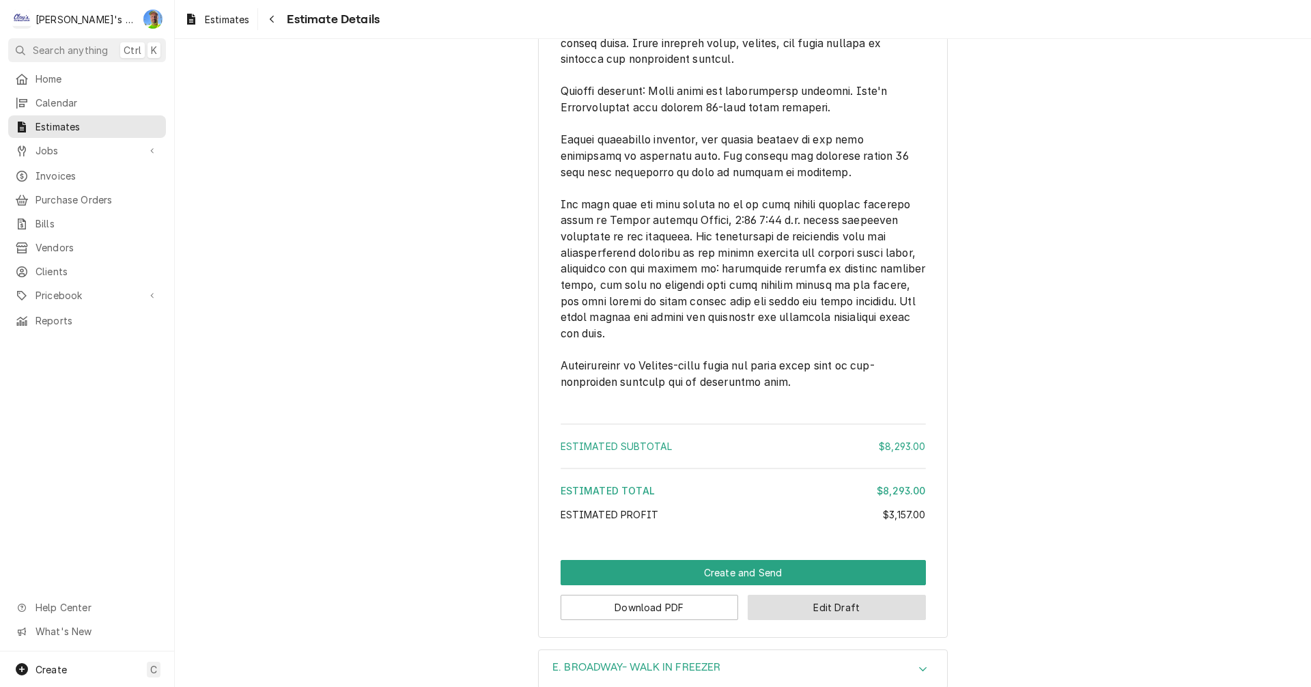
click at [877, 620] on button "Edit Draft" at bounding box center [837, 607] width 178 height 25
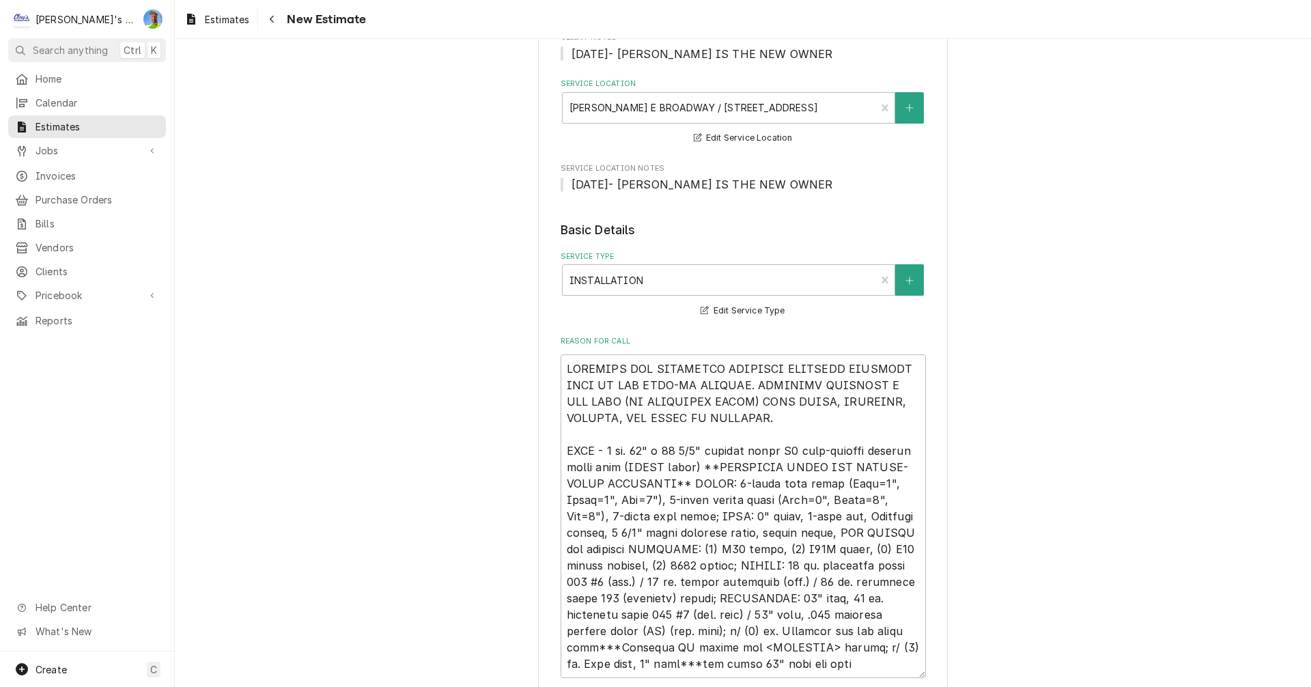
scroll to position [205, 0]
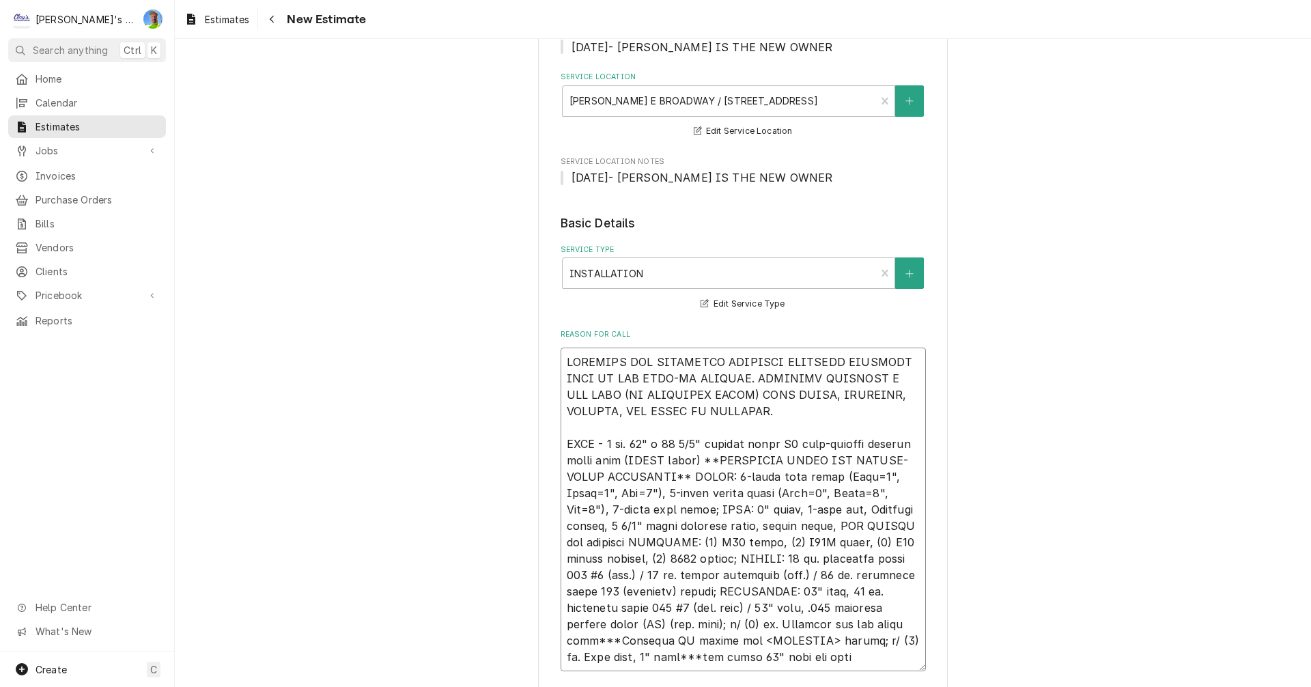
click at [561, 449] on textarea "Reason For Call" at bounding box center [743, 510] width 365 height 324
type textarea "x"
type textarea "ESTIMATE FOR REPLACING EXISTING EXTERIOR DELIVERY DOOR ON THE WALK-IN FREEZER. …"
type textarea "x"
type textarea "ESTIMATE FOR REPLACING EXISTING EXTERIOR DELIVERY DOOR ON THE WALK-IN FREEZER. …"
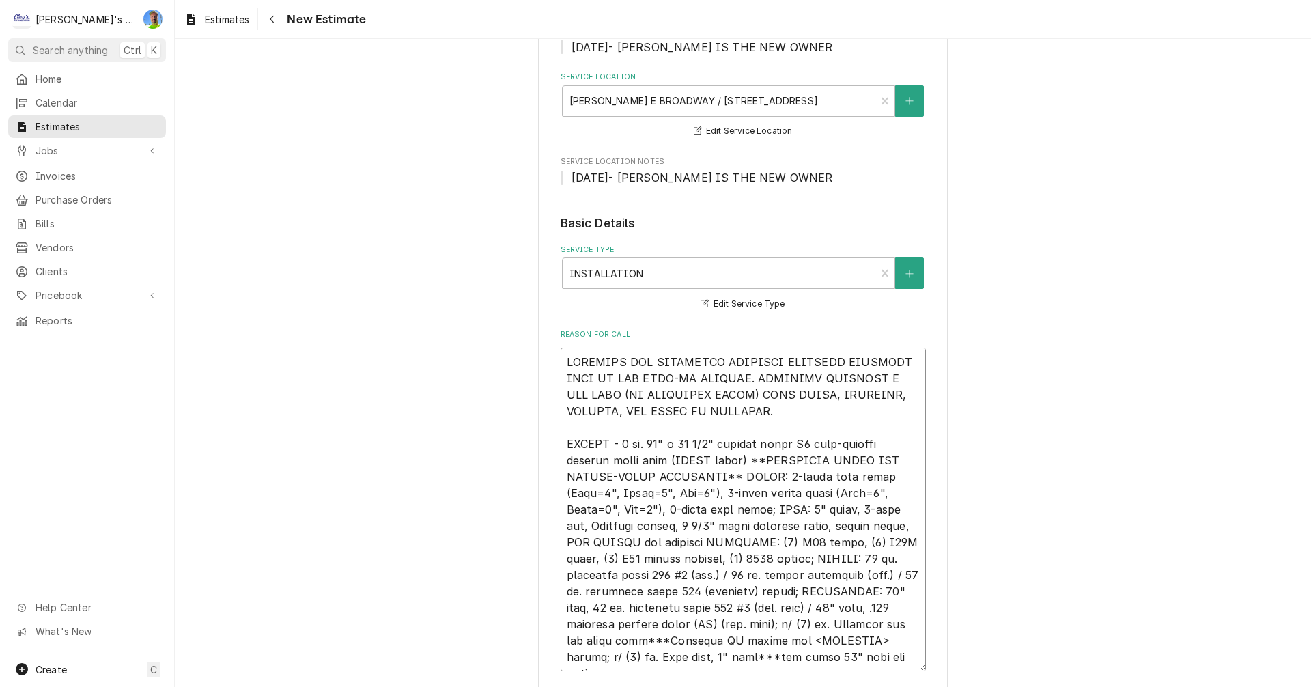
type textarea "x"
type textarea "ESTIMATE FOR REPLACING EXISTING EXTERIOR DELIVERY DOOR ON THE WALK-IN FREEZER. …"
type textarea "x"
type textarea "ESTIMATE FOR REPLACING EXISTING EXTERIOR DELIVERY DOOR ON THE WALK-IN FREEZER. …"
type textarea "x"
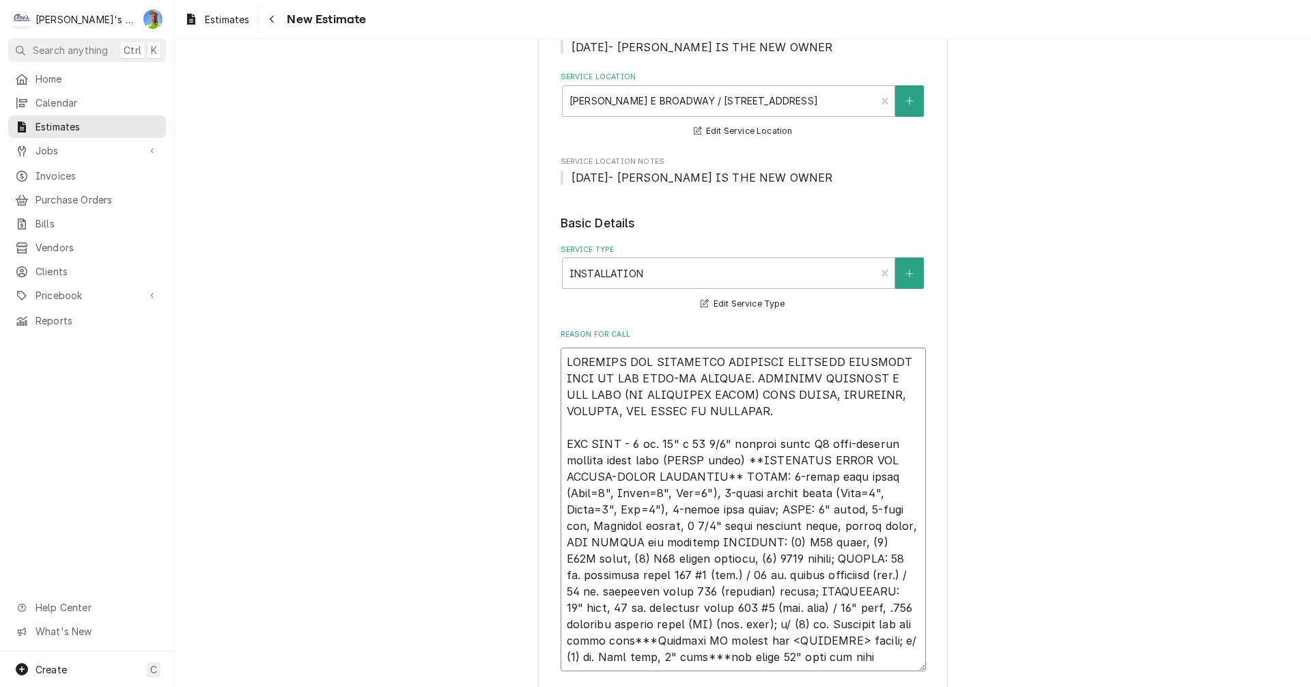
type textarea "ESTIMATE FOR REPLACING EXISTING EXTERIOR DELIVERY DOOR ON THE WALK-IN FREEZER. …"
type textarea "x"
type textarea "ESTIMATE FOR REPLACING EXISTING EXTERIOR DELIVERY DOOR ON THE WALK-IN FREEZER. …"
type textarea "x"
type textarea "ESTIMATE FOR REPLACING EXISTING EXTERIOR DELIVERY DOOR ON THE WALK-IN FREEZER. …"
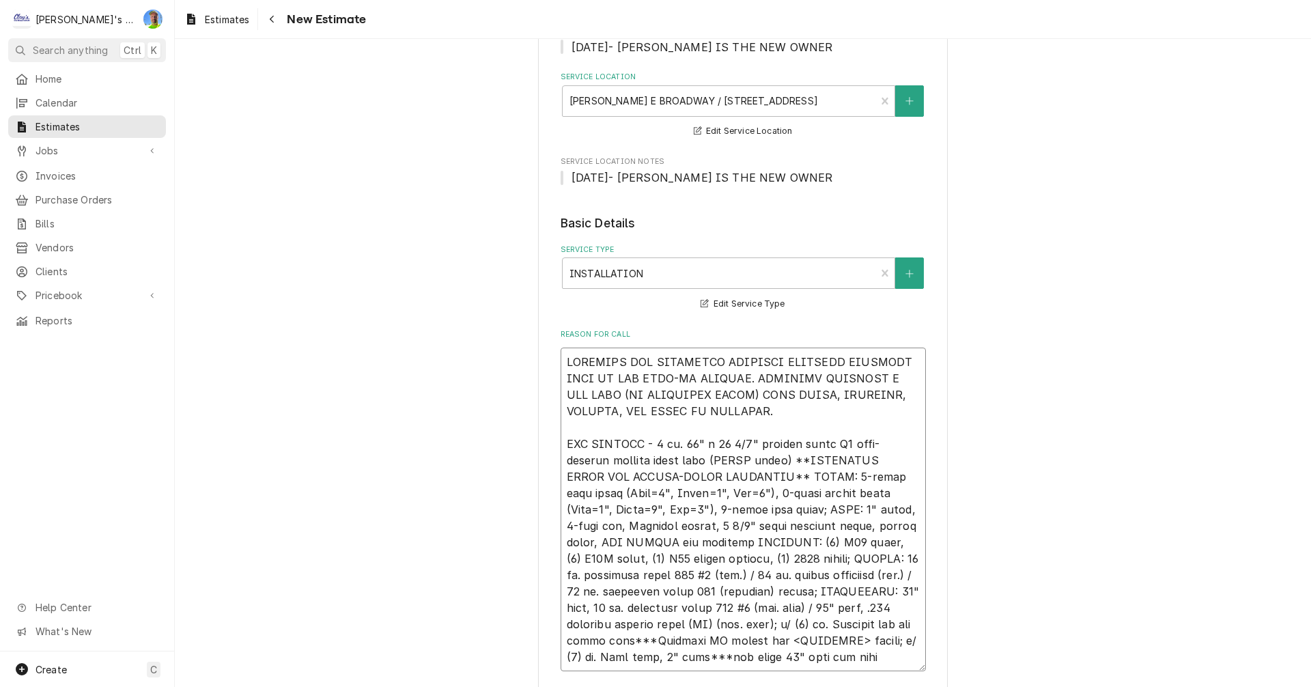
type textarea "x"
type textarea "ESTIMATE FOR REPLACING EXISTING EXTERIOR DELIVERY DOOR ON THE WALK-IN FREEZER. …"
type textarea "x"
type textarea "ESTIMATE FOR REPLACING EXISTING EXTERIOR DELIVERY DOOR ON THE WALK-IN FREEZER. …"
type textarea "x"
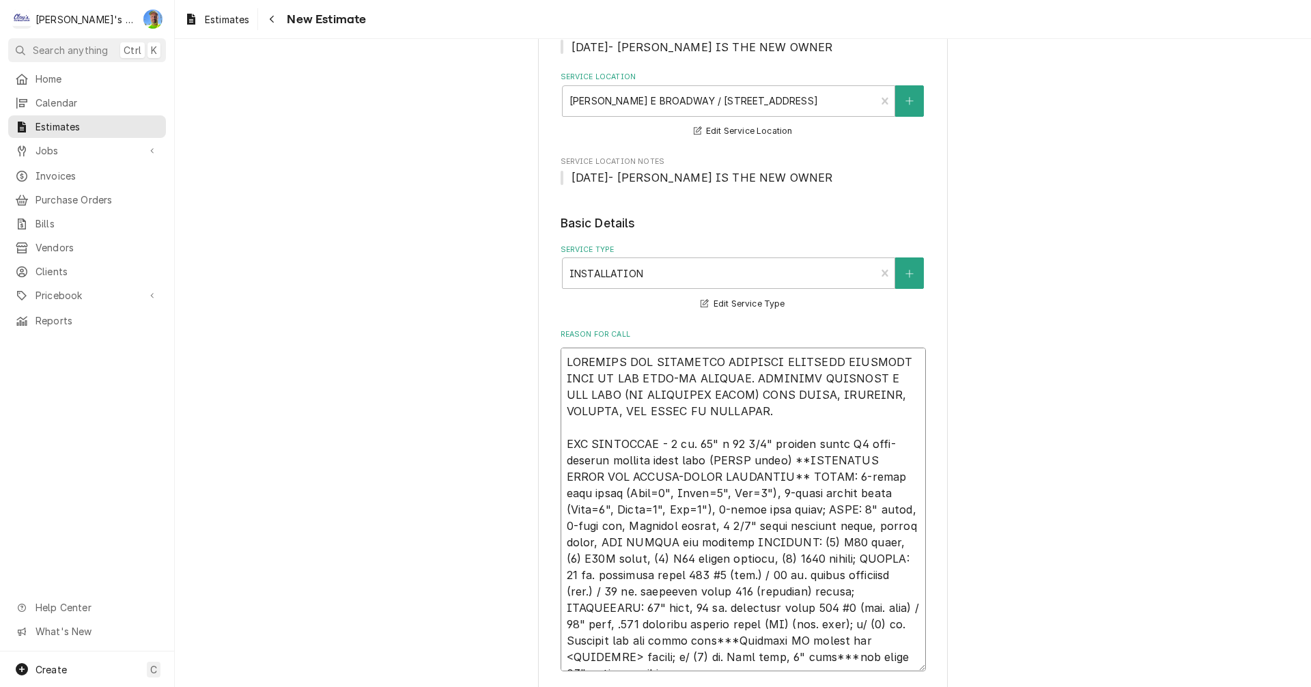
type textarea "ESTIMATE FOR REPLACING EXISTING EXTERIOR DELIVERY DOOR ON THE WALK-IN FREEZER. …"
type textarea "x"
type textarea "ESTIMATE FOR REPLACING EXISTING EXTERIOR DELIVERY DOOR ON THE WALK-IN FREEZER. …"
type textarea "x"
type textarea "ESTIMATE FOR REPLACING EXISTING EXTERIOR DELIVERY DOOR ON THE WALK-IN FREEZER. …"
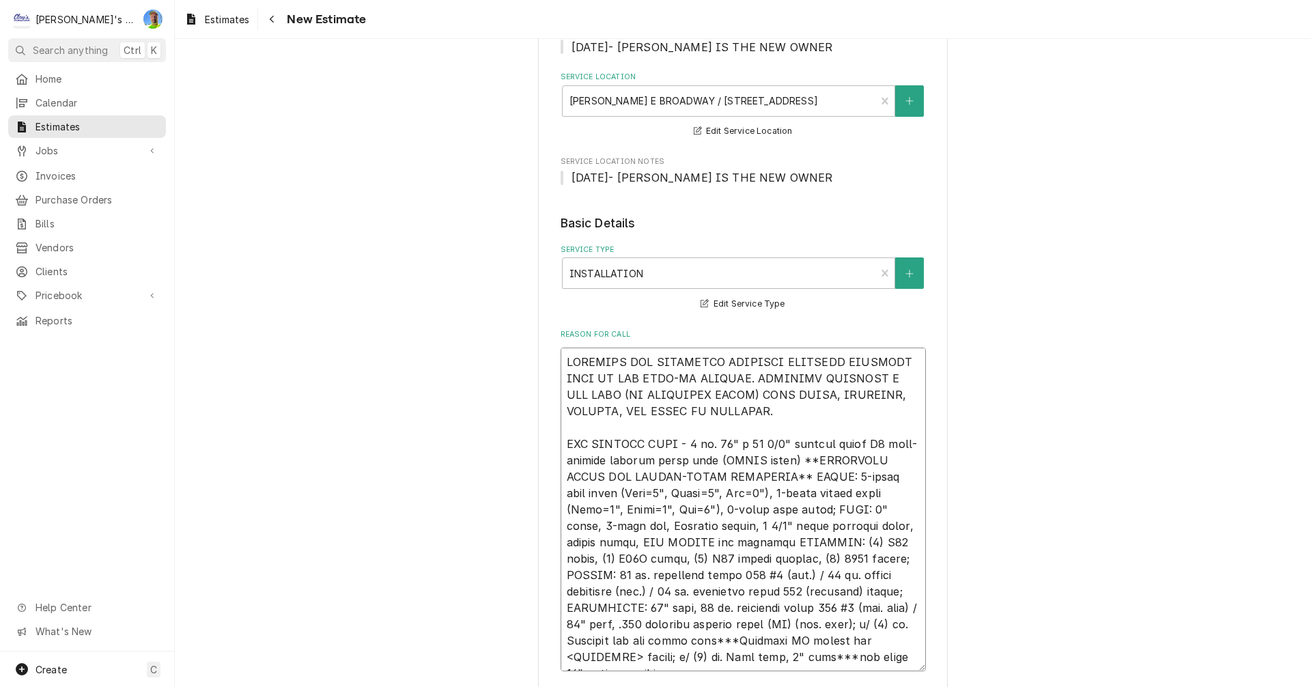
type textarea "x"
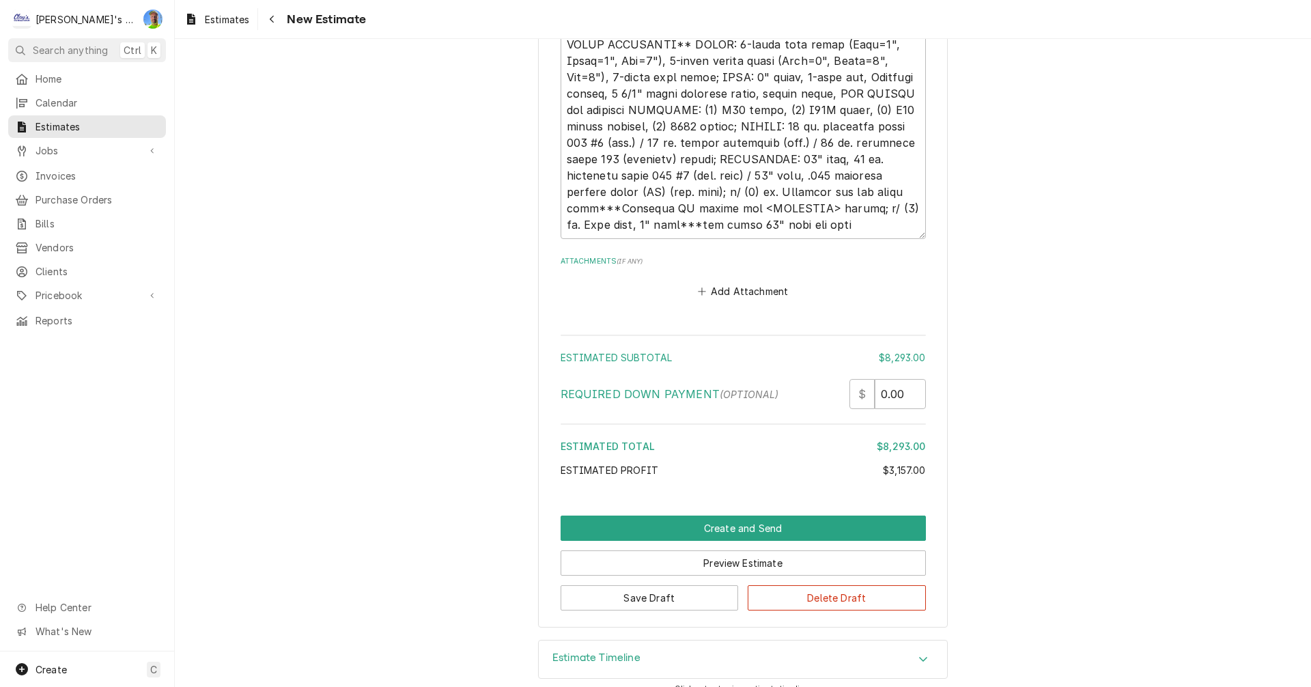
scroll to position [3373, 0]
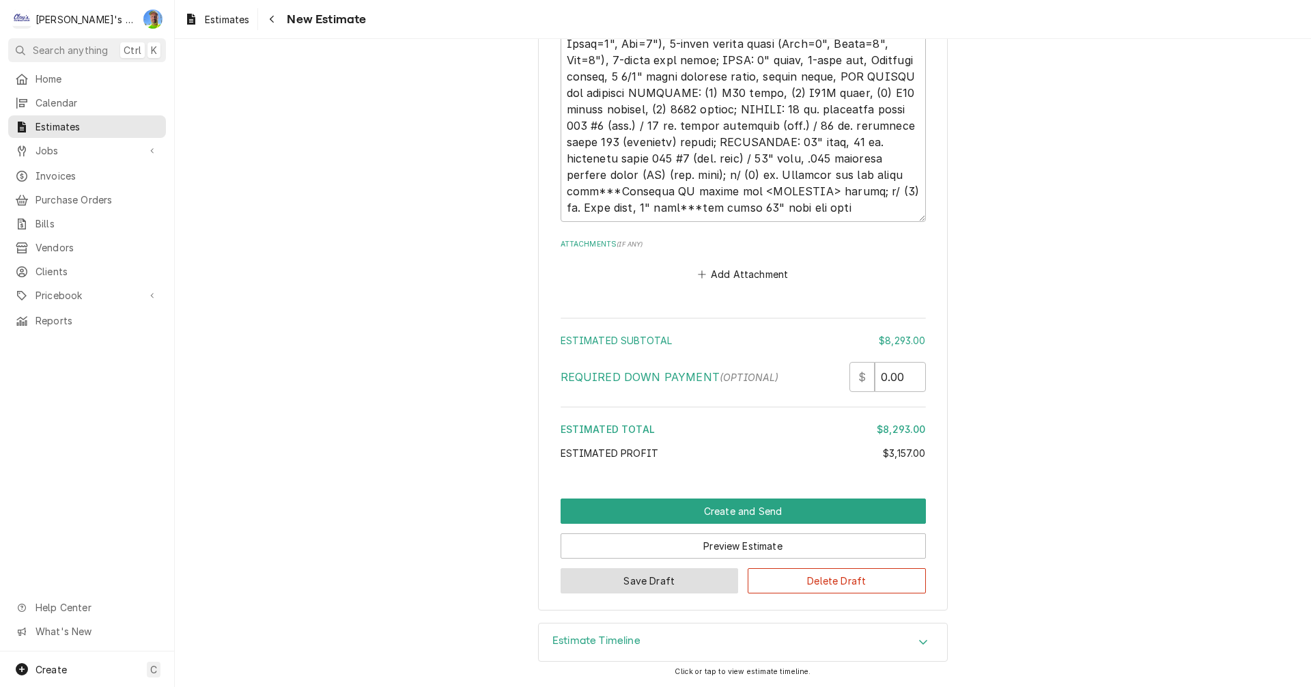
type textarea "ESTIMATE FOR REPLACING EXISTING EXTERIOR DELIVERY DOOR ON THE WALK-IN FREEZER. …"
click at [673, 586] on button "Save Draft" at bounding box center [650, 580] width 178 height 25
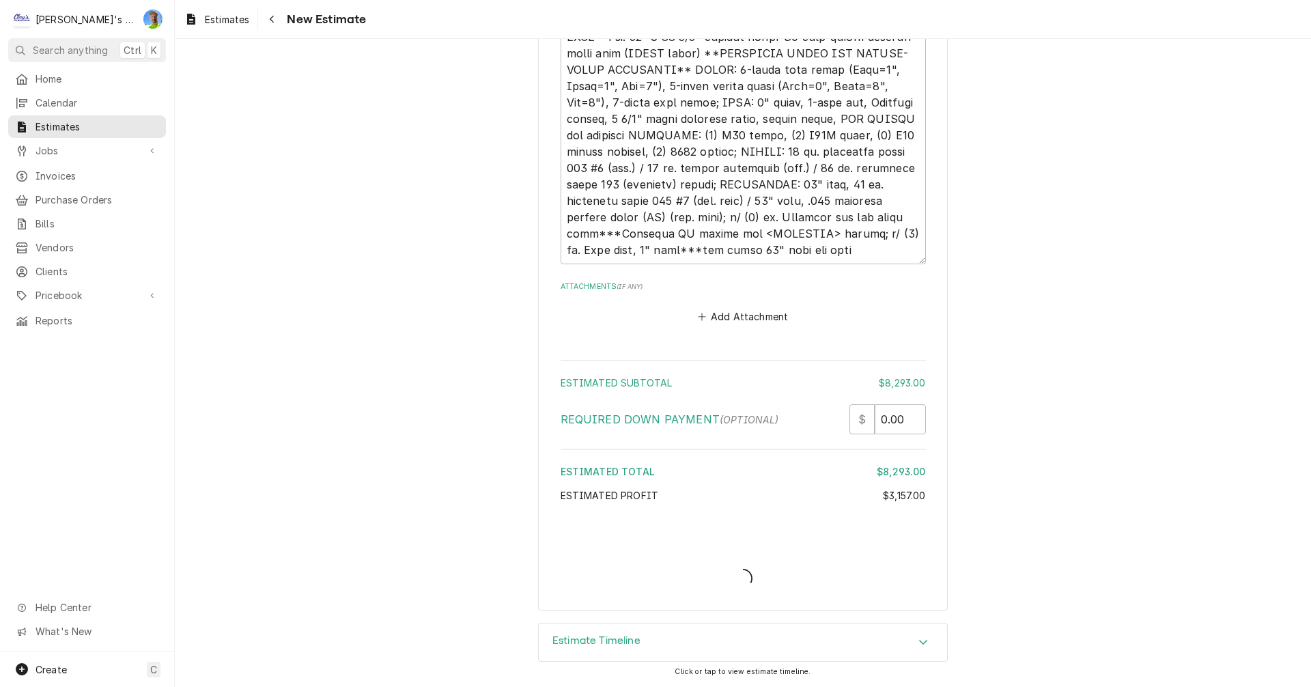
type textarea "x"
